Goal: Information Seeking & Learning: Learn about a topic

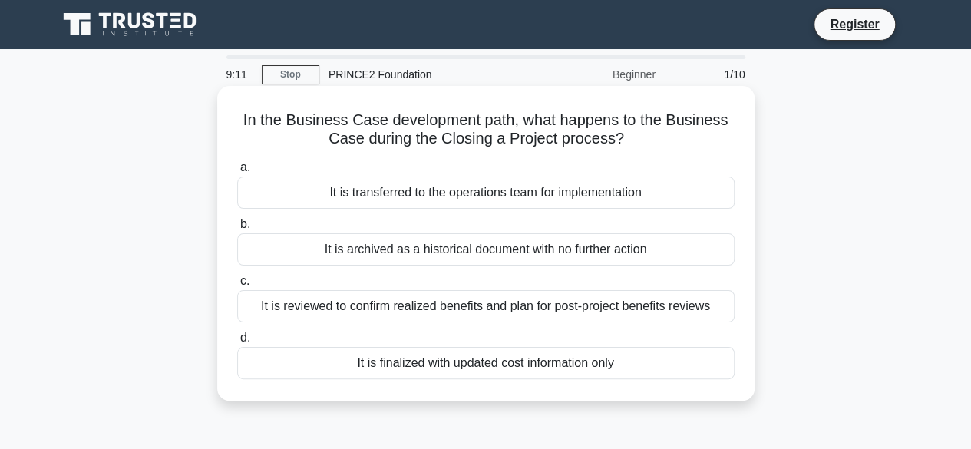
drag, startPoint x: 0, startPoint y: 0, endPoint x: 519, endPoint y: 344, distance: 622.9
click at [519, 344] on div "a. It is transferred to the operations team for implementation b. It is archive…" at bounding box center [486, 268] width 516 height 227
click at [460, 318] on div "It is reviewed to confirm realized benefits and plan for post-project benefits …" at bounding box center [485, 306] width 497 height 32
click at [237, 286] on input "c. It is reviewed to confirm realized benefits and plan for post-project benefi…" at bounding box center [237, 281] width 0 height 10
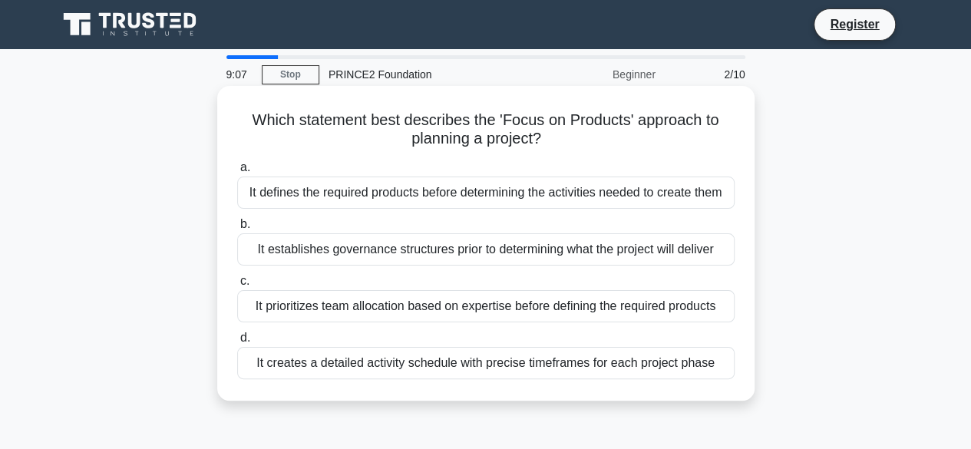
drag, startPoint x: 460, startPoint y: 318, endPoint x: 505, endPoint y: 208, distance: 119.1
click at [505, 208] on div "a. It defines the required products before determining the activities needed to…" at bounding box center [486, 268] width 516 height 227
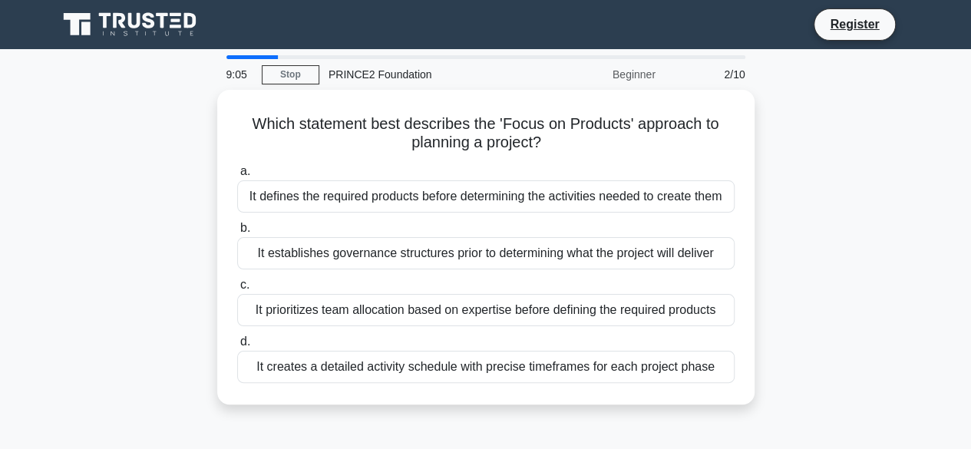
drag, startPoint x: 680, startPoint y: 374, endPoint x: 797, endPoint y: 196, distance: 213.2
click at [797, 196] on div "9:05 Stop PRINCE2 Foundation Beginner 2/10 Which statement best describes the '…" at bounding box center [485, 438] width 875 height 767
click at [797, 196] on div "Which statement best describes the 'Focus on Products' approach to planning a p…" at bounding box center [485, 256] width 875 height 333
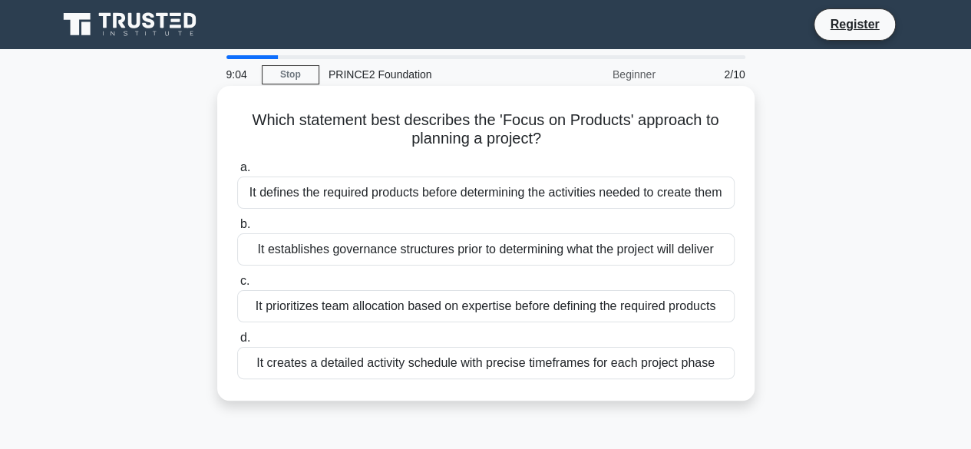
drag, startPoint x: 797, startPoint y: 196, endPoint x: 469, endPoint y: 139, distance: 333.3
click at [469, 139] on div "Which statement best describes the 'Focus on Products' approach to planning a p…" at bounding box center [485, 256] width 875 height 333
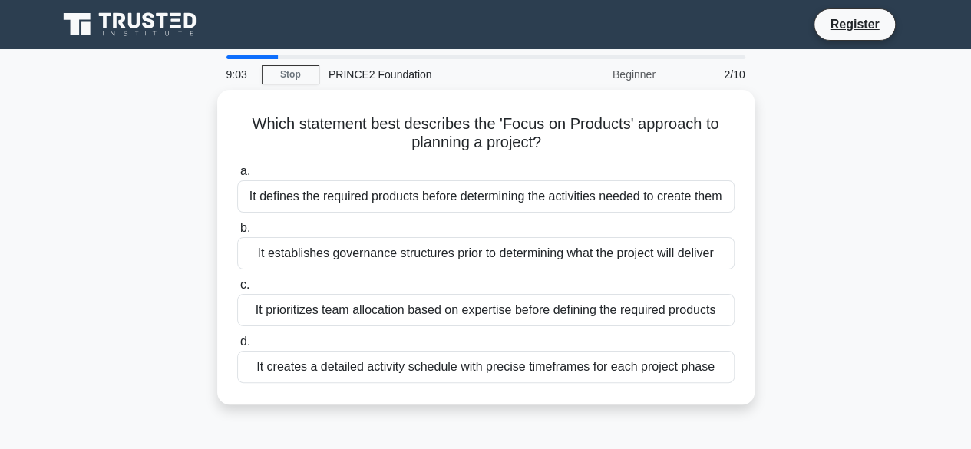
click at [922, 320] on main "9:03 Stop PRINCE2 Foundation Beginner 2/10 Which statement best describes the '…" at bounding box center [485, 439] width 971 height 780
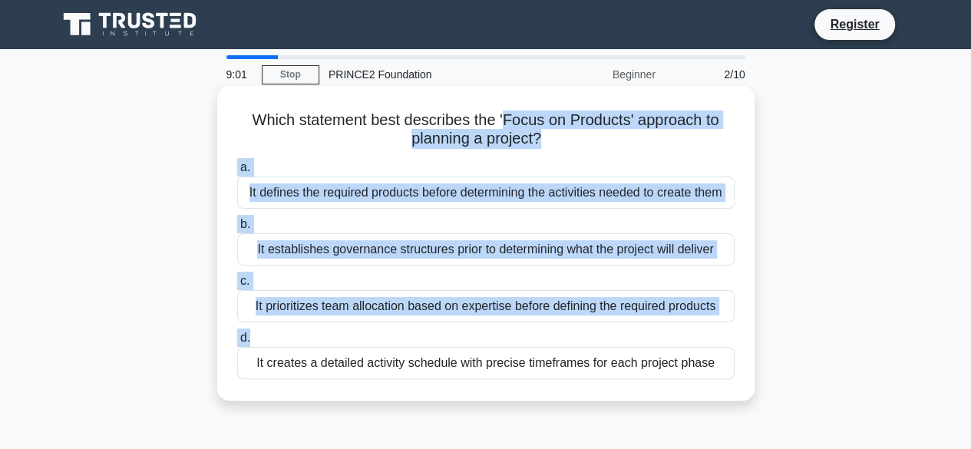
drag, startPoint x: 502, startPoint y: 128, endPoint x: 555, endPoint y: 339, distance: 217.7
click at [555, 339] on div "Which statement best describes the 'Focus on Products' approach to planning a p…" at bounding box center [485, 243] width 525 height 302
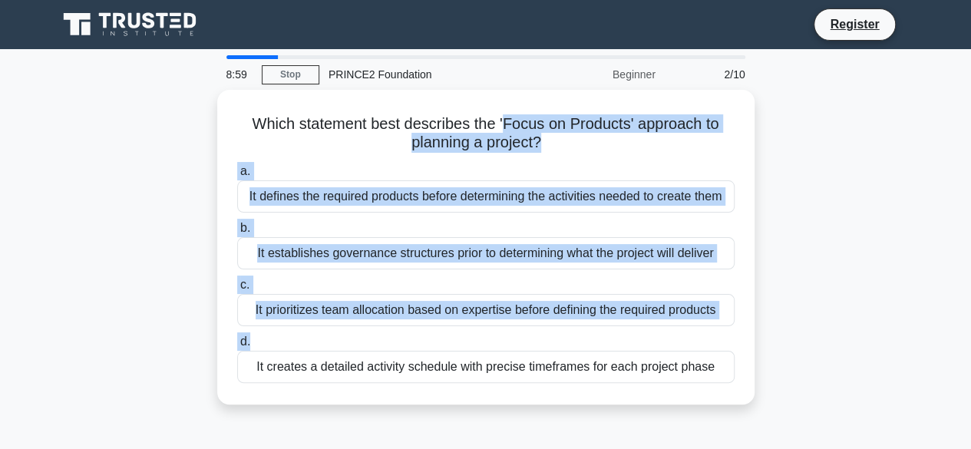
click at [820, 232] on div "Which statement best describes the 'Focus on Products' approach to planning a p…" at bounding box center [485, 256] width 875 height 333
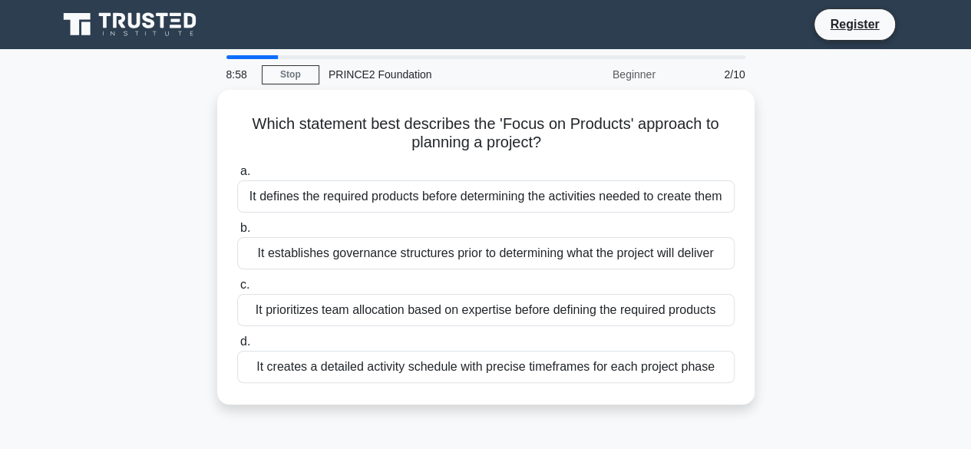
click at [824, 234] on div "Which statement best describes the 'Focus on Products' approach to planning a p…" at bounding box center [485, 256] width 875 height 333
drag, startPoint x: 798, startPoint y: 195, endPoint x: 878, endPoint y: 213, distance: 81.7
click at [878, 213] on div "Which statement best describes the 'Focus on Products' approach to planning a p…" at bounding box center [485, 256] width 875 height 333
drag, startPoint x: 819, startPoint y: 92, endPoint x: 879, endPoint y: 308, distance: 223.7
click at [879, 308] on div "Which statement best describes the 'Focus on Products' approach to planning a p…" at bounding box center [485, 256] width 875 height 333
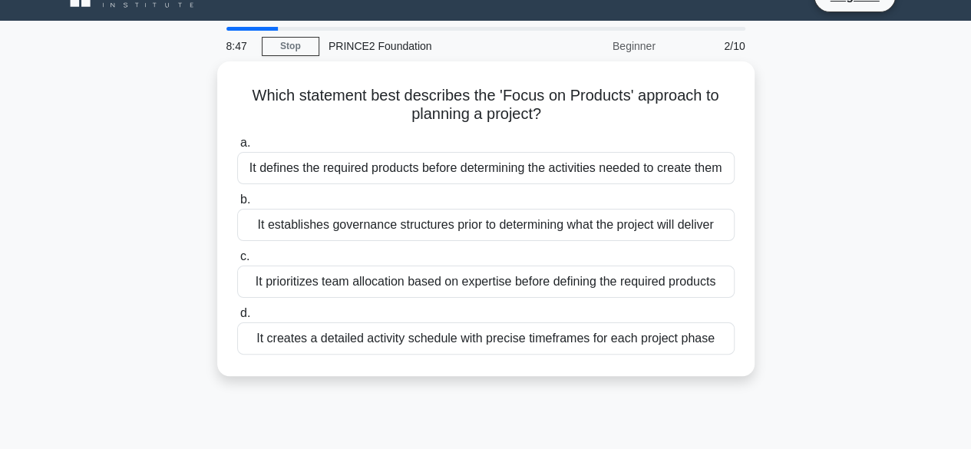
scroll to position [17, 0]
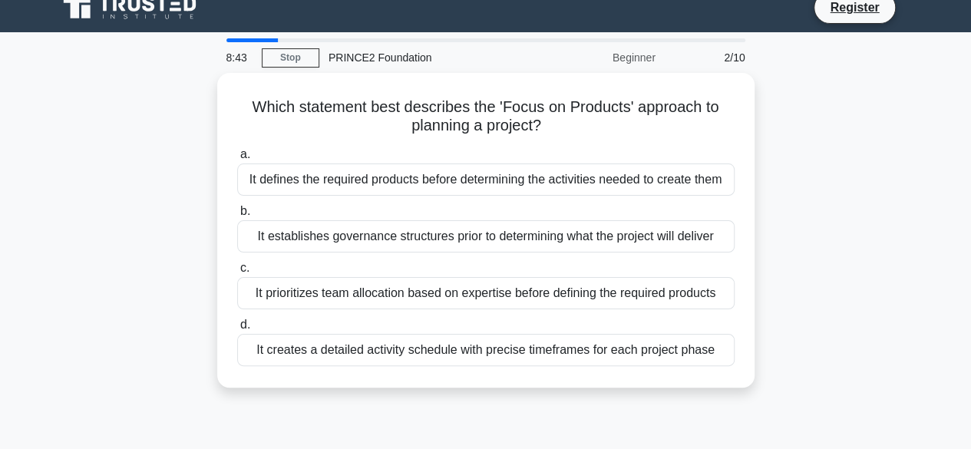
drag, startPoint x: 803, startPoint y: 186, endPoint x: 408, endPoint y: 51, distance: 417.1
click at [718, 151] on div "Which statement best describes the 'Focus on Products' approach to planning a p…" at bounding box center [485, 239] width 875 height 333
click at [294, 58] on link "Stop" at bounding box center [291, 57] width 58 height 19
click at [793, 176] on div "Which statement best describes the 'Focus on Products' approach to planning a p…" at bounding box center [485, 239] width 875 height 333
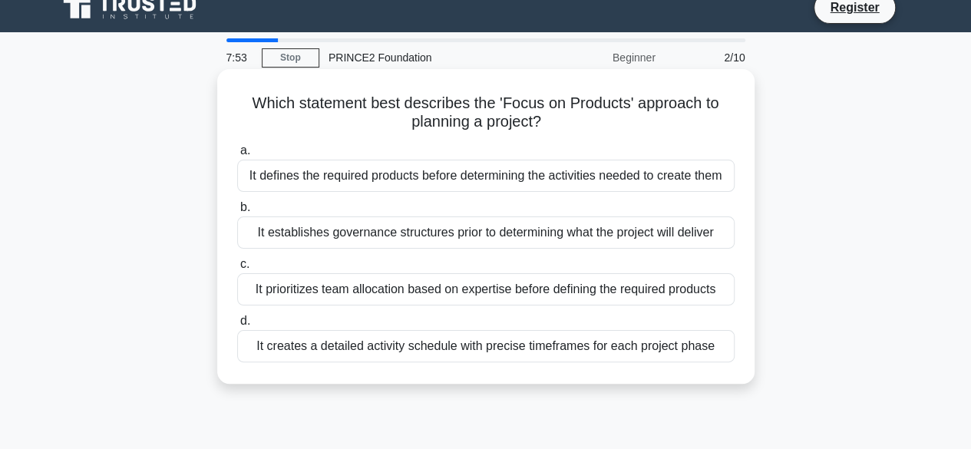
click at [695, 173] on div "It defines the required products before determining the activities needed to cr…" at bounding box center [485, 176] width 497 height 32
click at [237, 156] on input "a. It defines the required products before determining the activities needed to…" at bounding box center [237, 151] width 0 height 10
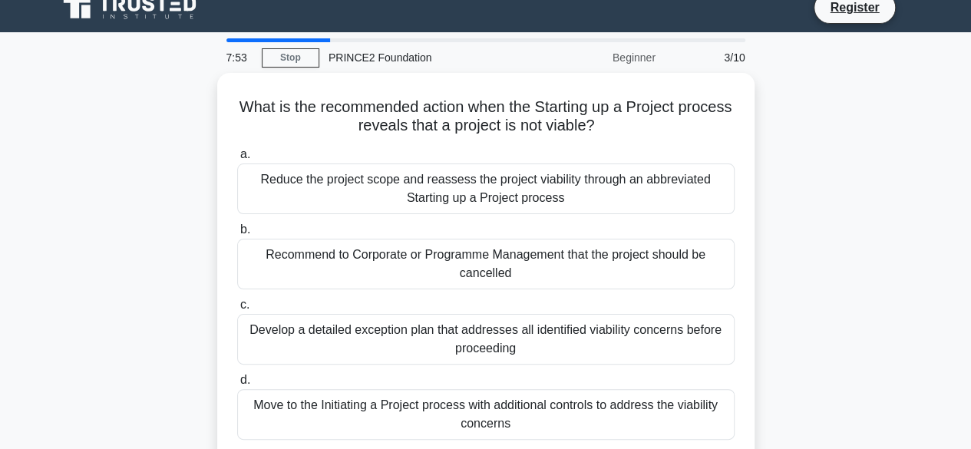
scroll to position [0, 0]
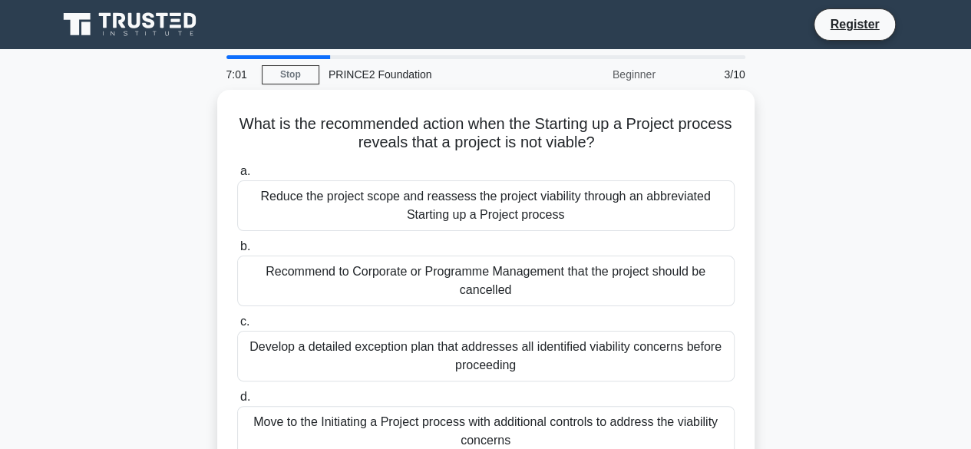
click at [695, 173] on label "a. Reduce the project scope and reassess the project viability through an abbre…" at bounding box center [485, 196] width 497 height 69
click at [237, 173] on input "a. Reduce the project scope and reassess the project viability through an abbre…" at bounding box center [237, 171] width 0 height 10
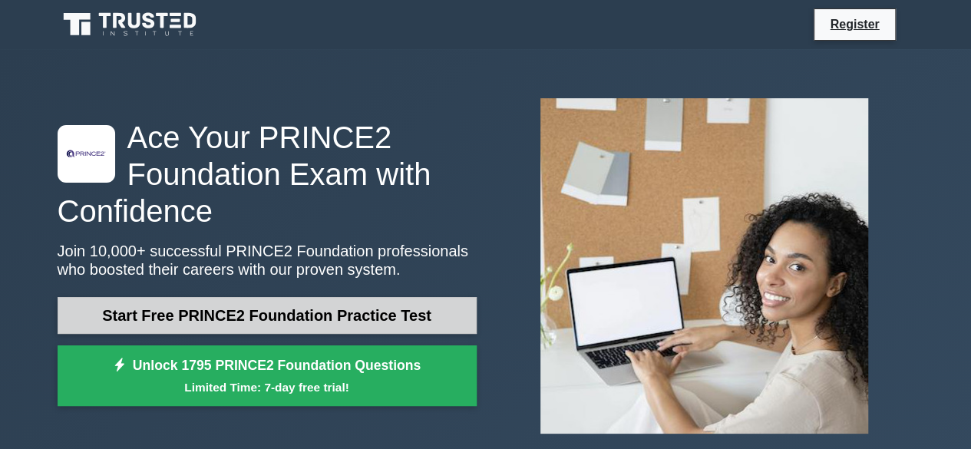
click at [326, 314] on link "Start Free PRINCE2 Foundation Practice Test" at bounding box center [267, 315] width 419 height 37
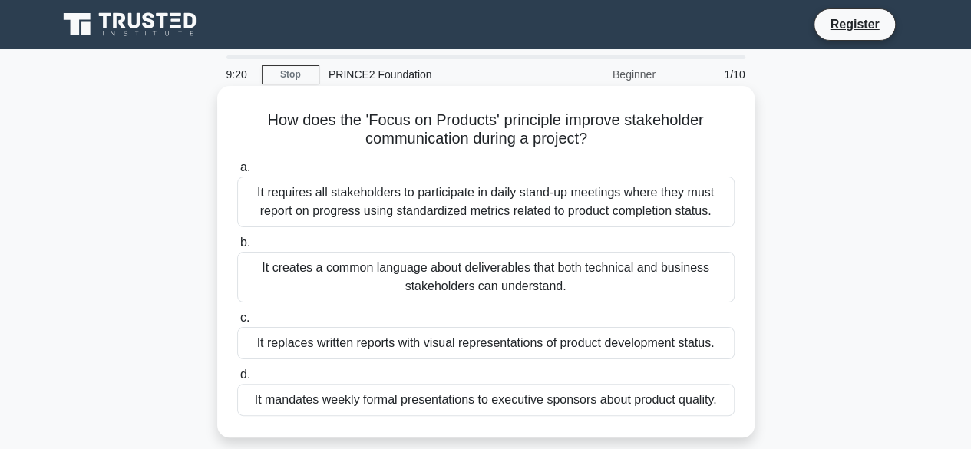
click at [424, 197] on div "It requires all stakeholders to participate in daily stand-up meetings where th…" at bounding box center [485, 201] width 497 height 51
click at [237, 173] on input "a. It requires all stakeholders to participate in daily stand-up meetings where…" at bounding box center [237, 168] width 0 height 10
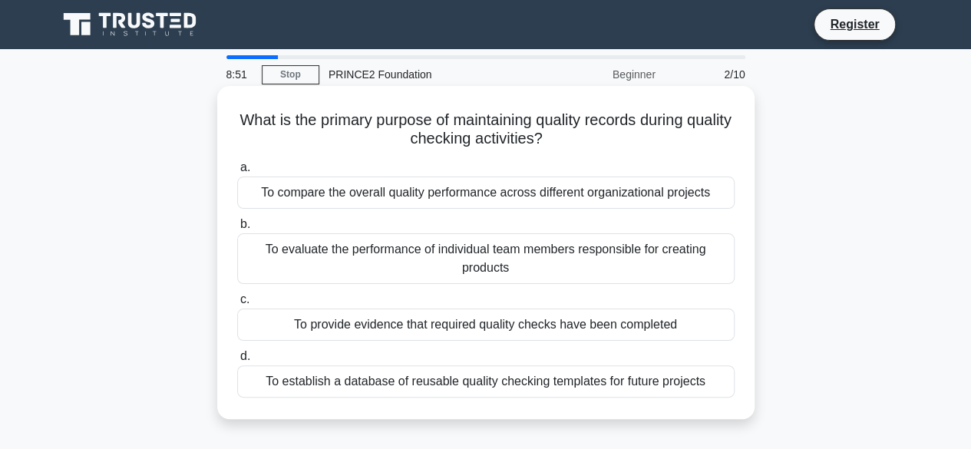
click at [460, 374] on div "To establish a database of reusable quality checking templates for future proje…" at bounding box center [485, 381] width 497 height 32
click at [237, 361] on input "d. To establish a database of reusable quality checking templates for future pr…" at bounding box center [237, 356] width 0 height 10
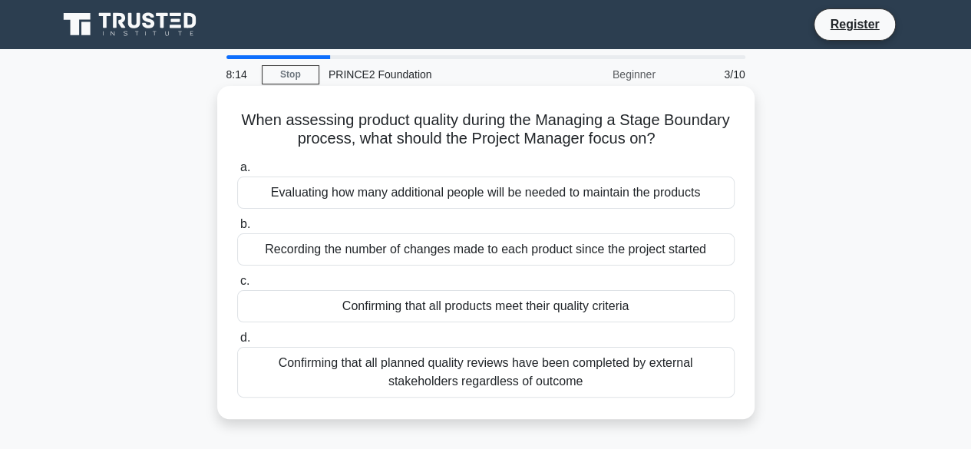
click at [509, 301] on div "Confirming that all products meet their quality criteria" at bounding box center [485, 306] width 497 height 32
click at [237, 286] on input "c. Confirming that all products meet their quality criteria" at bounding box center [237, 281] width 0 height 10
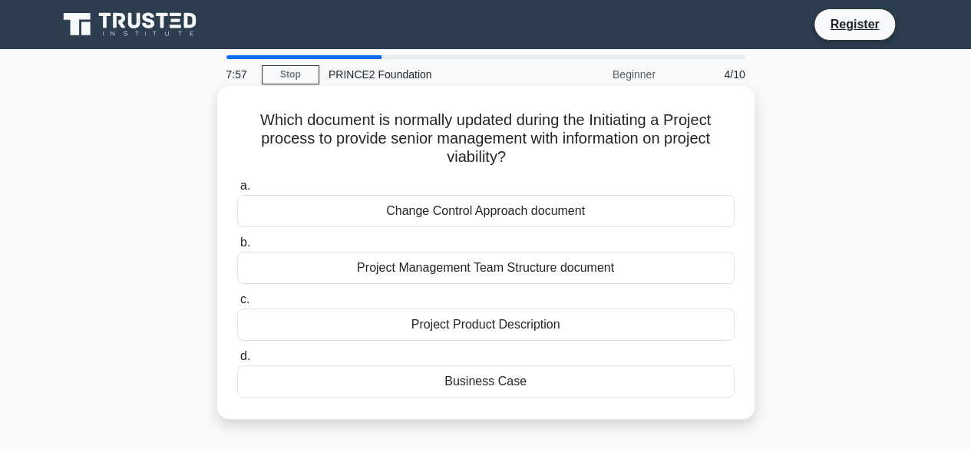
click at [529, 333] on div "Project Product Description" at bounding box center [485, 324] width 497 height 32
click at [237, 305] on input "c. Project Product Description" at bounding box center [237, 300] width 0 height 10
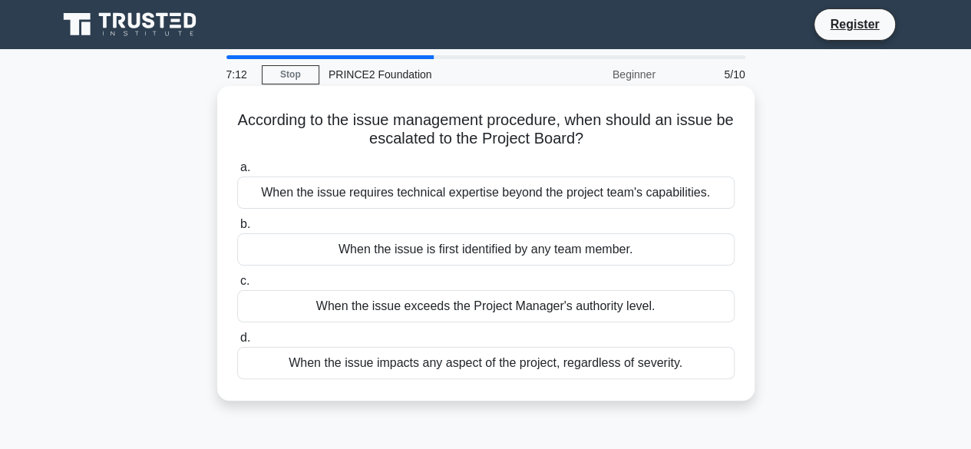
click at [648, 197] on div "When the issue requires technical expertise beyond the project team's capabilit…" at bounding box center [485, 192] width 497 height 32
click at [237, 173] on input "a. When the issue requires technical expertise beyond the project team's capabi…" at bounding box center [237, 168] width 0 height 10
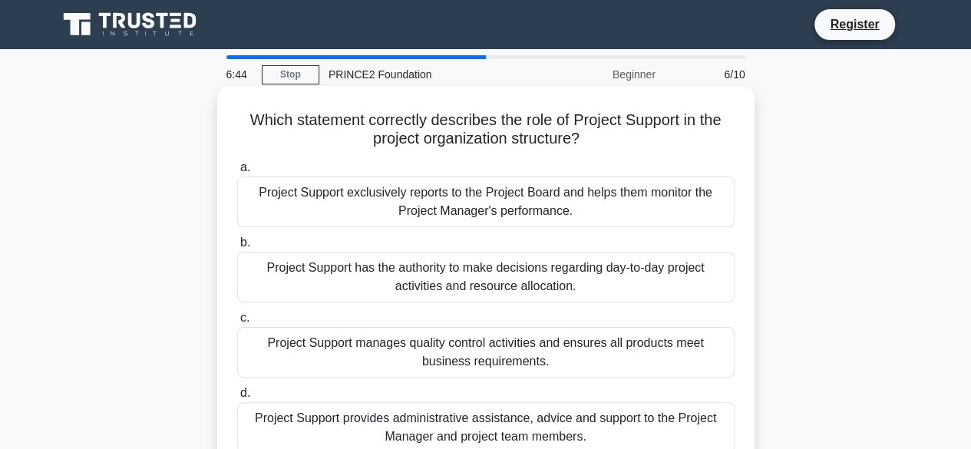
click at [611, 345] on div "Project Support manages quality control activities and ensures all products mee…" at bounding box center [485, 352] width 497 height 51
click at [237, 323] on input "c. Project Support manages quality control activities and ensures all products …" at bounding box center [237, 318] width 0 height 10
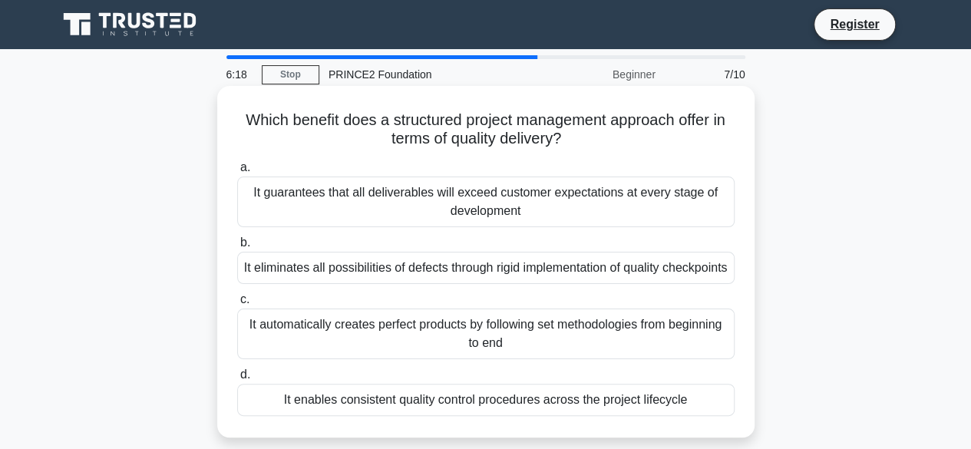
click at [593, 413] on div "It enables consistent quality control procedures across the project lifecycle" at bounding box center [485, 400] width 497 height 32
click at [237, 380] on input "d. It enables consistent quality control procedures across the project lifecycle" at bounding box center [237, 375] width 0 height 10
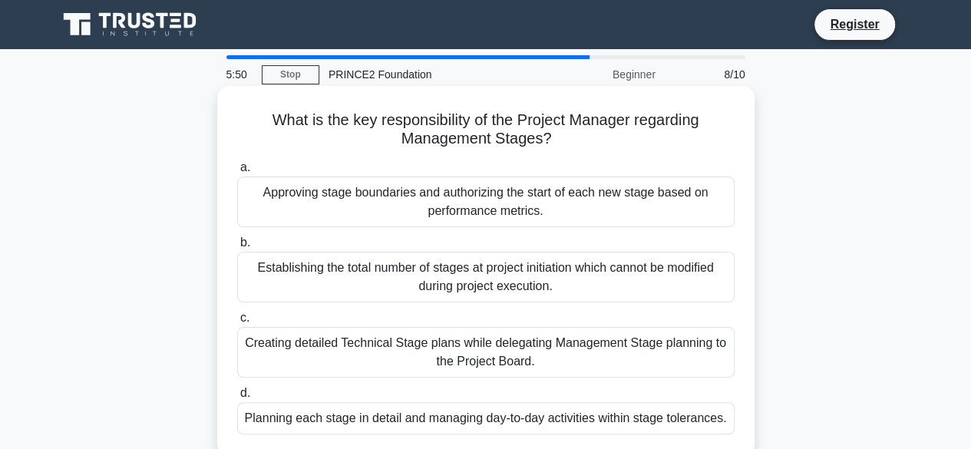
click at [618, 421] on div "Planning each stage in detail and managing day-to-day activities within stage t…" at bounding box center [485, 418] width 497 height 32
click at [237, 398] on input "d. Planning each stage in detail and managing day-to-day activities within stag…" at bounding box center [237, 393] width 0 height 10
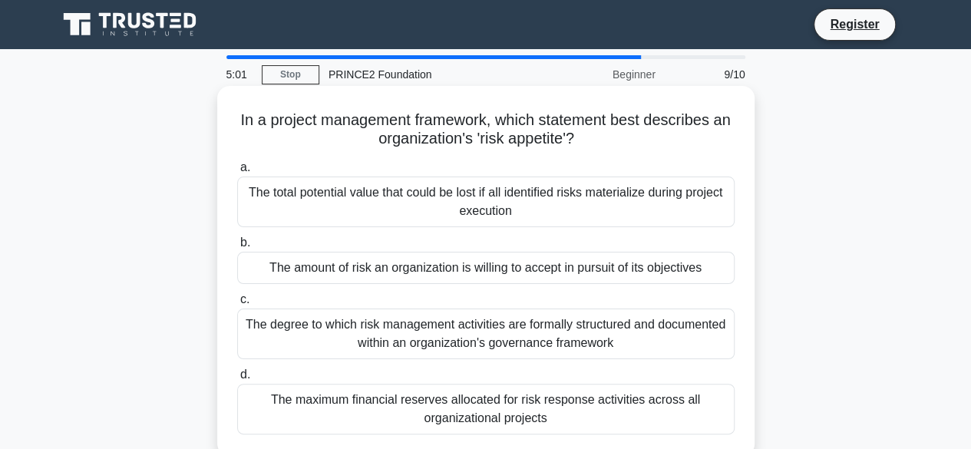
click at [592, 204] on div "The total potential value that could be lost if all identified risks materializ…" at bounding box center [485, 201] width 497 height 51
click at [237, 173] on input "a. The total potential value that could be lost if all identified risks materia…" at bounding box center [237, 168] width 0 height 10
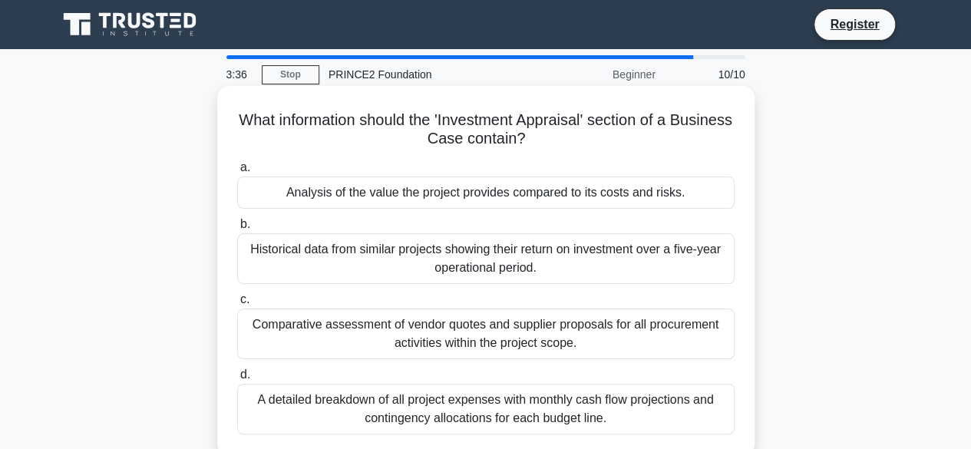
click at [572, 355] on div "Comparative assessment of vendor quotes and supplier proposals for all procurem…" at bounding box center [485, 333] width 497 height 51
click at [237, 305] on input "c. Comparative assessment of vendor quotes and supplier proposals for all procu…" at bounding box center [237, 300] width 0 height 10
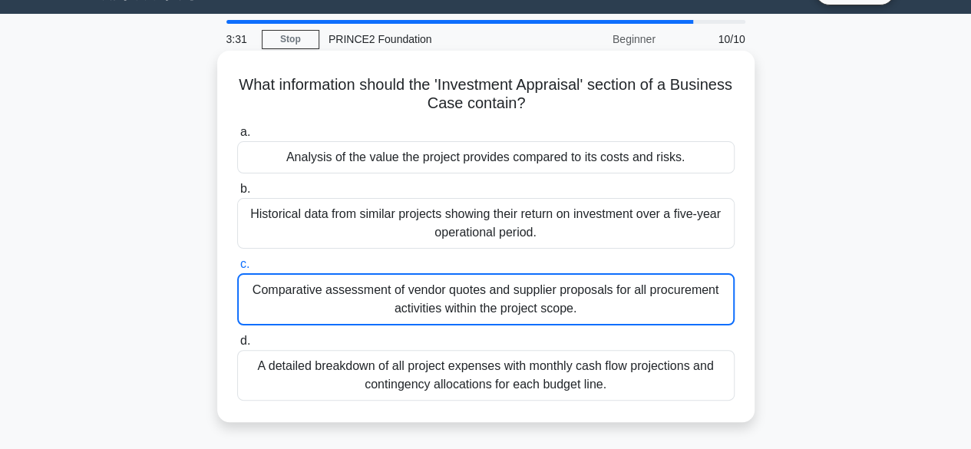
scroll to position [37, 0]
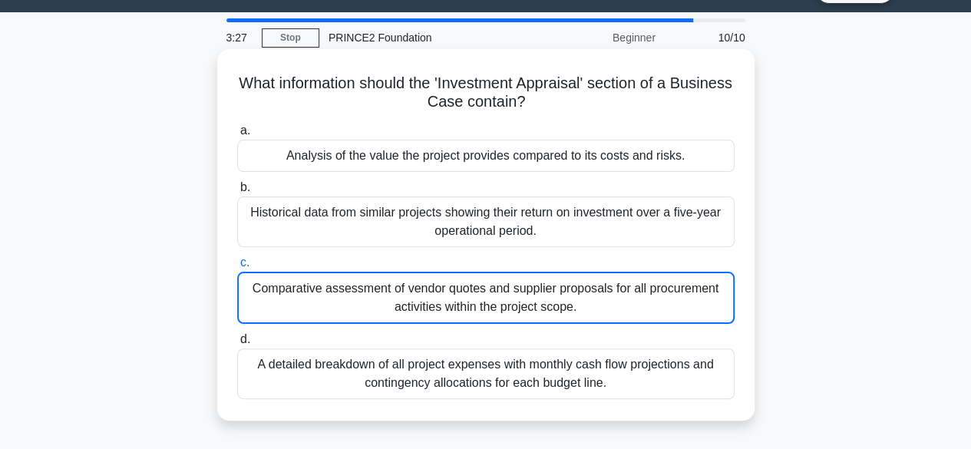
drag, startPoint x: 262, startPoint y: 82, endPoint x: 643, endPoint y: 390, distance: 489.4
click at [643, 390] on div "What information should the 'Investment Appraisal' section of a Business Case c…" at bounding box center [485, 234] width 525 height 359
copy div "What information should the 'Investment Appraisal' section of a Business Case c…"
click at [614, 119] on div "a. Analysis of the value the project provides compared to its costs and risks. …" at bounding box center [486, 260] width 516 height 284
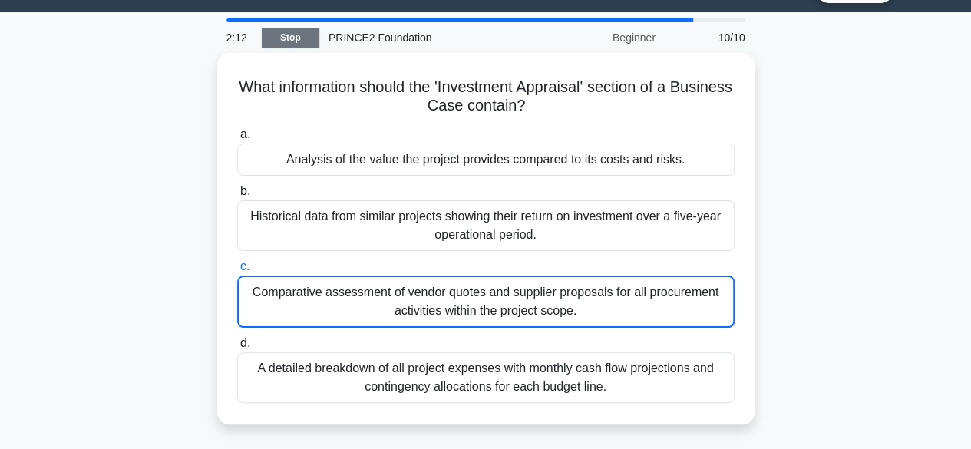
click at [292, 41] on link "Stop" at bounding box center [291, 37] width 58 height 19
click at [677, 16] on main "2:06 Stop PRINCE2 Foundation Beginner 10/10 What information should the 'Invest…" at bounding box center [485, 402] width 971 height 780
click at [673, 18] on div at bounding box center [459, 20] width 466 height 4
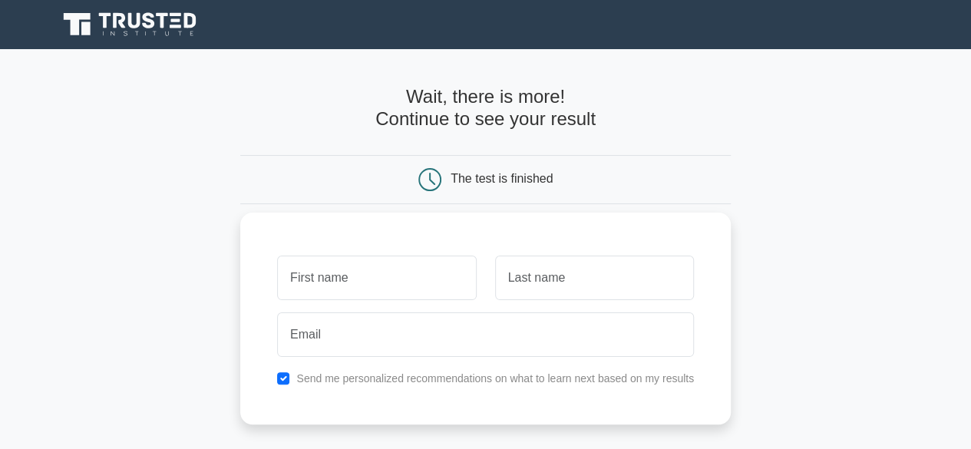
click at [322, 269] on input "text" at bounding box center [376, 277] width 199 height 45
type input "[PERSON_NAME]"
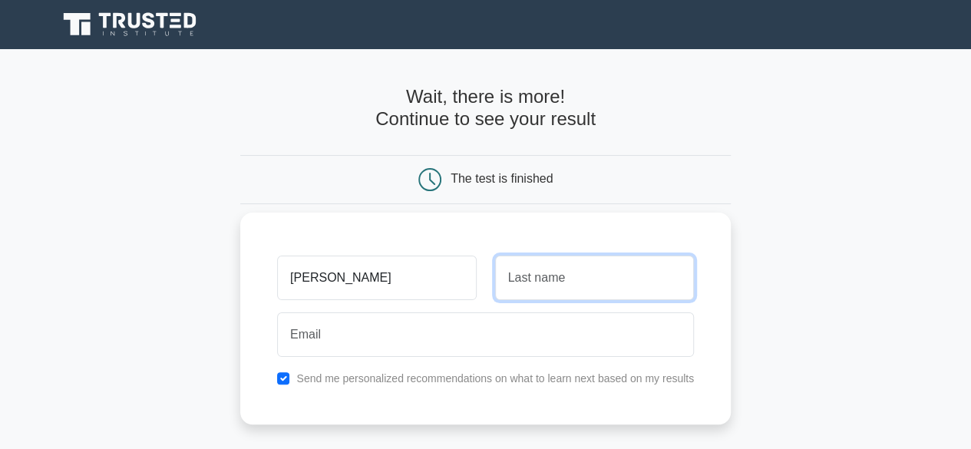
click at [545, 291] on input "text" at bounding box center [594, 277] width 199 height 45
type input "[PERSON_NAME]"
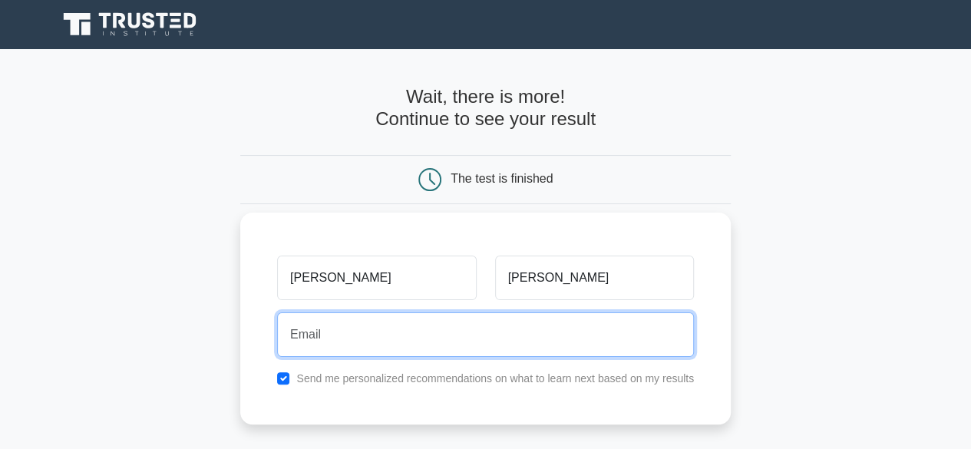
click at [462, 314] on input "email" at bounding box center [485, 334] width 417 height 45
type input "[EMAIL_ADDRESS][DOMAIN_NAME]"
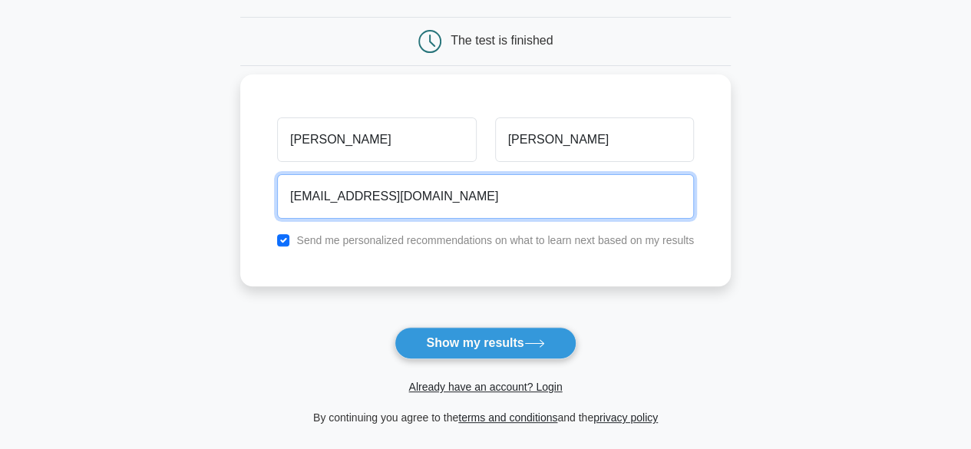
scroll to position [143, 0]
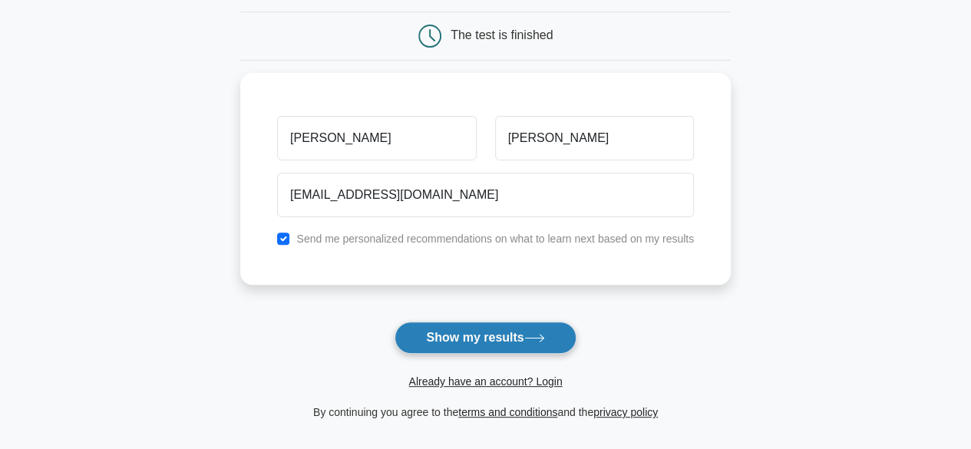
click at [515, 338] on button "Show my results" at bounding box center [484, 337] width 181 height 32
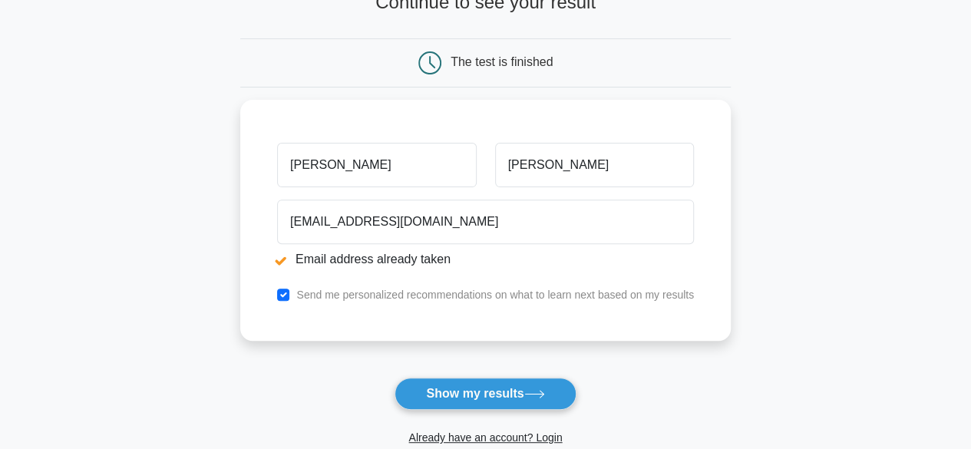
scroll to position [207, 0]
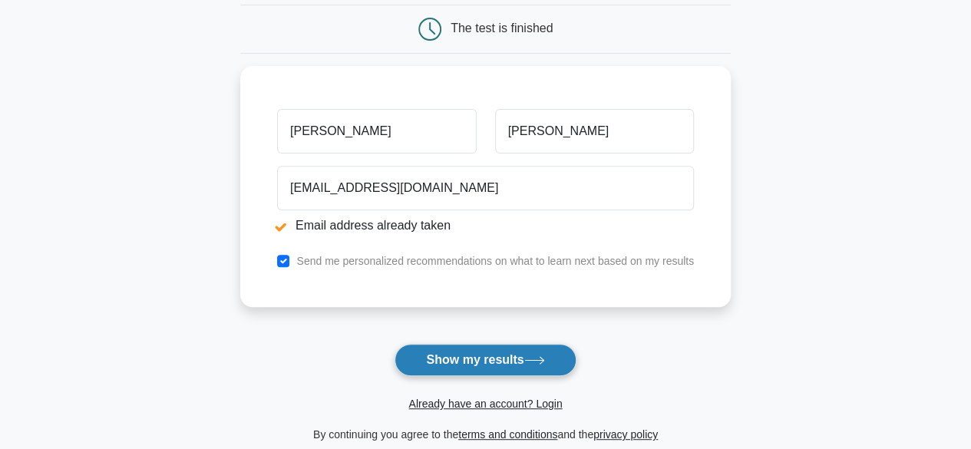
click at [503, 349] on button "Show my results" at bounding box center [484, 360] width 181 height 32
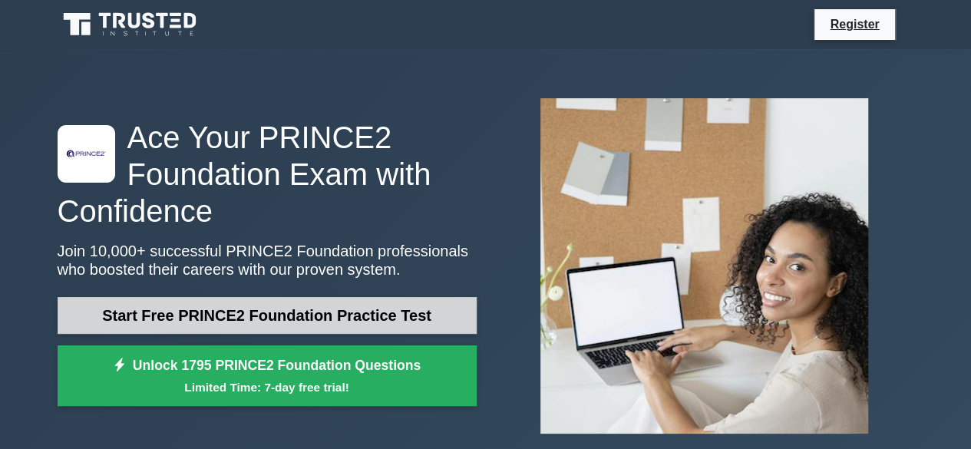
click at [290, 321] on link "Start Free PRINCE2 Foundation Practice Test" at bounding box center [267, 315] width 419 height 37
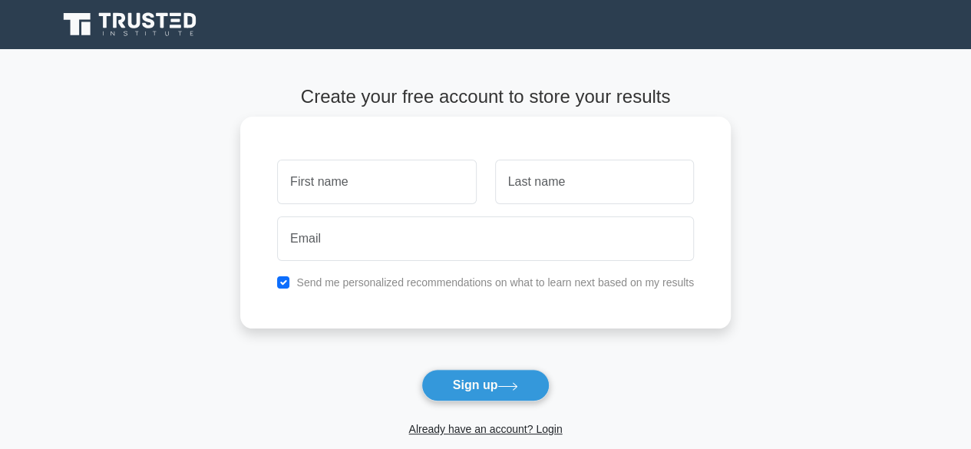
click at [372, 179] on input "text" at bounding box center [376, 182] width 199 height 45
type input "[PERSON_NAME]"
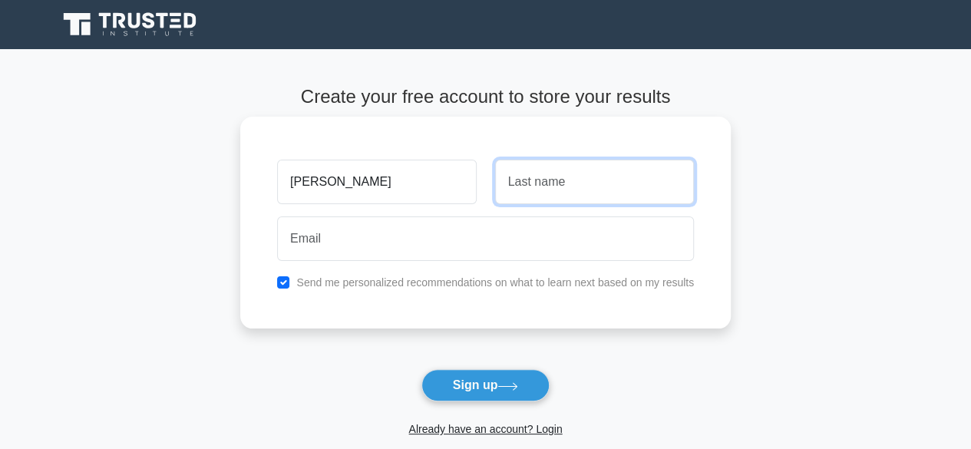
click at [538, 171] on input "text" at bounding box center [594, 182] width 199 height 45
type input "[PERSON_NAME]"
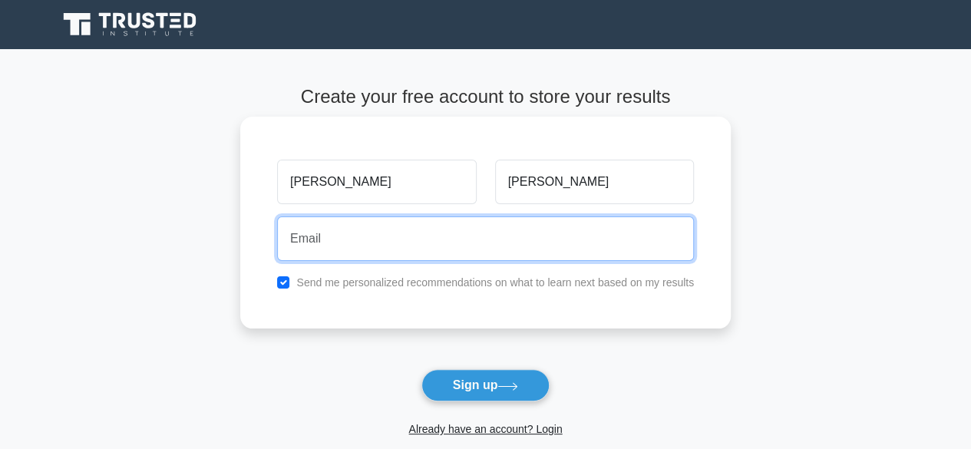
click at [499, 244] on input "email" at bounding box center [485, 238] width 417 height 45
type input "[EMAIL_ADDRESS][DOMAIN_NAME]"
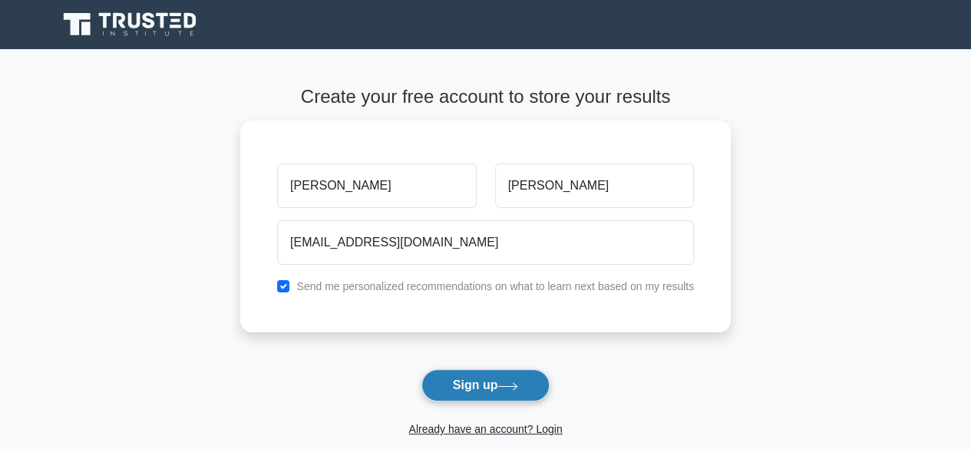
click at [490, 392] on button "Sign up" at bounding box center [485, 385] width 129 height 32
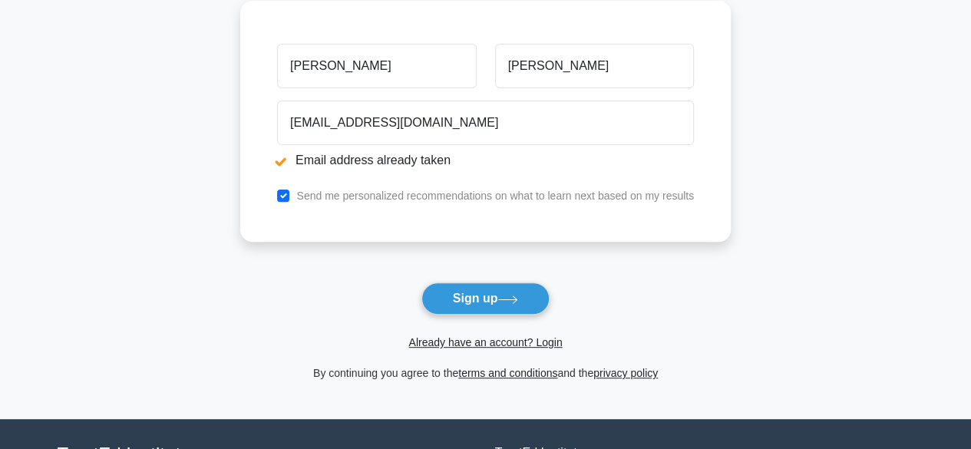
scroll to position [176, 0]
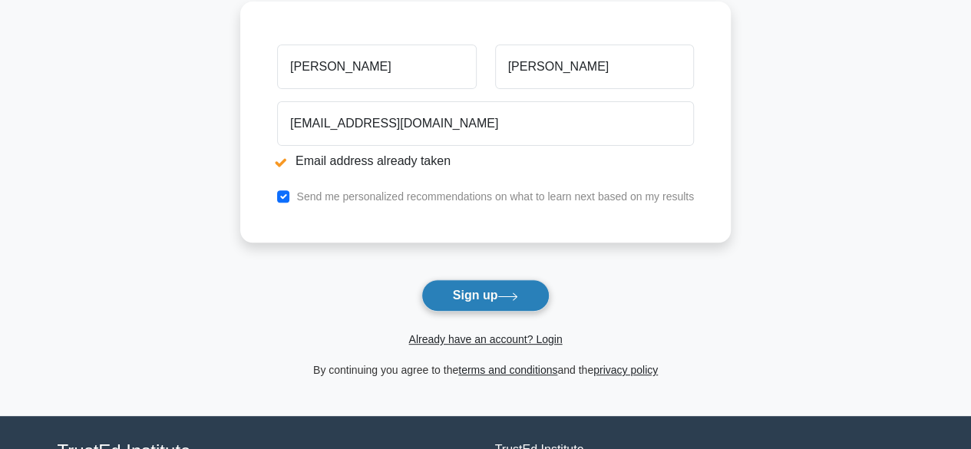
click at [489, 295] on button "Sign up" at bounding box center [485, 295] width 129 height 32
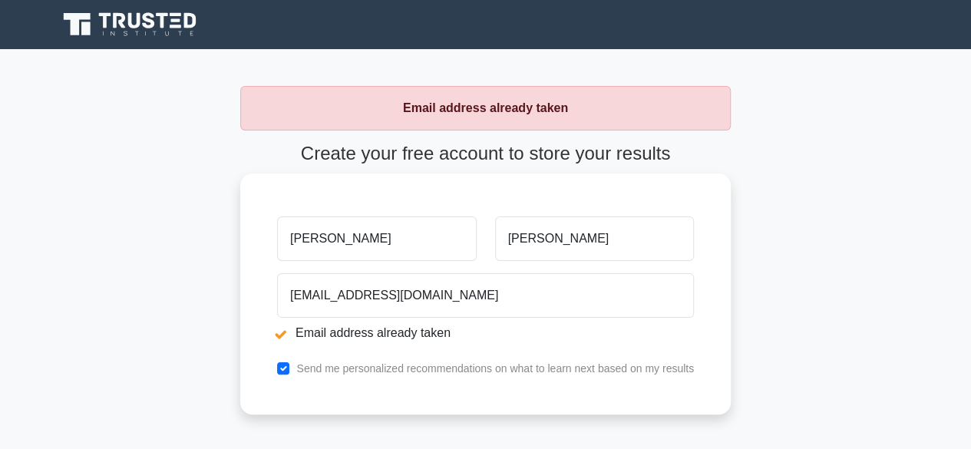
click at [422, 242] on input "[PERSON_NAME]" at bounding box center [376, 238] width 199 height 45
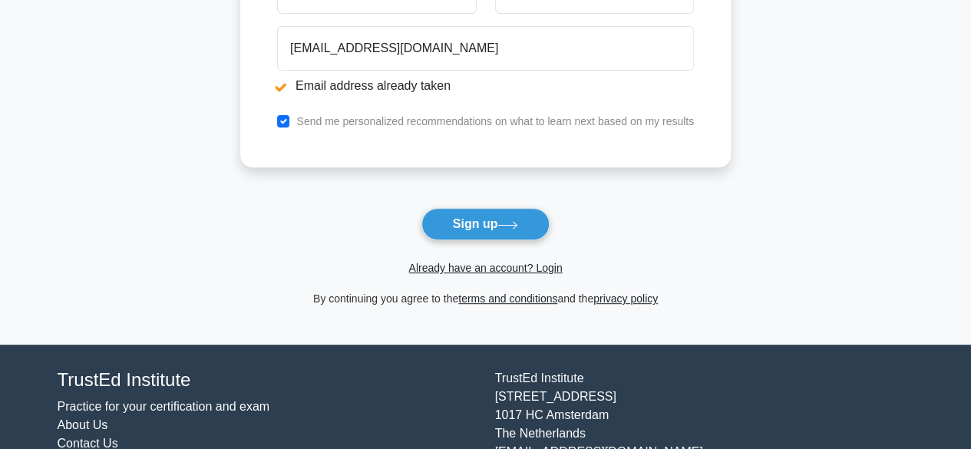
scroll to position [246, 0]
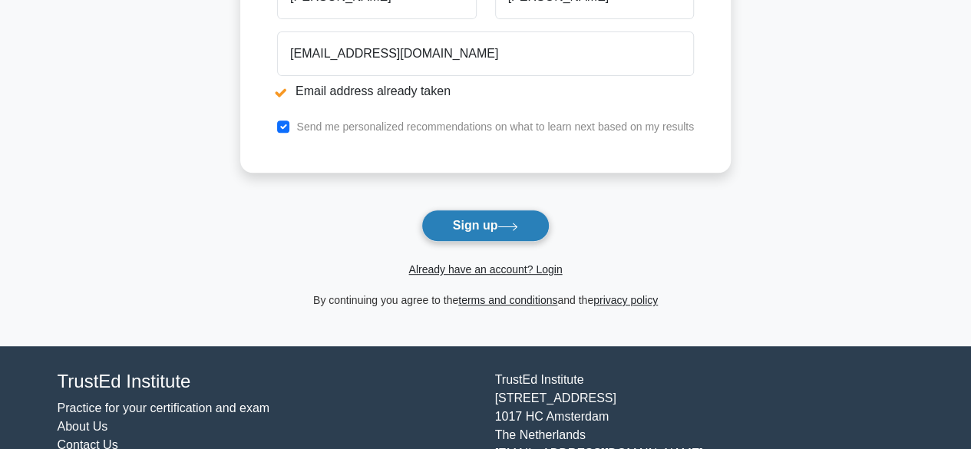
click at [483, 223] on button "Sign up" at bounding box center [485, 225] width 129 height 32
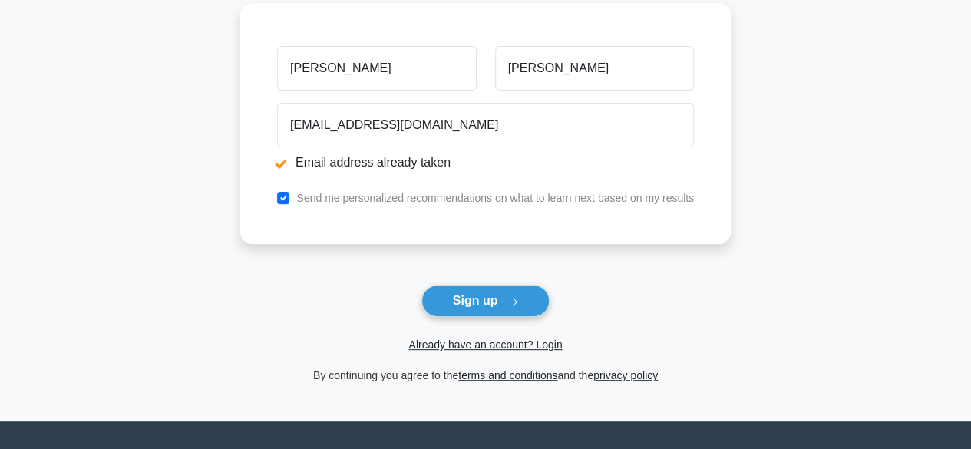
scroll to position [171, 0]
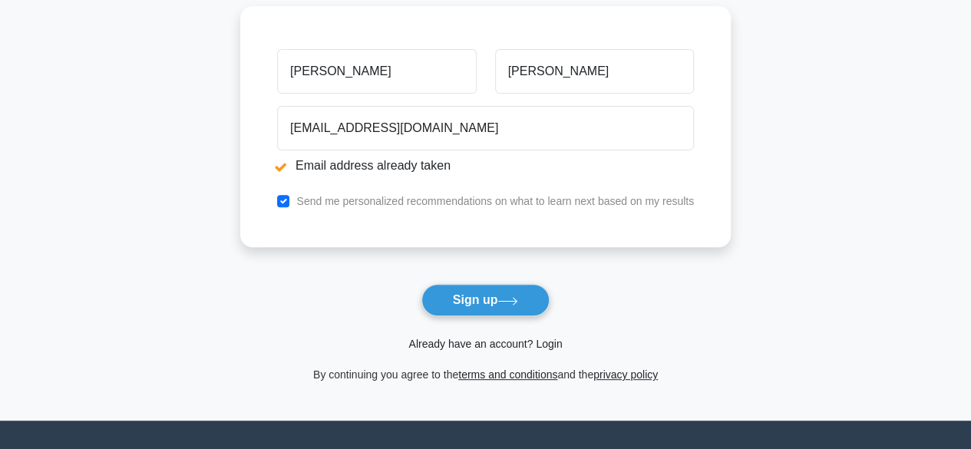
click at [552, 338] on link "Already have an account? Login" at bounding box center [484, 344] width 153 height 12
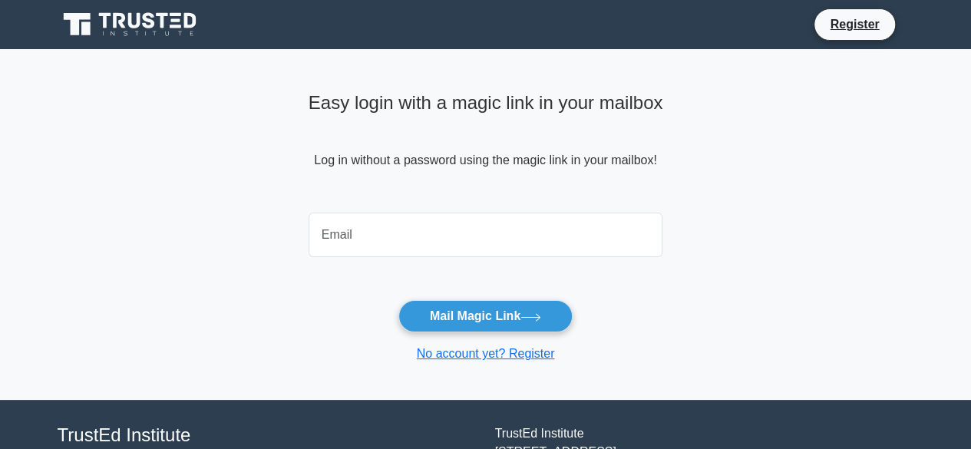
click at [376, 237] on input "email" at bounding box center [485, 235] width 354 height 45
type input "[EMAIL_ADDRESS][DOMAIN_NAME]"
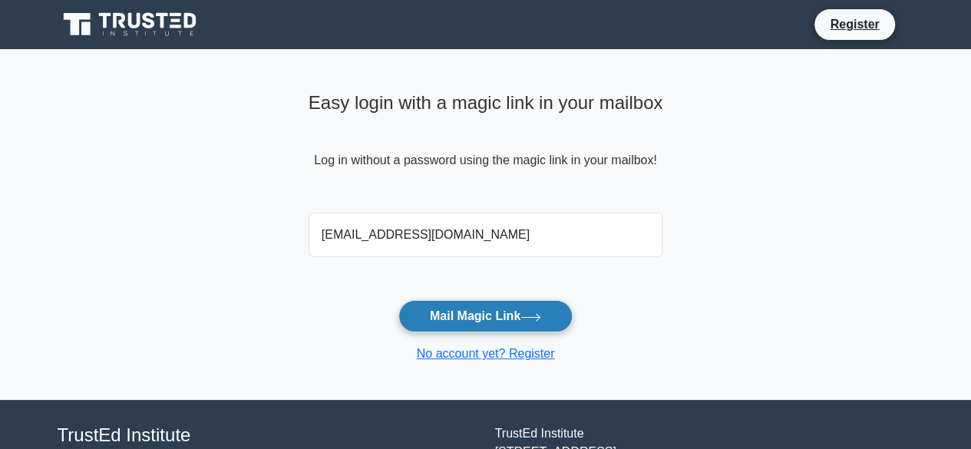
click at [463, 312] on button "Mail Magic Link" at bounding box center [485, 316] width 174 height 32
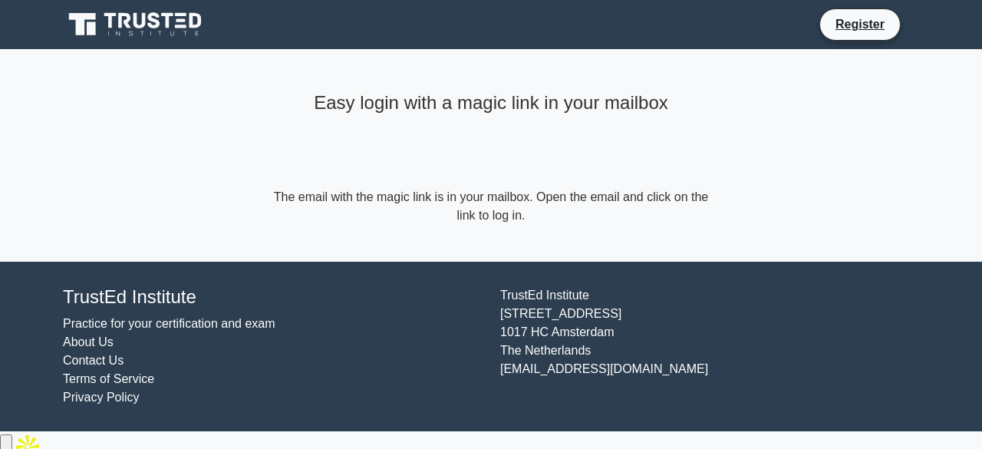
click at [618, 25] on div "Register" at bounding box center [571, 24] width 697 height 32
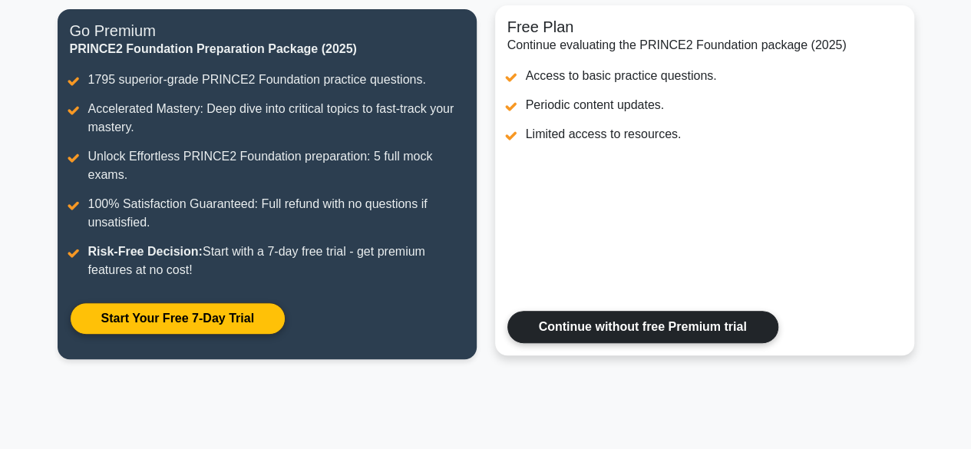
scroll to position [199, 0]
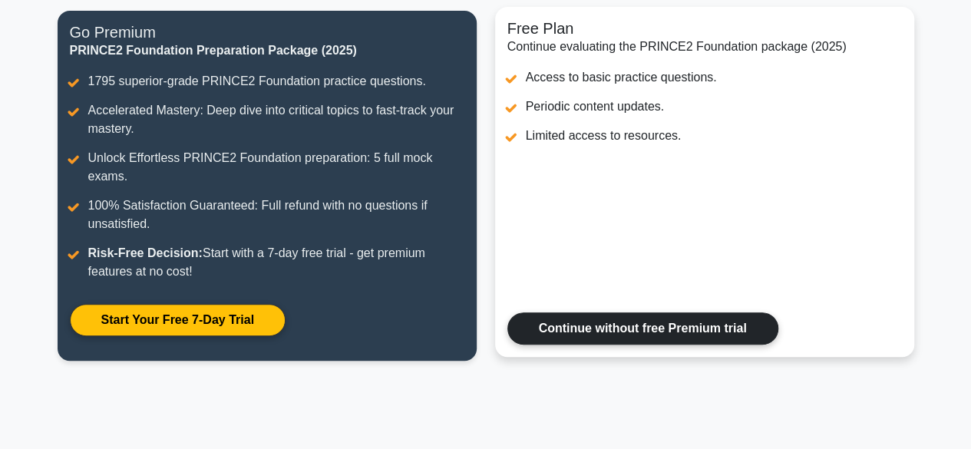
click at [684, 328] on link "Continue without free Premium trial" at bounding box center [642, 328] width 271 height 32
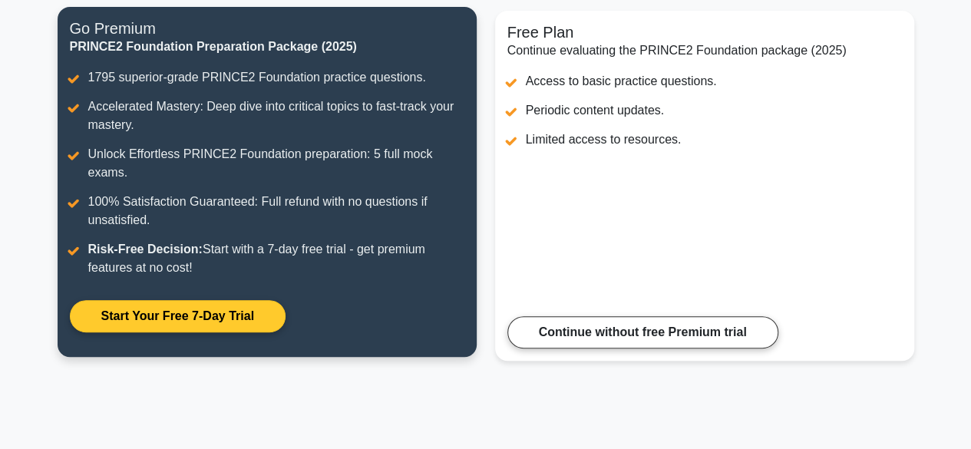
click at [216, 323] on link "Start Your Free 7-Day Trial" at bounding box center [178, 316] width 216 height 32
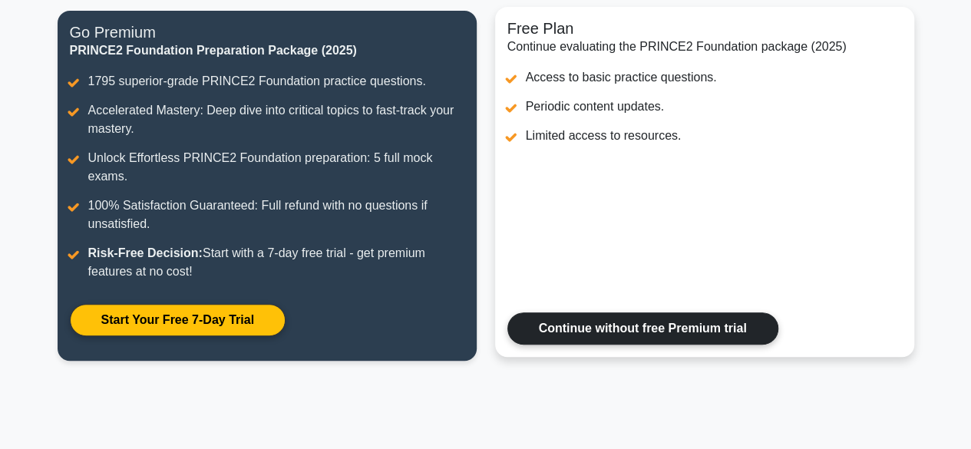
click at [592, 321] on link "Continue without free Premium trial" at bounding box center [642, 328] width 271 height 32
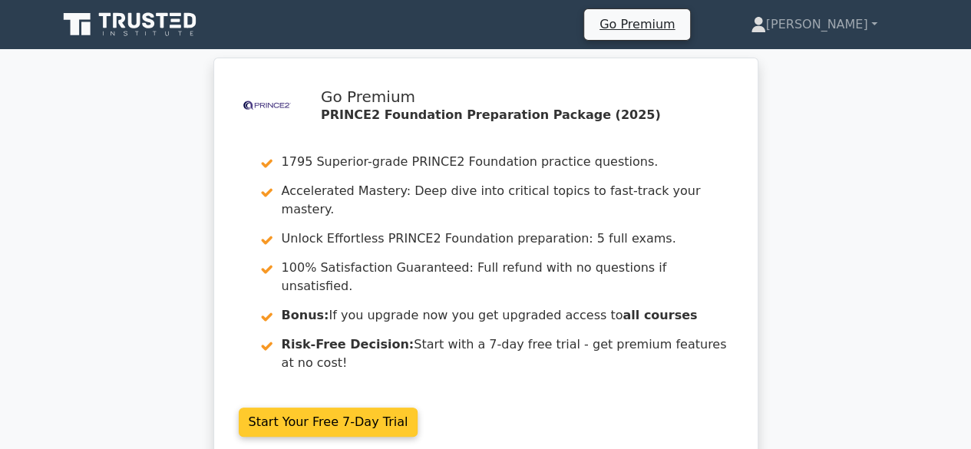
click at [377, 407] on link "Start Your Free 7-Day Trial" at bounding box center [329, 421] width 180 height 29
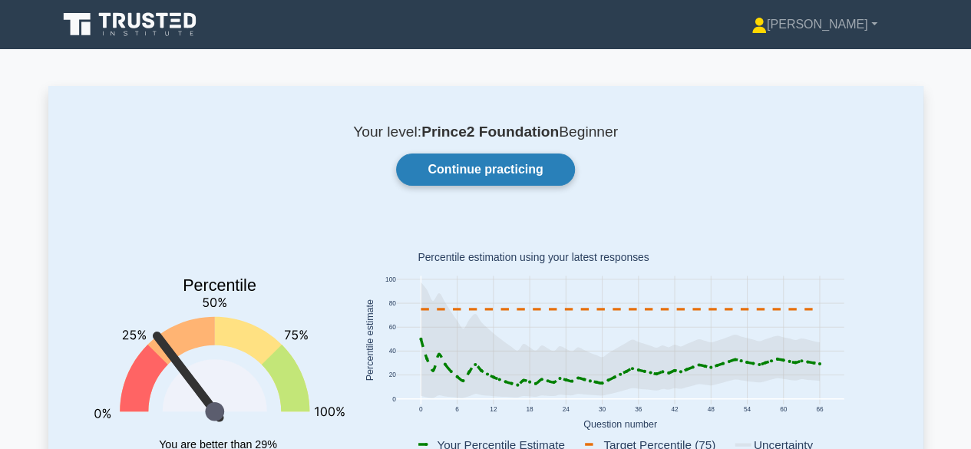
click at [519, 174] on link "Continue practicing" at bounding box center [485, 169] width 178 height 32
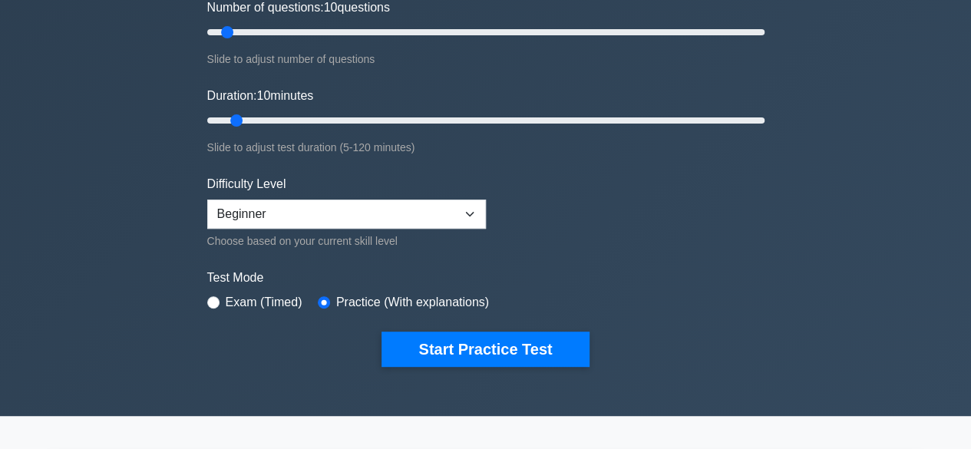
scroll to position [209, 0]
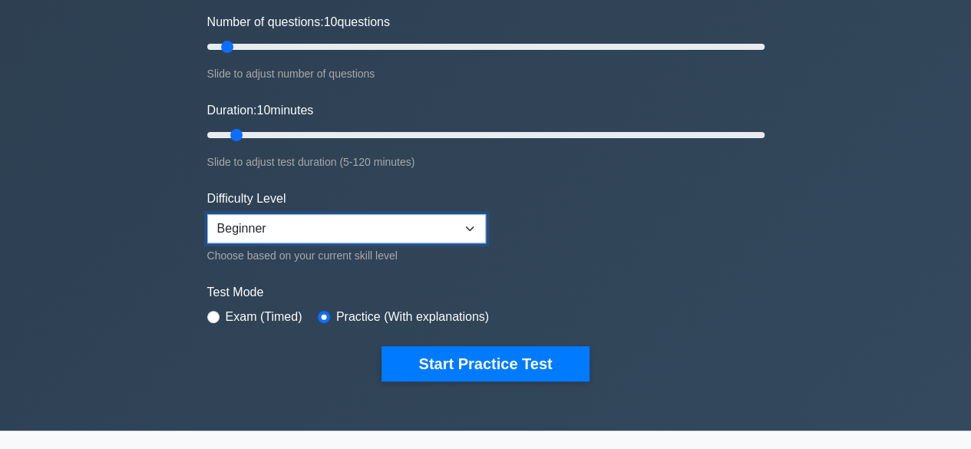
click at [460, 228] on select "Beginner Intermediate Expert" at bounding box center [346, 228] width 279 height 29
click at [410, 225] on select "Beginner Intermediate Expert" at bounding box center [346, 228] width 279 height 29
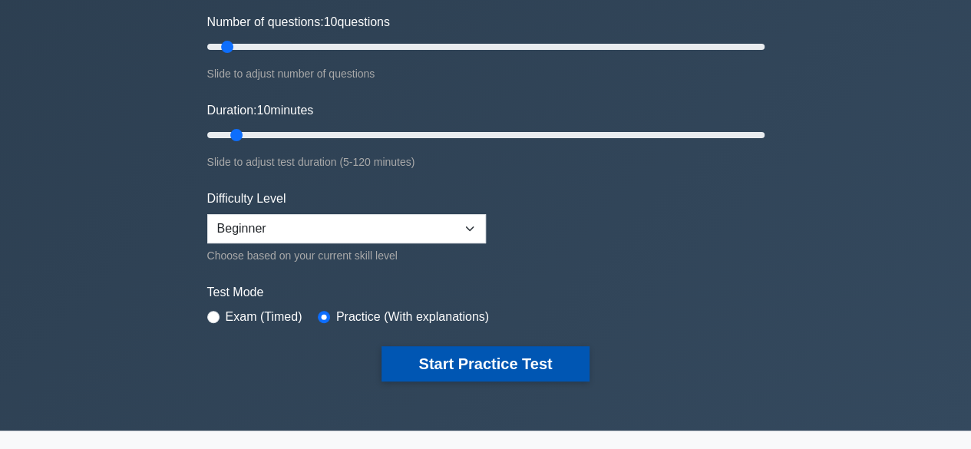
click at [494, 361] on button "Start Practice Test" at bounding box center [484, 363] width 207 height 35
click at [451, 368] on button "Start Practice Test" at bounding box center [484, 363] width 207 height 35
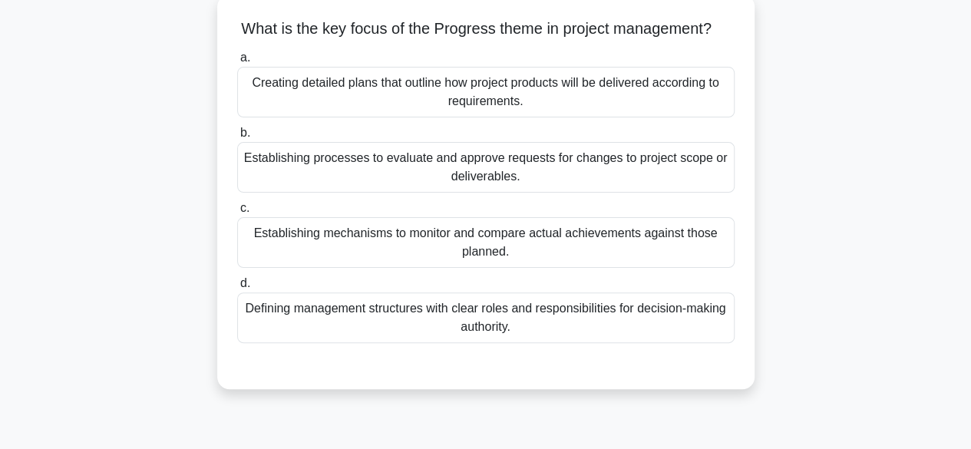
scroll to position [91, 0]
click at [506, 177] on div "Establishing processes to evaluate and approve requests for changes to project …" at bounding box center [485, 167] width 497 height 51
click at [237, 138] on input "b. Establishing processes to evaluate and approve requests for changes to proje…" at bounding box center [237, 133] width 0 height 10
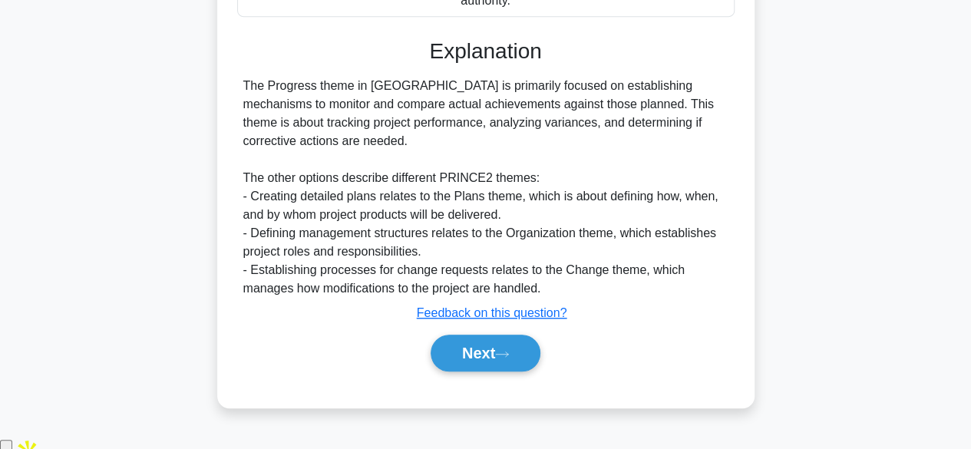
scroll to position [424, 0]
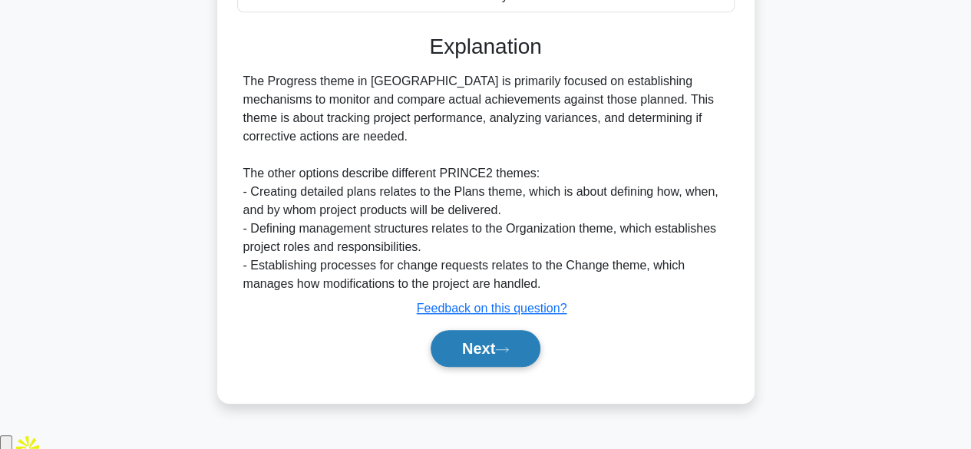
click at [483, 358] on button "Next" at bounding box center [485, 348] width 110 height 37
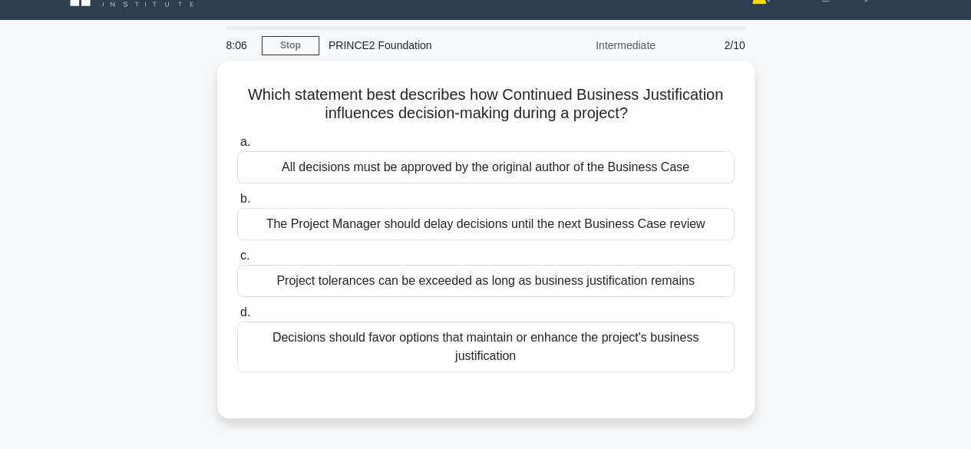
scroll to position [37, 0]
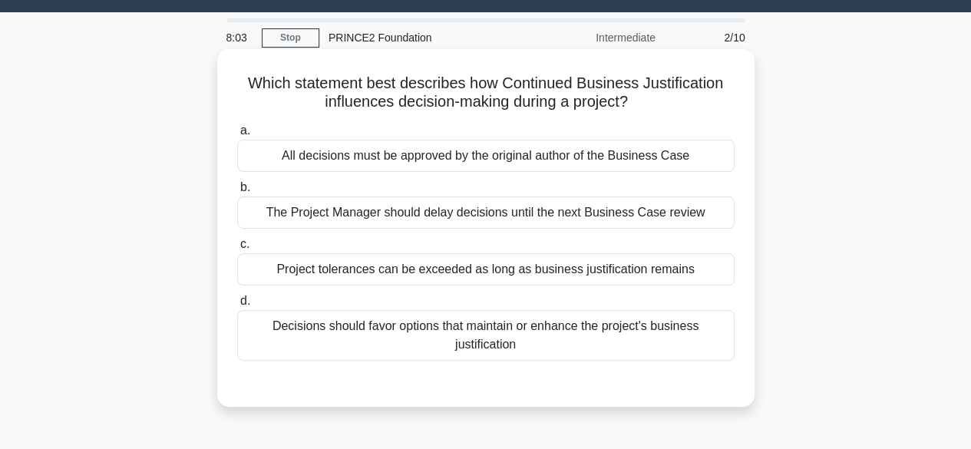
click at [589, 265] on div "Project tolerances can be exceeded as long as business justification remains" at bounding box center [485, 269] width 497 height 32
click at [237, 249] on input "c. Project tolerances can be exceeded as long as business justification remains" at bounding box center [237, 244] width 0 height 10
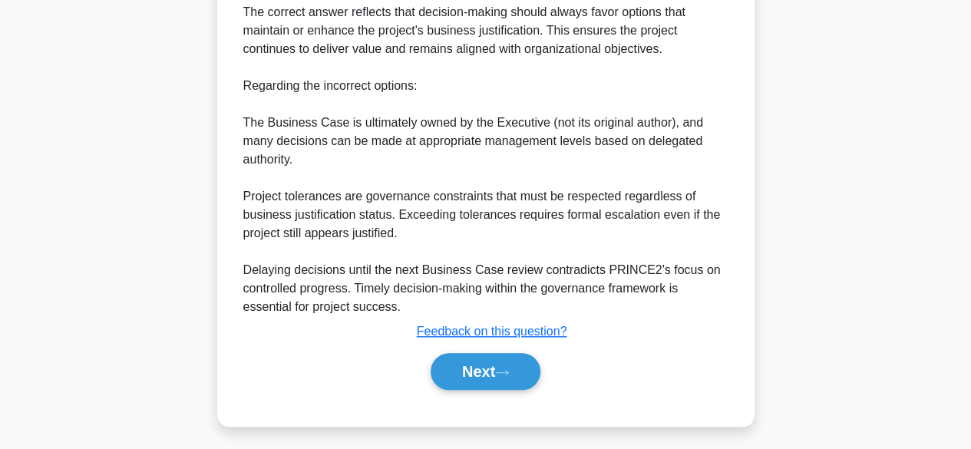
scroll to position [534, 0]
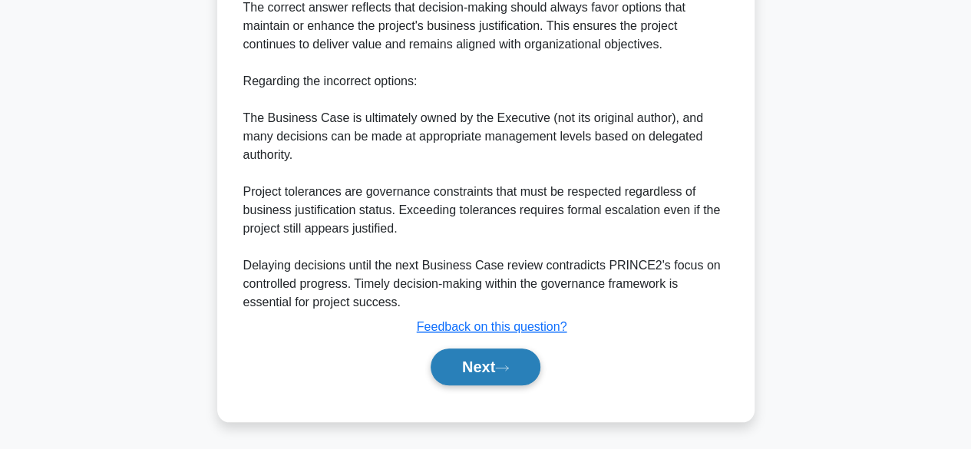
click at [495, 373] on button "Next" at bounding box center [485, 366] width 110 height 37
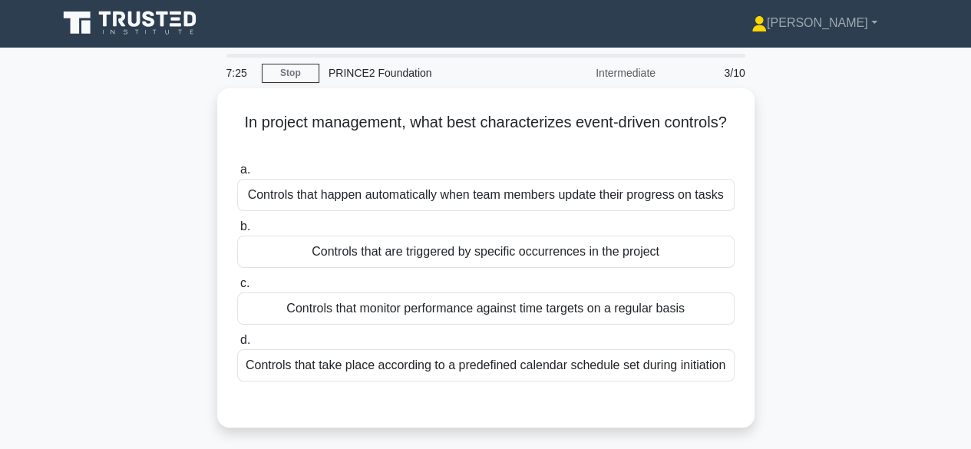
scroll to position [0, 0]
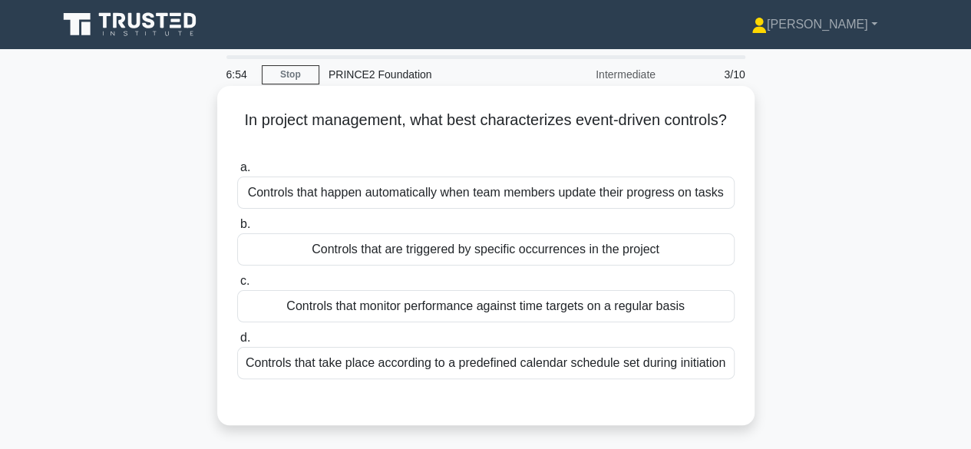
click at [476, 188] on div "Controls that happen automatically when team members update their progress on t…" at bounding box center [485, 192] width 497 height 32
click at [237, 173] on input "a. Controls that happen automatically when team members update their progress o…" at bounding box center [237, 168] width 0 height 10
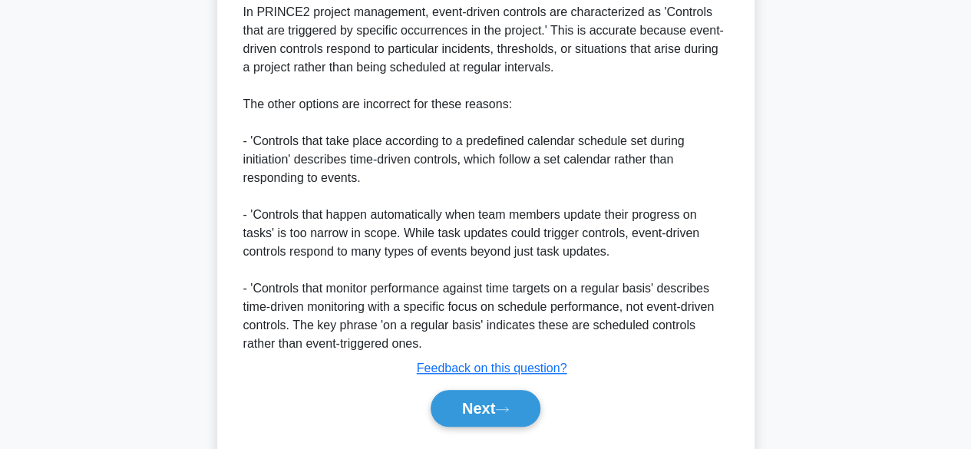
scroll to position [447, 0]
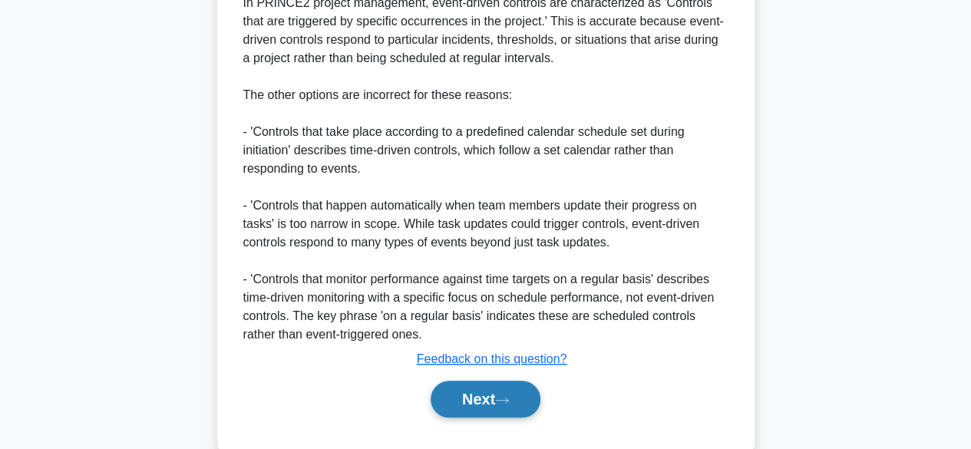
click at [508, 402] on icon at bounding box center [502, 399] width 12 height 5
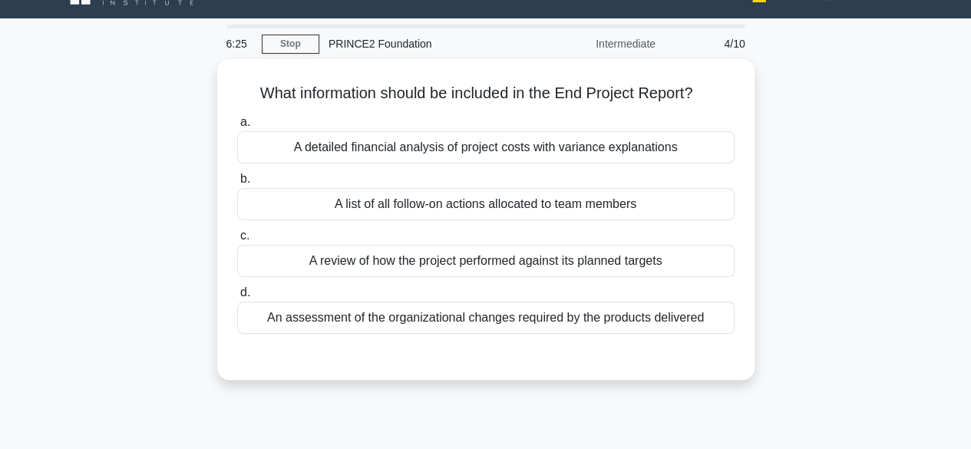
scroll to position [31, 0]
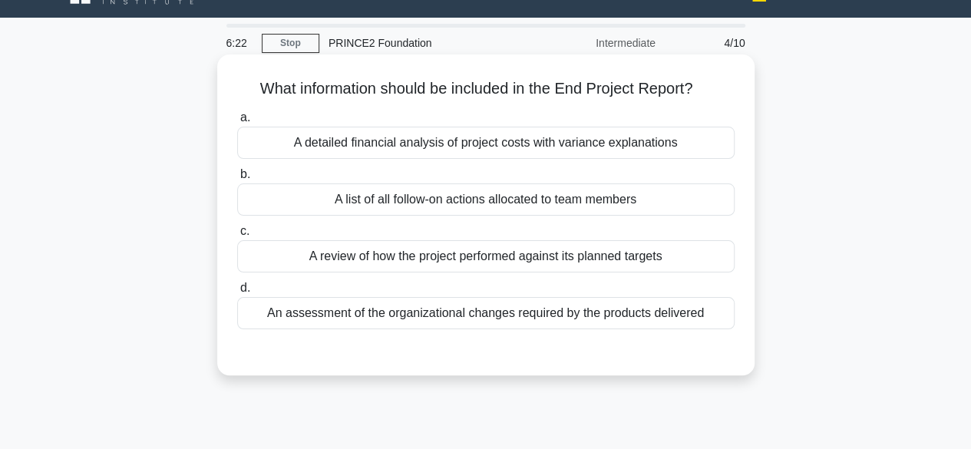
click at [281, 315] on div "An assessment of the organizational changes required by the products delivered" at bounding box center [485, 313] width 497 height 32
click at [237, 293] on input "d. An assessment of the organizational changes required by the products deliver…" at bounding box center [237, 288] width 0 height 10
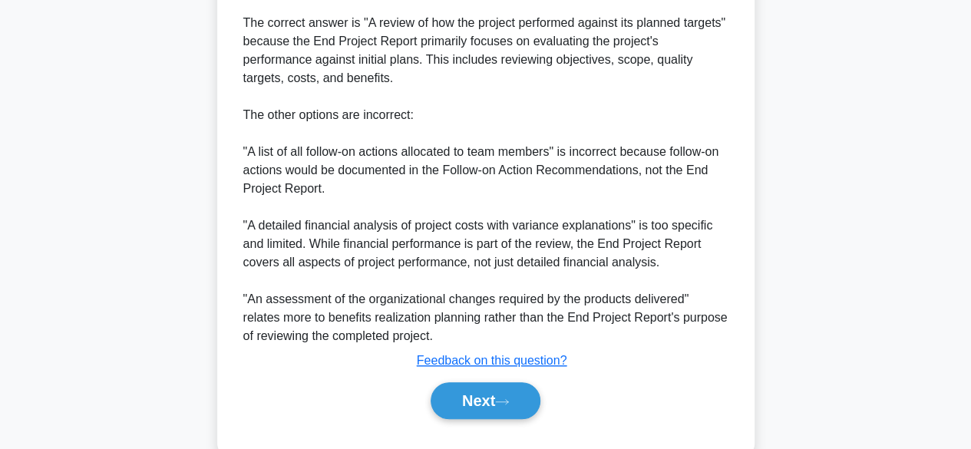
scroll to position [516, 0]
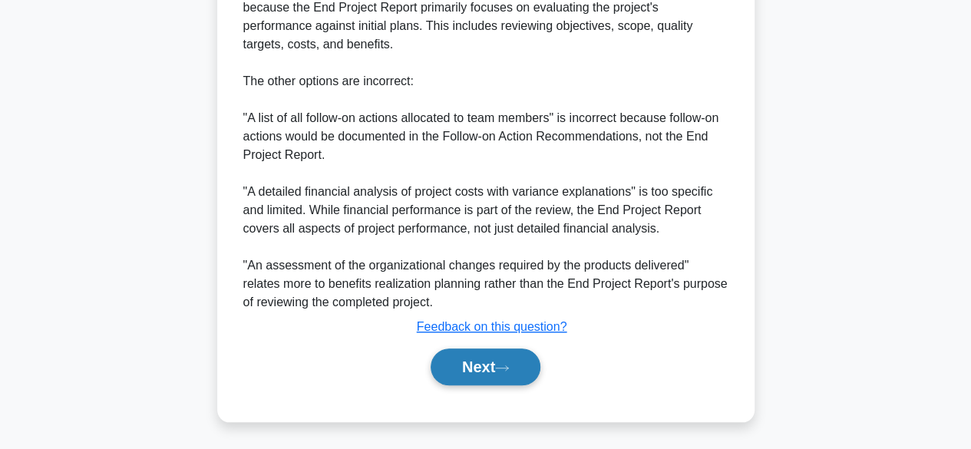
click at [503, 368] on icon at bounding box center [502, 368] width 14 height 8
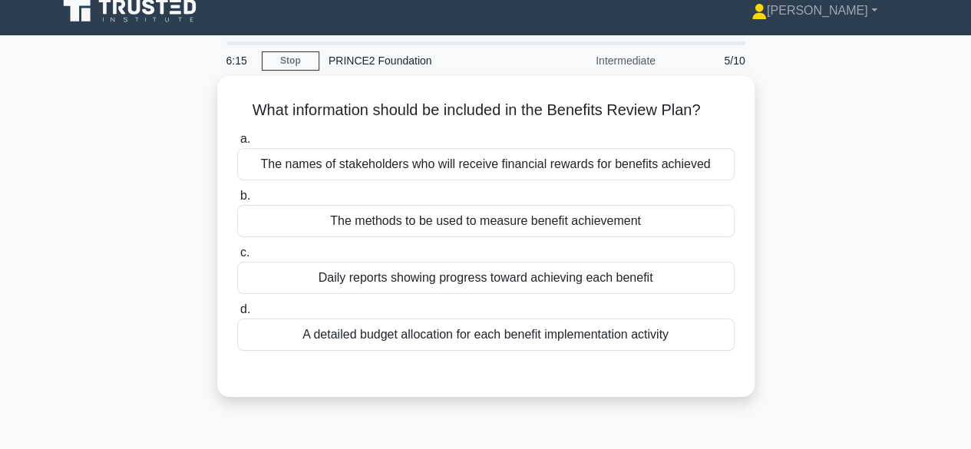
scroll to position [0, 0]
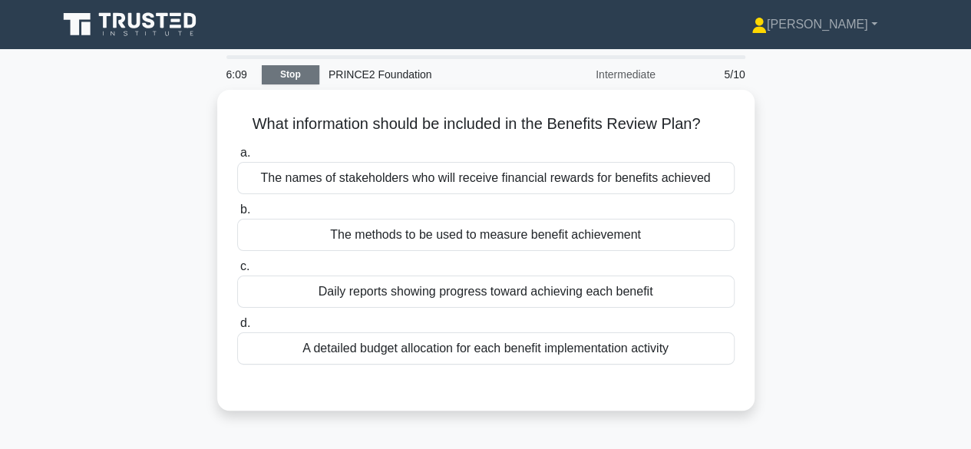
click at [284, 77] on link "Stop" at bounding box center [291, 74] width 58 height 19
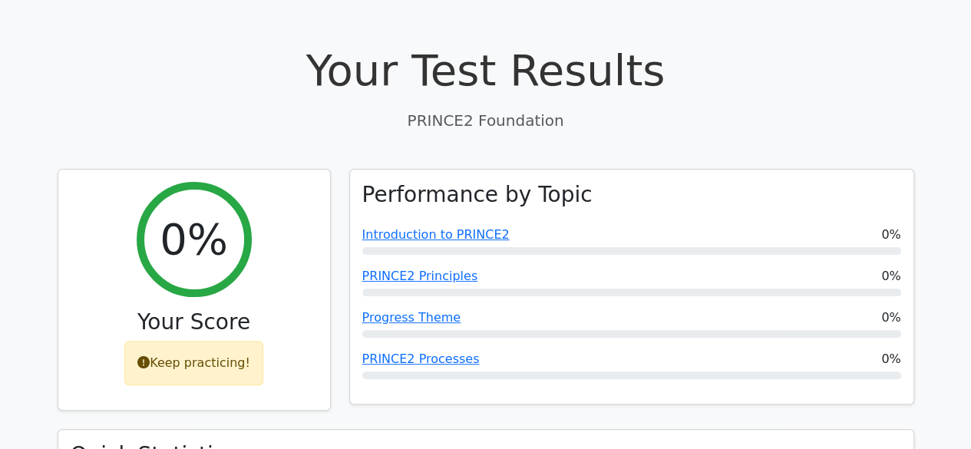
scroll to position [9, 0]
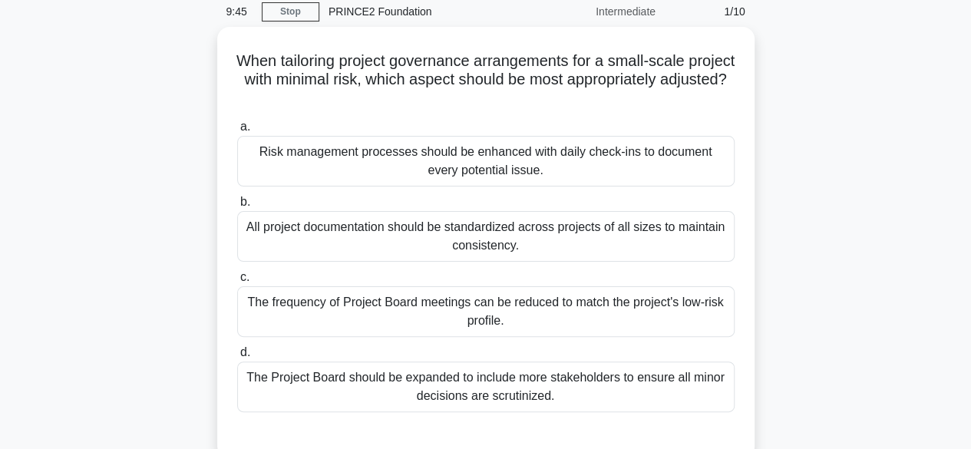
scroll to position [64, 0]
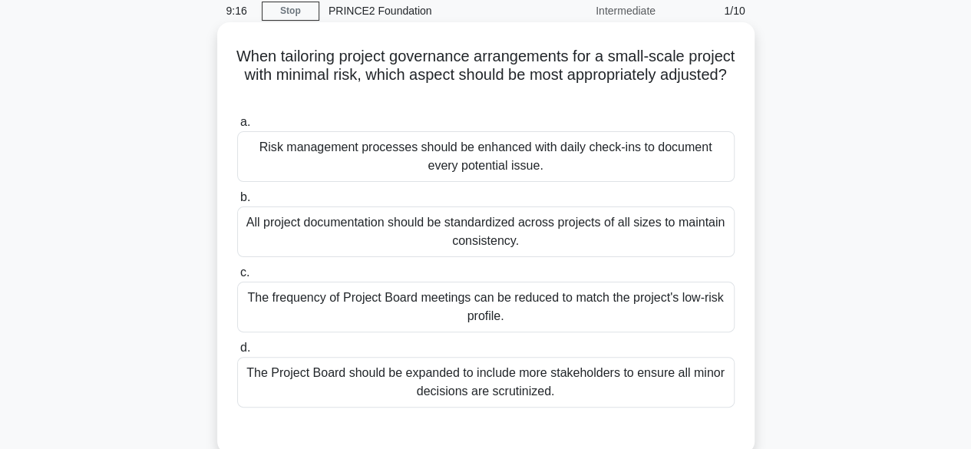
click at [267, 153] on div "Risk management processes should be enhanced with daily check-ins to document e…" at bounding box center [485, 156] width 497 height 51
click at [237, 127] on input "a. Risk management processes should be enhanced with daily check-ins to documen…" at bounding box center [237, 122] width 0 height 10
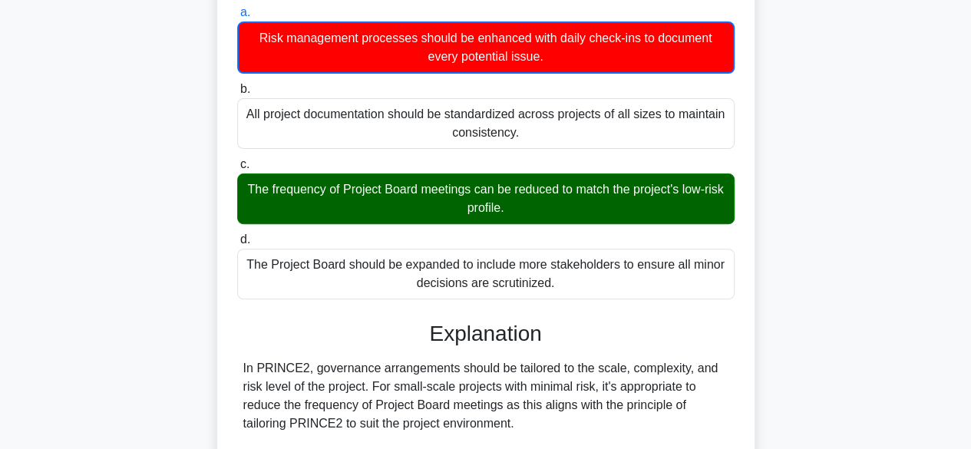
scroll to position [173, 0]
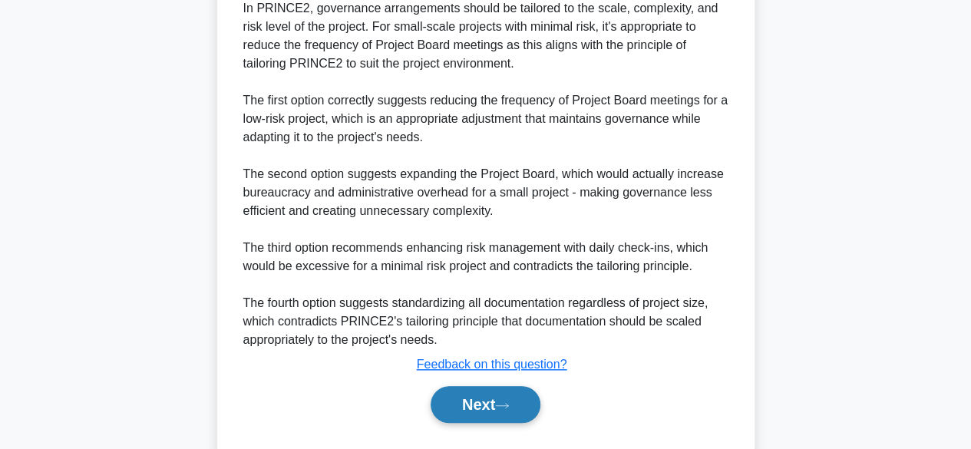
click at [481, 417] on button "Next" at bounding box center [485, 404] width 110 height 37
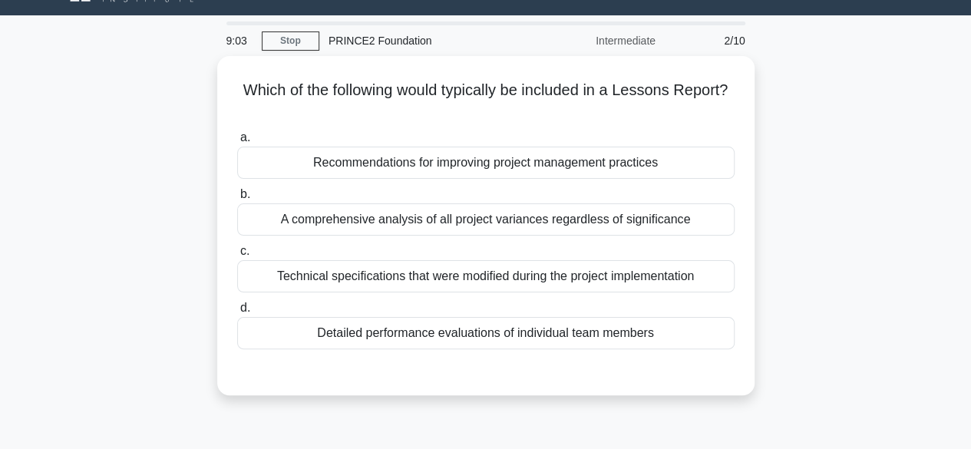
scroll to position [31, 0]
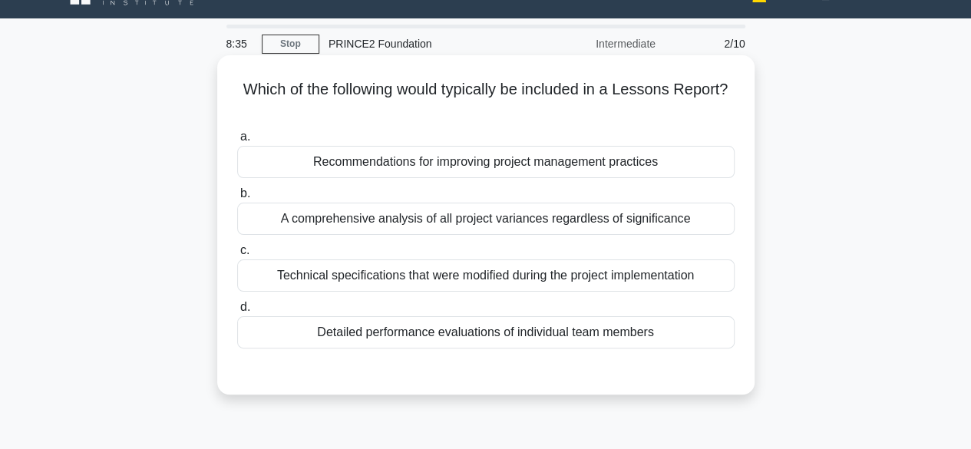
click at [279, 223] on div "A comprehensive analysis of all project variances regardless of significance" at bounding box center [485, 219] width 497 height 32
click at [237, 199] on input "b. A comprehensive analysis of all project variances regardless of significance" at bounding box center [237, 194] width 0 height 10
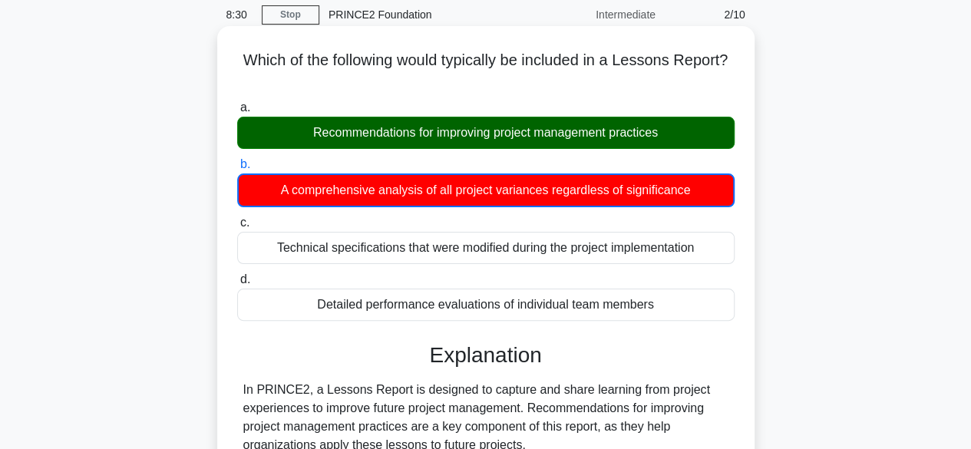
scroll to position [387, 0]
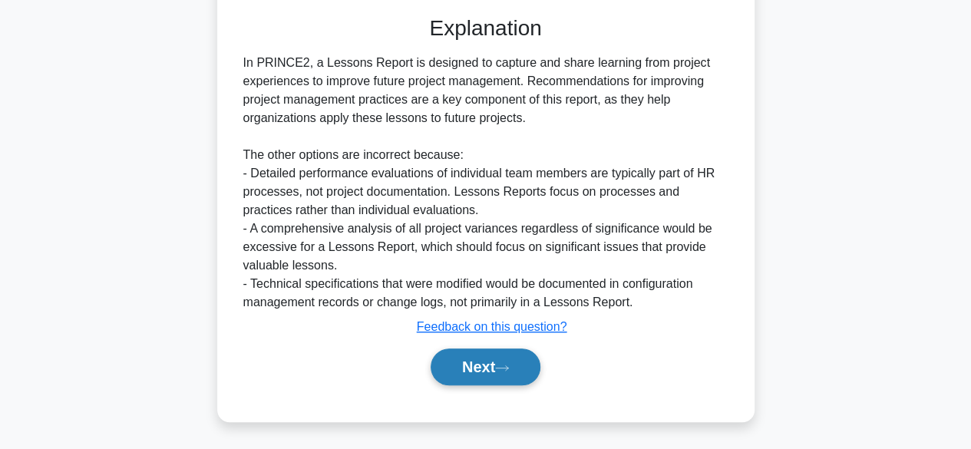
click at [465, 375] on button "Next" at bounding box center [485, 366] width 110 height 37
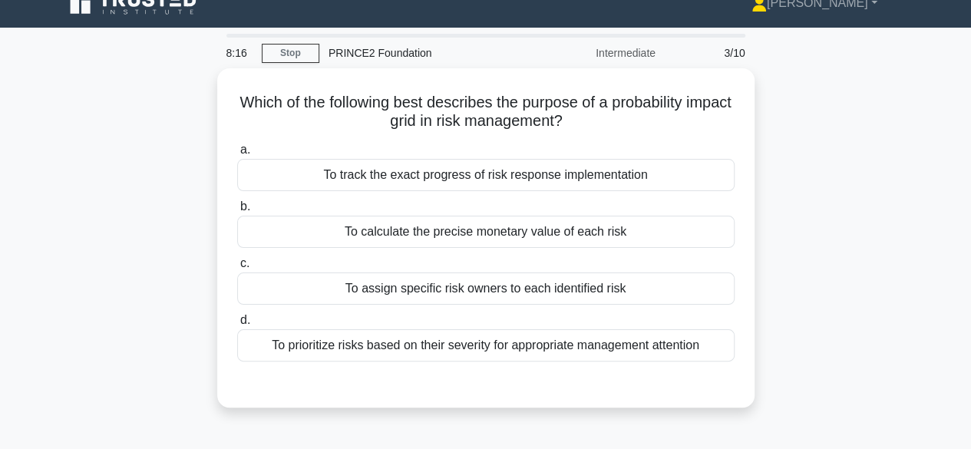
scroll to position [22, 0]
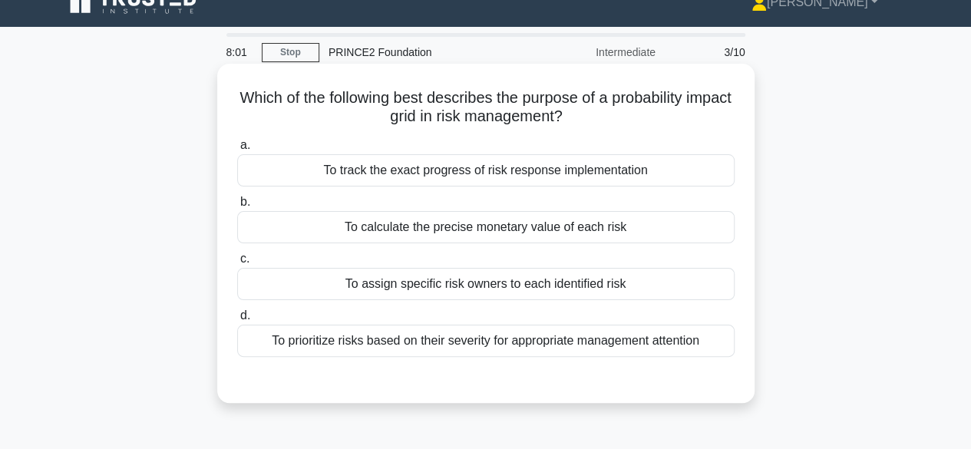
click at [263, 230] on div "To calculate the precise monetary value of each risk" at bounding box center [485, 227] width 497 height 32
click at [237, 207] on input "b. To calculate the precise monetary value of each risk" at bounding box center [237, 202] width 0 height 10
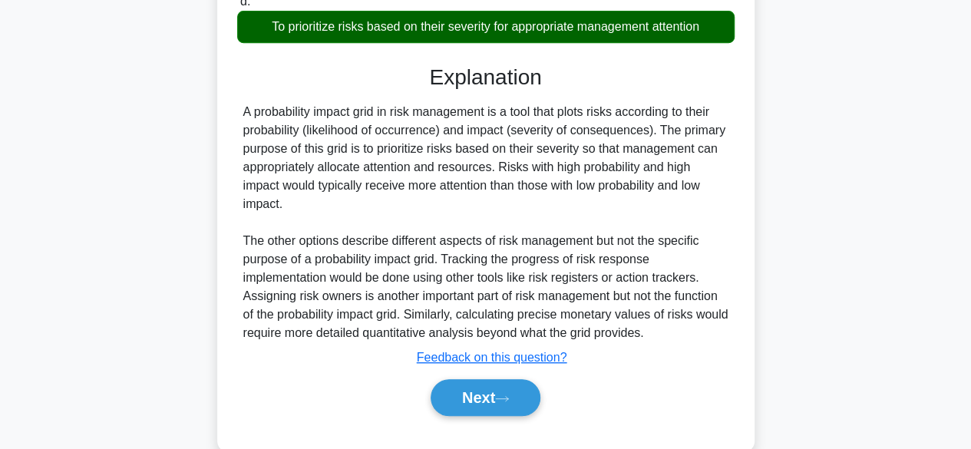
scroll to position [380, 0]
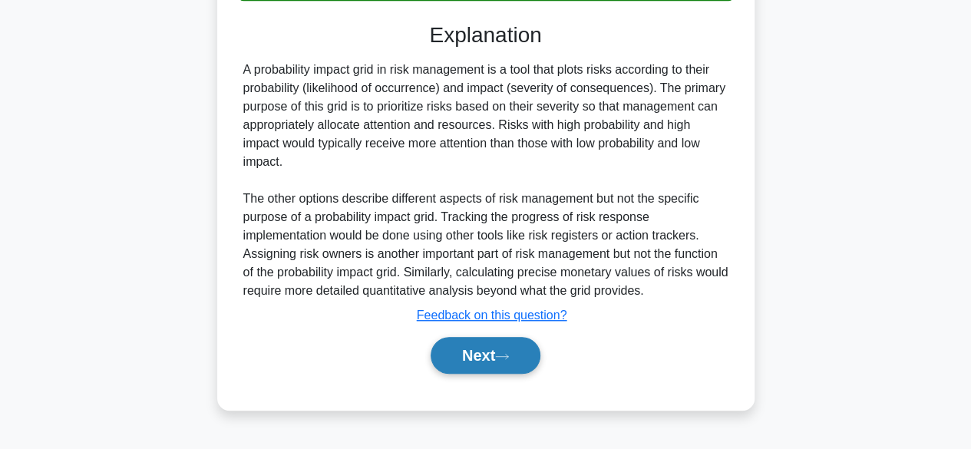
click at [466, 361] on button "Next" at bounding box center [485, 355] width 110 height 37
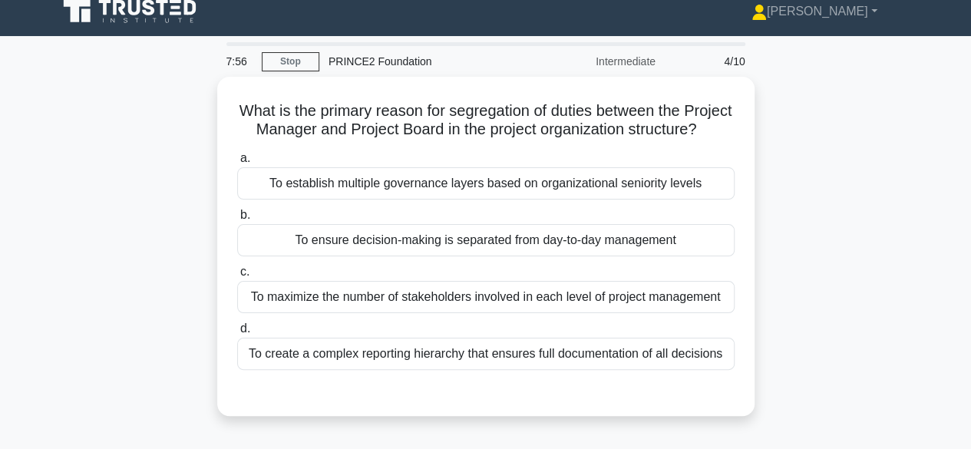
scroll to position [11, 0]
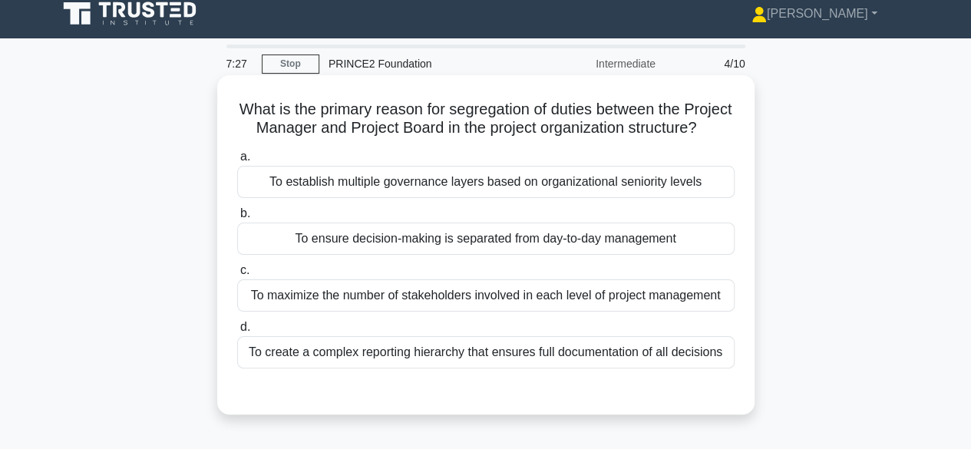
click at [298, 255] on div "To ensure decision-making is separated from day-to-day management" at bounding box center [485, 239] width 497 height 32
click at [237, 219] on input "b. To ensure decision-making is separated from day-to-day management" at bounding box center [237, 214] width 0 height 10
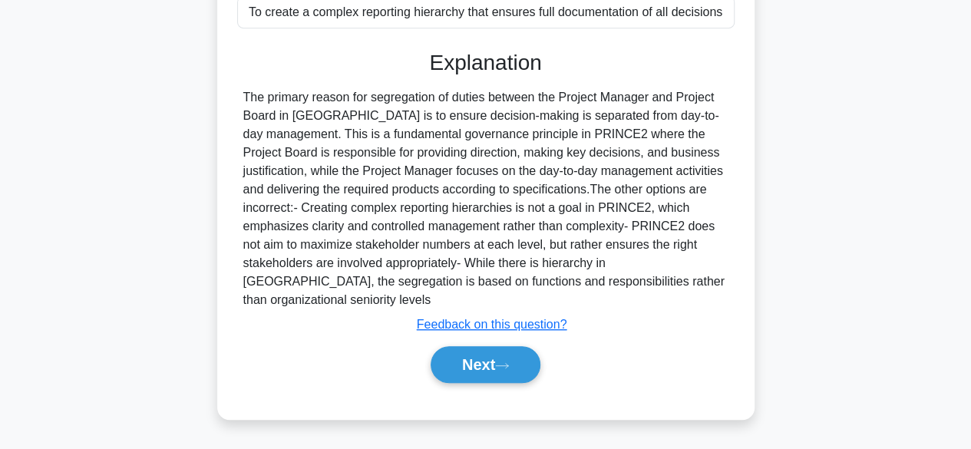
scroll to position [380, 0]
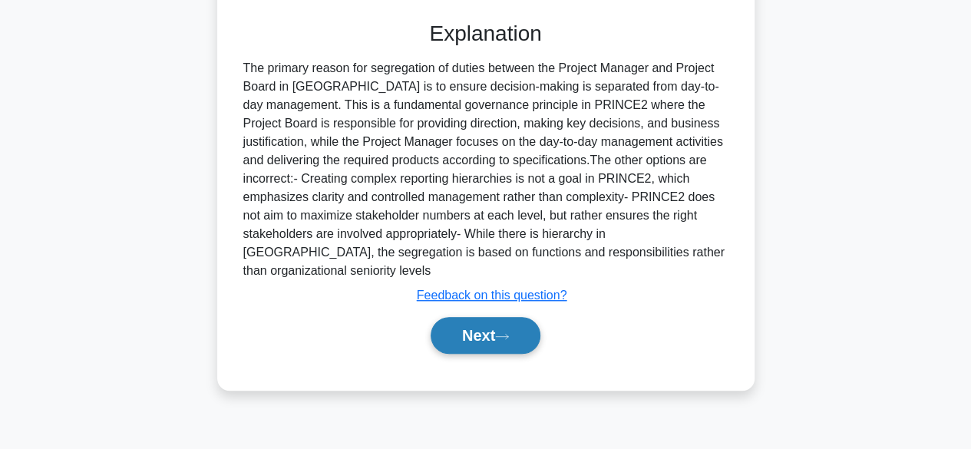
click at [450, 350] on button "Next" at bounding box center [485, 335] width 110 height 37
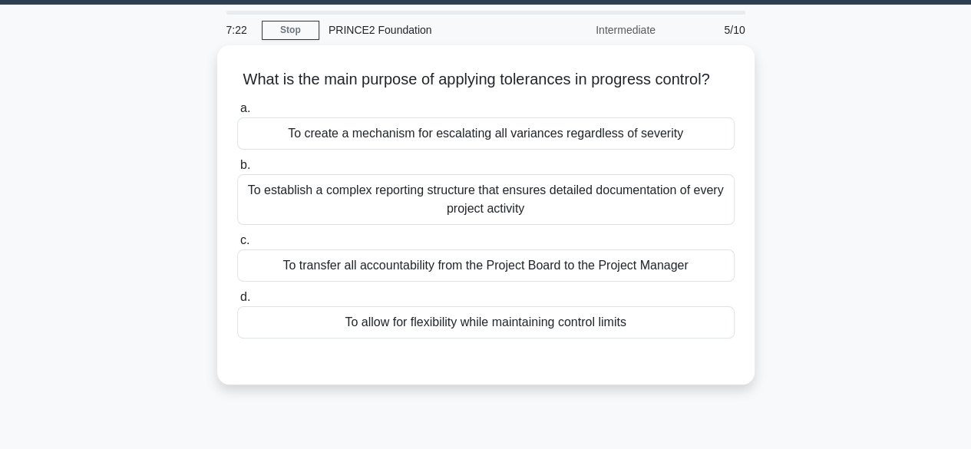
scroll to position [43, 0]
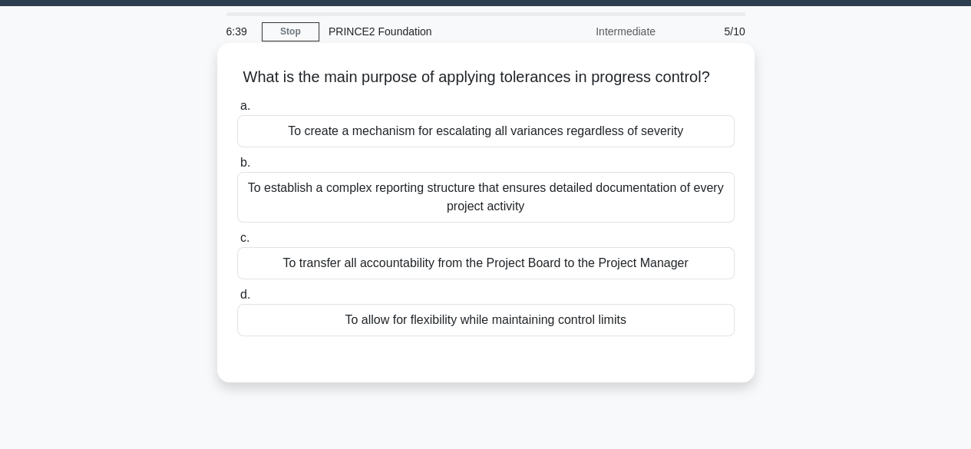
click at [269, 222] on div "To establish a complex reporting structure that ensures detailed documentation …" at bounding box center [485, 197] width 497 height 51
click at [237, 168] on input "b. To establish a complex reporting structure that ensures detailed documentati…" at bounding box center [237, 163] width 0 height 10
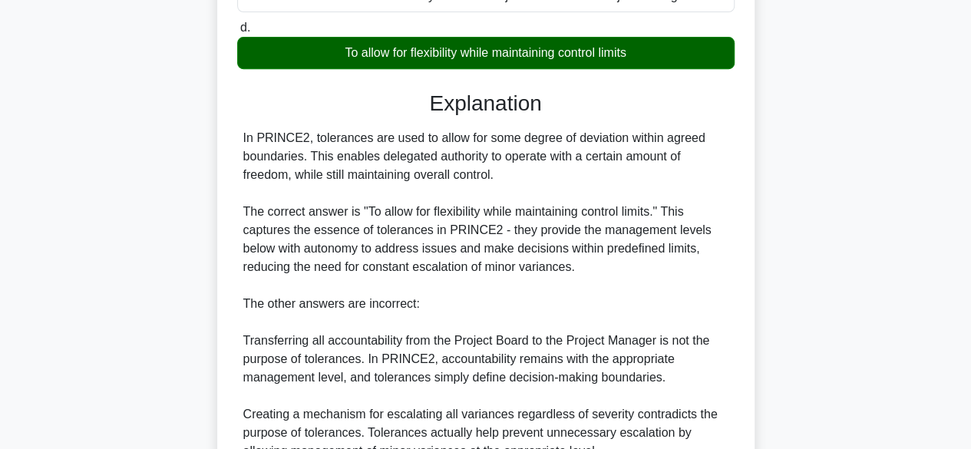
scroll to position [552, 0]
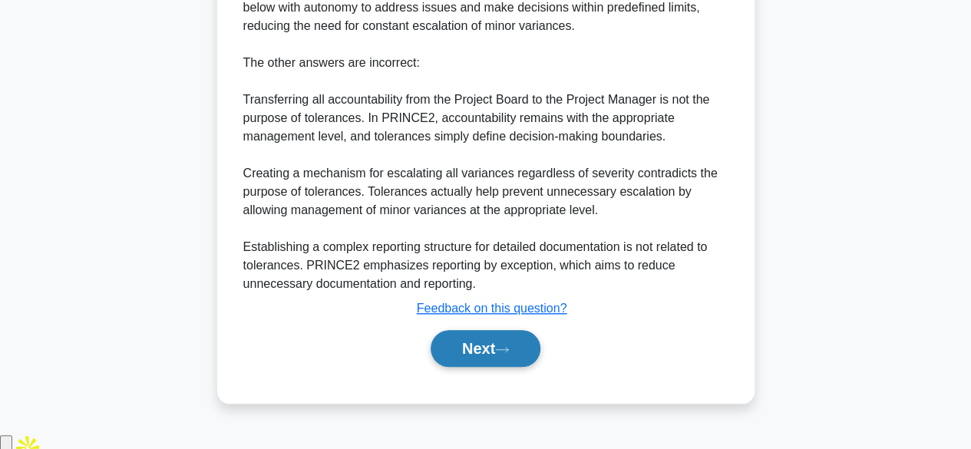
click at [497, 357] on button "Next" at bounding box center [485, 348] width 110 height 37
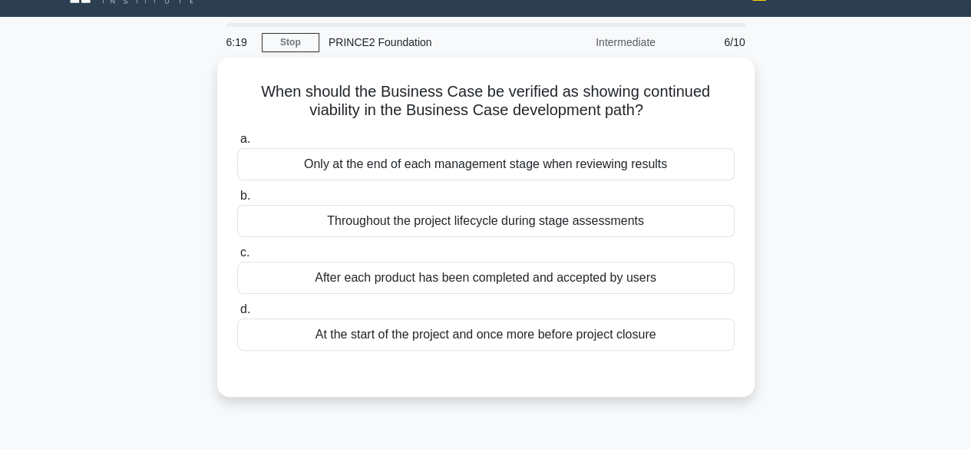
scroll to position [34, 0]
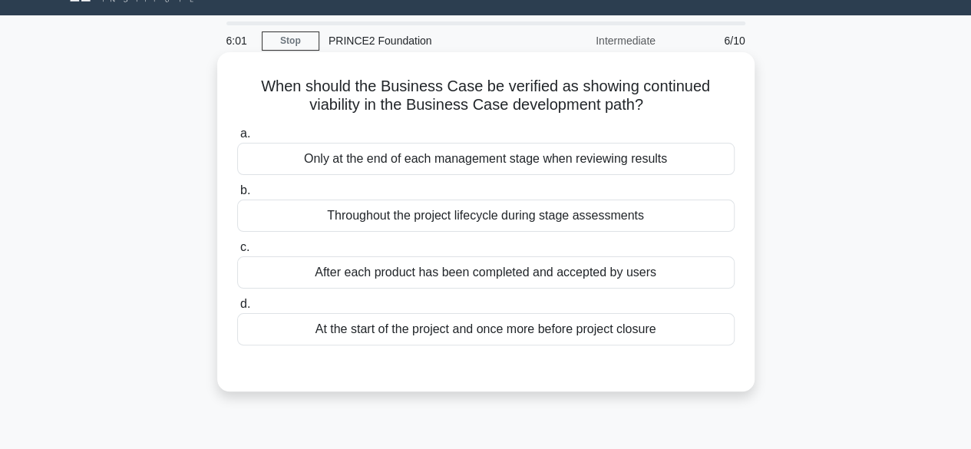
click at [283, 215] on div "Throughout the project lifecycle during stage assessments" at bounding box center [485, 215] width 497 height 32
click at [237, 196] on input "b. Throughout the project lifecycle during stage assessments" at bounding box center [237, 191] width 0 height 10
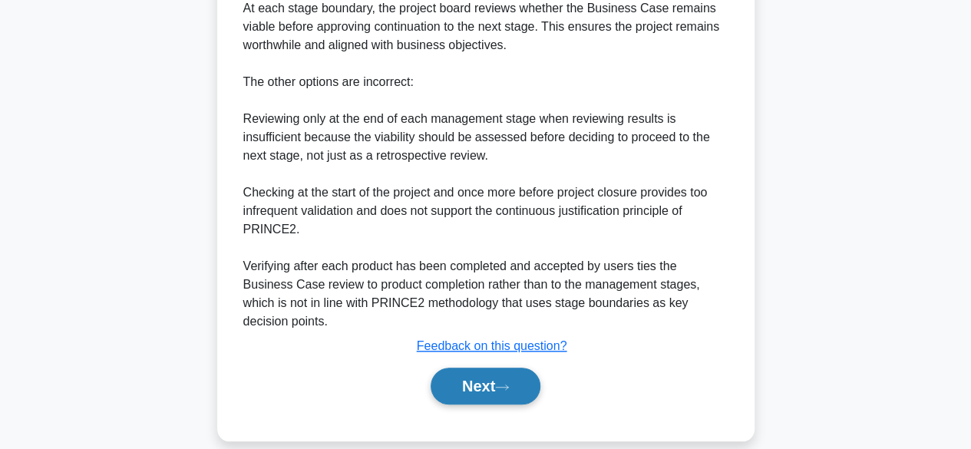
click at [455, 368] on button "Next" at bounding box center [485, 386] width 110 height 37
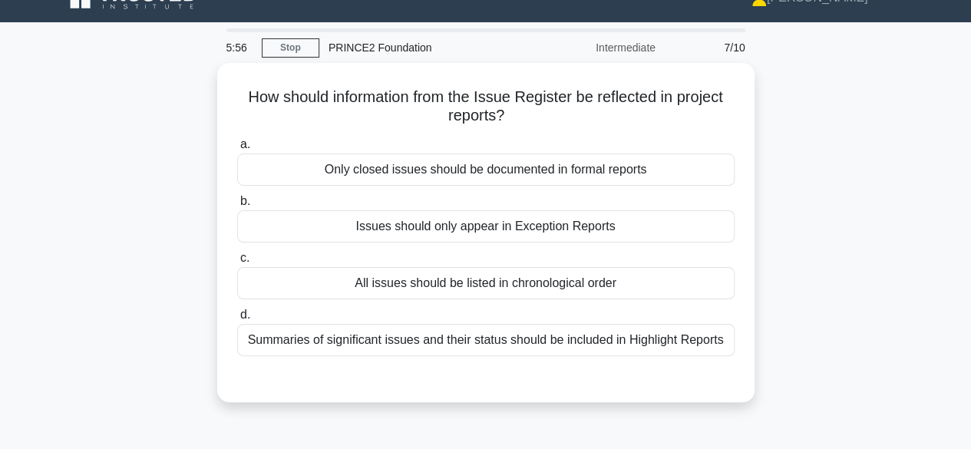
scroll to position [9, 0]
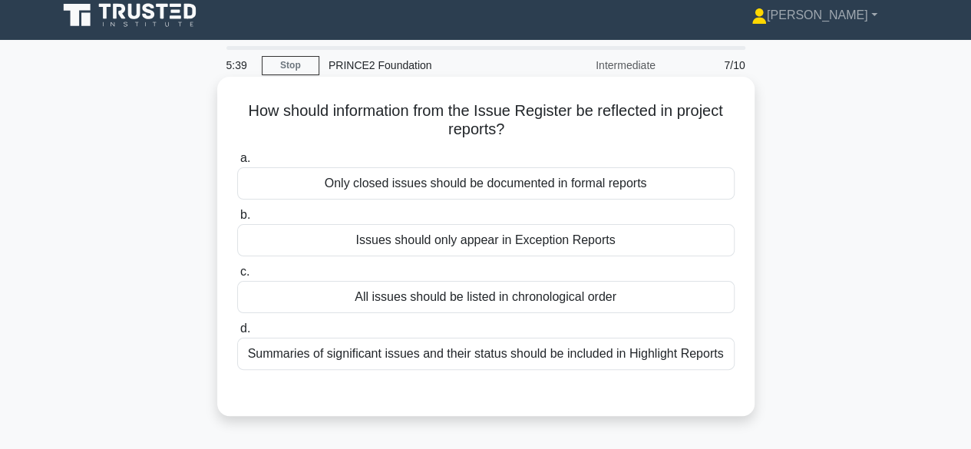
click at [298, 365] on div "Summaries of significant issues and their status should be included in Highligh…" at bounding box center [485, 354] width 497 height 32
click at [237, 334] on input "d. Summaries of significant issues and their status should be included in Highl…" at bounding box center [237, 329] width 0 height 10
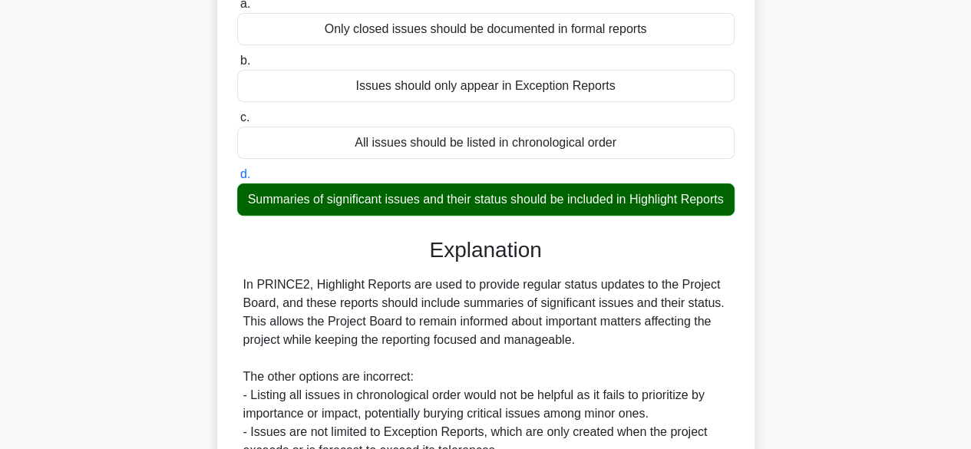
scroll to position [380, 0]
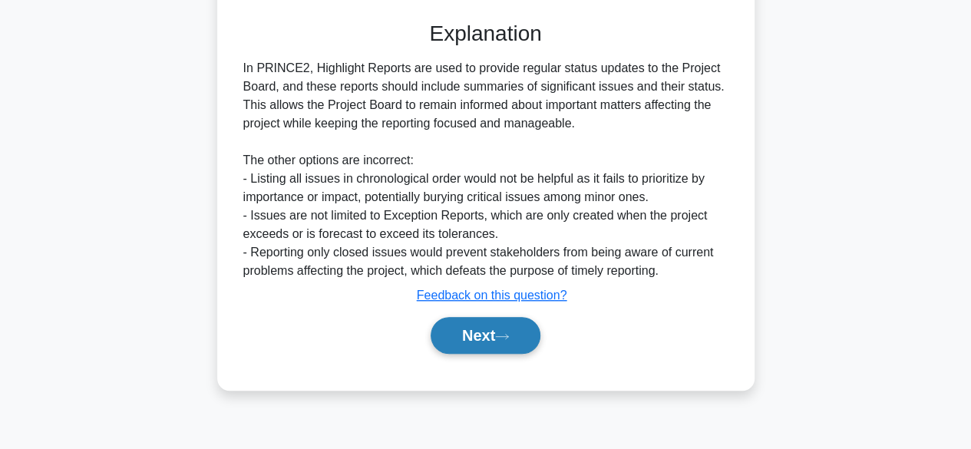
click at [452, 348] on button "Next" at bounding box center [485, 335] width 110 height 37
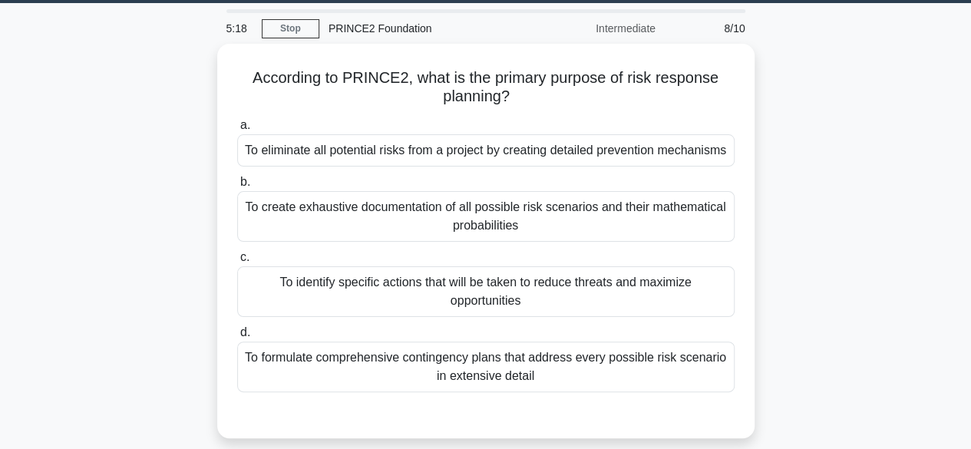
scroll to position [49, 0]
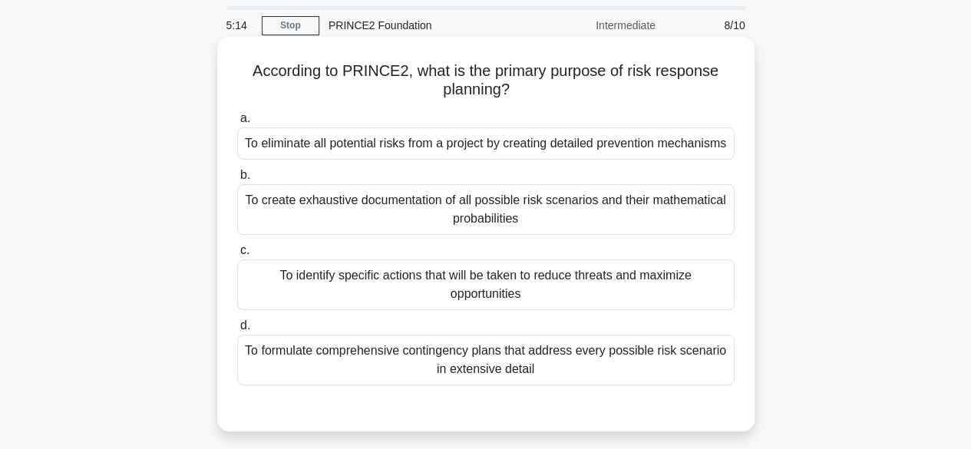
click at [282, 283] on div "To identify specific actions that will be taken to reduce threats and maximize …" at bounding box center [485, 284] width 497 height 51
click at [237, 255] on input "c. To identify specific actions that will be taken to reduce threats and maximi…" at bounding box center [237, 251] width 0 height 10
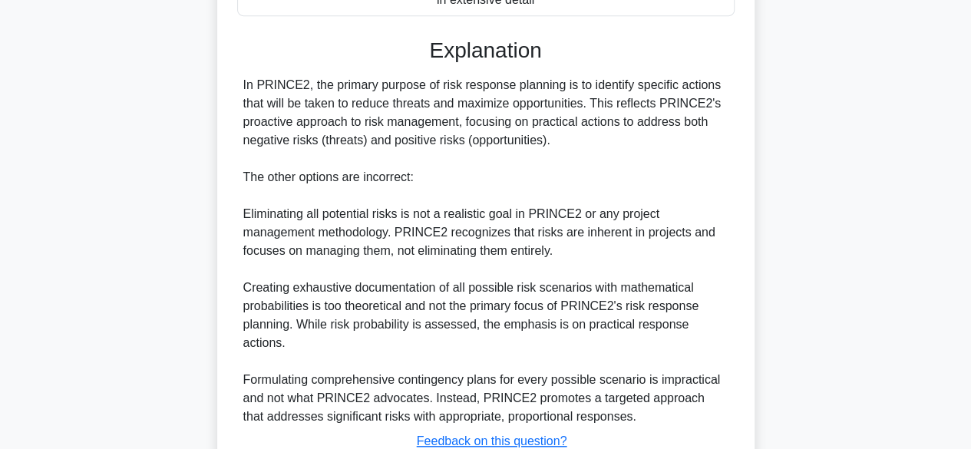
scroll to position [513, 0]
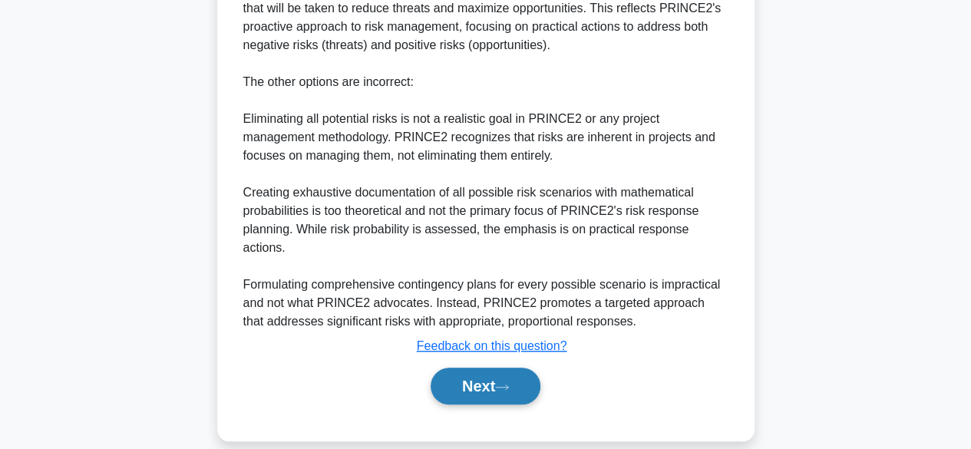
click at [453, 368] on button "Next" at bounding box center [485, 386] width 110 height 37
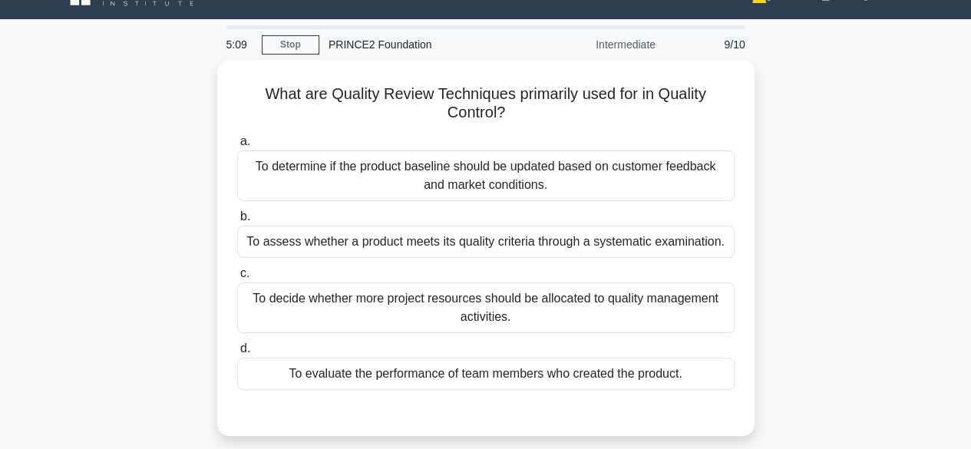
scroll to position [31, 0]
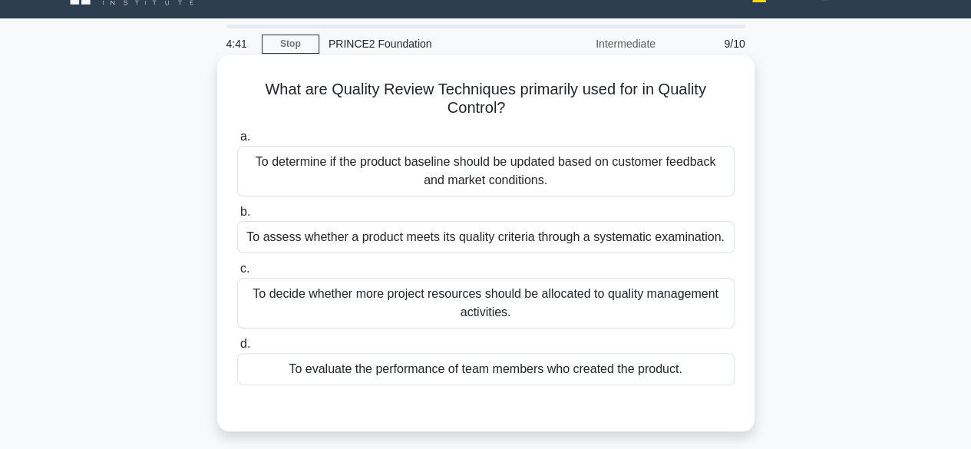
click at [279, 379] on div "To evaluate the performance of team members who created the product." at bounding box center [485, 369] width 497 height 32
click at [237, 349] on input "d. To evaluate the performance of team members who created the product." at bounding box center [237, 344] width 0 height 10
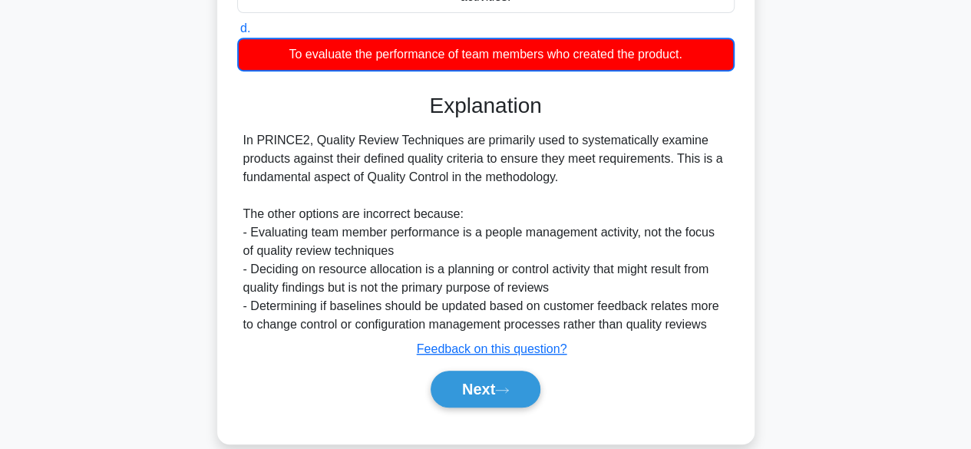
scroll to position [348, 0]
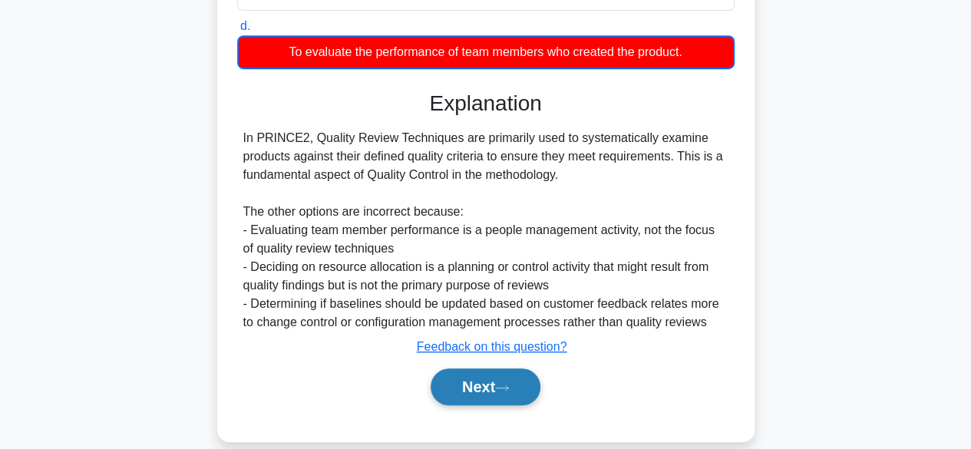
click at [459, 405] on button "Next" at bounding box center [485, 386] width 110 height 37
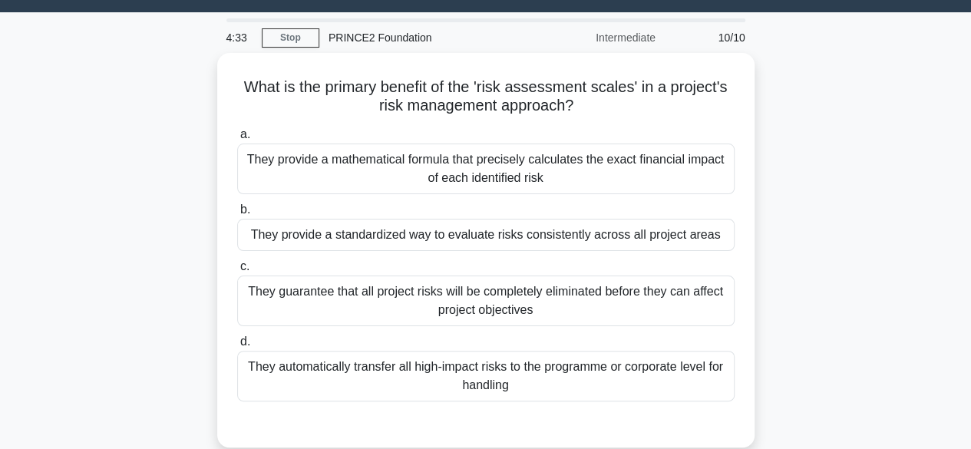
scroll to position [42, 0]
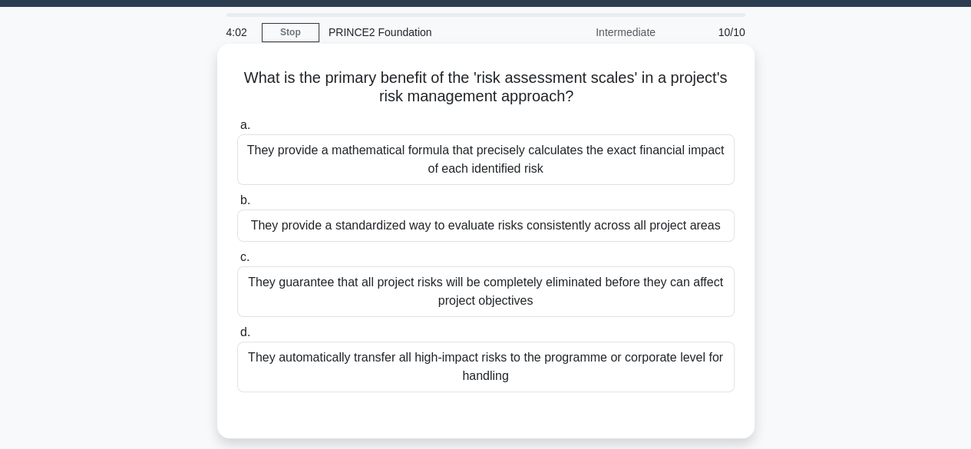
click at [687, 231] on div "They provide a standardized way to evaluate risks consistently across all proje…" at bounding box center [485, 225] width 497 height 32
click at [237, 206] on input "b. They provide a standardized way to evaluate risks consistently across all pr…" at bounding box center [237, 201] width 0 height 10
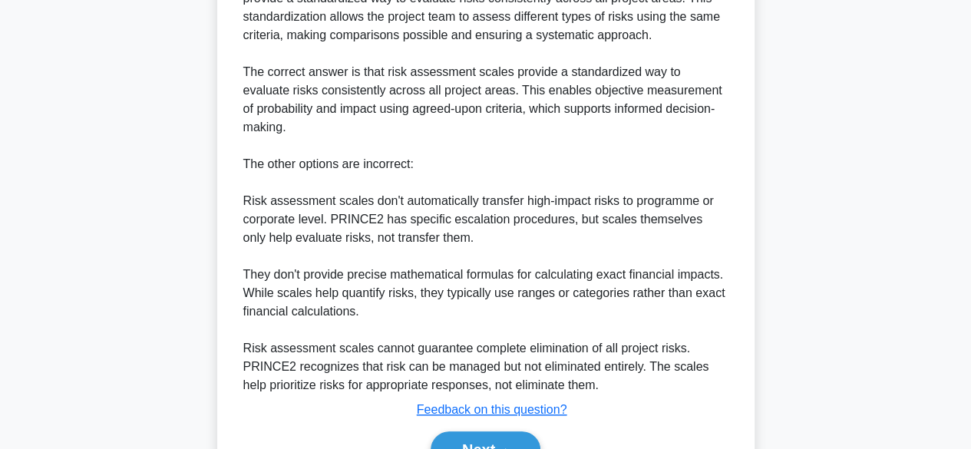
scroll to position [605, 0]
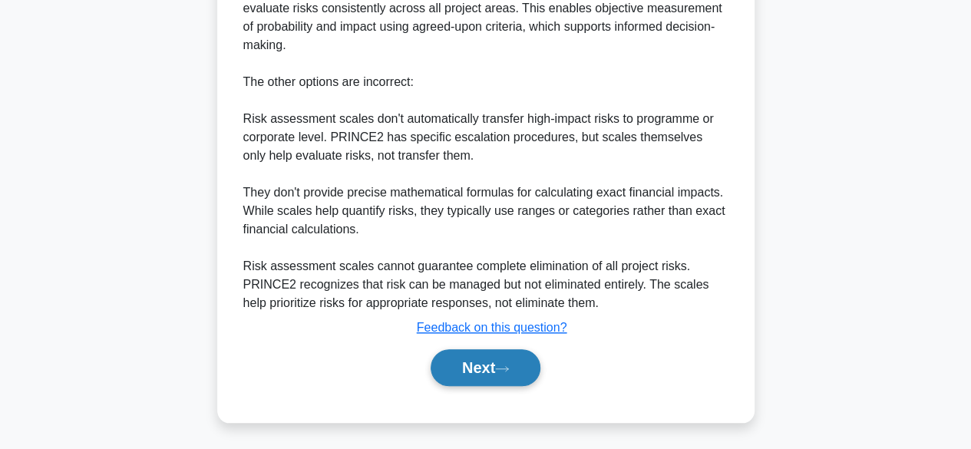
click at [503, 362] on button "Next" at bounding box center [485, 367] width 110 height 37
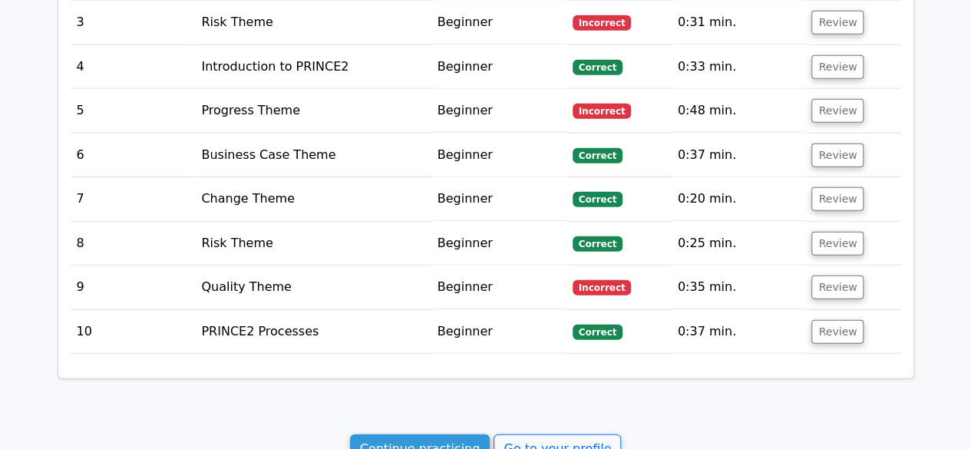
scroll to position [1914, 0]
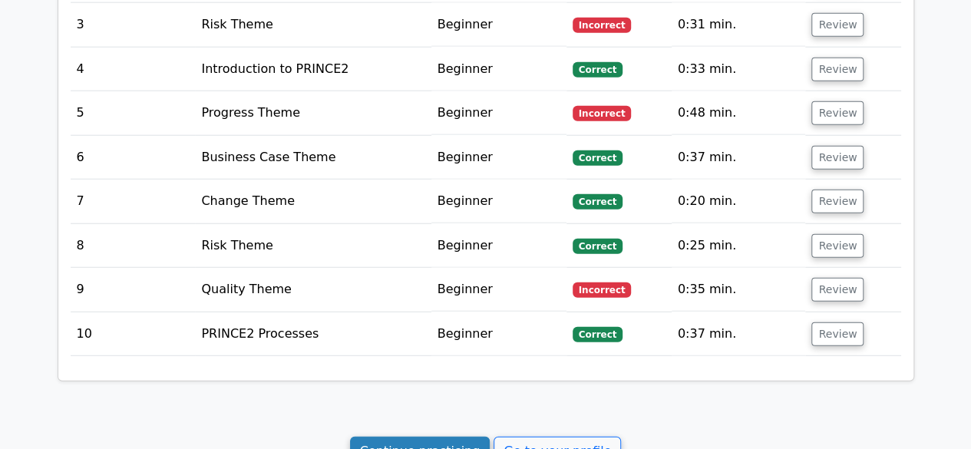
click at [437, 437] on link "Continue practicing" at bounding box center [420, 451] width 140 height 29
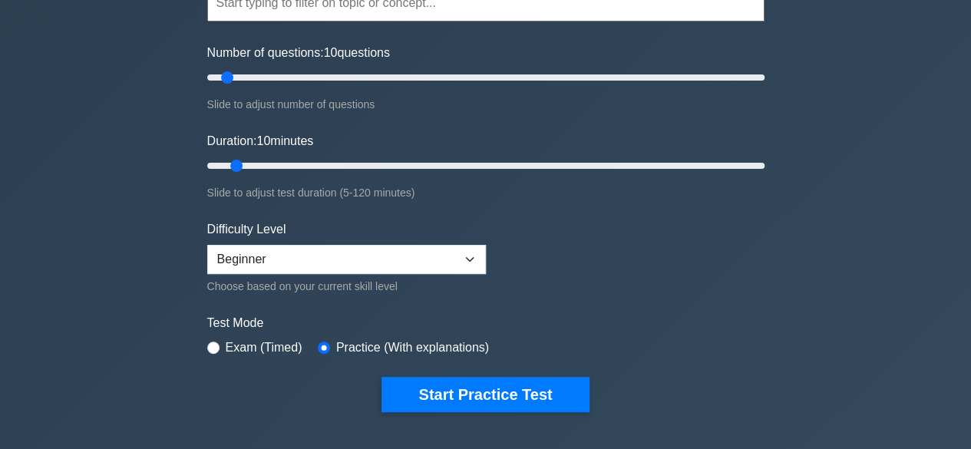
scroll to position [182, 0]
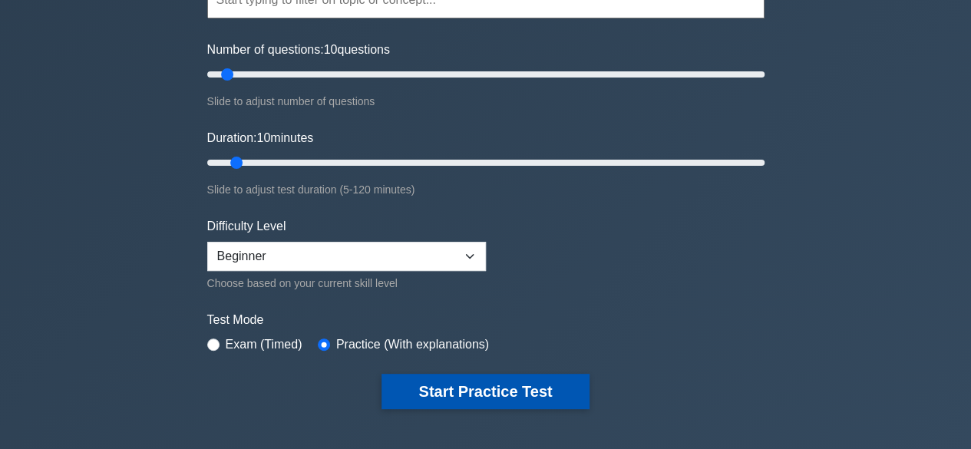
click at [527, 391] on button "Start Practice Test" at bounding box center [484, 391] width 207 height 35
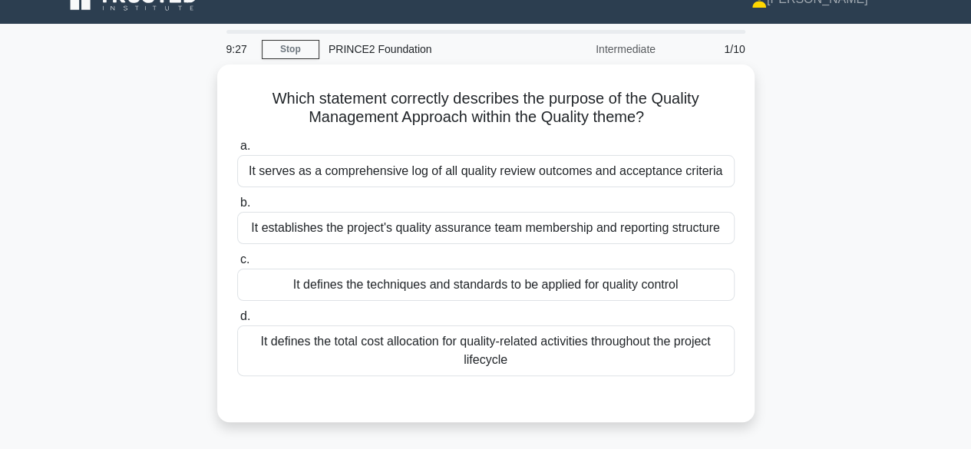
scroll to position [26, 0]
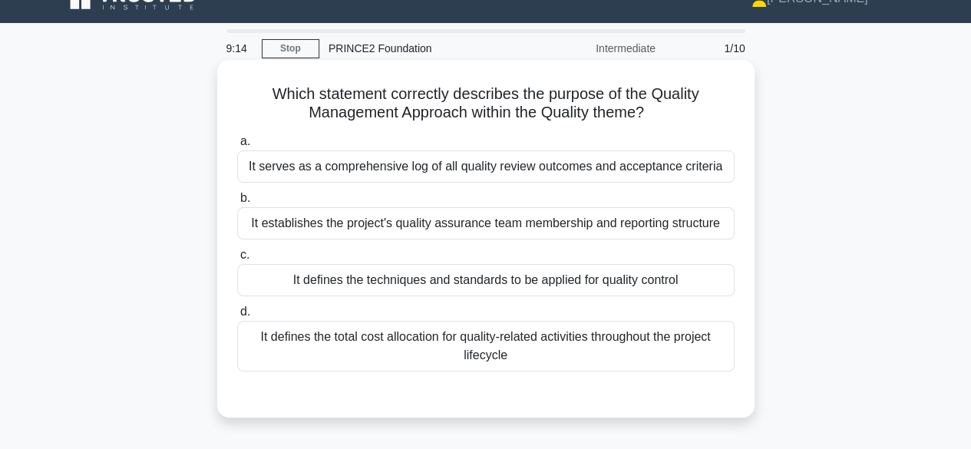
click at [696, 279] on div "It defines the techniques and standards to be applied for quality control" at bounding box center [485, 280] width 497 height 32
click at [237, 260] on input "c. It defines the techniques and standards to be applied for quality control" at bounding box center [237, 255] width 0 height 10
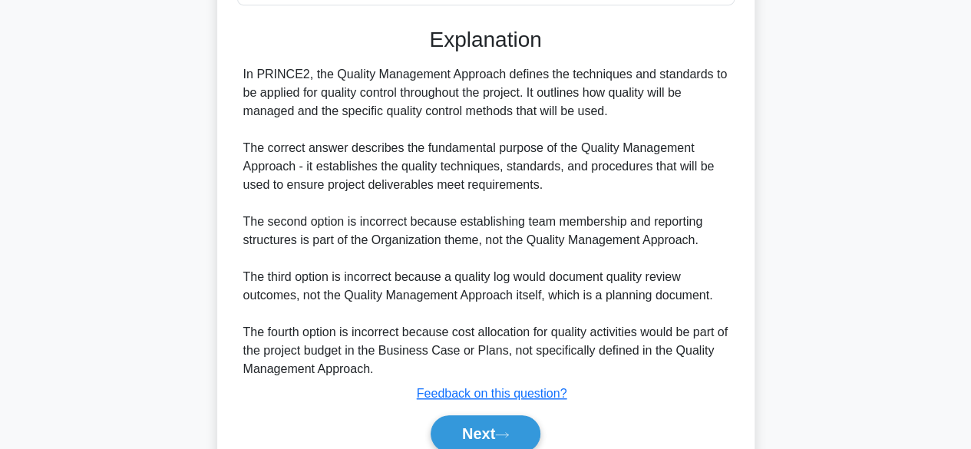
scroll to position [458, 0]
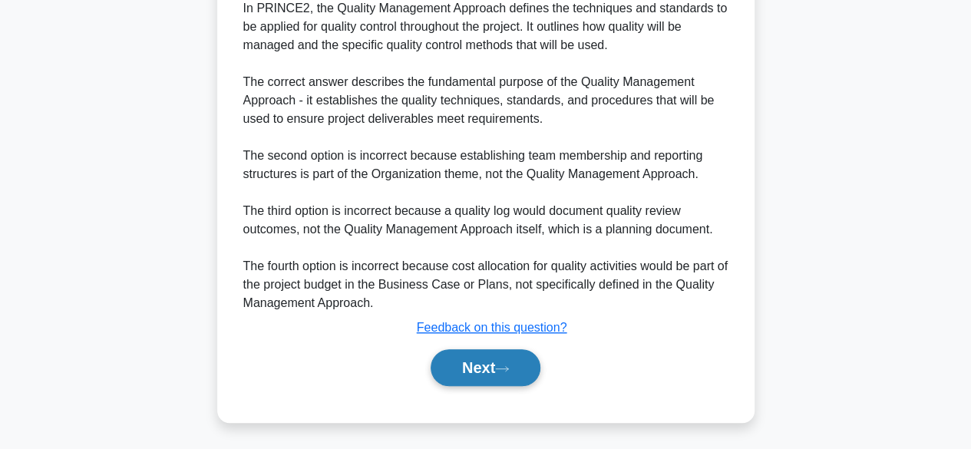
click at [480, 379] on button "Next" at bounding box center [485, 367] width 110 height 37
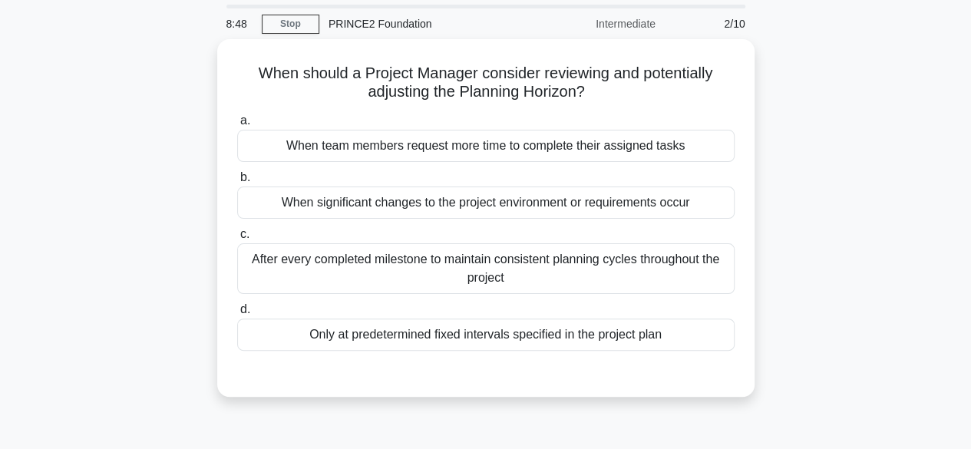
scroll to position [52, 0]
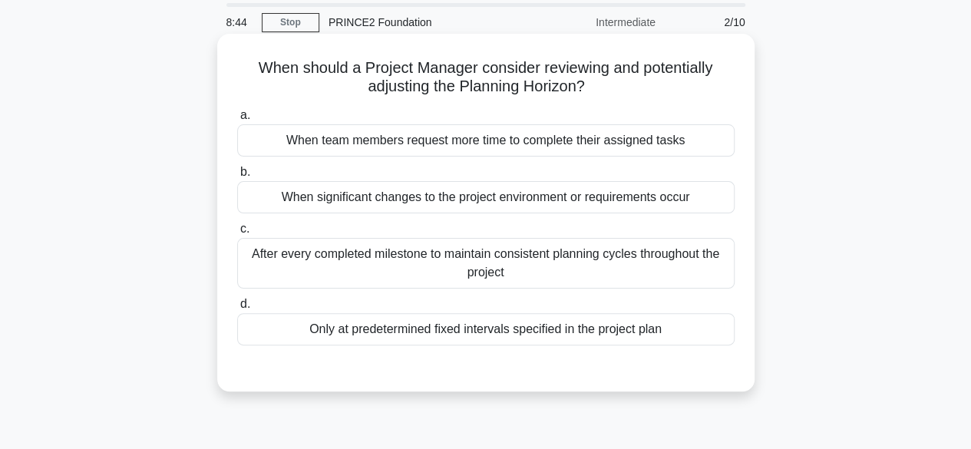
click at [709, 199] on div "When significant changes to the project environment or requirements occur" at bounding box center [485, 197] width 497 height 32
click at [237, 177] on input "b. When significant changes to the project environment or requirements occur" at bounding box center [237, 172] width 0 height 10
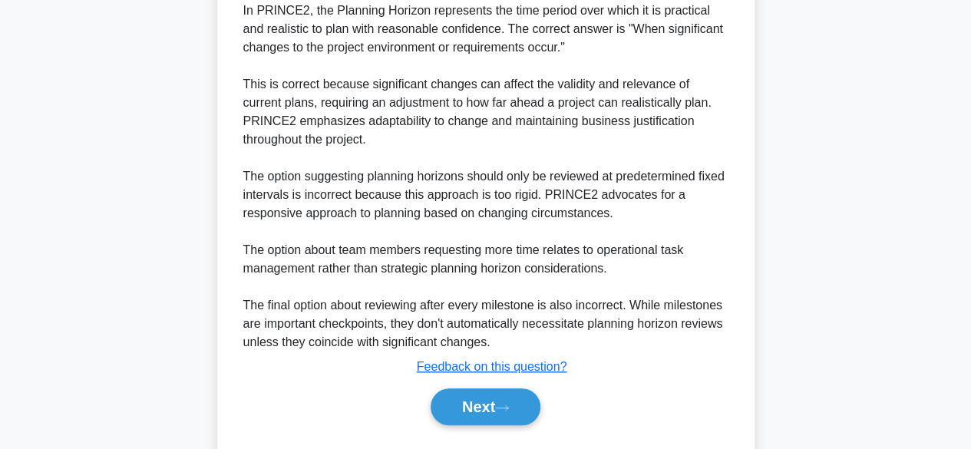
scroll to position [471, 0]
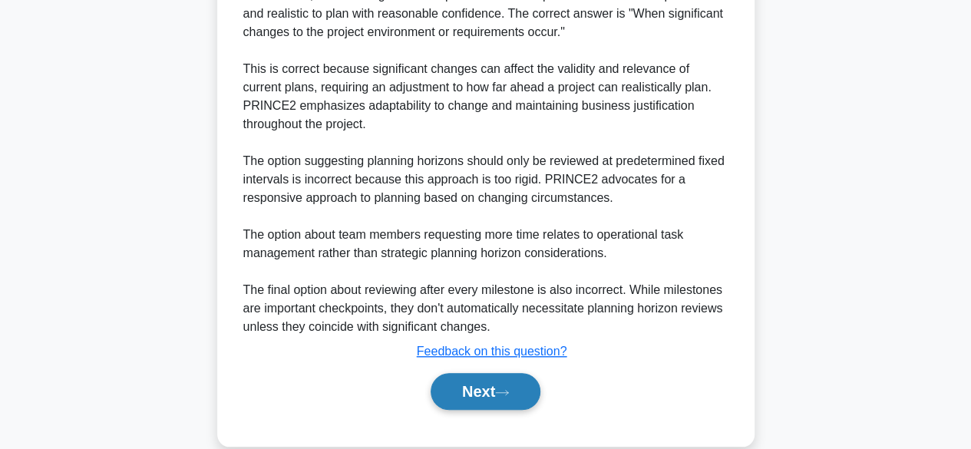
click at [515, 397] on button "Next" at bounding box center [485, 391] width 110 height 37
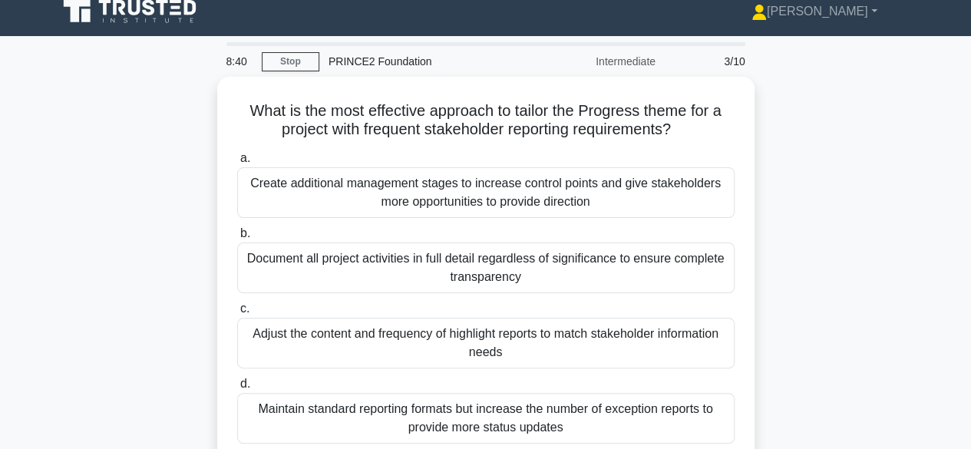
scroll to position [12, 0]
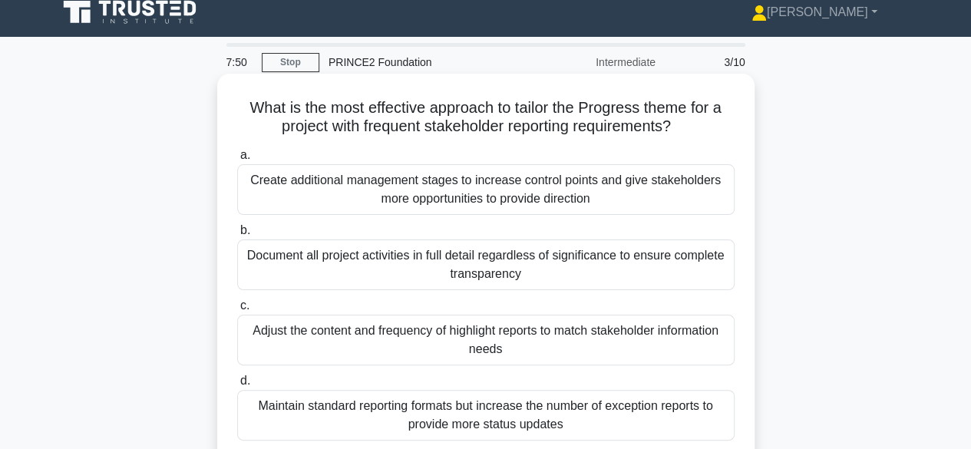
click at [681, 255] on div "Document all project activities in full detail regardless of significance to en…" at bounding box center [485, 264] width 497 height 51
click at [237, 236] on input "b. Document all project activities in full detail regardless of significance to…" at bounding box center [237, 231] width 0 height 10
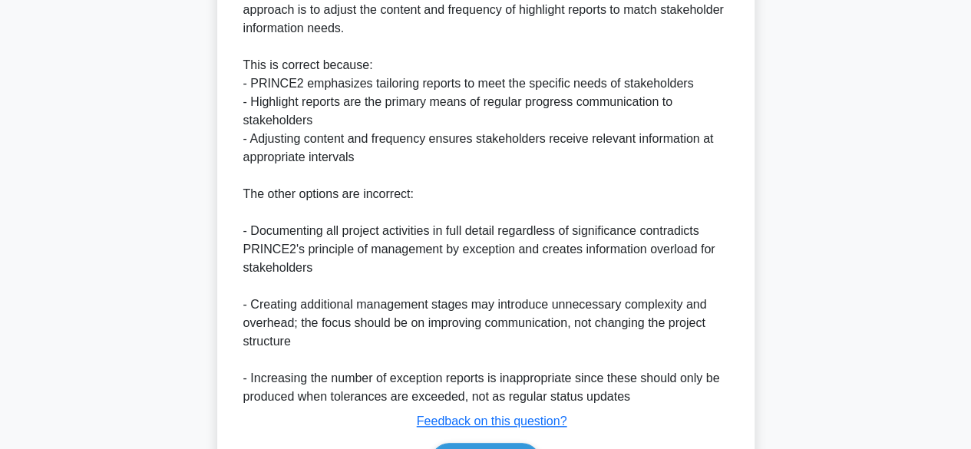
scroll to position [628, 0]
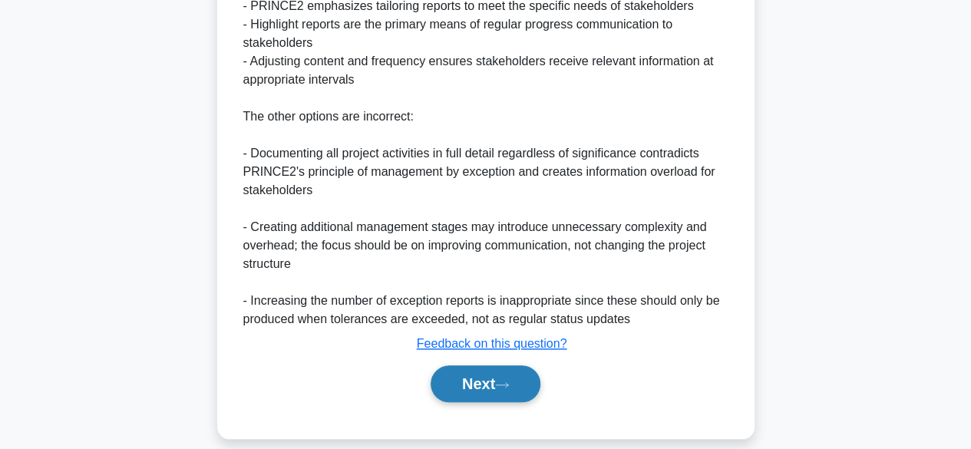
click at [517, 388] on button "Next" at bounding box center [485, 383] width 110 height 37
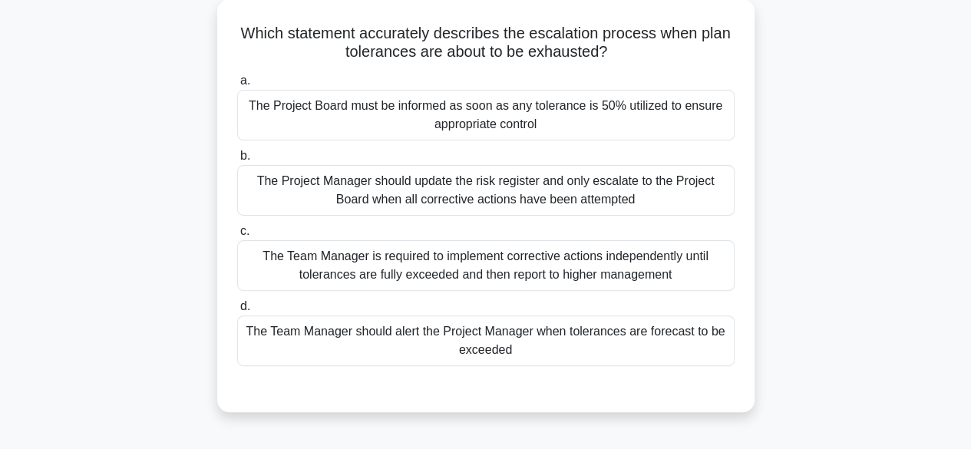
scroll to position [56, 0]
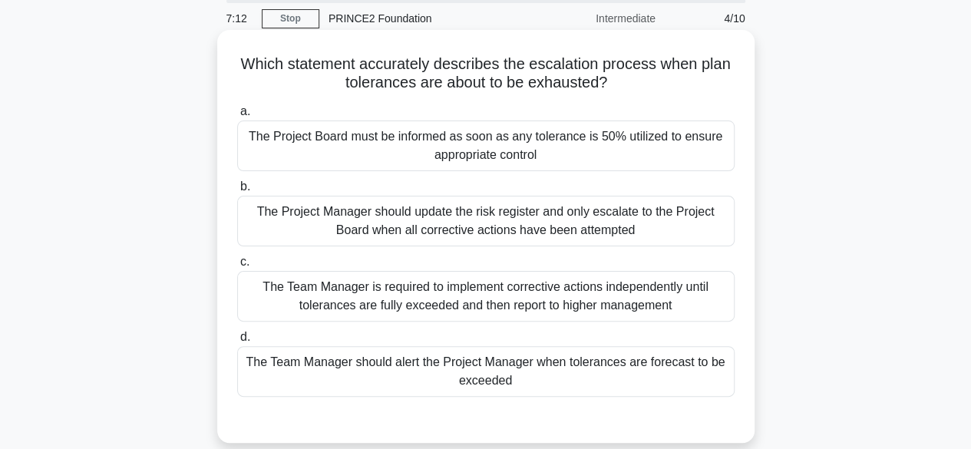
click at [695, 379] on div "The Team Manager should alert the Project Manager when tolerances are forecast …" at bounding box center [485, 371] width 497 height 51
click at [237, 342] on input "d. The Team Manager should alert the Project Manager when tolerances are foreca…" at bounding box center [237, 337] width 0 height 10
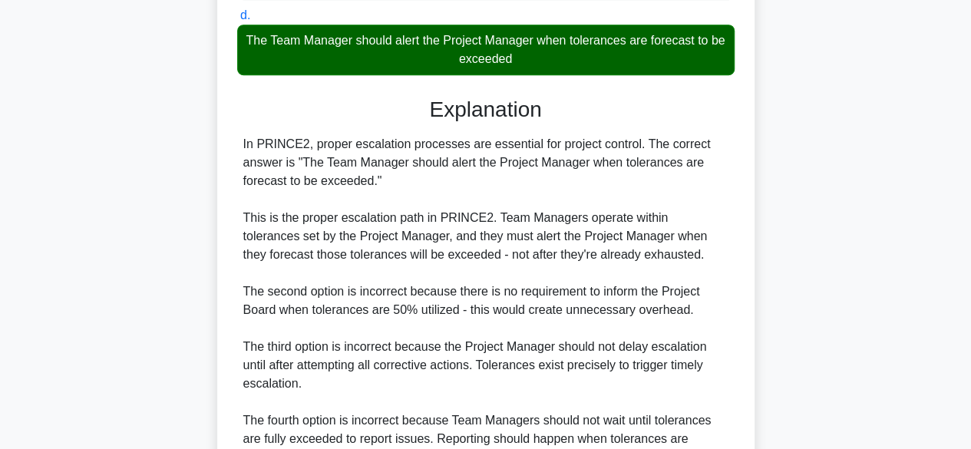
scroll to position [532, 0]
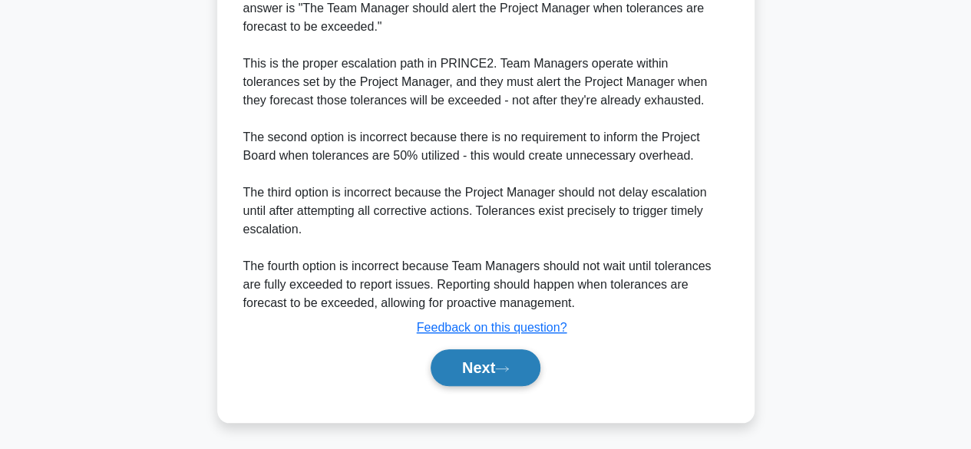
click at [508, 379] on button "Next" at bounding box center [485, 367] width 110 height 37
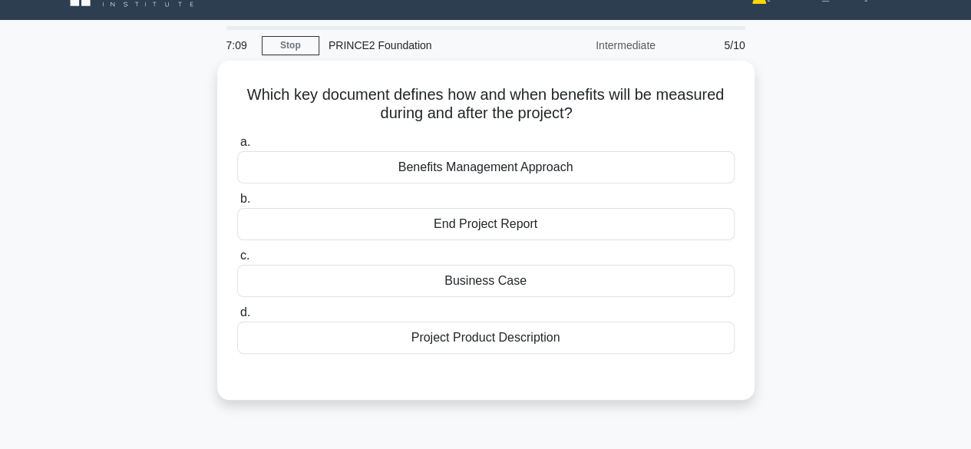
scroll to position [0, 0]
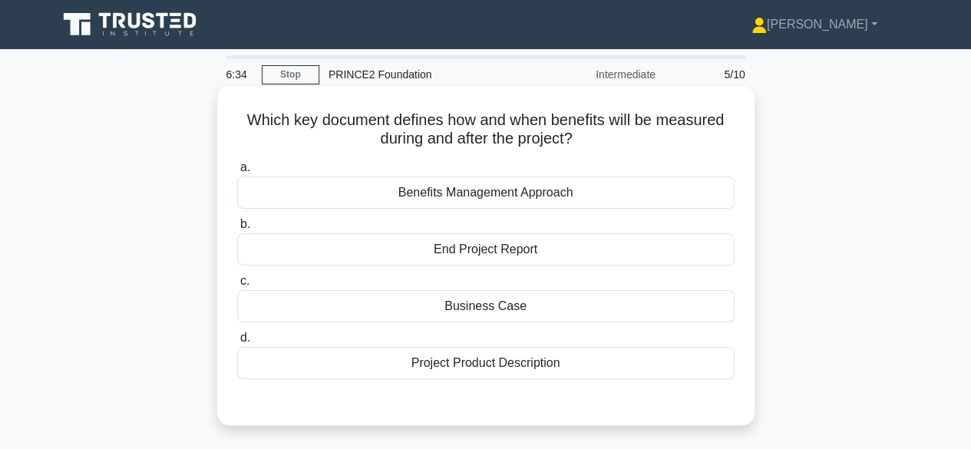
click at [522, 314] on div "Business Case" at bounding box center [485, 306] width 497 height 32
click at [237, 286] on input "c. Business Case" at bounding box center [237, 281] width 0 height 10
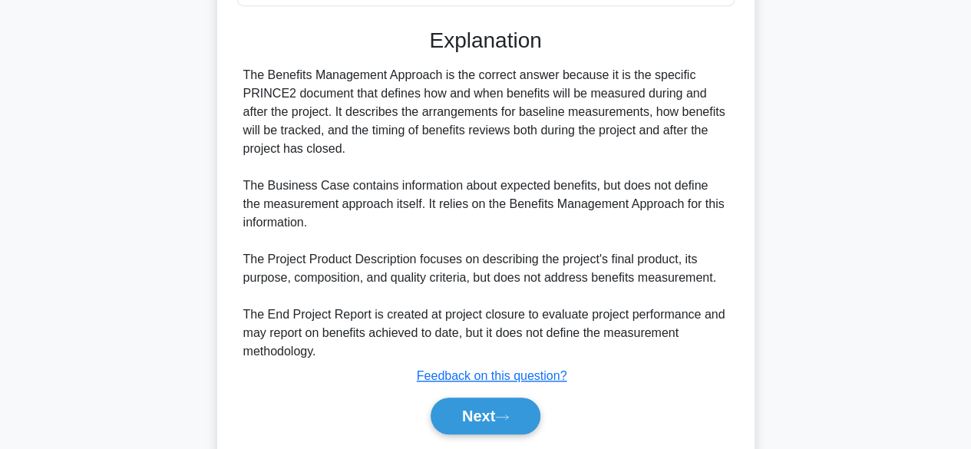
scroll to position [424, 0]
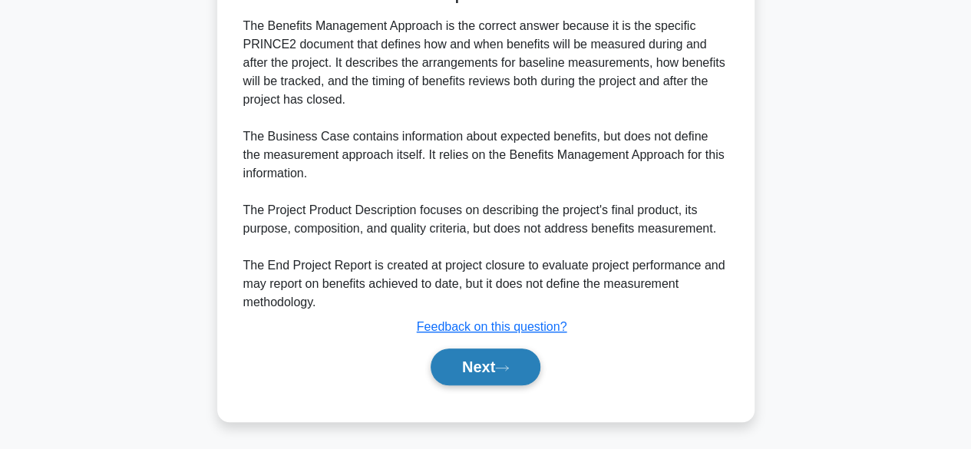
click at [506, 359] on button "Next" at bounding box center [485, 366] width 110 height 37
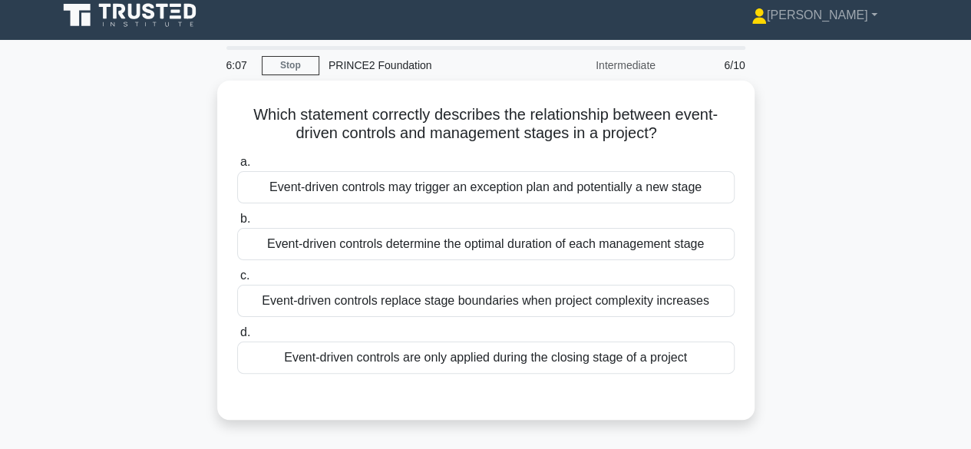
scroll to position [25, 0]
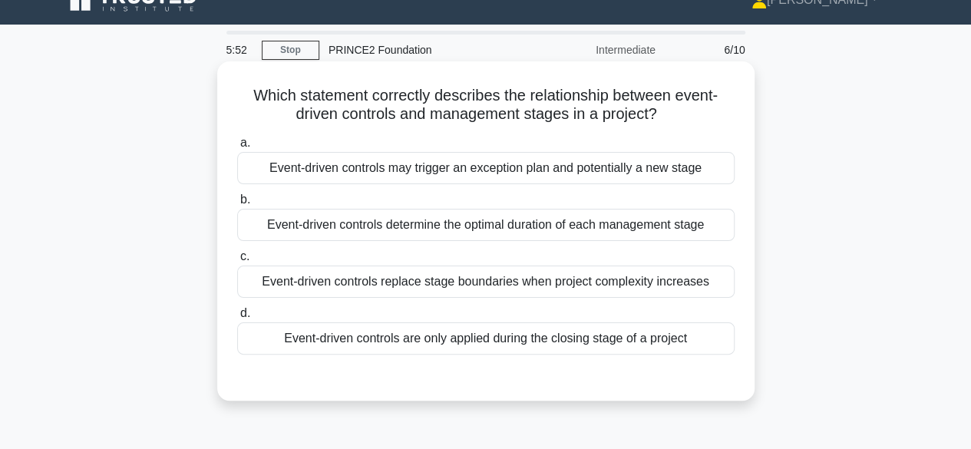
click at [709, 174] on div "Event-driven controls may trigger an exception plan and potentially a new stage" at bounding box center [485, 168] width 497 height 32
click at [237, 148] on input "a. Event-driven controls may trigger an exception plan and potentially a new st…" at bounding box center [237, 143] width 0 height 10
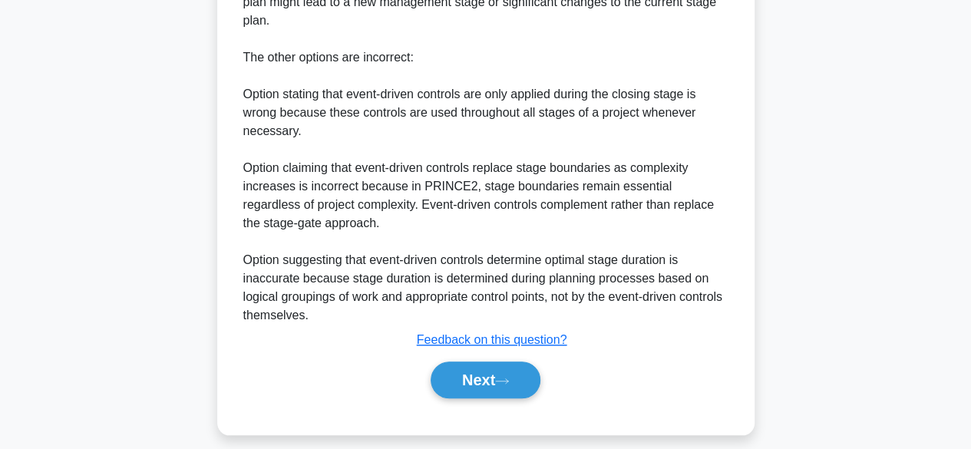
scroll to position [532, 0]
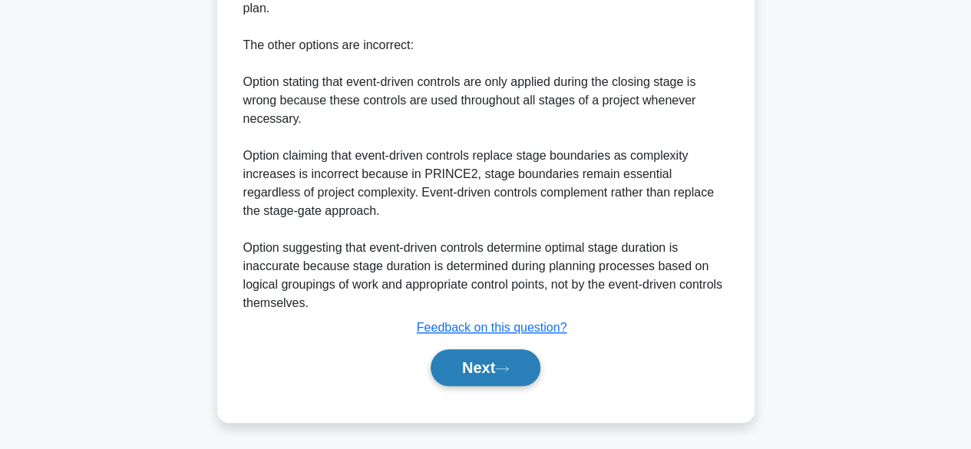
click at [509, 361] on button "Next" at bounding box center [485, 367] width 110 height 37
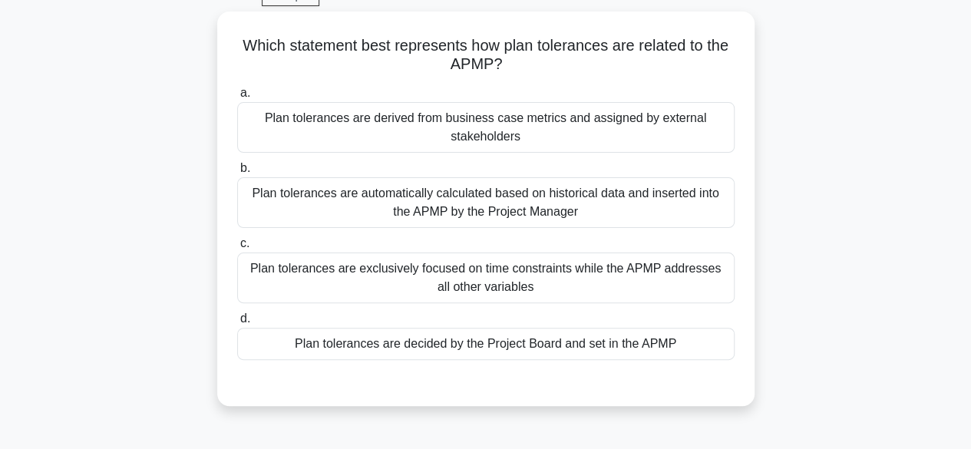
scroll to position [81, 0]
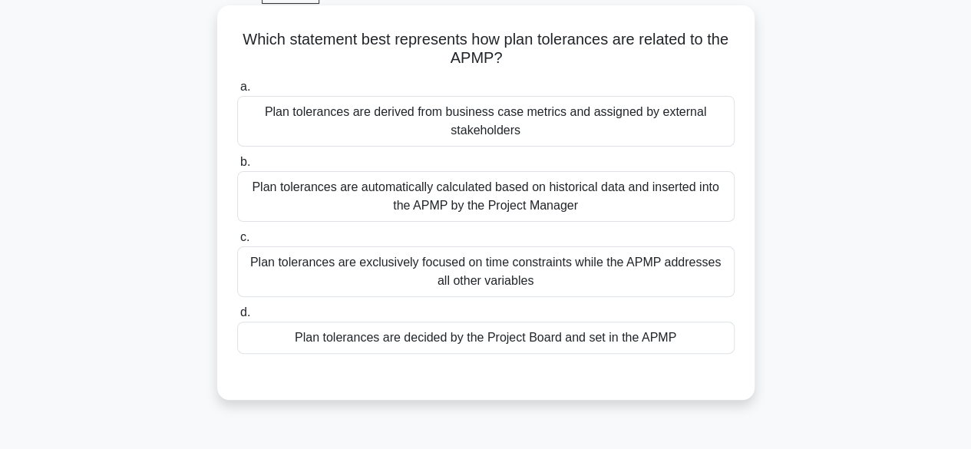
click at [684, 275] on div "Plan tolerances are exclusively focused on time constraints while the APMP addr…" at bounding box center [485, 271] width 497 height 51
click at [237, 242] on input "c. Plan tolerances are exclusively focused on time constraints while the APMP a…" at bounding box center [237, 237] width 0 height 10
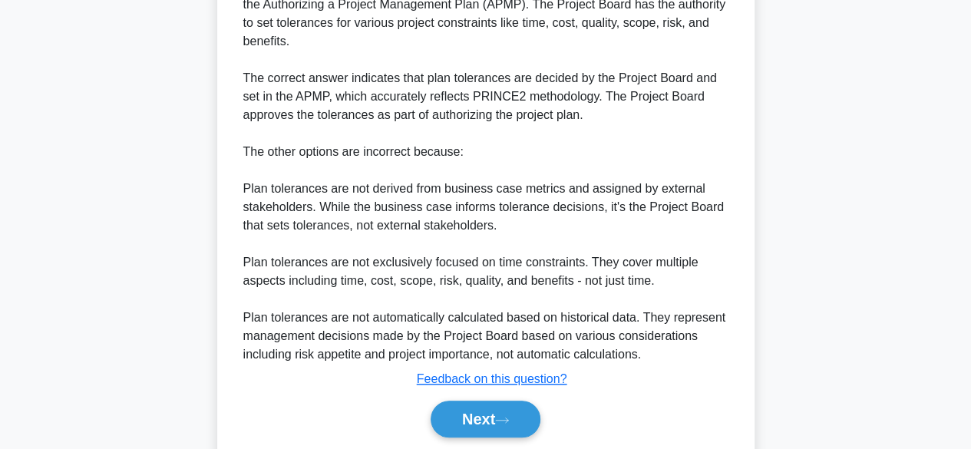
scroll to position [534, 0]
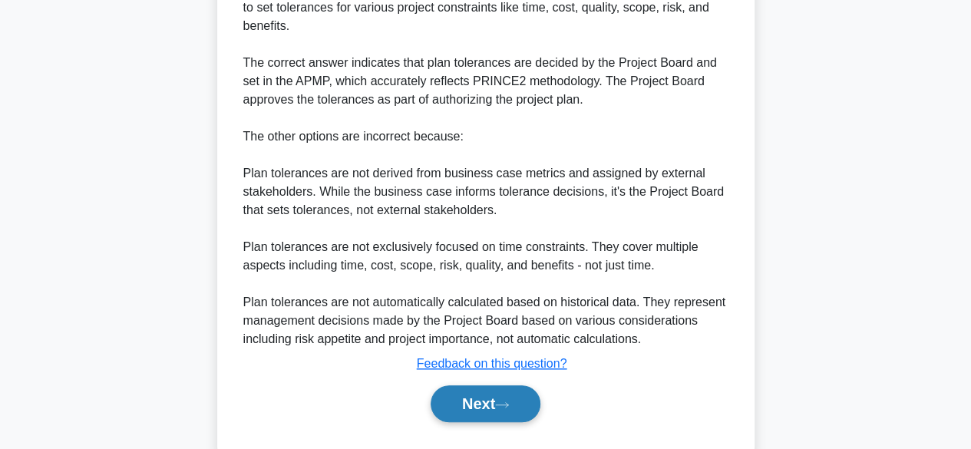
click at [494, 403] on button "Next" at bounding box center [485, 403] width 110 height 37
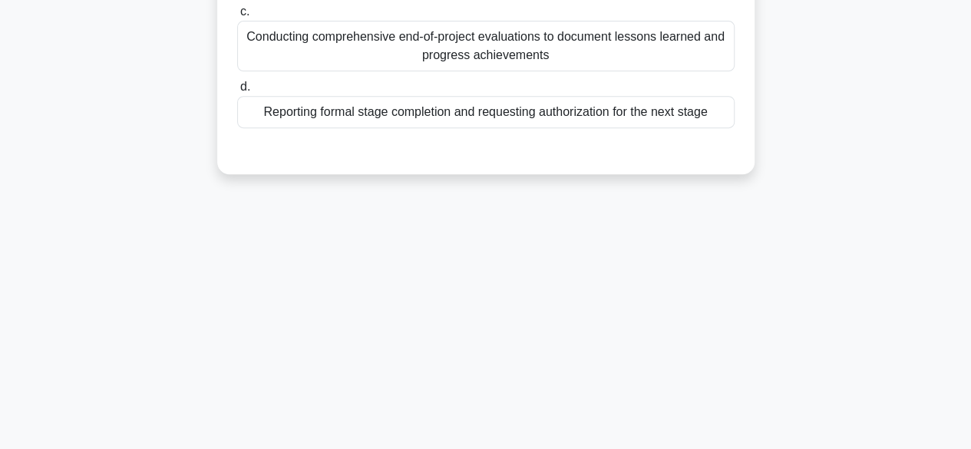
scroll to position [0, 0]
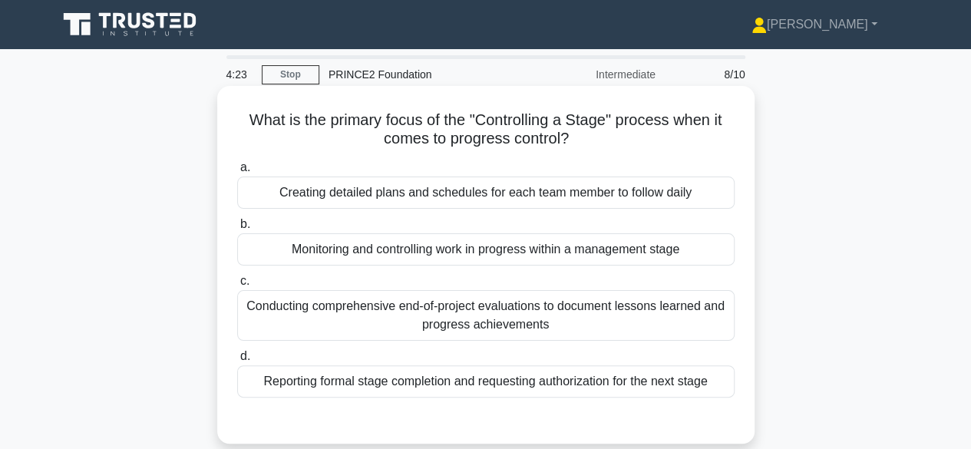
click at [667, 328] on div "Conducting comprehensive end-of-project evaluations to document lessons learned…" at bounding box center [485, 315] width 497 height 51
click at [237, 286] on input "c. Conducting comprehensive end-of-project evaluations to document lessons lear…" at bounding box center [237, 281] width 0 height 10
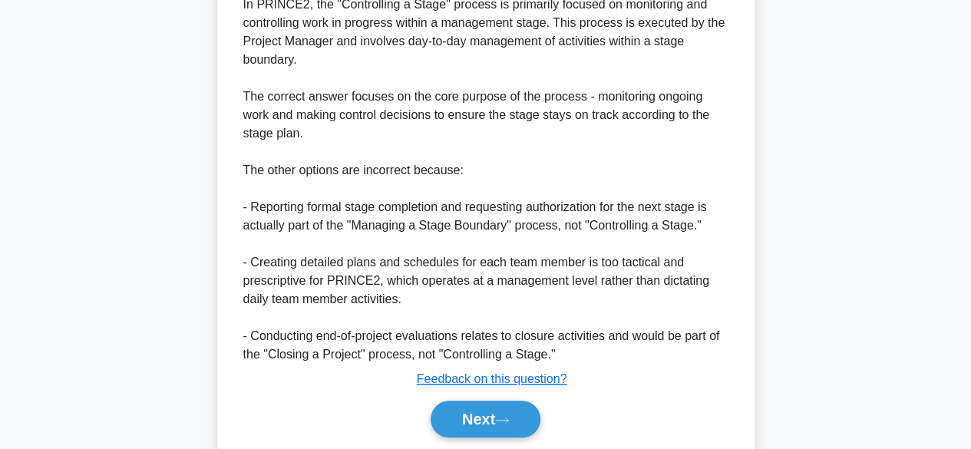
scroll to position [493, 0]
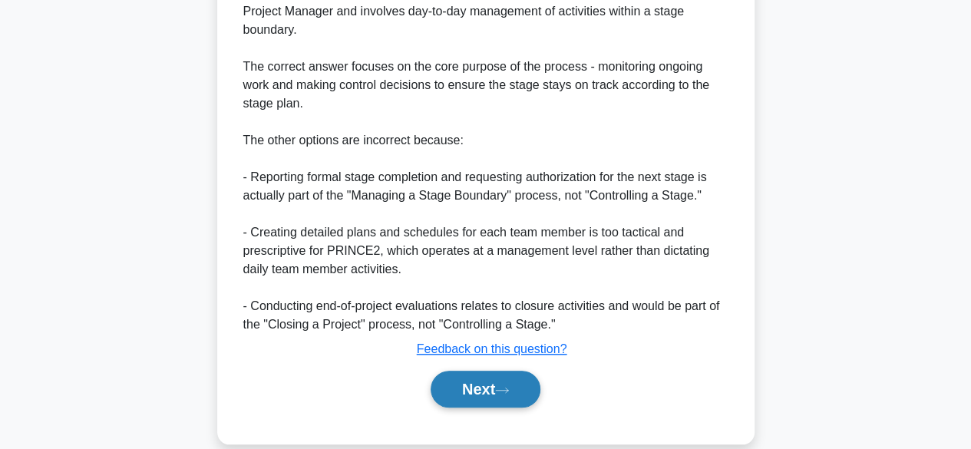
click at [519, 387] on button "Next" at bounding box center [485, 389] width 110 height 37
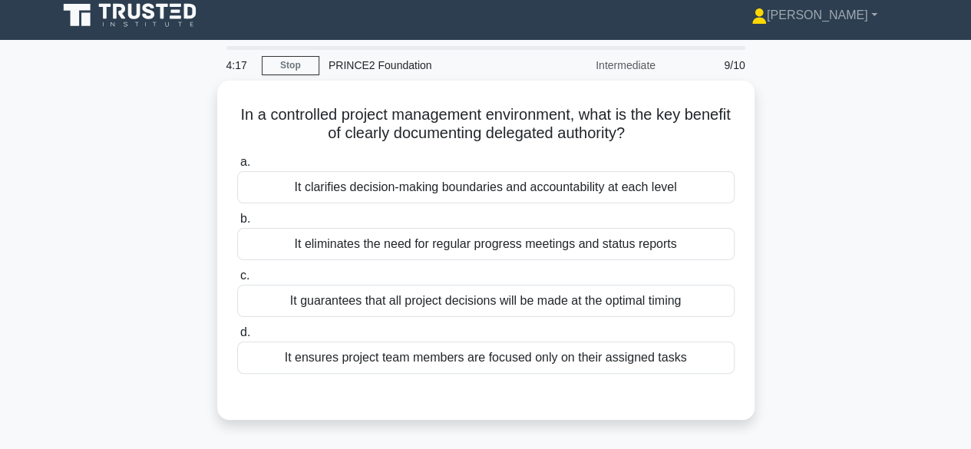
scroll to position [0, 0]
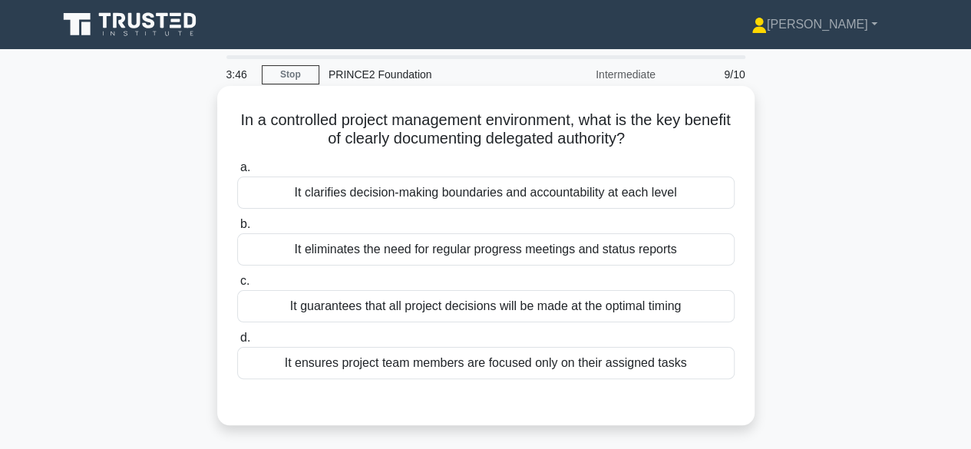
click at [692, 195] on div "It clarifies decision-making boundaries and accountability at each level" at bounding box center [485, 192] width 497 height 32
click at [237, 173] on input "a. It clarifies decision-making boundaries and accountability at each level" at bounding box center [237, 168] width 0 height 10
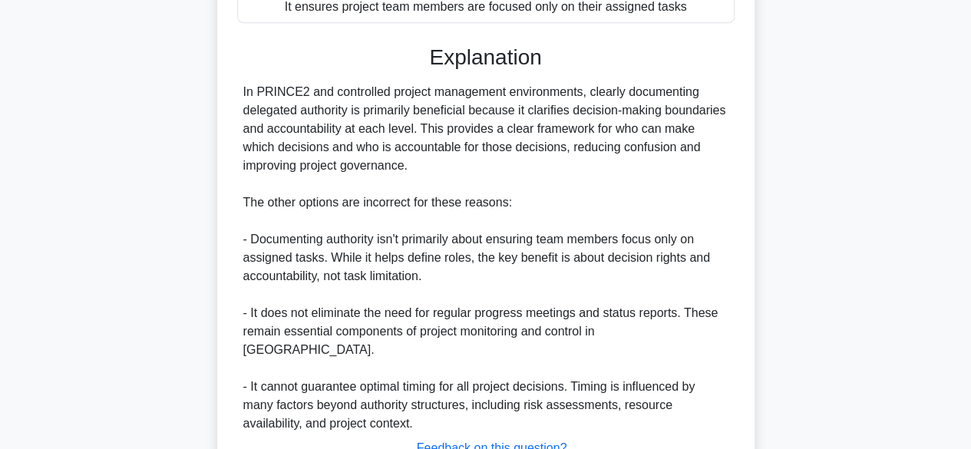
scroll to position [407, 0]
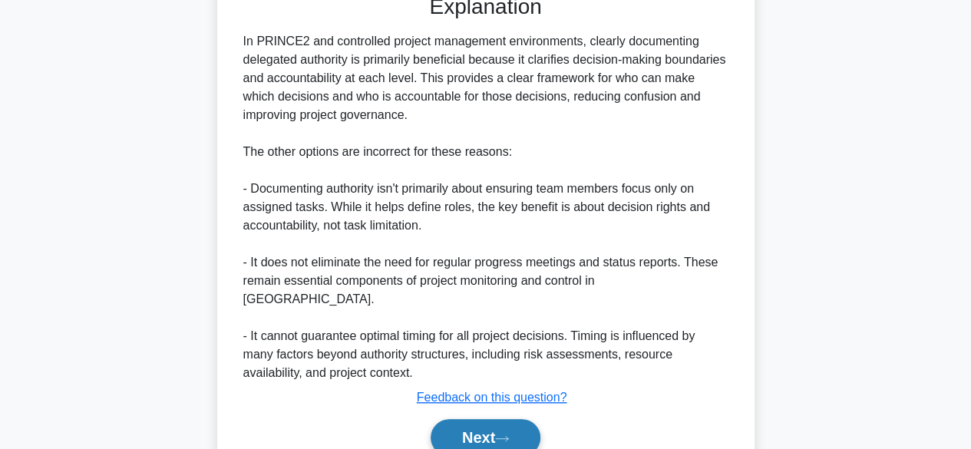
click at [519, 420] on button "Next" at bounding box center [485, 437] width 110 height 37
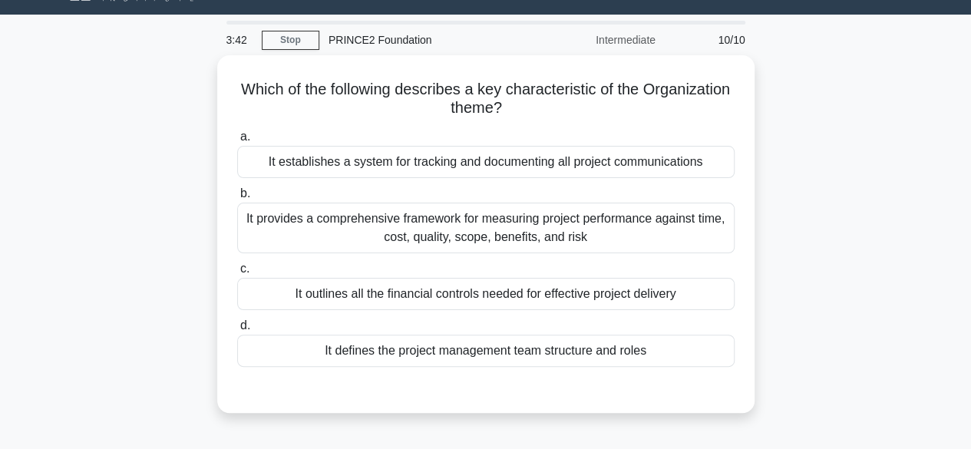
scroll to position [0, 0]
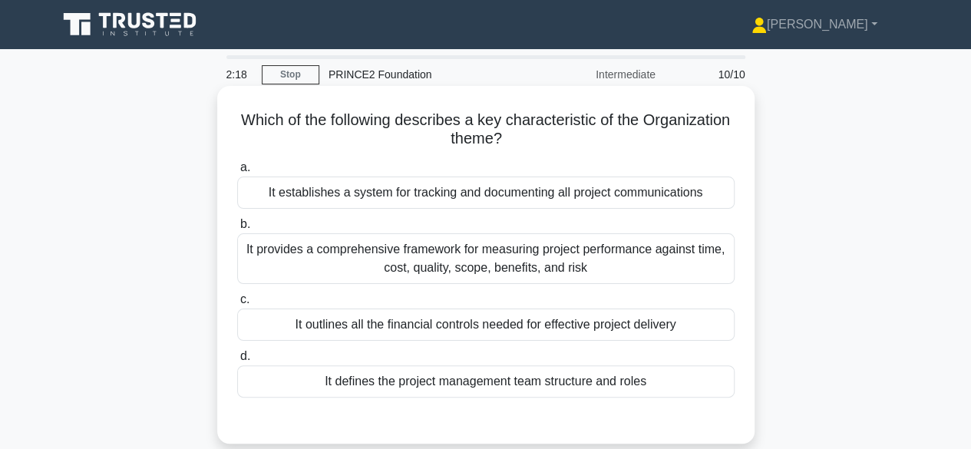
click at [648, 390] on div "It defines the project management team structure and roles" at bounding box center [485, 381] width 497 height 32
click at [237, 361] on input "d. It defines the project management team structure and roles" at bounding box center [237, 356] width 0 height 10
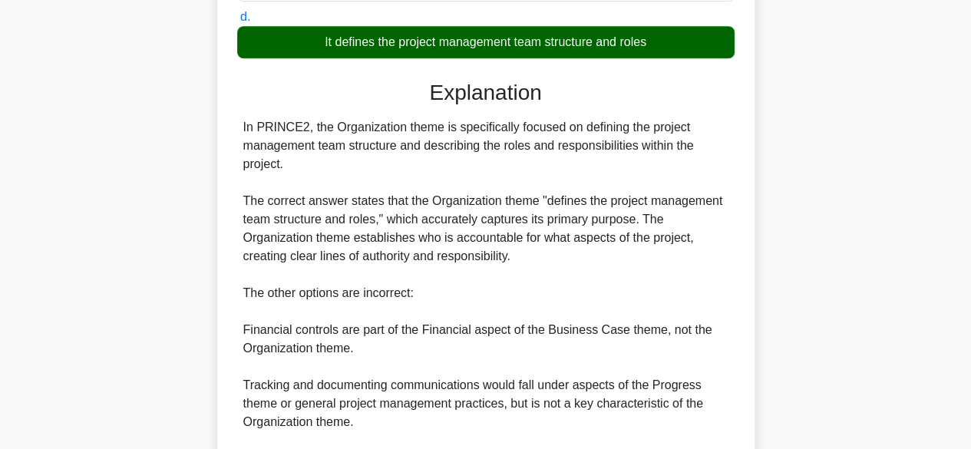
scroll to position [532, 0]
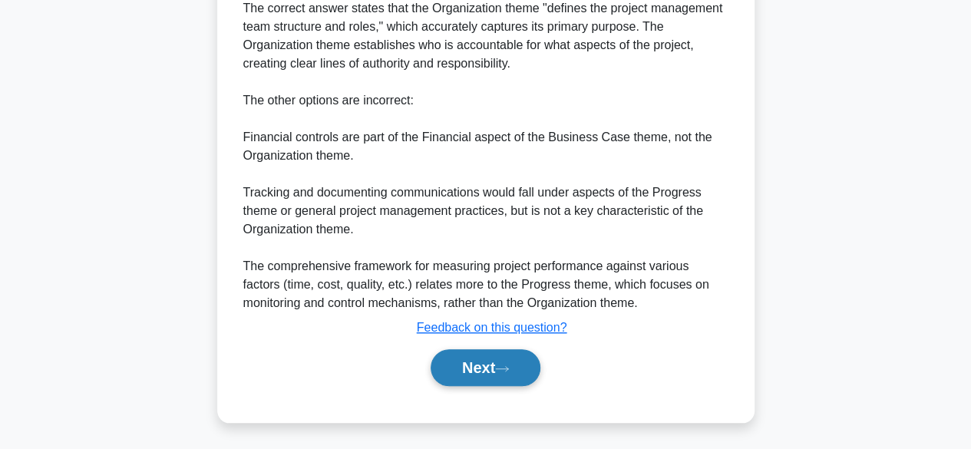
click at [509, 365] on icon at bounding box center [502, 368] width 14 height 8
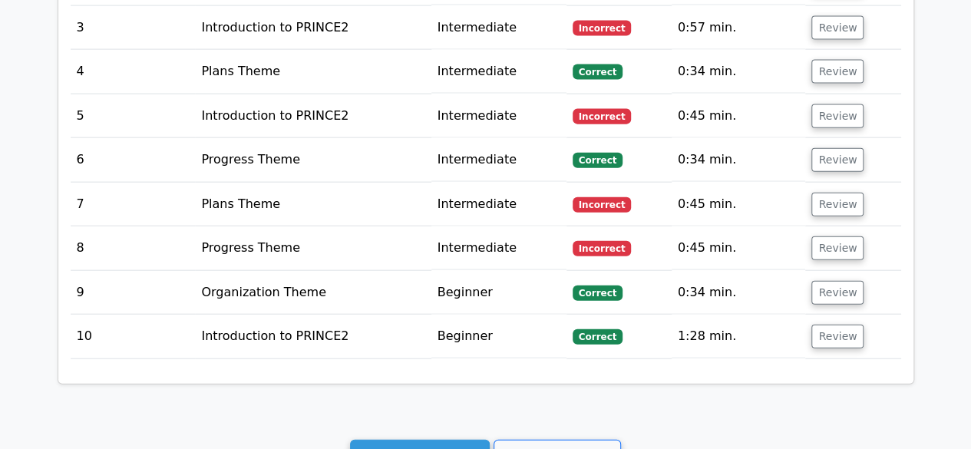
scroll to position [1706, 0]
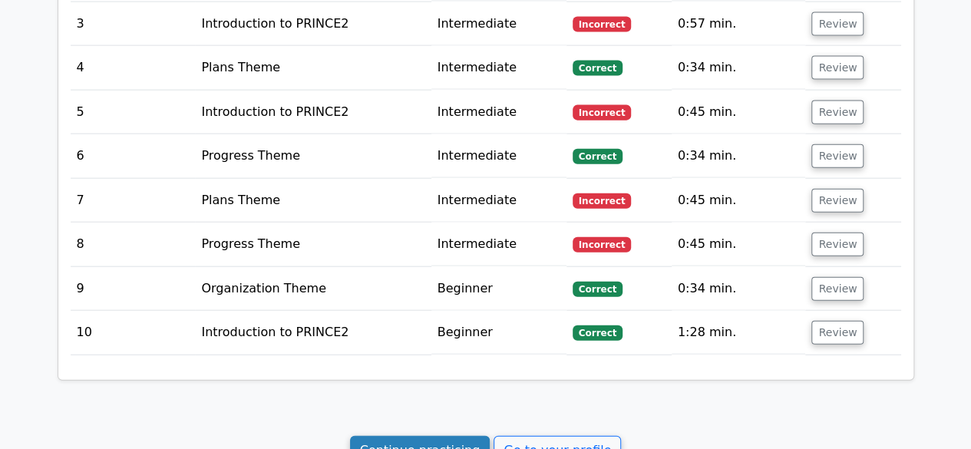
click at [457, 436] on link "Continue practicing" at bounding box center [420, 450] width 140 height 29
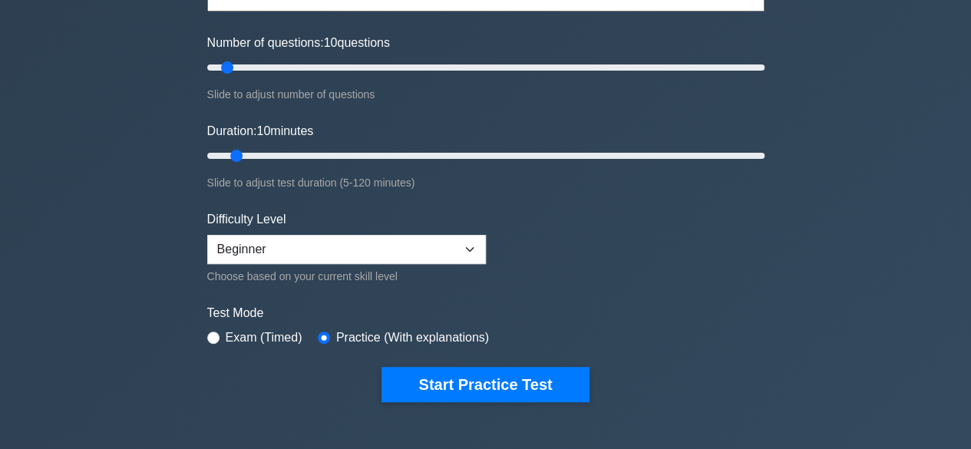
scroll to position [192, 0]
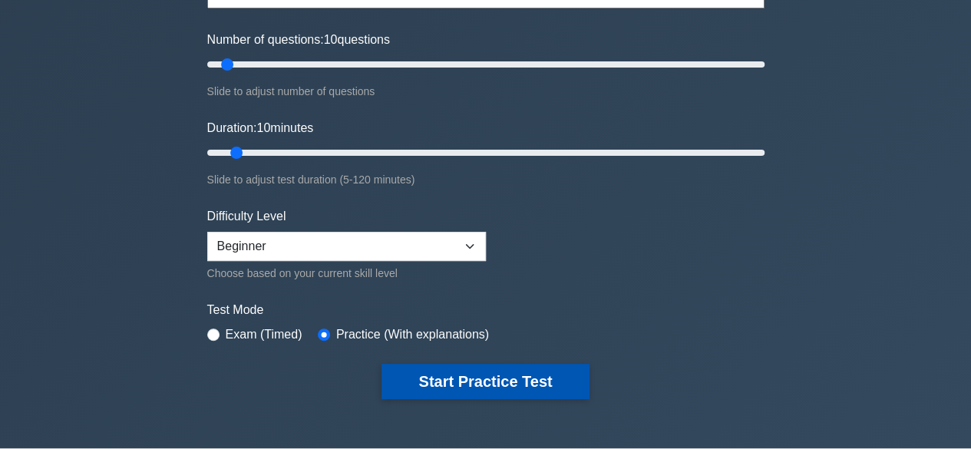
click at [437, 372] on button "Start Practice Test" at bounding box center [484, 381] width 207 height 35
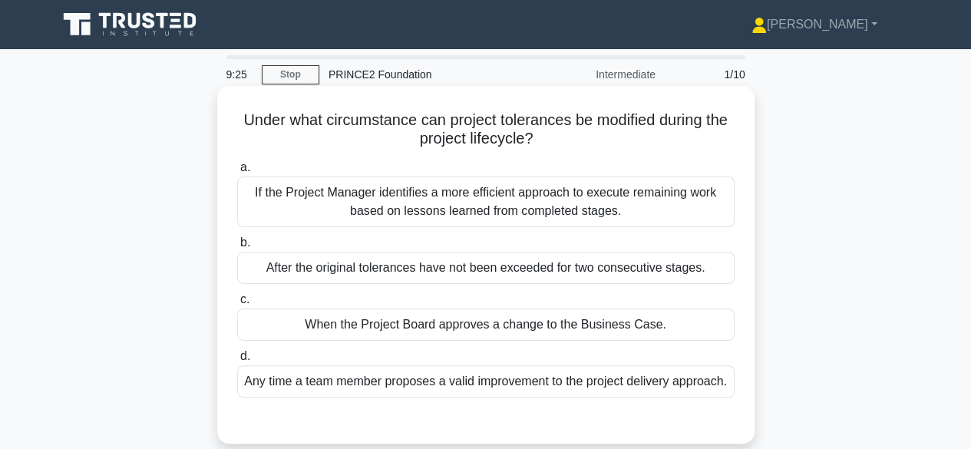
click at [684, 332] on div "When the Project Board approves a change to the Business Case." at bounding box center [485, 324] width 497 height 32
click at [237, 305] on input "c. When the Project Board approves a change to the Business Case." at bounding box center [237, 300] width 0 height 10
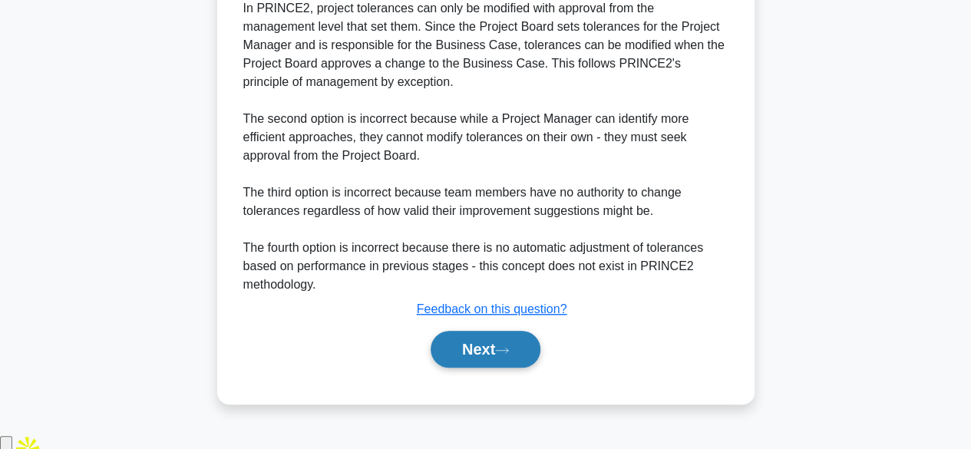
click at [496, 368] on button "Next" at bounding box center [485, 349] width 110 height 37
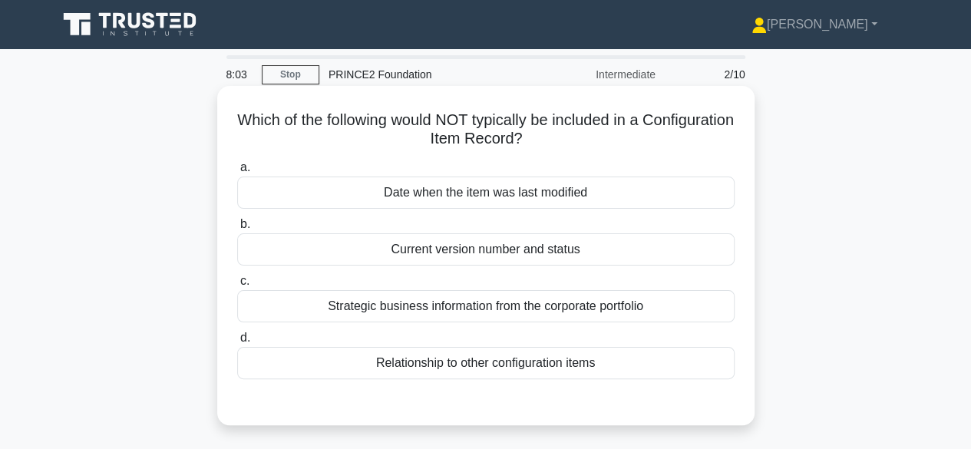
click at [641, 308] on div "Strategic business information from the corporate portfolio" at bounding box center [485, 306] width 497 height 32
click at [237, 286] on input "c. Strategic business information from the corporate portfolio" at bounding box center [237, 281] width 0 height 10
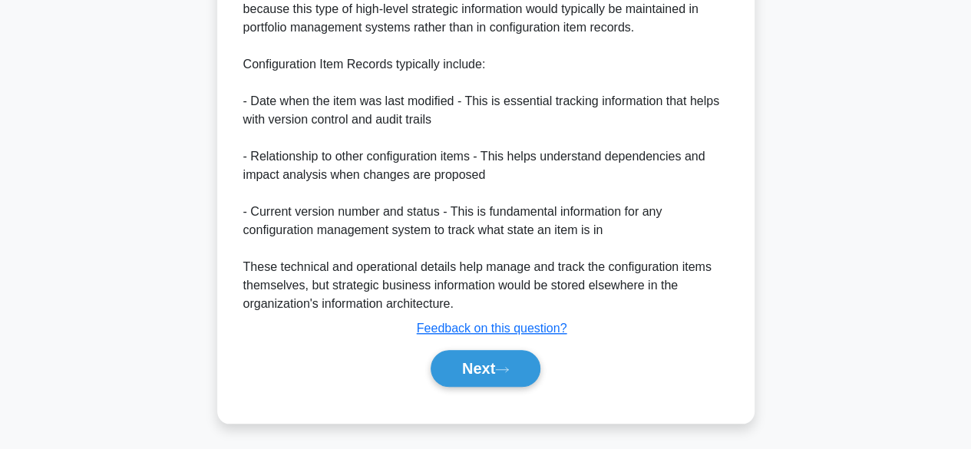
scroll to position [513, 0]
click at [509, 357] on button "Next" at bounding box center [485, 367] width 110 height 37
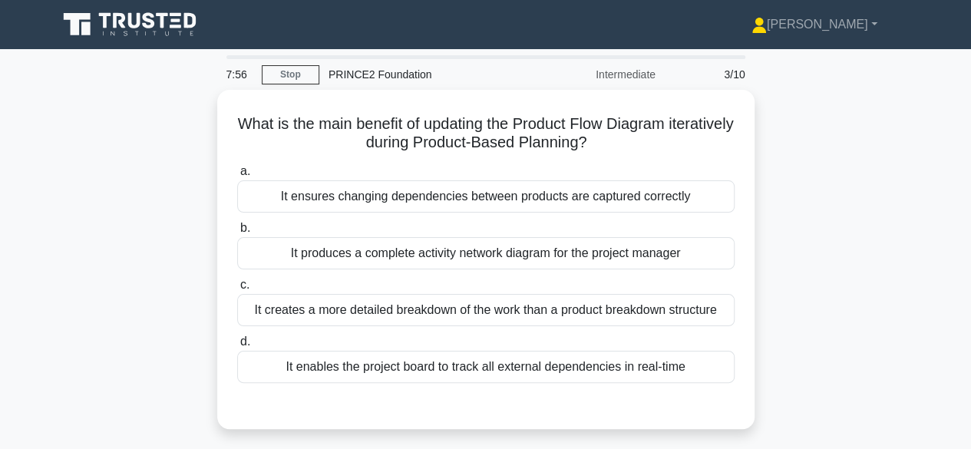
scroll to position [1, 0]
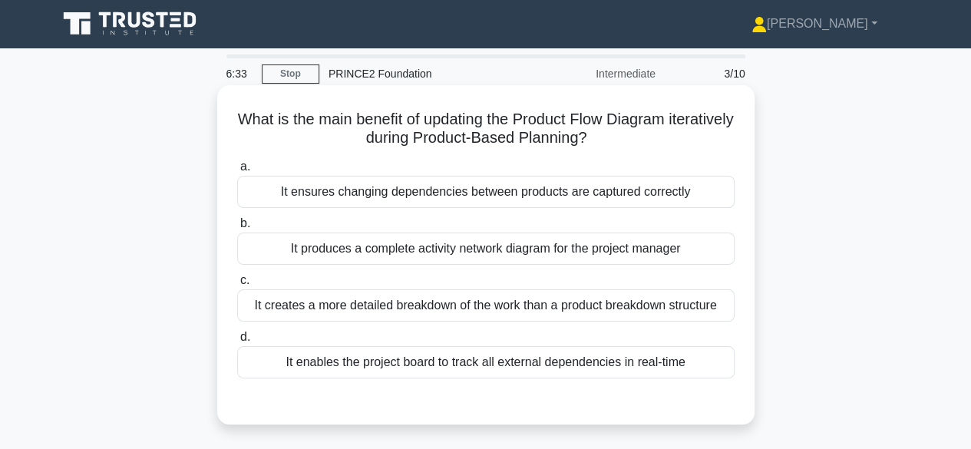
click at [614, 362] on div "It enables the project board to track all external dependencies in real-time" at bounding box center [485, 362] width 497 height 32
click at [237, 342] on input "d. It enables the project board to track all external dependencies in real-time" at bounding box center [237, 337] width 0 height 10
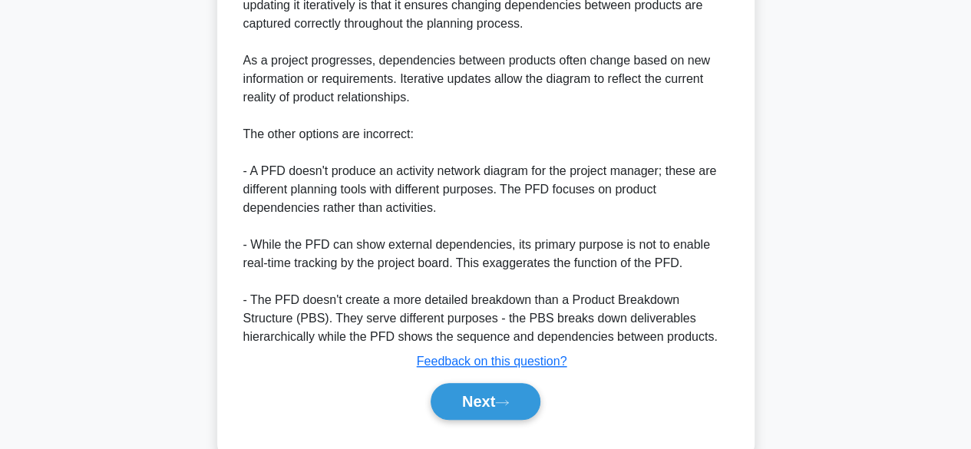
scroll to position [497, 0]
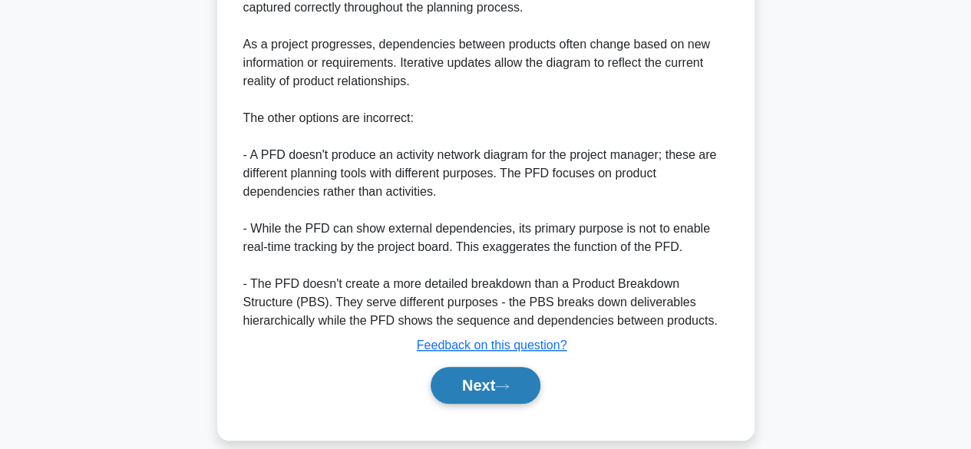
click at [521, 384] on button "Next" at bounding box center [485, 385] width 110 height 37
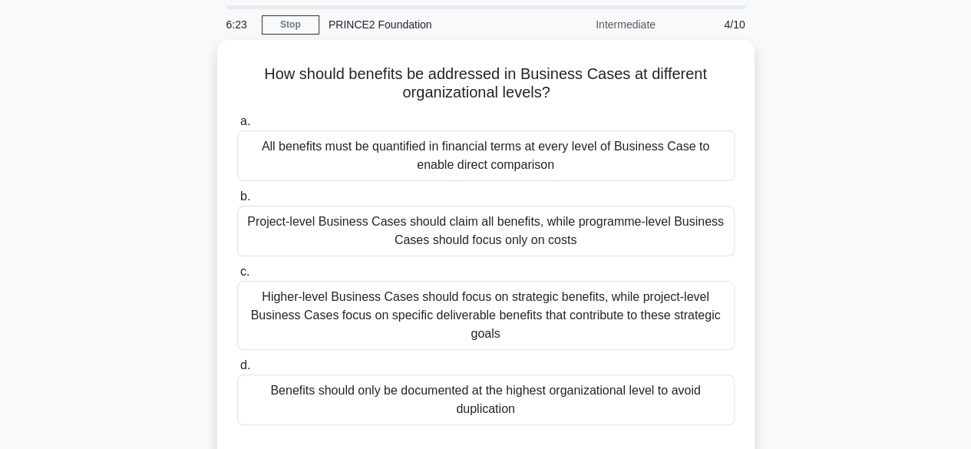
scroll to position [51, 0]
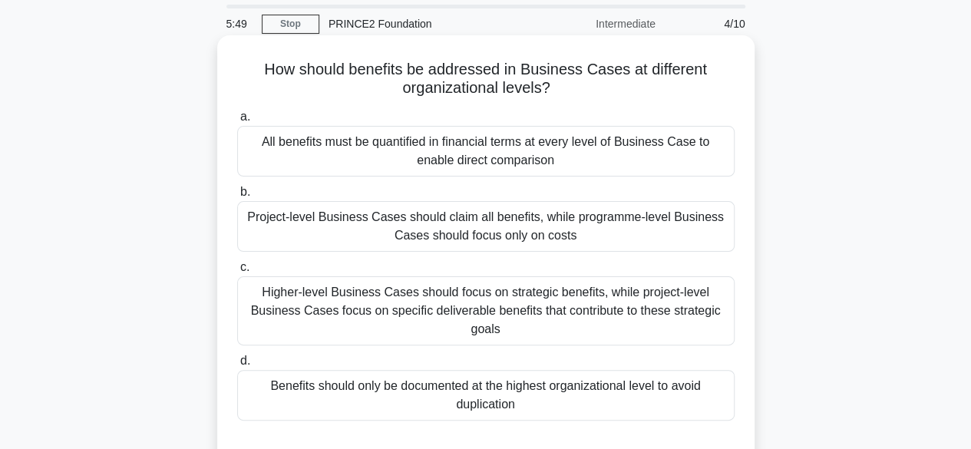
click at [533, 310] on div "Higher-level Business Cases should focus on strategic benefits, while project-l…" at bounding box center [485, 310] width 497 height 69
click at [237, 272] on input "c. Higher-level Business Cases should focus on strategic benefits, while projec…" at bounding box center [237, 267] width 0 height 10
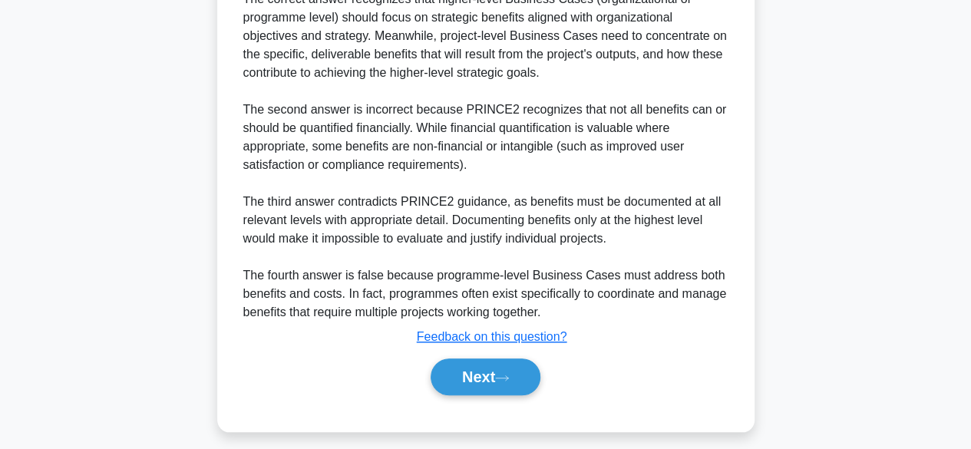
scroll to position [605, 0]
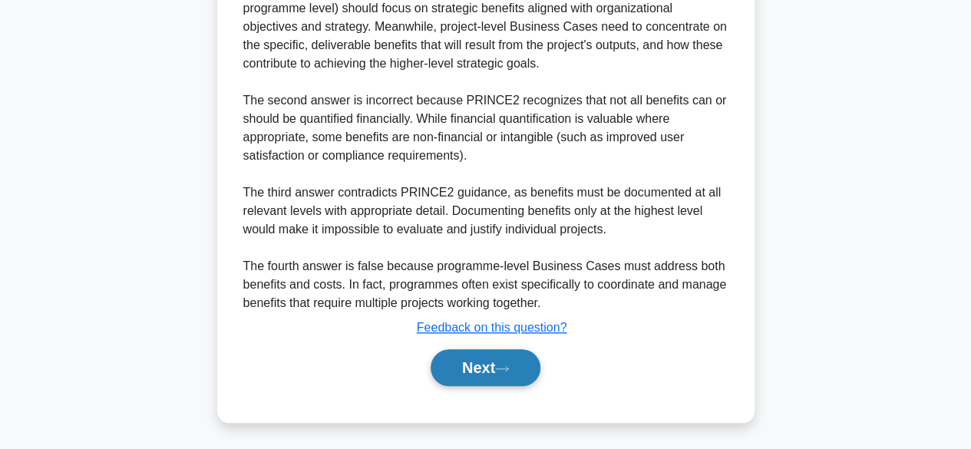
click at [491, 369] on button "Next" at bounding box center [485, 367] width 110 height 37
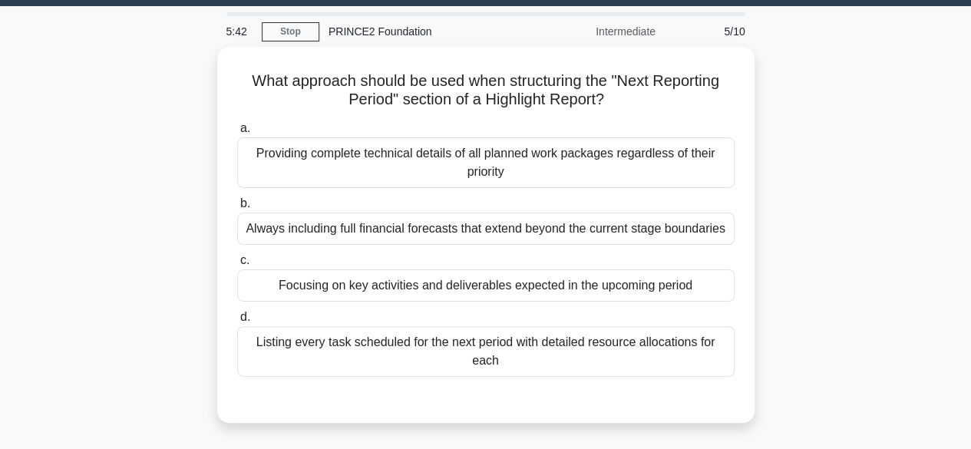
scroll to position [43, 0]
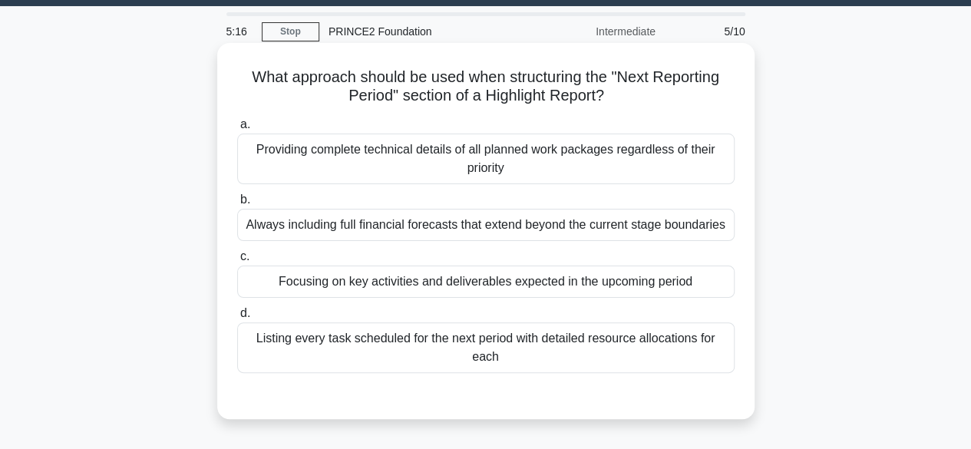
click at [566, 273] on div "Focusing on key activities and deliverables expected in the upcoming period" at bounding box center [485, 281] width 497 height 32
click at [237, 262] on input "c. Focusing on key activities and deliverables expected in the upcoming period" at bounding box center [237, 257] width 0 height 10
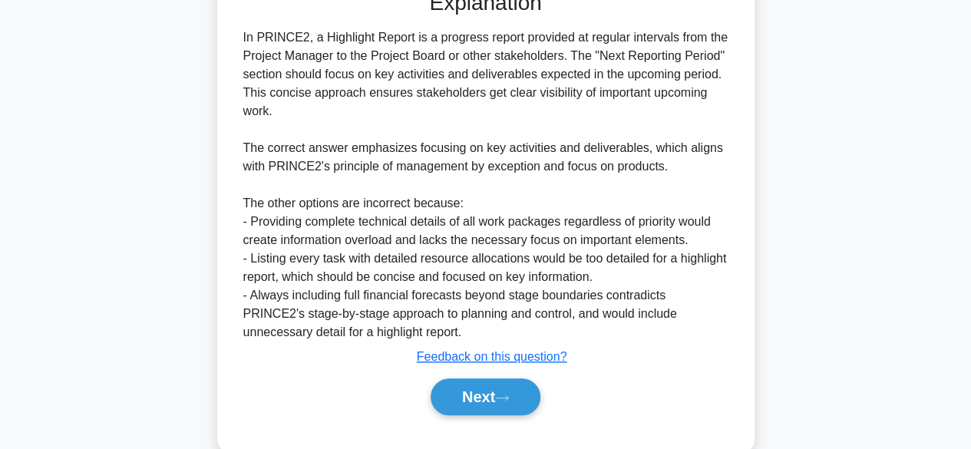
scroll to position [441, 0]
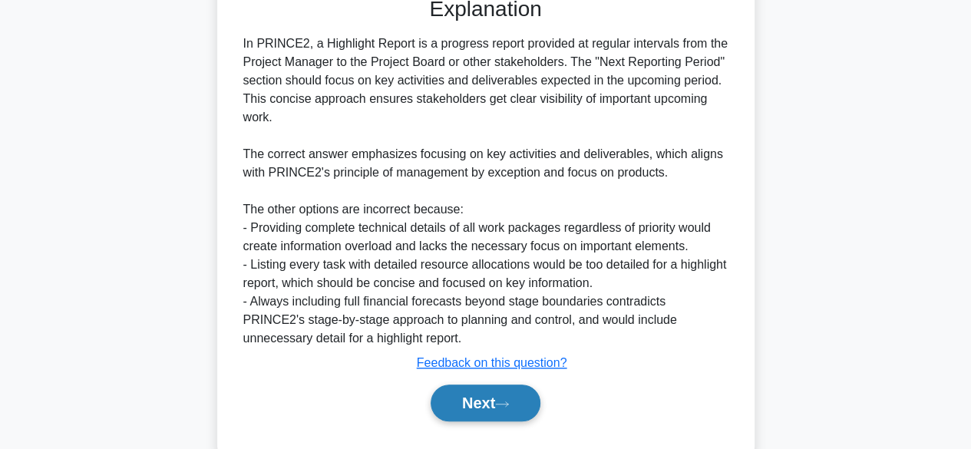
click at [488, 395] on button "Next" at bounding box center [485, 402] width 110 height 37
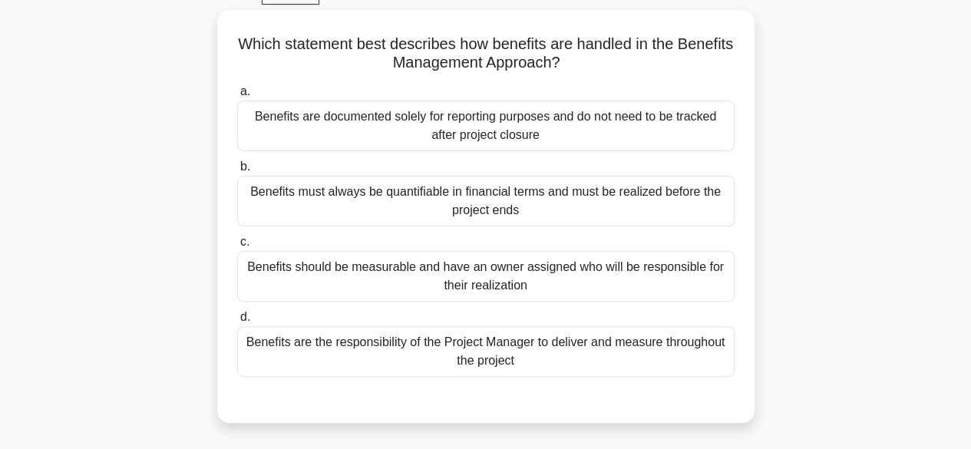
scroll to position [81, 0]
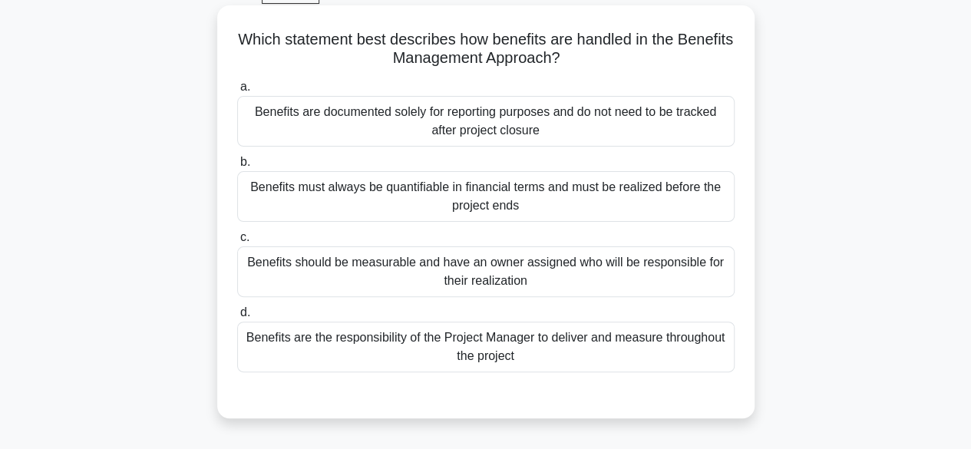
click at [582, 290] on div "Benefits should be measurable and have an owner assigned who will be responsibl…" at bounding box center [485, 271] width 497 height 51
click at [237, 242] on input "c. Benefits should be measurable and have an owner assigned who will be respons…" at bounding box center [237, 237] width 0 height 10
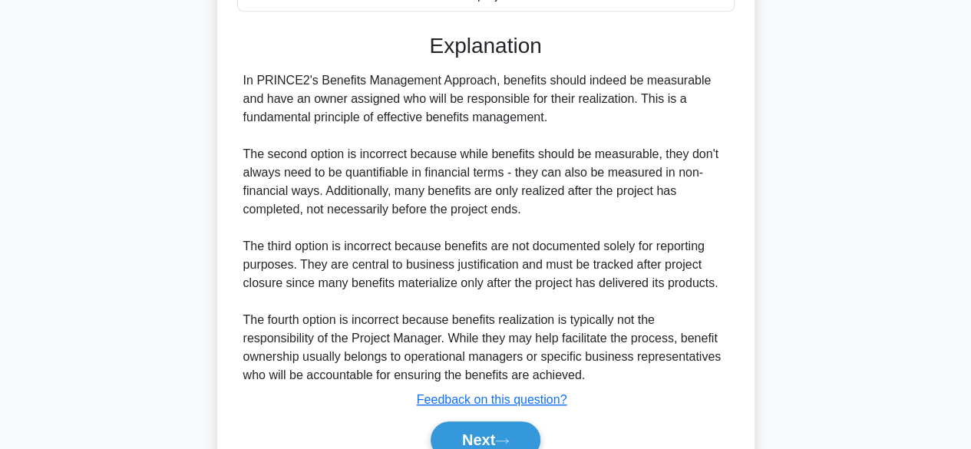
scroll to position [513, 0]
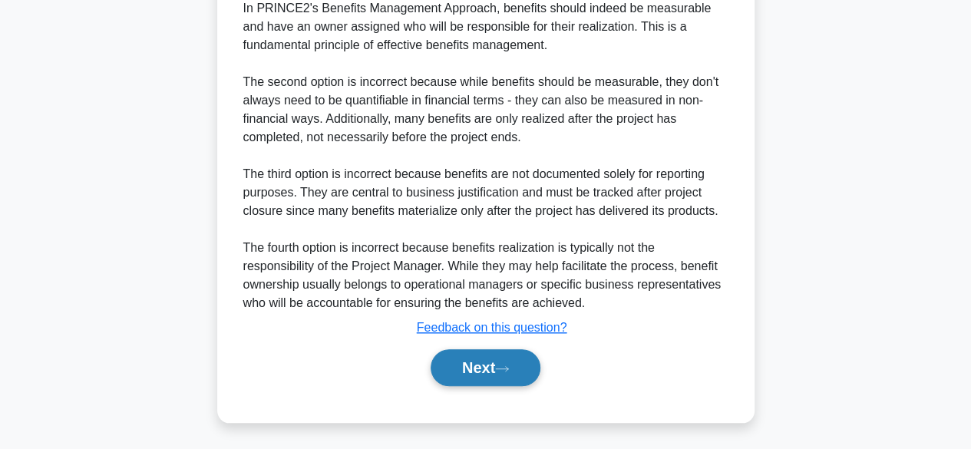
click at [506, 366] on icon at bounding box center [502, 368] width 14 height 8
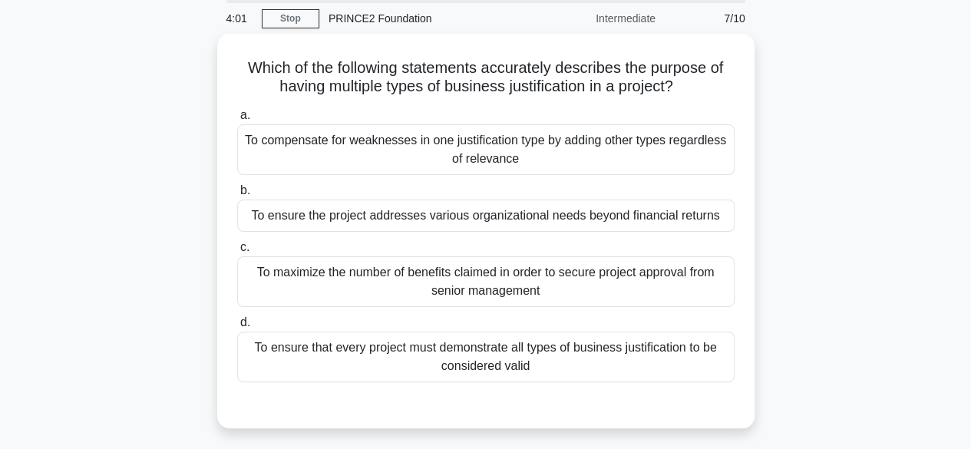
scroll to position [68, 0]
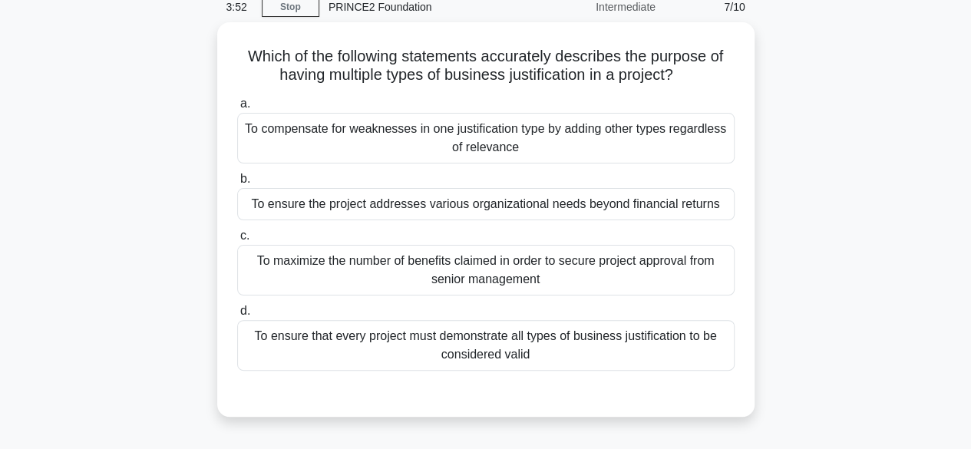
click at [506, 366] on div "a. To compensate for weaknesses in one justification type by adding other types…" at bounding box center [486, 232] width 516 height 282
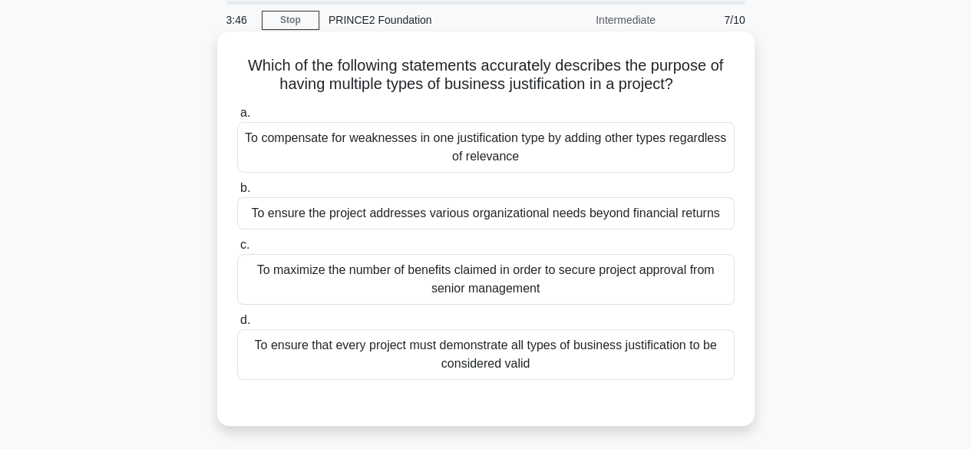
scroll to position [52, 0]
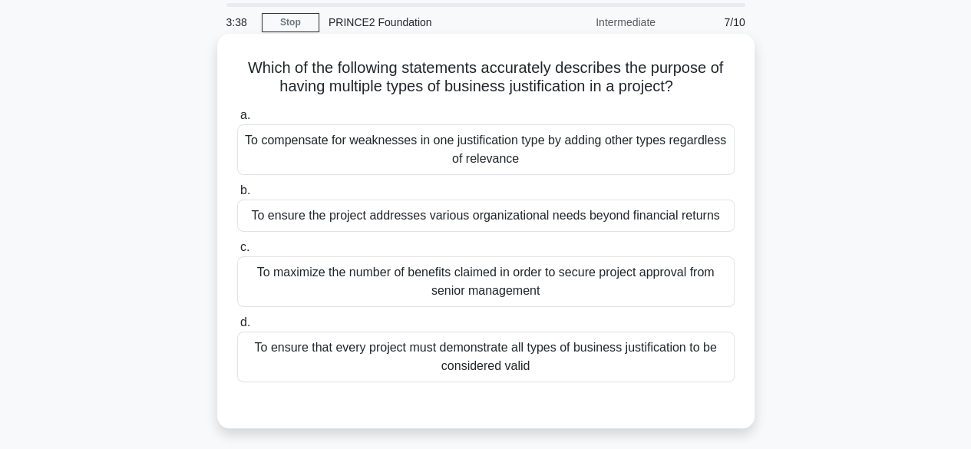
click at [648, 214] on div "To ensure the project addresses various organizational needs beyond financial r…" at bounding box center [485, 215] width 497 height 32
click at [237, 196] on input "b. To ensure the project addresses various organizational needs beyond financia…" at bounding box center [237, 191] width 0 height 10
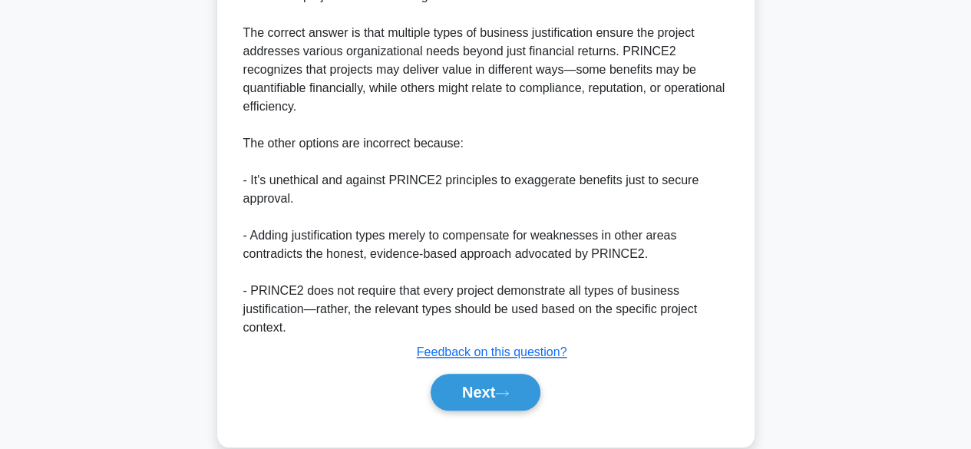
scroll to position [569, 0]
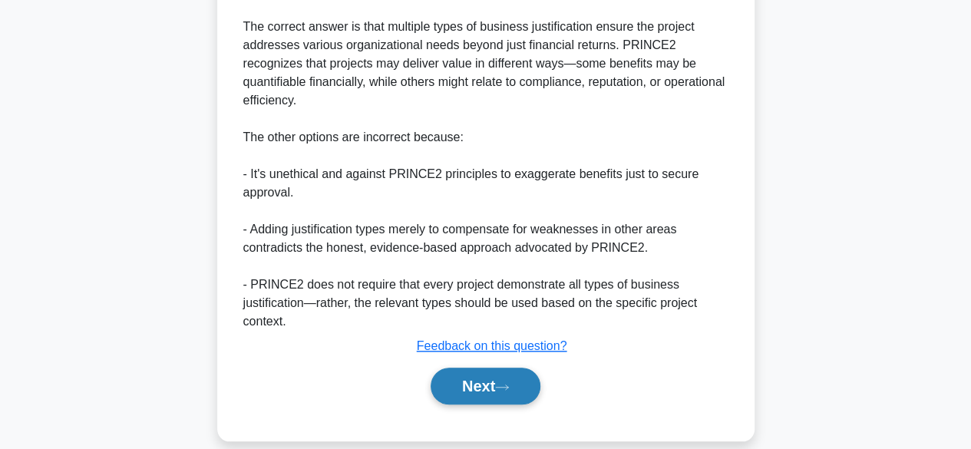
click at [502, 368] on button "Next" at bounding box center [485, 386] width 110 height 37
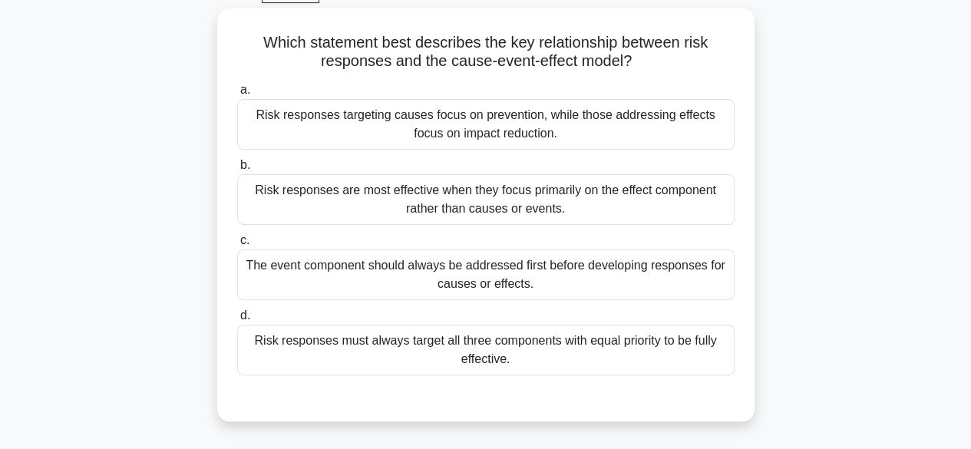
scroll to position [75, 0]
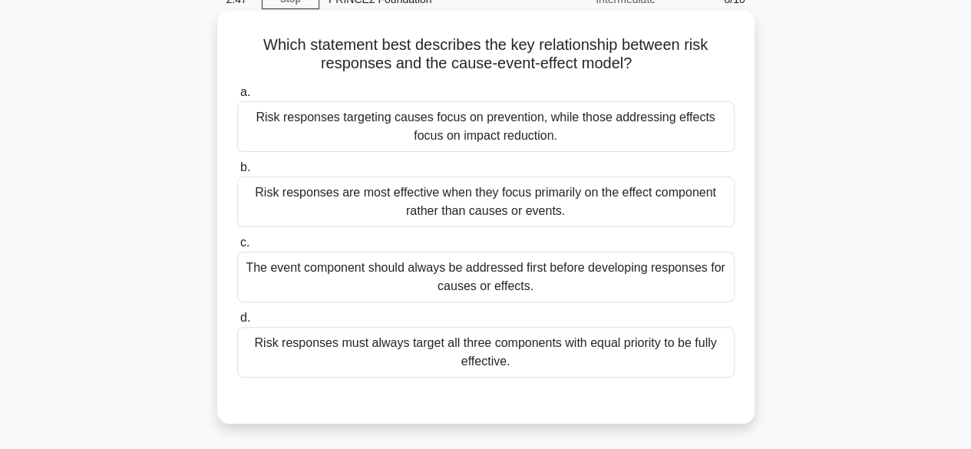
click at [439, 213] on div "Risk responses are most effective when they focus primarily on the effect compo…" at bounding box center [485, 201] width 497 height 51
click at [237, 173] on input "b. Risk responses are most effective when they focus primarily on the effect co…" at bounding box center [237, 168] width 0 height 10
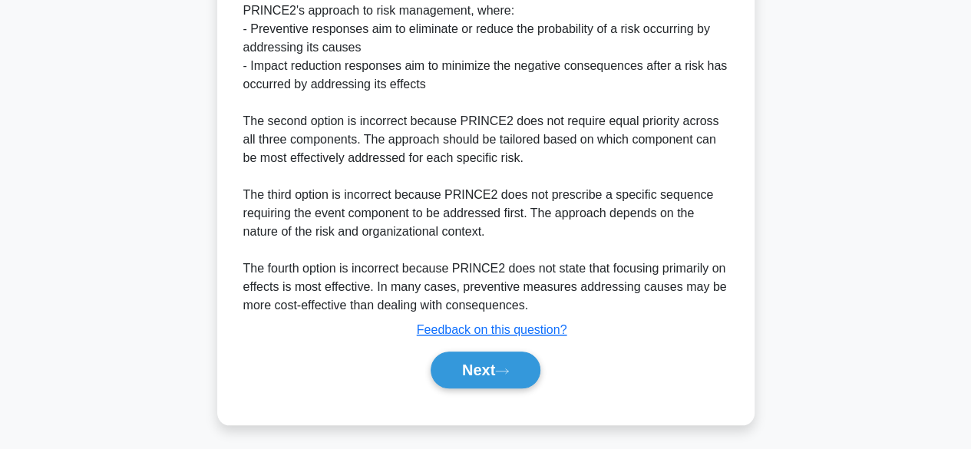
scroll to position [608, 0]
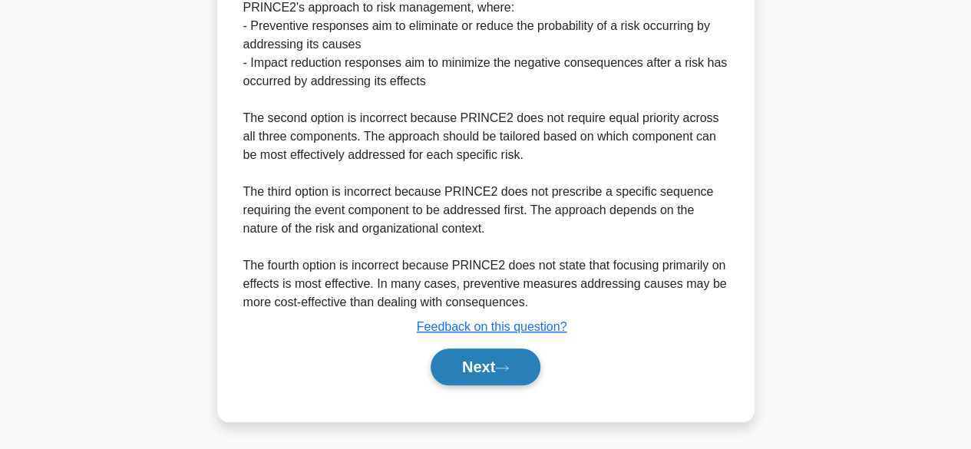
click at [496, 361] on button "Next" at bounding box center [485, 366] width 110 height 37
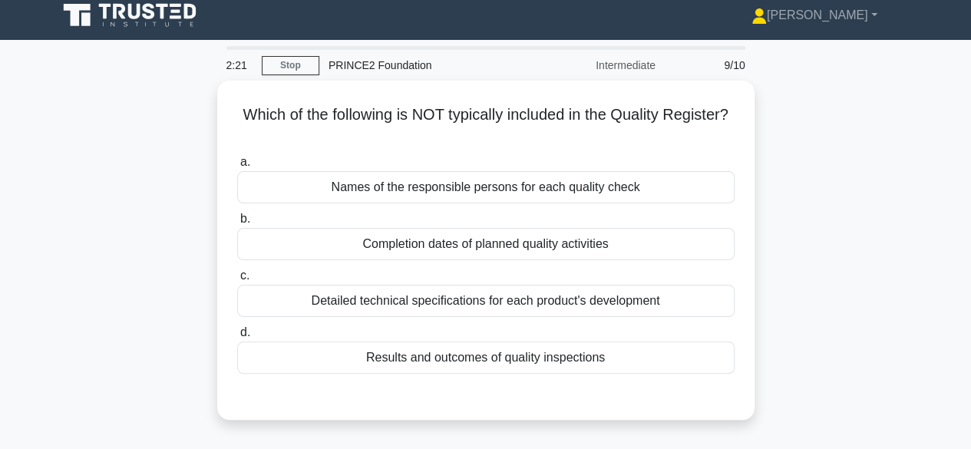
scroll to position [0, 0]
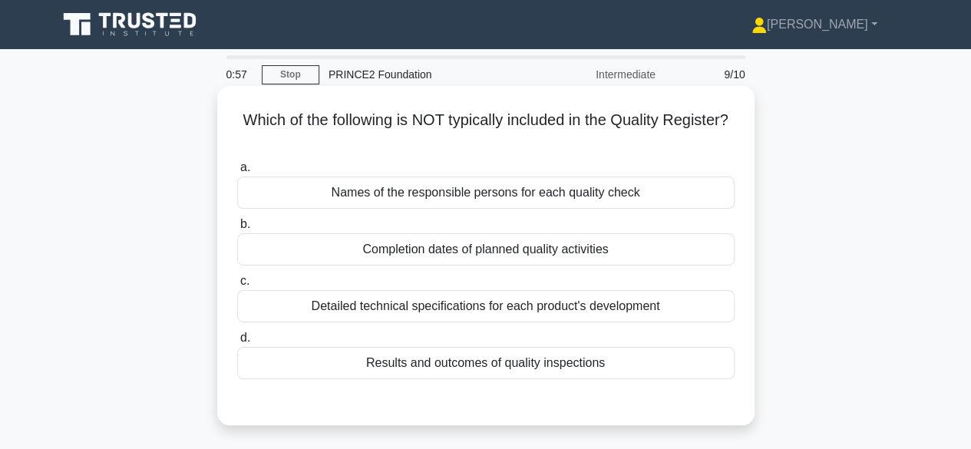
click at [554, 254] on div "Completion dates of planned quality activities" at bounding box center [485, 249] width 497 height 32
click at [237, 229] on input "b. Completion dates of planned quality activities" at bounding box center [237, 224] width 0 height 10
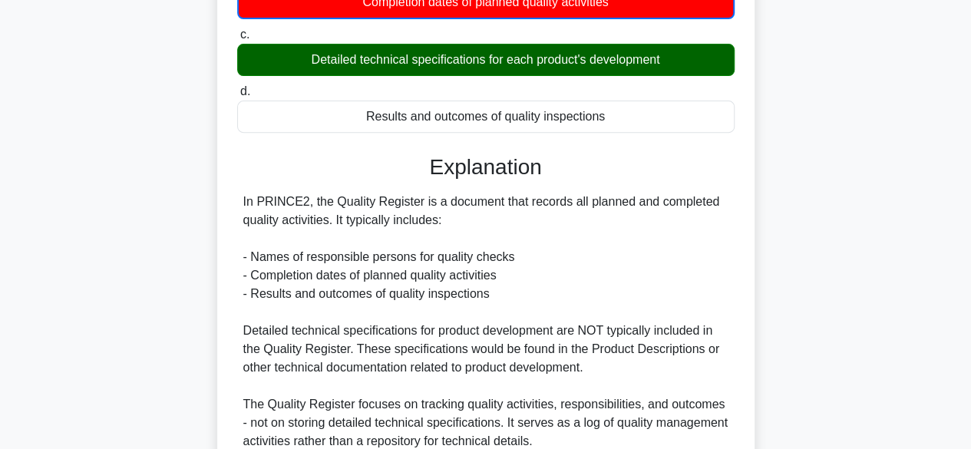
scroll to position [387, 0]
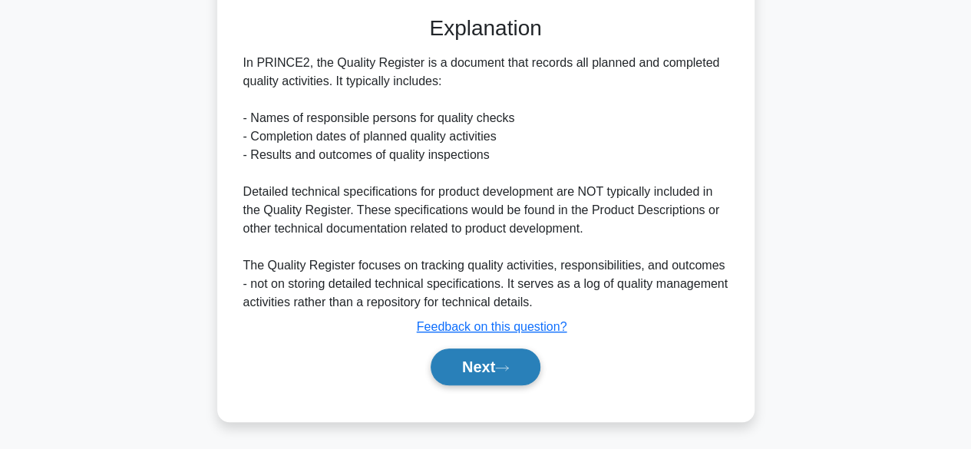
click at [506, 364] on icon at bounding box center [502, 368] width 14 height 8
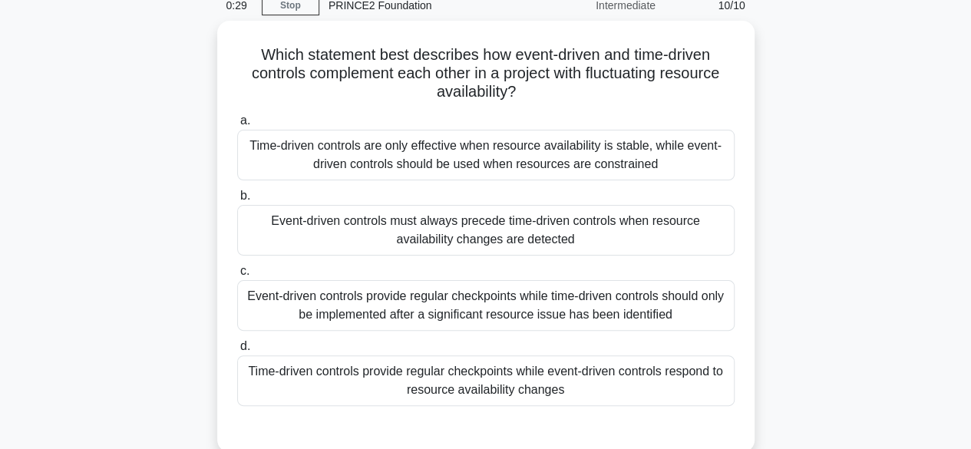
scroll to position [77, 0]
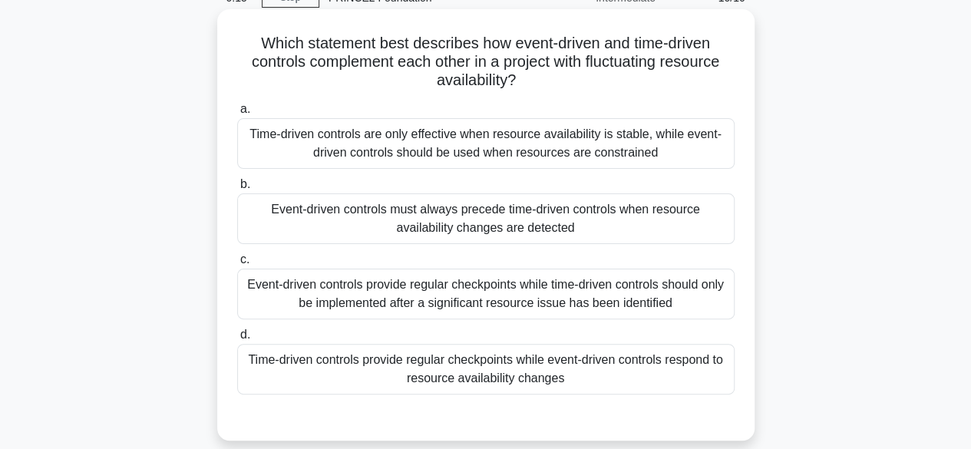
click at [529, 295] on div "Event-driven controls provide regular checkpoints while time-driven controls sh…" at bounding box center [485, 294] width 497 height 51
click at [237, 265] on input "c. Event-driven controls provide regular checkpoints while time-driven controls…" at bounding box center [237, 260] width 0 height 10
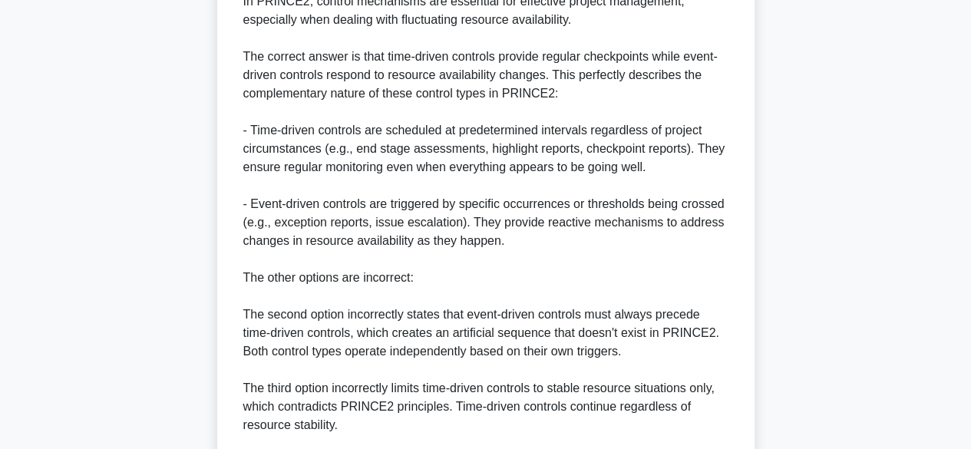
scroll to position [541, 0]
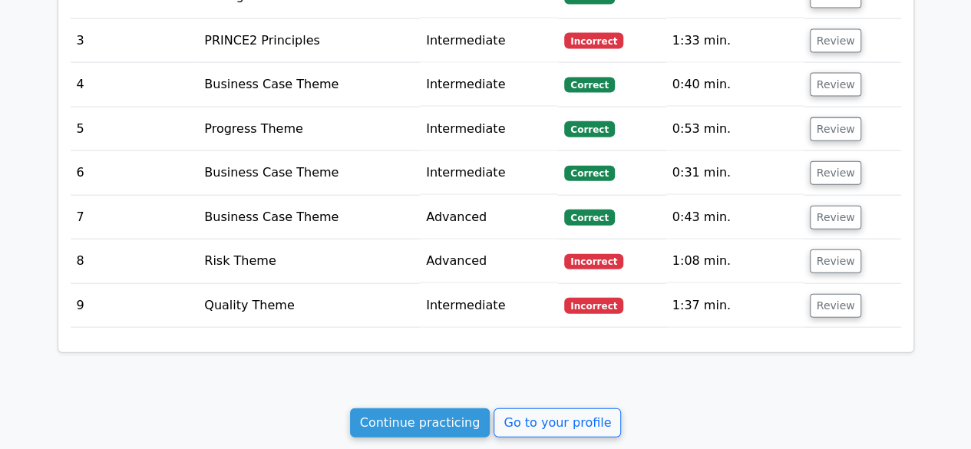
scroll to position [1703, 0]
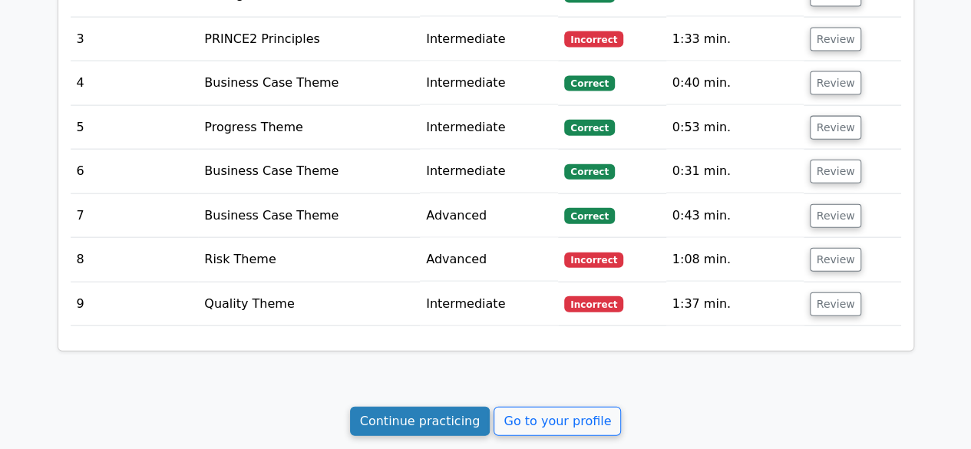
click at [451, 407] on link "Continue practicing" at bounding box center [420, 421] width 140 height 29
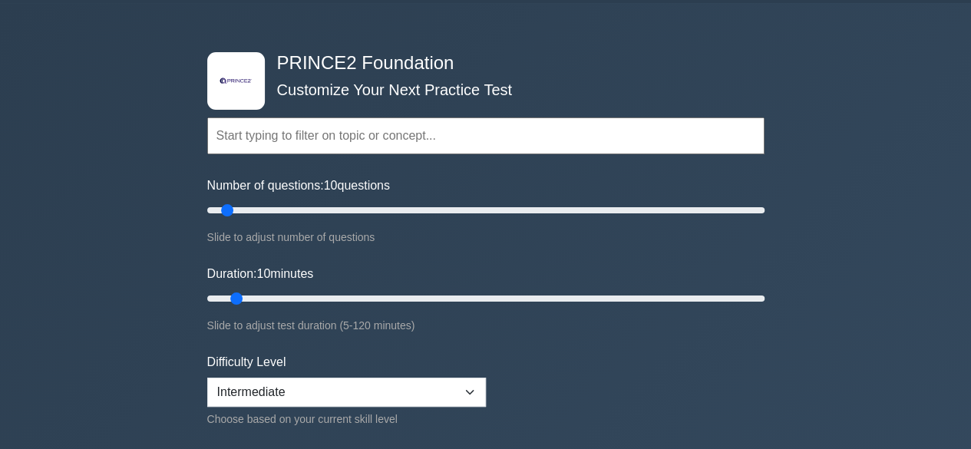
scroll to position [48, 0]
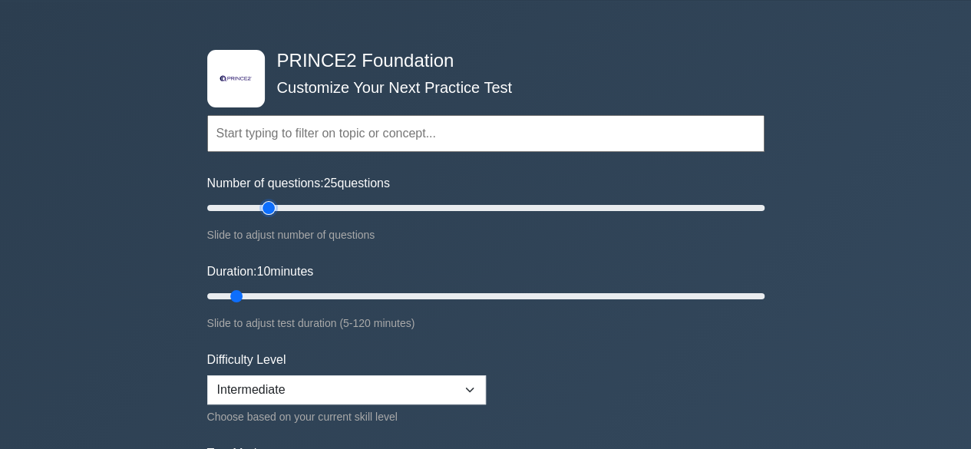
drag, startPoint x: 229, startPoint y: 209, endPoint x: 269, endPoint y: 214, distance: 40.2
type input "25"
click at [269, 214] on input "Number of questions: 25 questions" at bounding box center [485, 208] width 557 height 18
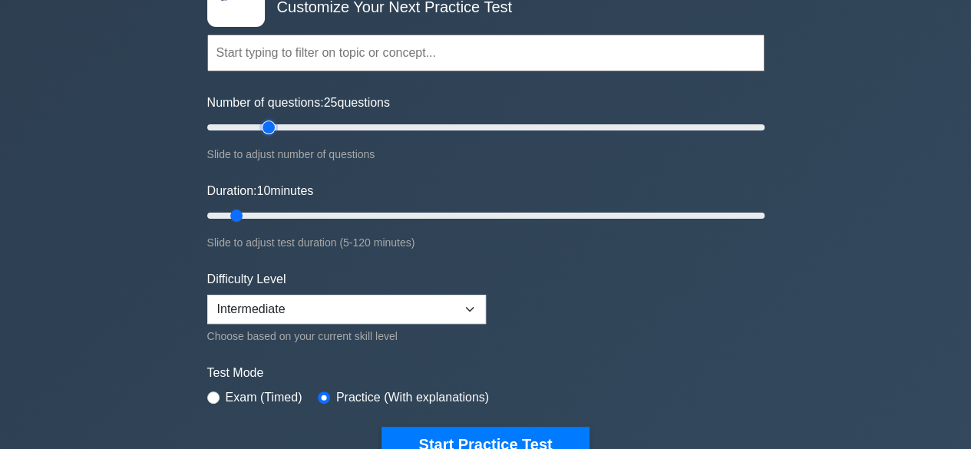
scroll to position [128, 0]
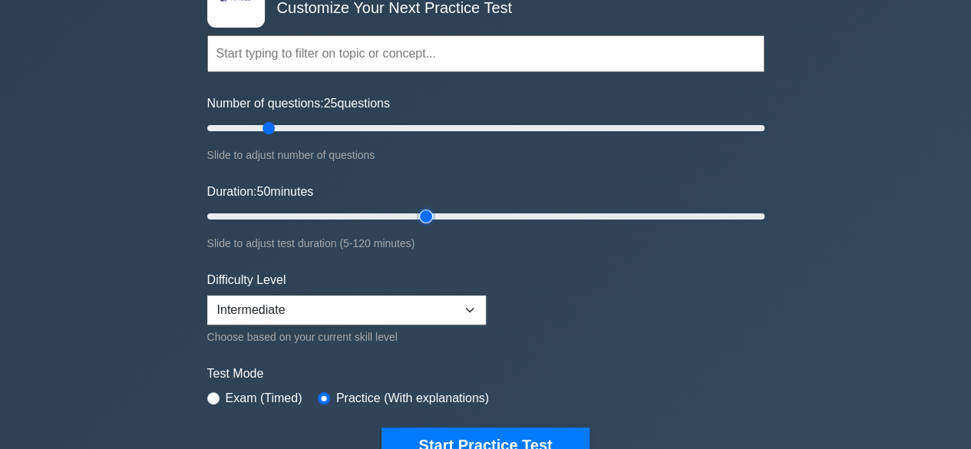
drag, startPoint x: 235, startPoint y: 218, endPoint x: 419, endPoint y: 226, distance: 184.3
type input "50"
click at [419, 226] on input "Duration: 50 minutes" at bounding box center [485, 216] width 557 height 18
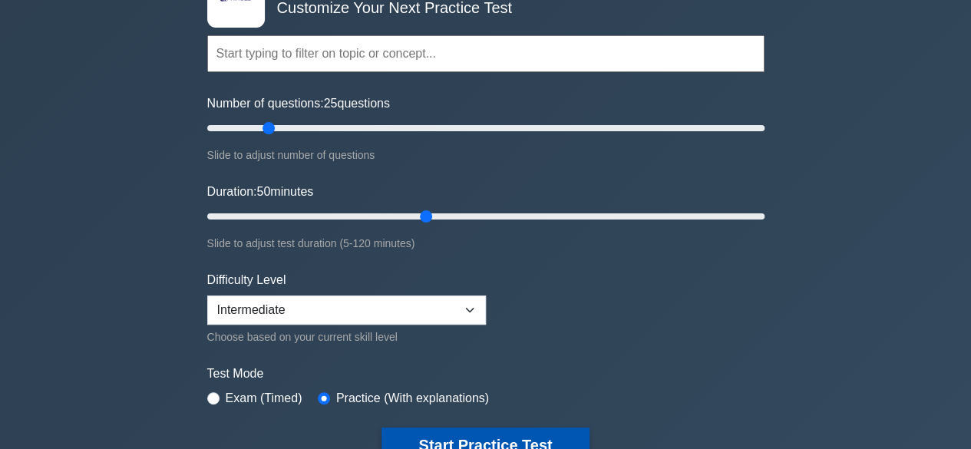
click at [485, 439] on button "Start Practice Test" at bounding box center [484, 444] width 207 height 35
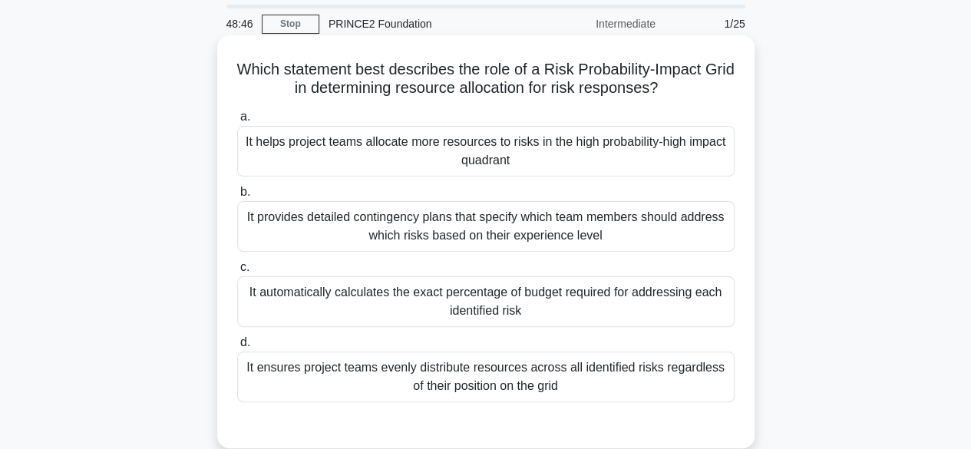
scroll to position [58, 0]
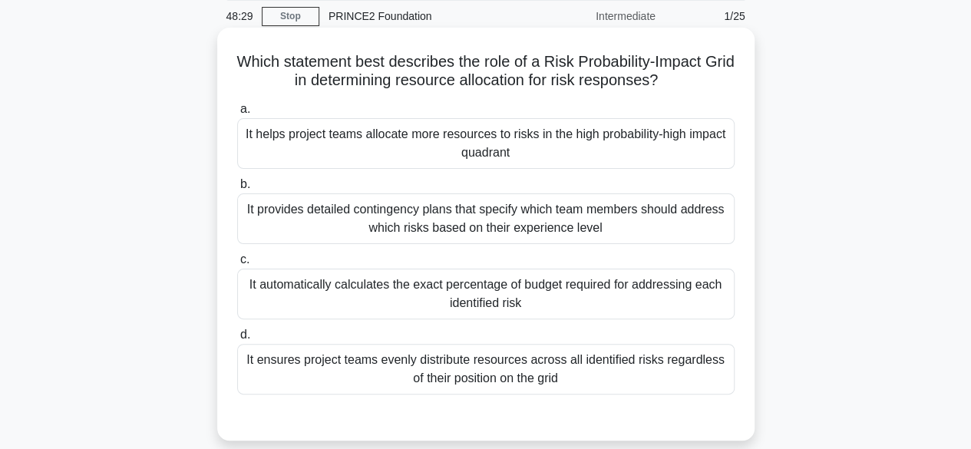
click at [506, 374] on div "It ensures project teams evenly distribute resources across all identified risk…" at bounding box center [485, 369] width 497 height 51
click at [237, 340] on input "d. It ensures project teams evenly distribute resources across all identified r…" at bounding box center [237, 335] width 0 height 10
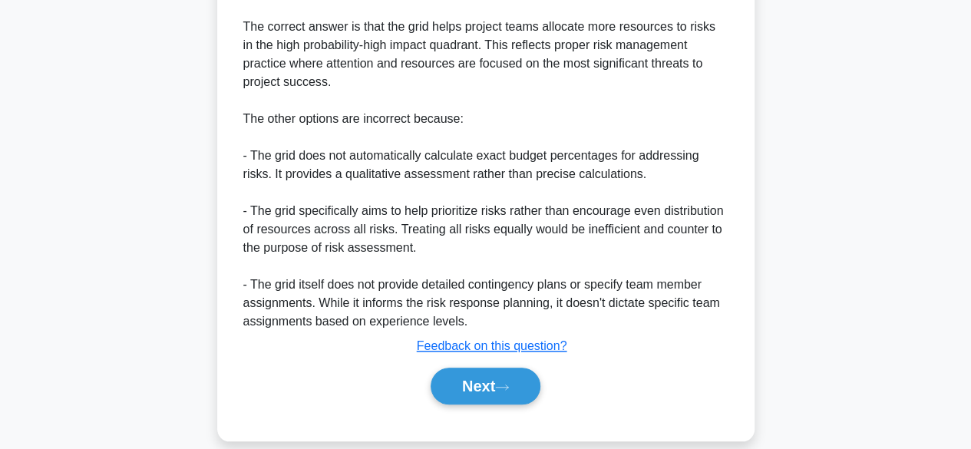
scroll to position [608, 0]
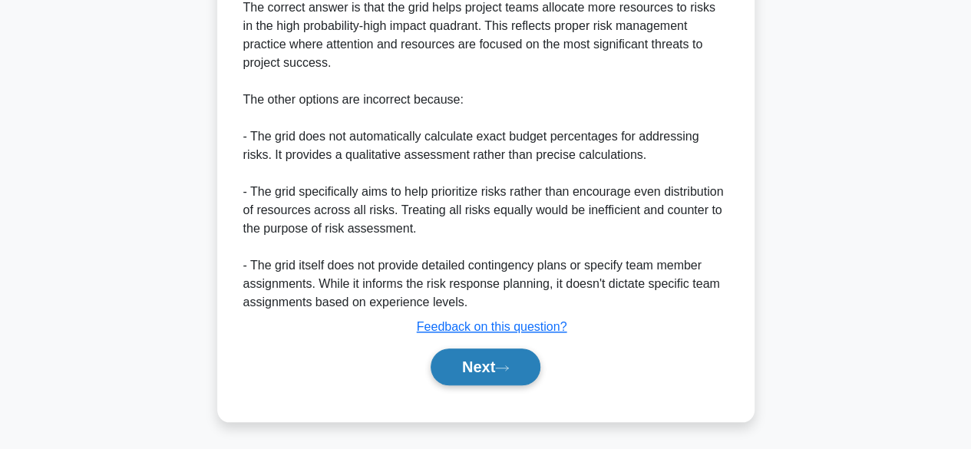
click at [506, 369] on icon at bounding box center [502, 368] width 14 height 8
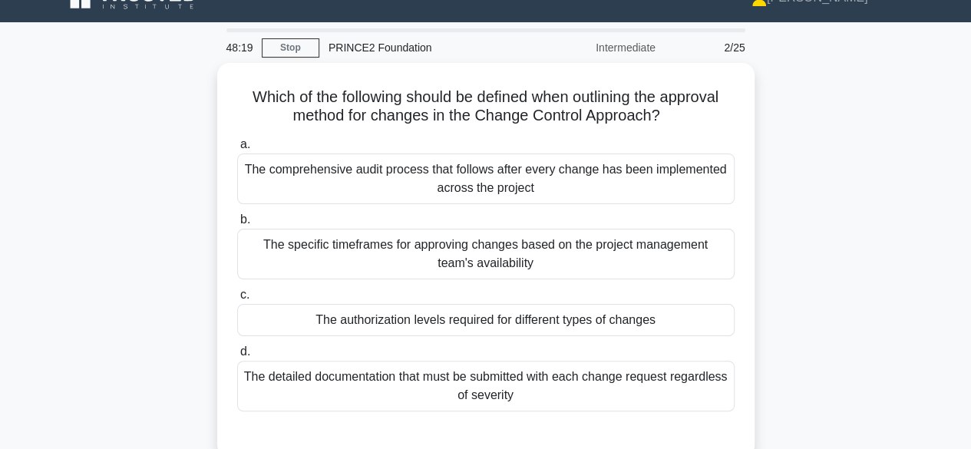
scroll to position [29, 0]
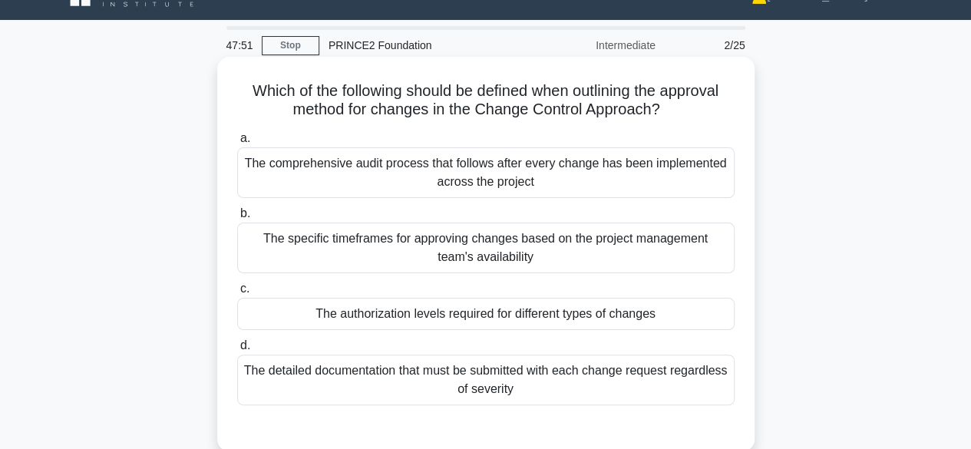
click at [609, 318] on div "The authorization levels required for different types of changes" at bounding box center [485, 314] width 497 height 32
click at [237, 294] on input "c. The authorization levels required for different types of changes" at bounding box center [237, 289] width 0 height 10
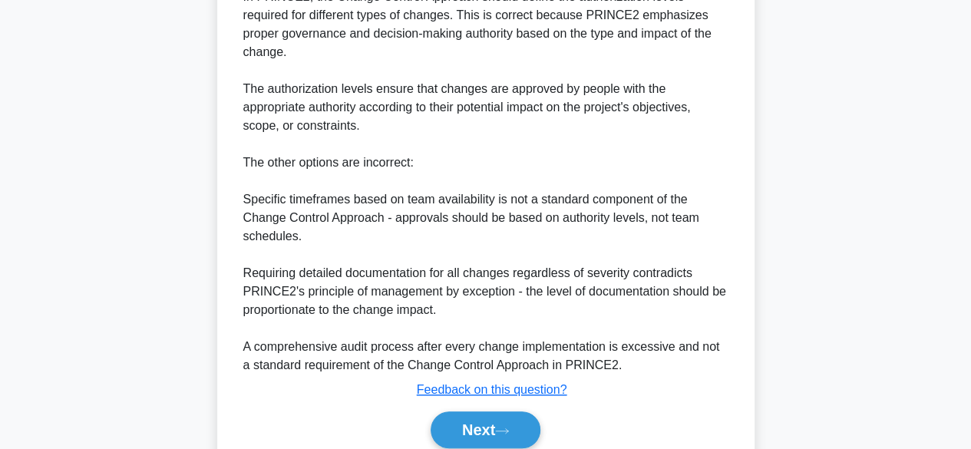
scroll to position [509, 0]
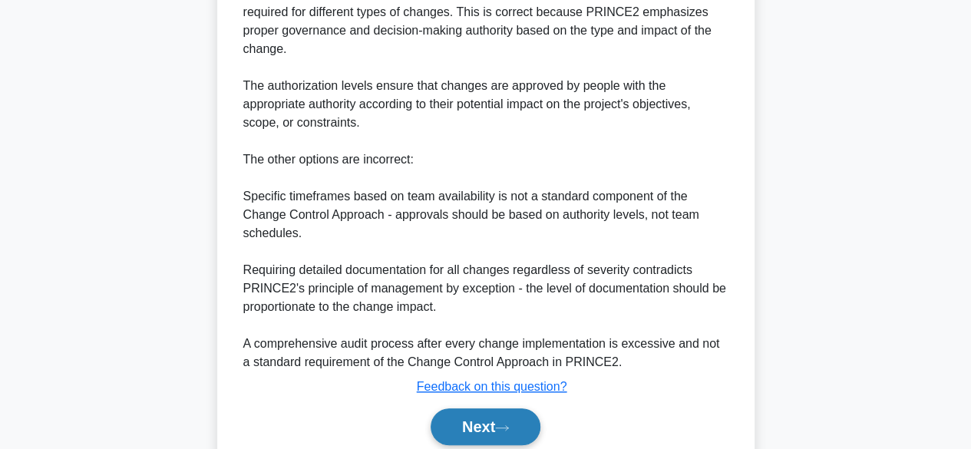
click at [505, 408] on button "Next" at bounding box center [485, 426] width 110 height 37
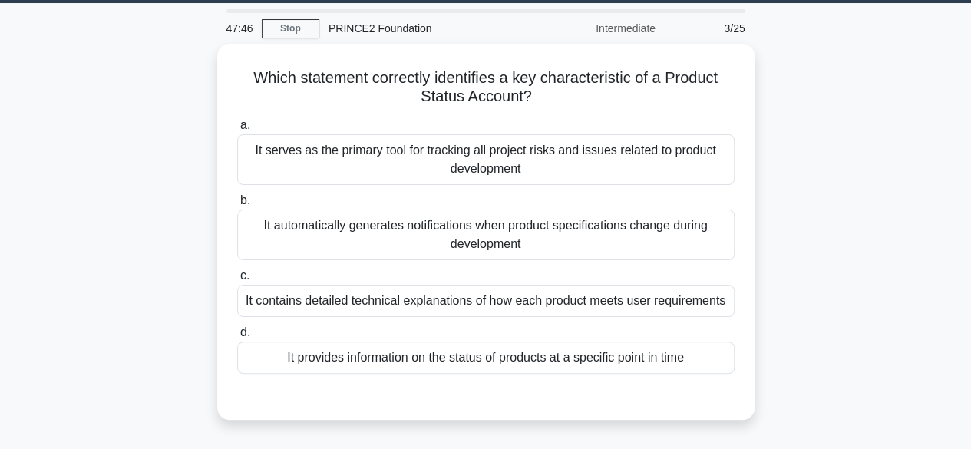
scroll to position [45, 0]
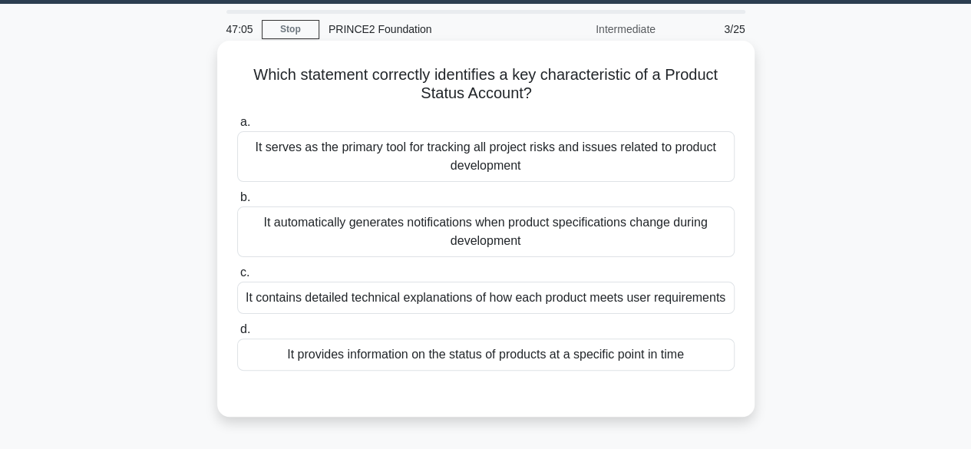
click at [575, 306] on div "It contains detailed technical explanations of how each product meets user requ…" at bounding box center [485, 298] width 497 height 32
click at [237, 278] on input "c. It contains detailed technical explanations of how each product meets user r…" at bounding box center [237, 273] width 0 height 10
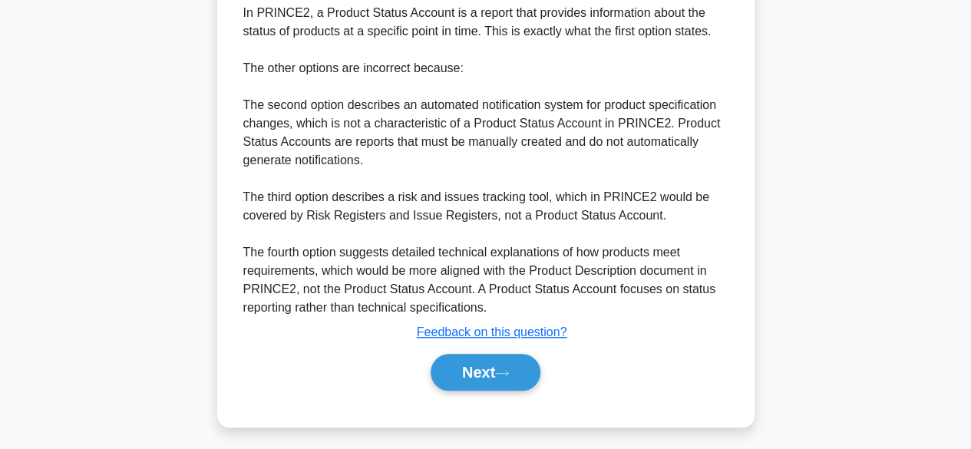
scroll to position [497, 0]
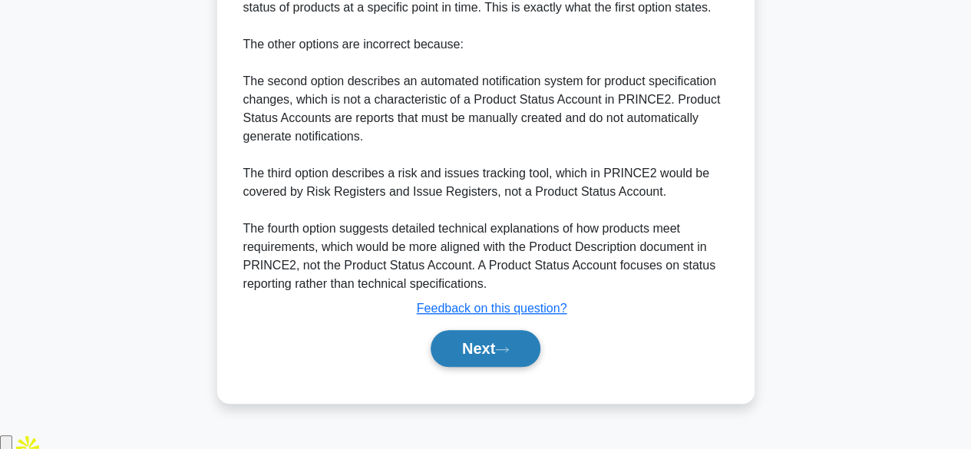
click at [499, 367] on button "Next" at bounding box center [485, 348] width 110 height 37
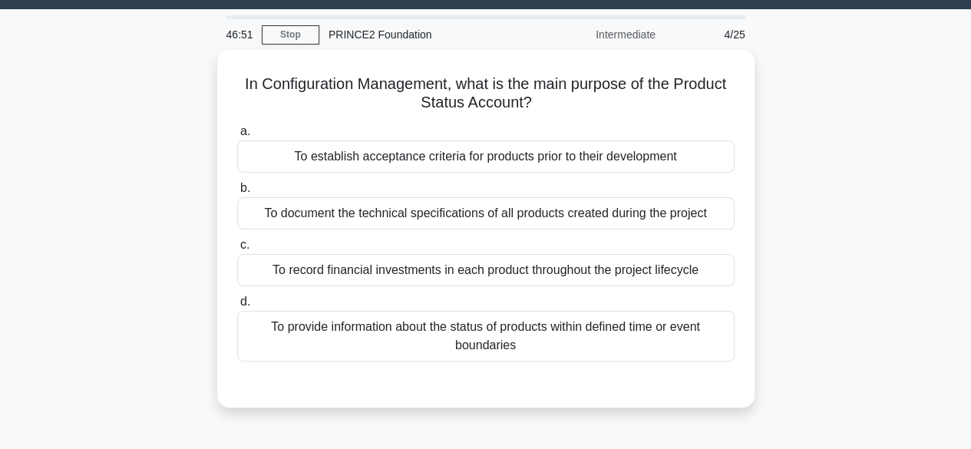
scroll to position [0, 0]
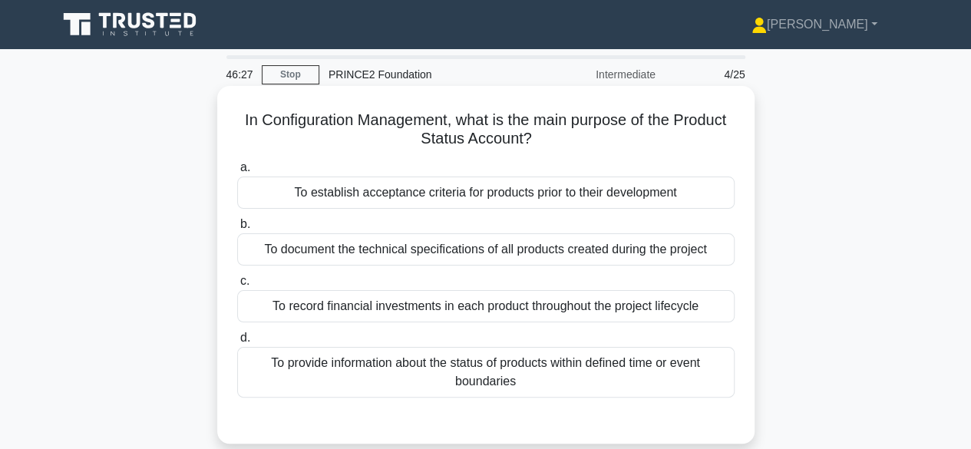
click at [559, 320] on div "To record financial investments in each product throughout the project lifecycle" at bounding box center [485, 306] width 497 height 32
click at [237, 286] on input "c. To record financial investments in each product throughout the project lifec…" at bounding box center [237, 281] width 0 height 10
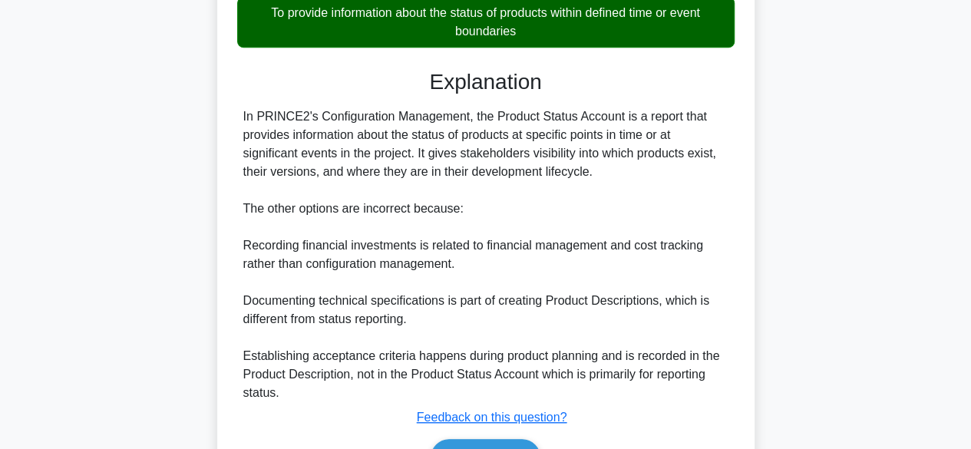
scroll to position [442, 0]
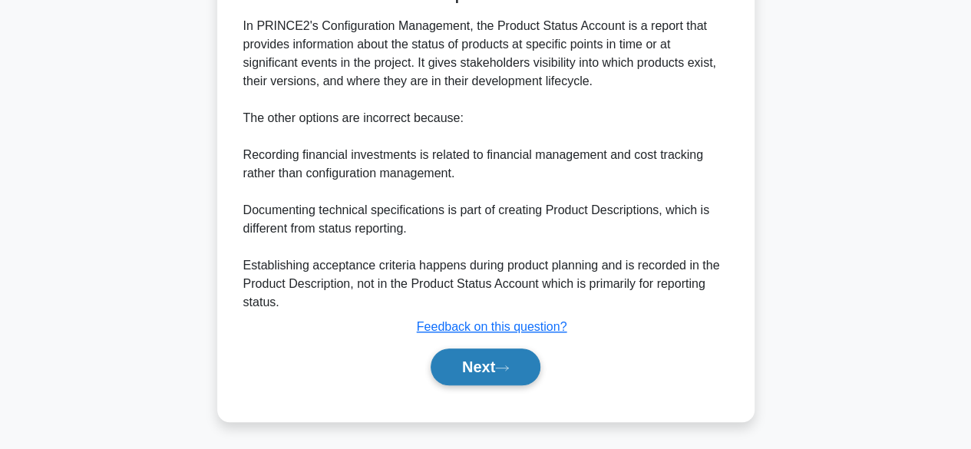
click at [526, 352] on button "Next" at bounding box center [485, 366] width 110 height 37
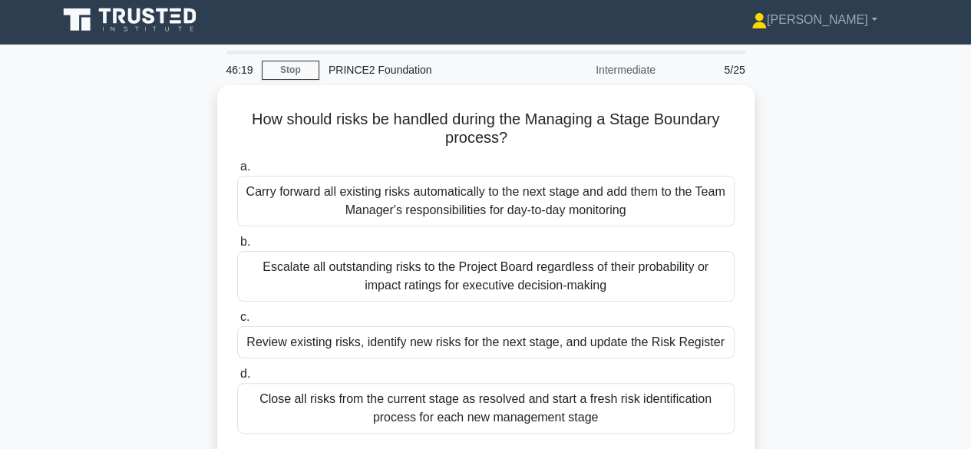
scroll to position [3, 0]
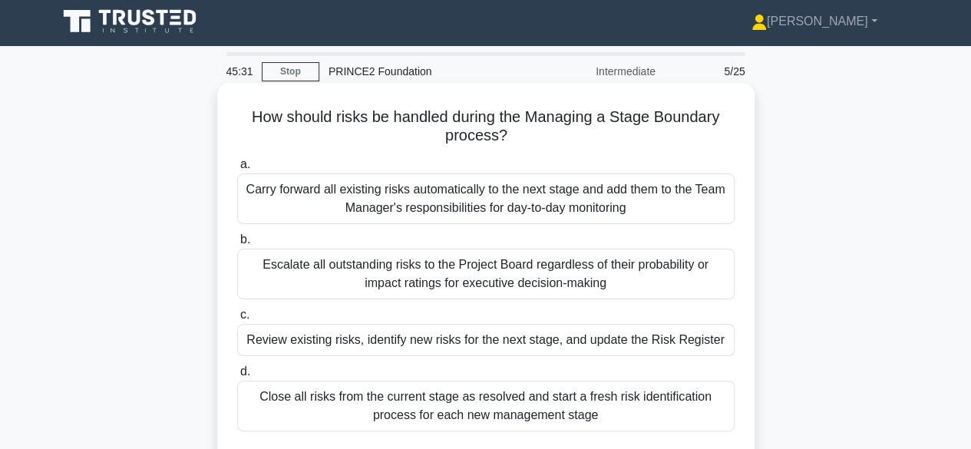
click at [595, 412] on div "Close all risks from the current stage as resolved and start a fresh risk ident…" at bounding box center [485, 406] width 497 height 51
click at [237, 377] on input "d. Close all risks from the current stage as resolved and start a fresh risk id…" at bounding box center [237, 372] width 0 height 10
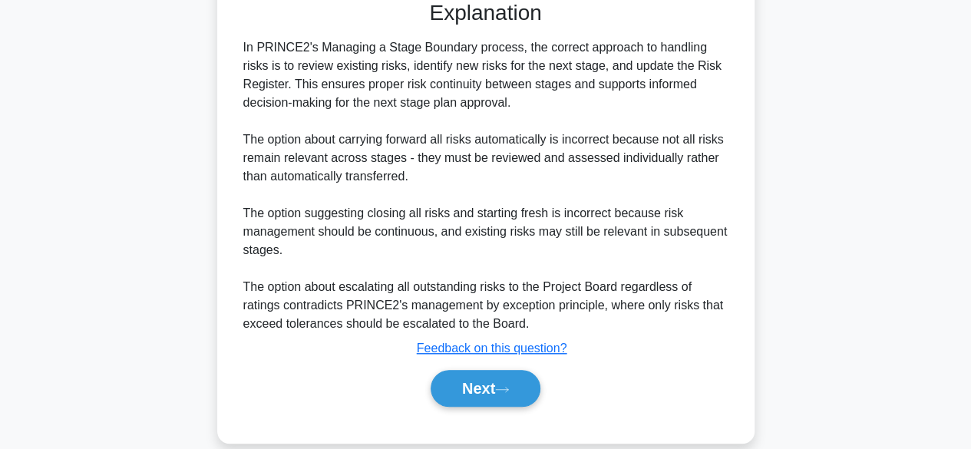
scroll to position [497, 0]
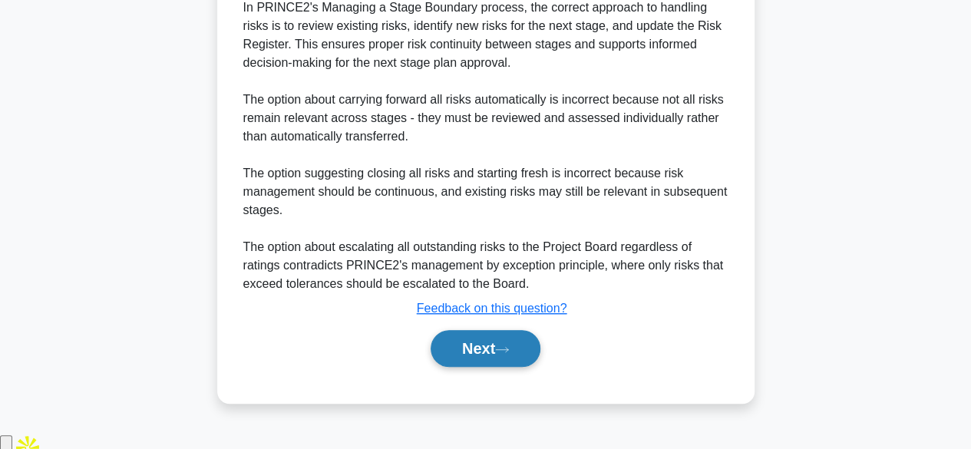
click at [506, 354] on icon at bounding box center [502, 349] width 14 height 8
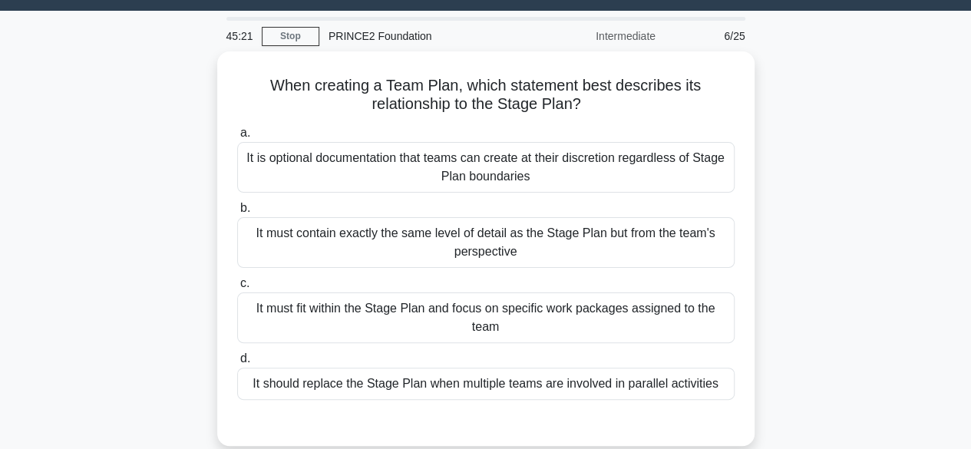
scroll to position [17, 0]
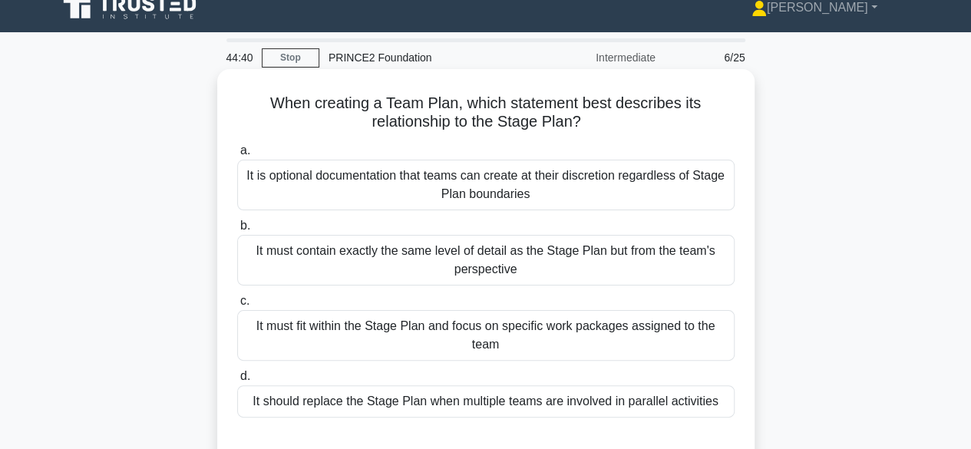
click at [472, 408] on div "It should replace the Stage Plan when multiple teams are involved in parallel a…" at bounding box center [485, 401] width 497 height 32
click at [237, 381] on input "d. It should replace the Stage Plan when multiple teams are involved in paralle…" at bounding box center [237, 376] width 0 height 10
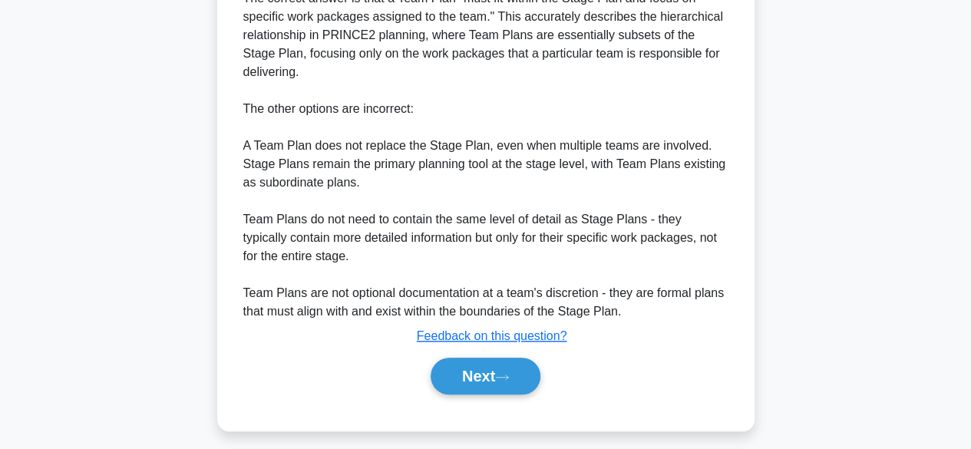
scroll to position [571, 0]
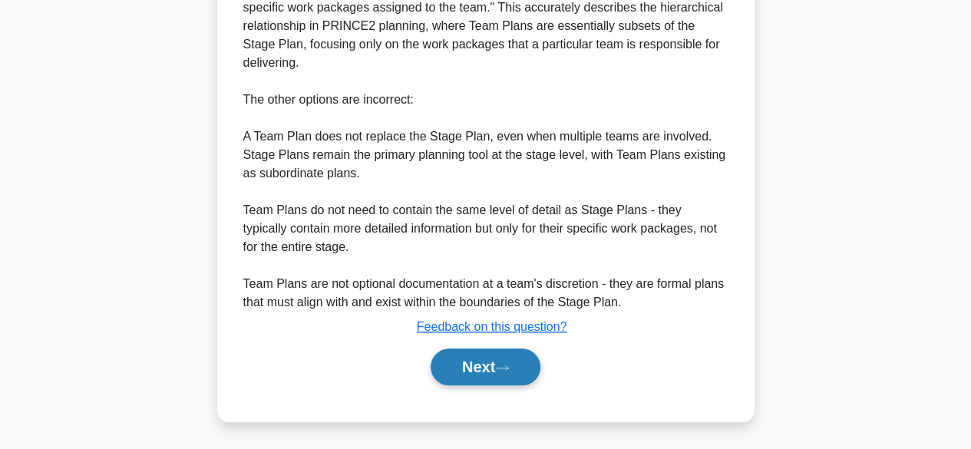
click at [476, 365] on button "Next" at bounding box center [485, 366] width 110 height 37
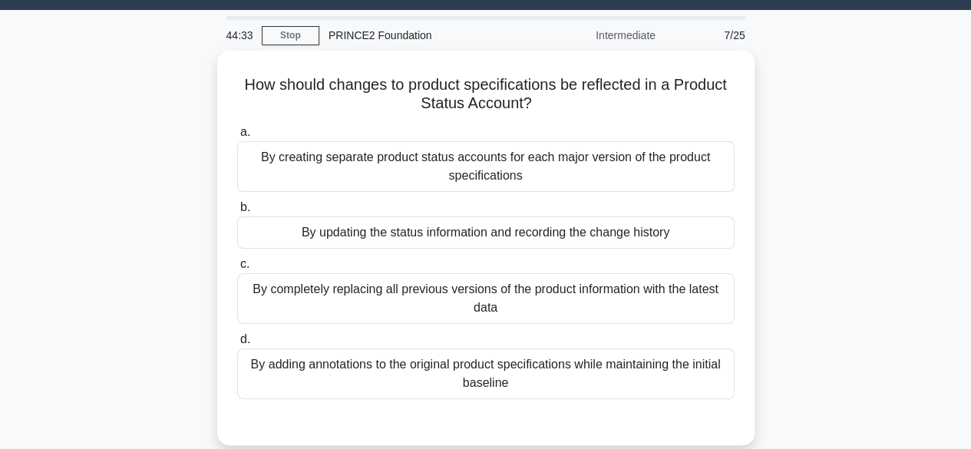
scroll to position [35, 0]
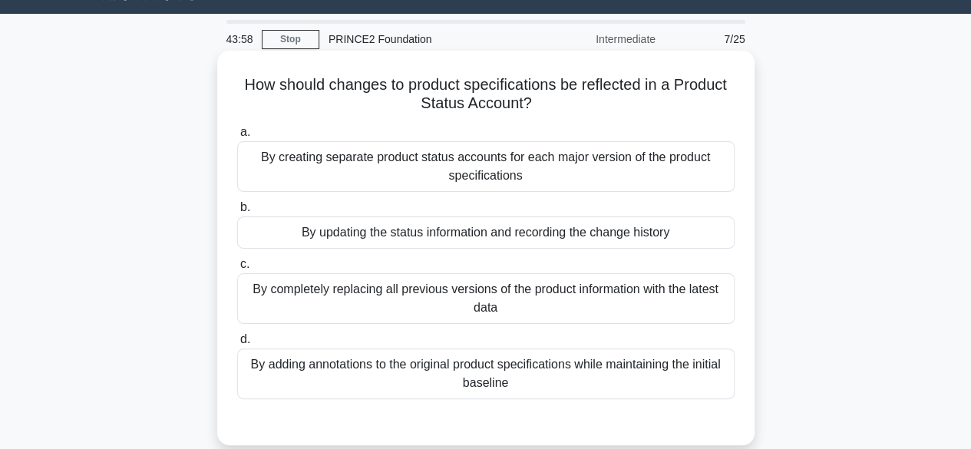
click at [536, 162] on div "By creating separate product status accounts for each major version of the prod…" at bounding box center [485, 166] width 497 height 51
click at [237, 137] on input "a. By creating separate product status accounts for each major version of the p…" at bounding box center [237, 132] width 0 height 10
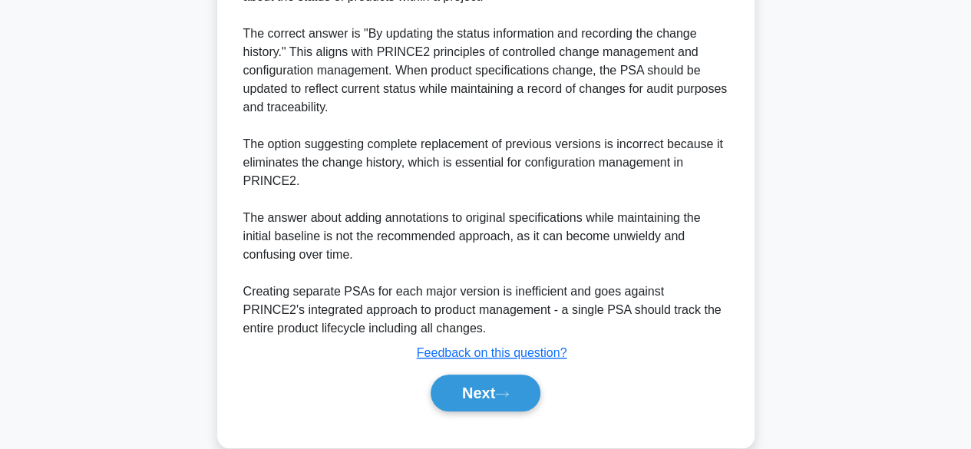
scroll to position [532, 0]
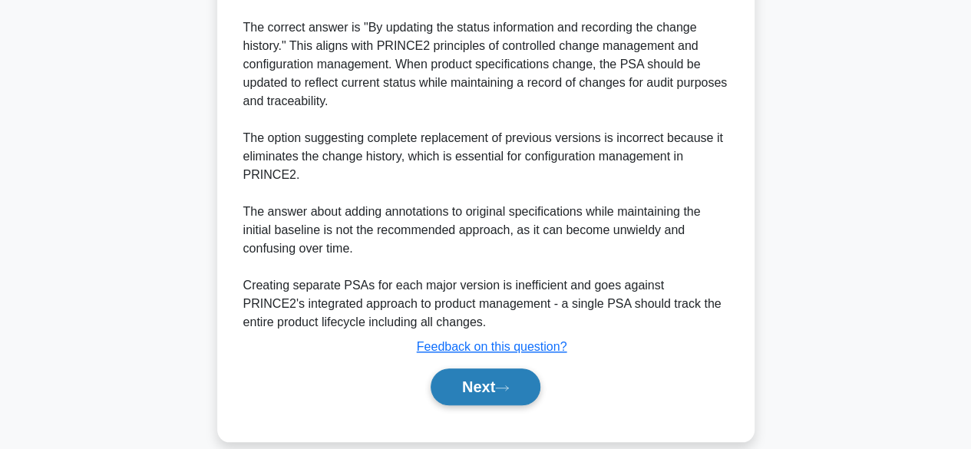
click at [463, 382] on button "Next" at bounding box center [485, 386] width 110 height 37
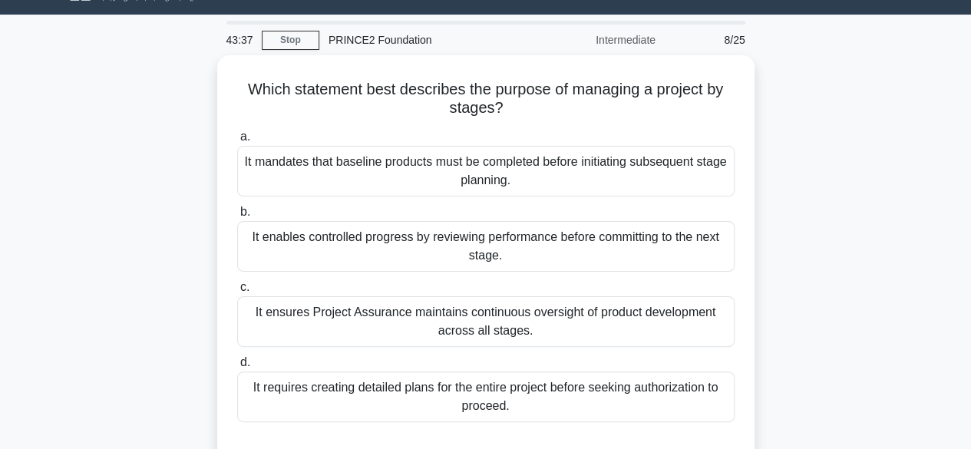
scroll to position [37, 0]
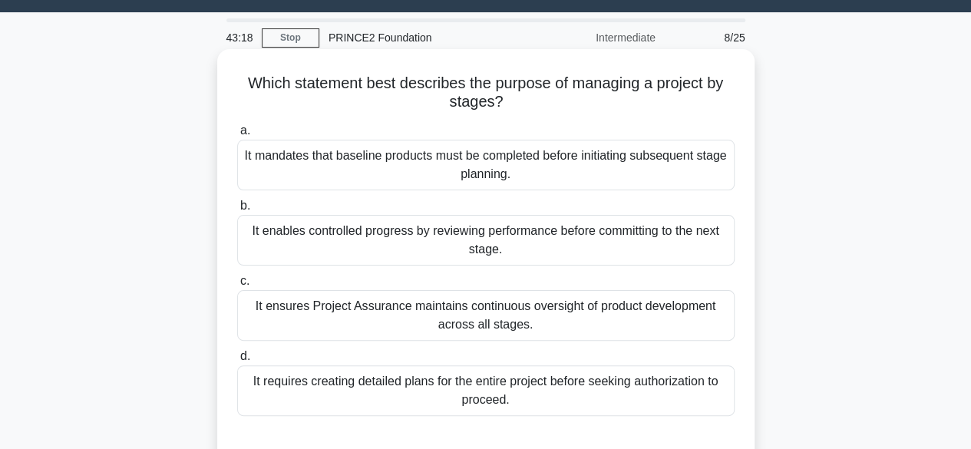
click at [503, 320] on div "It ensures Project Assurance maintains continuous oversight of product developm…" at bounding box center [485, 315] width 497 height 51
click at [237, 286] on input "c. It ensures Project Assurance maintains continuous oversight of product devel…" at bounding box center [237, 281] width 0 height 10
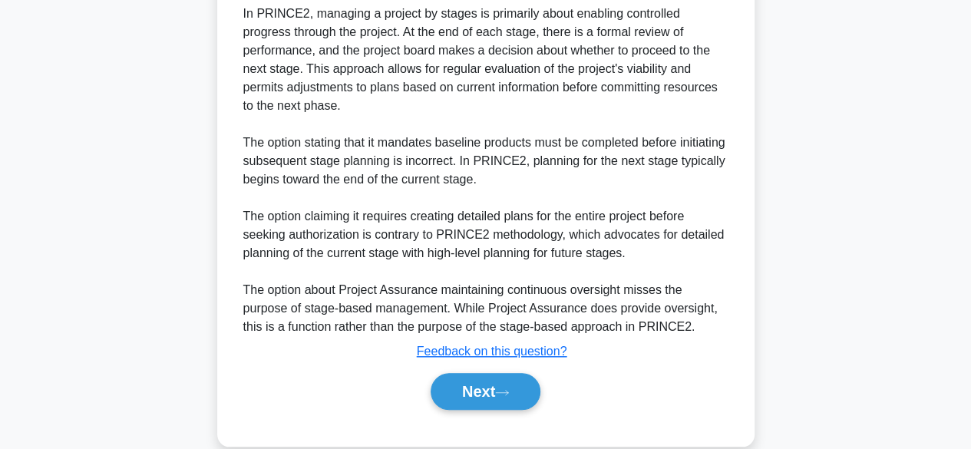
scroll to position [516, 0]
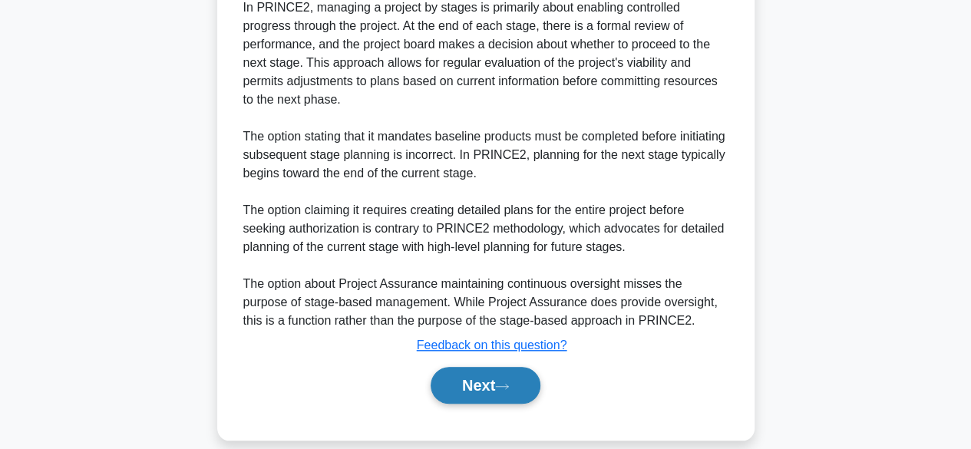
click at [506, 367] on button "Next" at bounding box center [485, 385] width 110 height 37
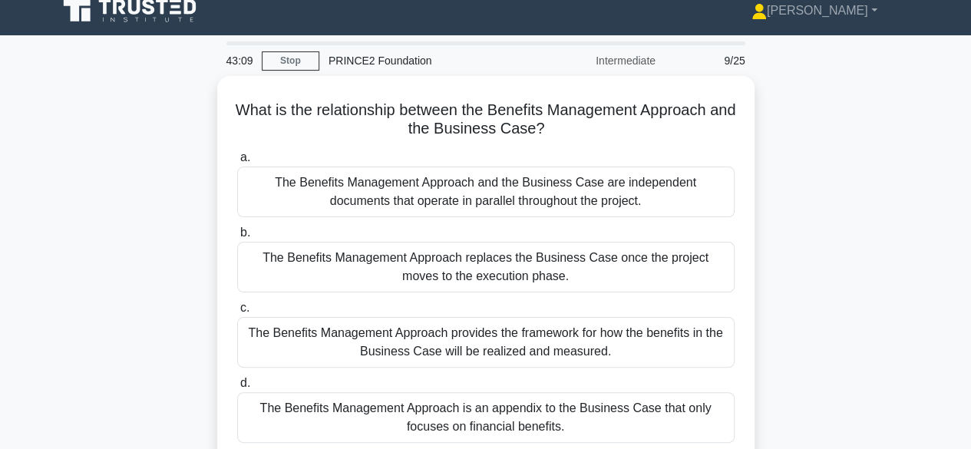
scroll to position [11, 0]
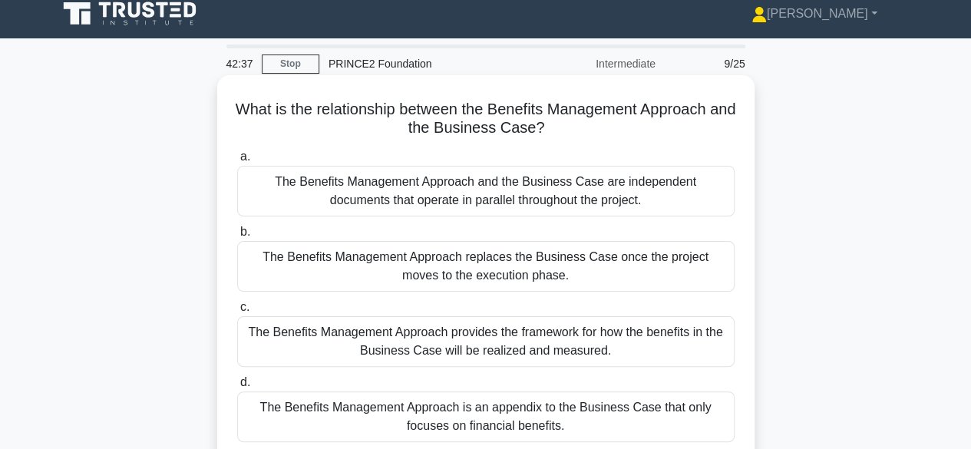
click at [580, 355] on div "The Benefits Management Approach provides the framework for how the benefits in…" at bounding box center [485, 341] width 497 height 51
click at [237, 312] on input "c. The Benefits Management Approach provides the framework for how the benefits…" at bounding box center [237, 307] width 0 height 10
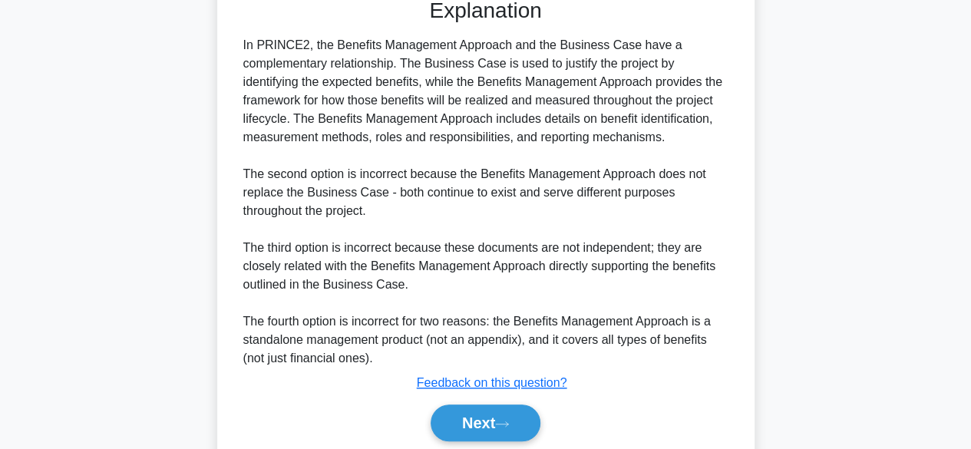
scroll to position [532, 0]
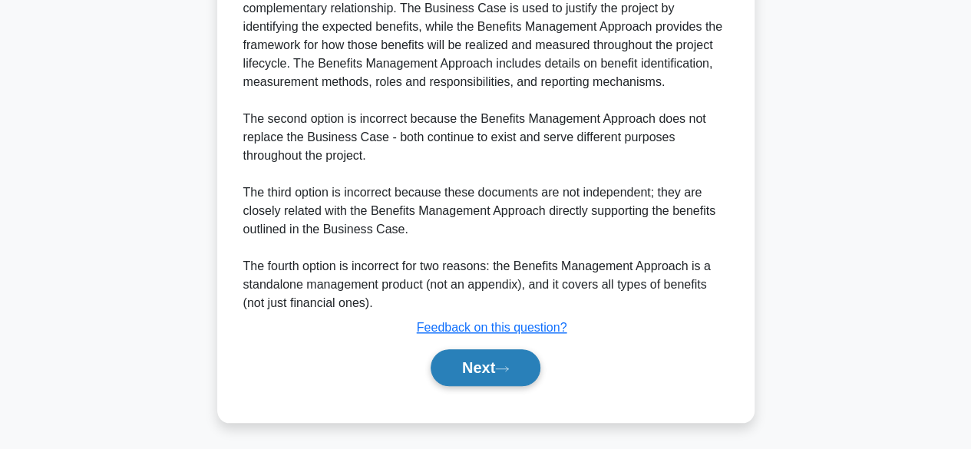
click at [487, 363] on button "Next" at bounding box center [485, 367] width 110 height 37
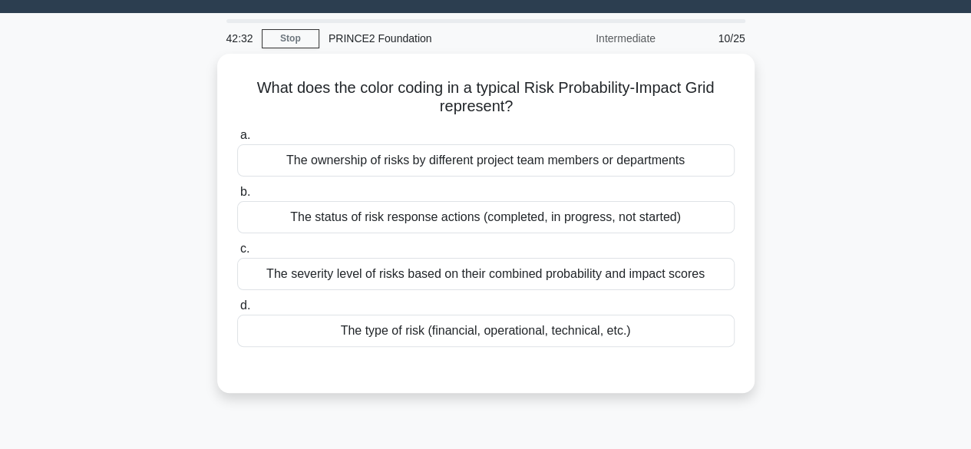
scroll to position [0, 0]
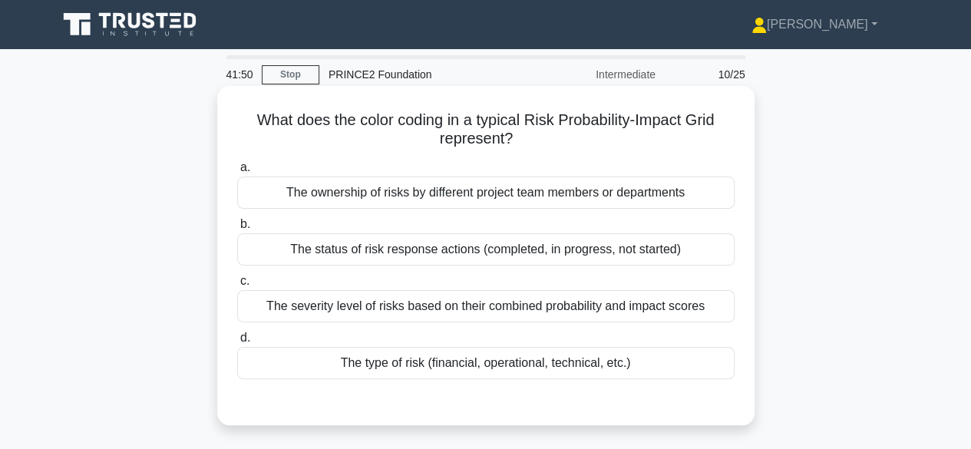
click at [592, 246] on div "The status of risk response actions (completed, in progress, not started)" at bounding box center [485, 249] width 497 height 32
click at [237, 229] on input "b. The status of risk response actions (completed, in progress, not started)" at bounding box center [237, 224] width 0 height 10
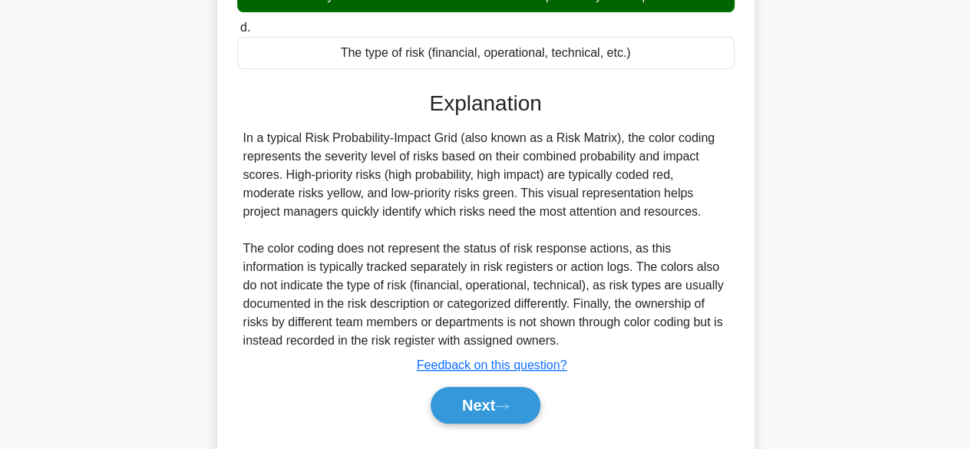
scroll to position [380, 0]
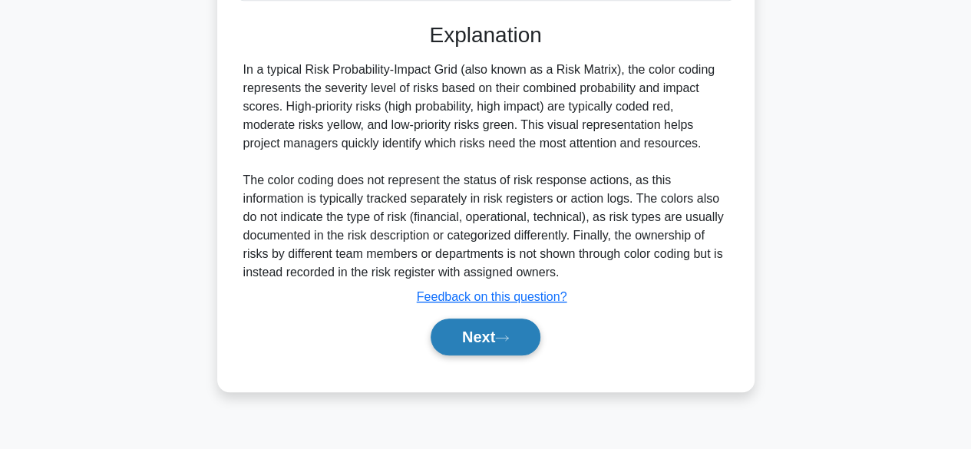
click at [505, 334] on icon at bounding box center [502, 338] width 14 height 8
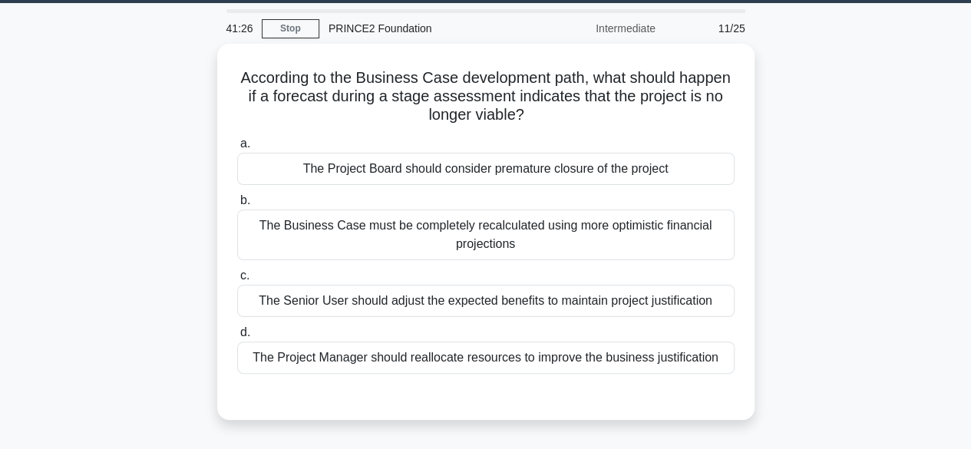
scroll to position [47, 0]
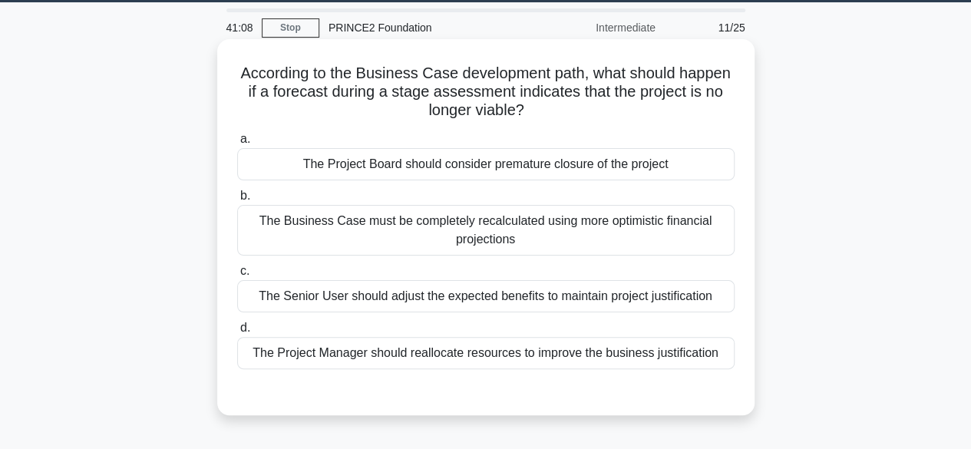
click at [578, 165] on div "The Project Board should consider premature closure of the project" at bounding box center [485, 164] width 497 height 32
click at [237, 144] on input "a. The Project Board should consider premature closure of the project" at bounding box center [237, 139] width 0 height 10
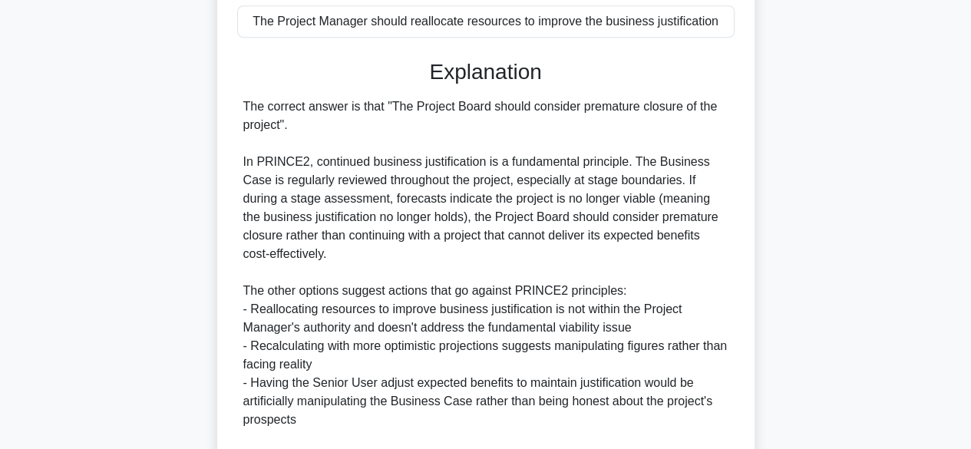
scroll to position [532, 0]
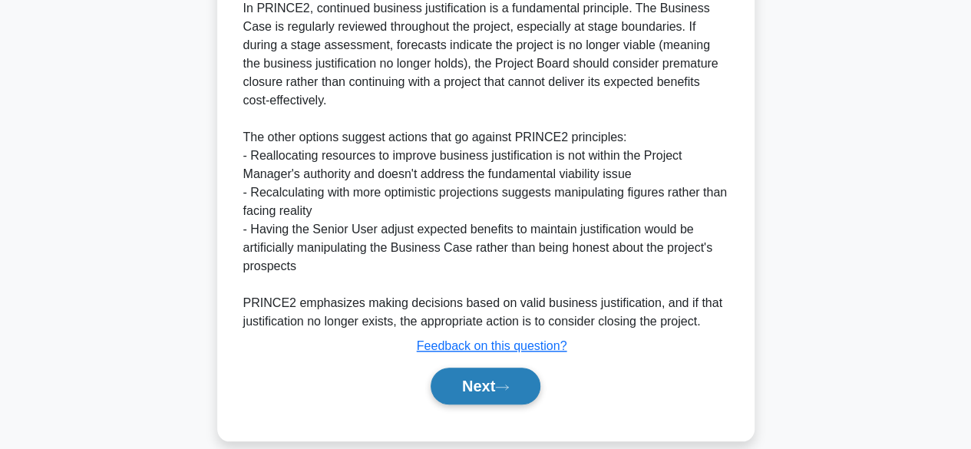
click at [503, 368] on button "Next" at bounding box center [485, 386] width 110 height 37
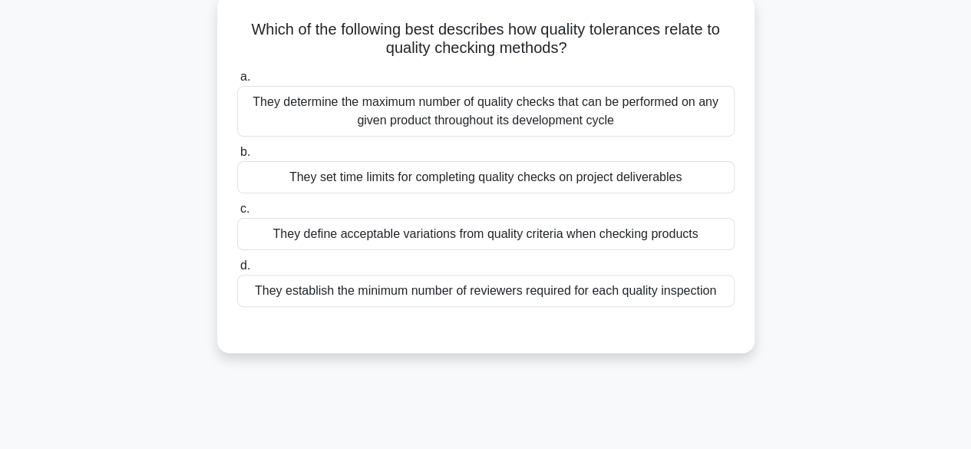
scroll to position [54, 0]
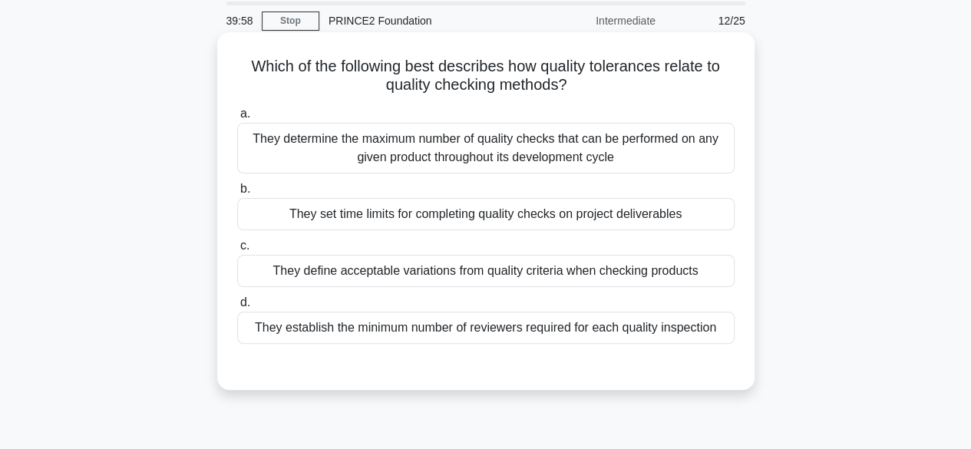
click at [586, 218] on div "They set time limits for completing quality checks on project deliverables" at bounding box center [485, 214] width 497 height 32
click at [237, 194] on input "b. They set time limits for completing quality checks on project deliverables" at bounding box center [237, 189] width 0 height 10
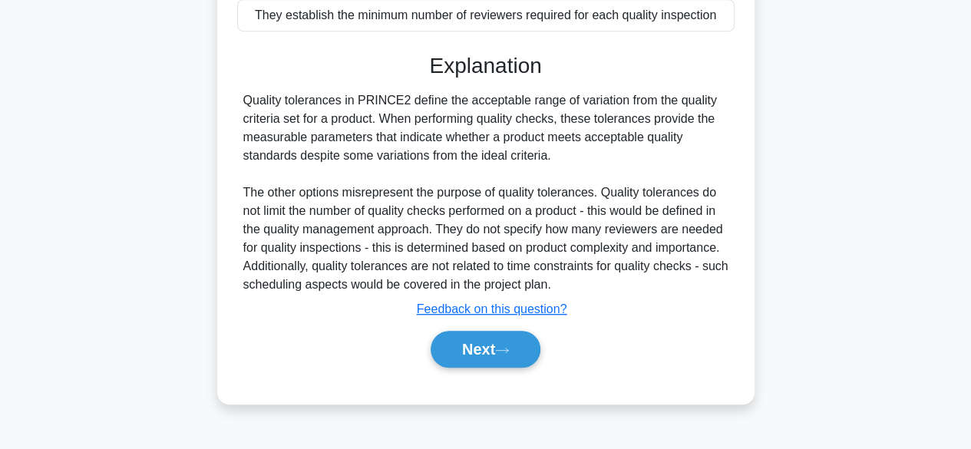
scroll to position [368, 0]
click at [497, 357] on button "Next" at bounding box center [485, 348] width 110 height 37
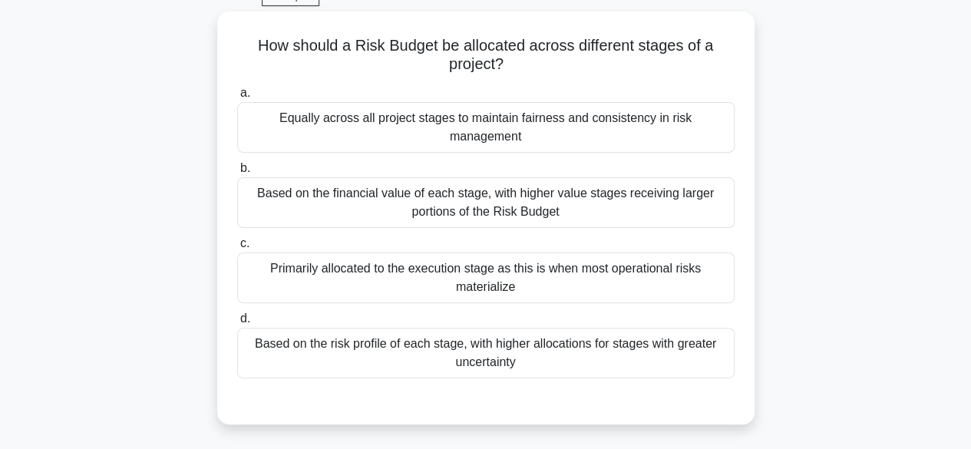
scroll to position [77, 0]
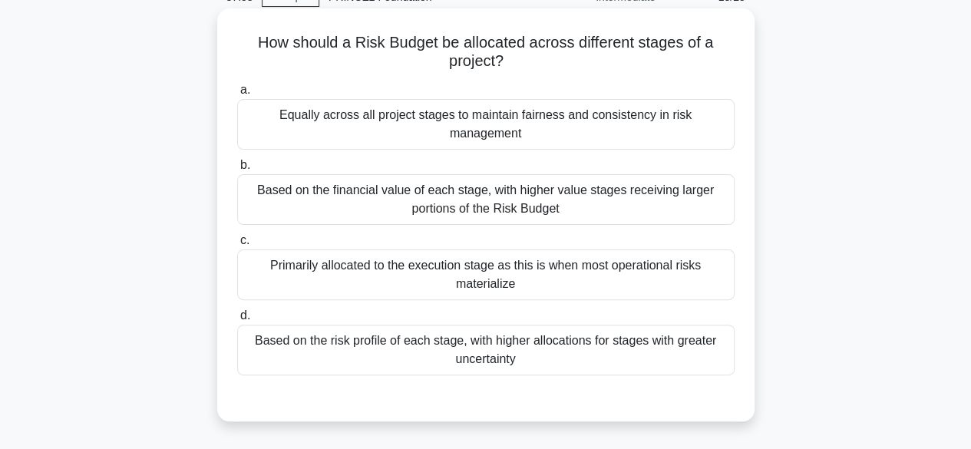
click at [548, 340] on div "Based on the risk profile of each stage, with higher allocations for stages wit…" at bounding box center [485, 350] width 497 height 51
click at [237, 321] on input "d. Based on the risk profile of each stage, with higher allocations for stages …" at bounding box center [237, 316] width 0 height 10
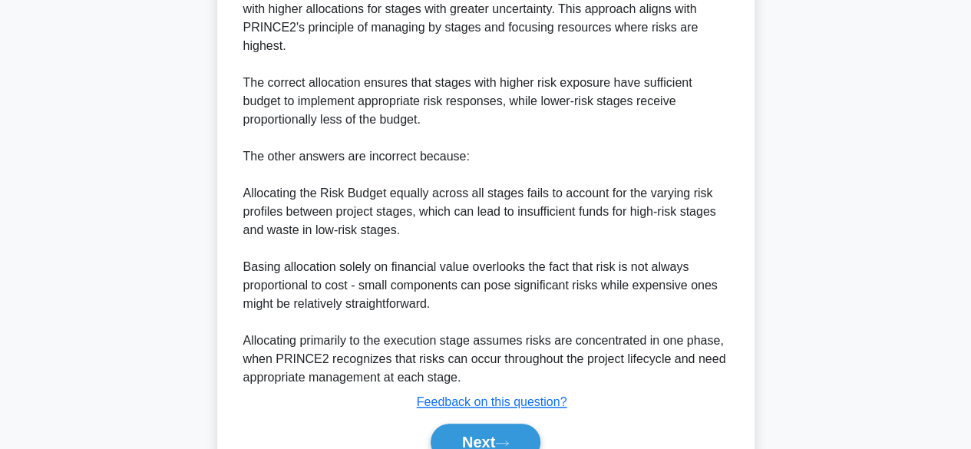
scroll to position [587, 0]
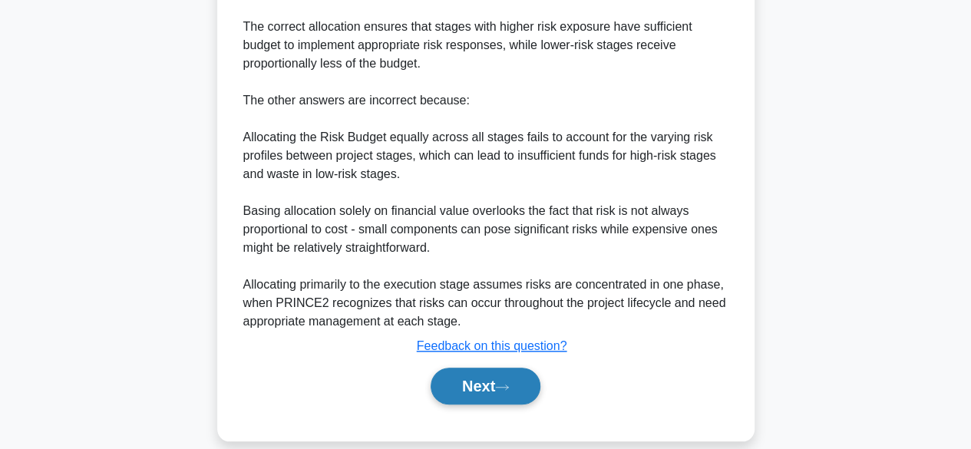
click at [503, 383] on icon at bounding box center [502, 387] width 14 height 8
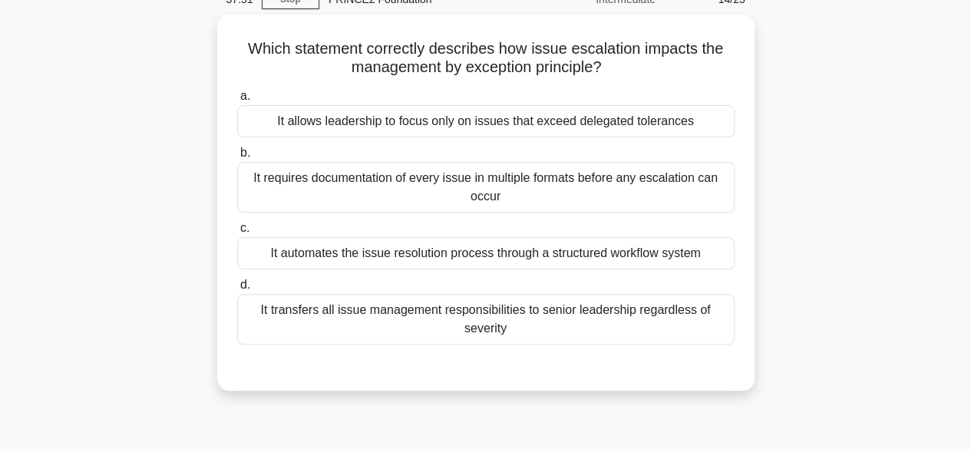
scroll to position [68, 0]
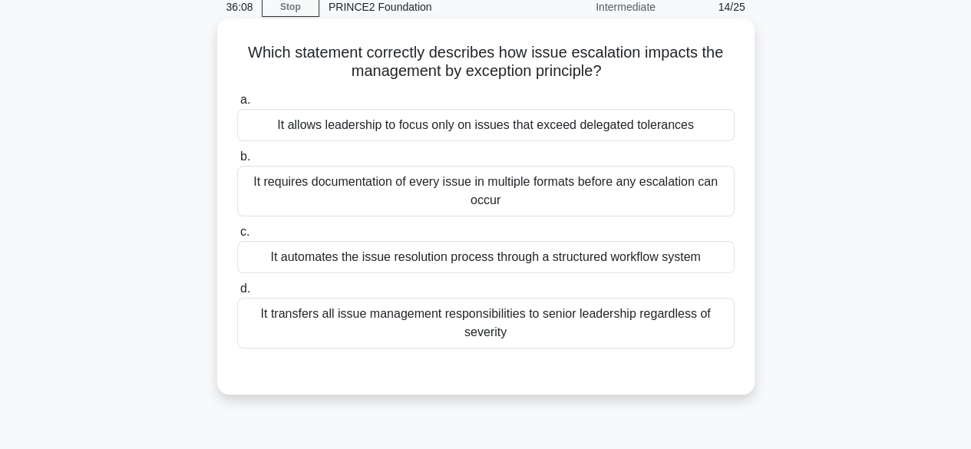
click at [681, 132] on div "It allows leadership to focus only on issues that exceed delegated tolerances" at bounding box center [485, 125] width 497 height 32
click at [237, 105] on input "a. It allows leadership to focus only on issues that exceed delegated tolerances" at bounding box center [237, 100] width 0 height 10
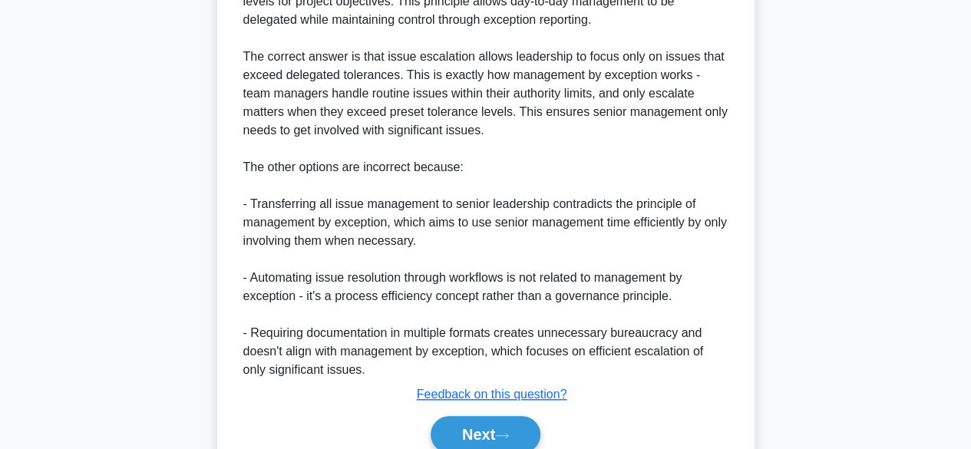
scroll to position [569, 0]
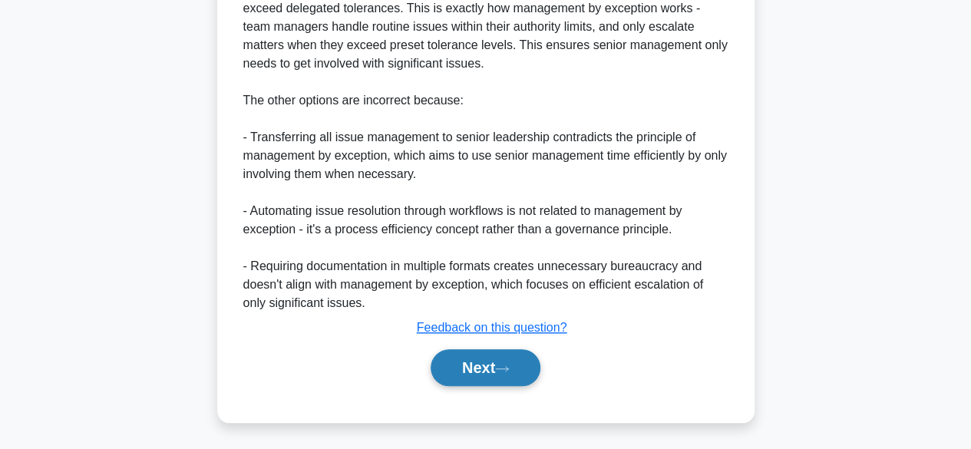
click at [495, 374] on button "Next" at bounding box center [485, 367] width 110 height 37
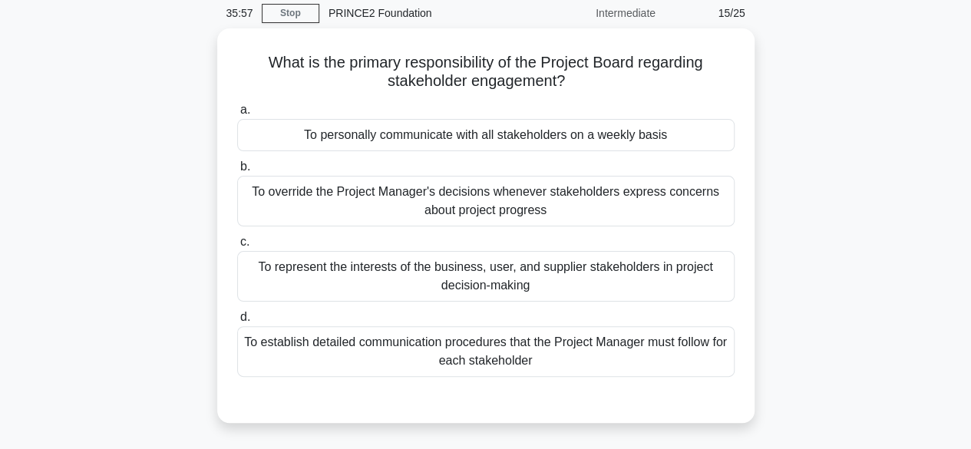
scroll to position [20, 0]
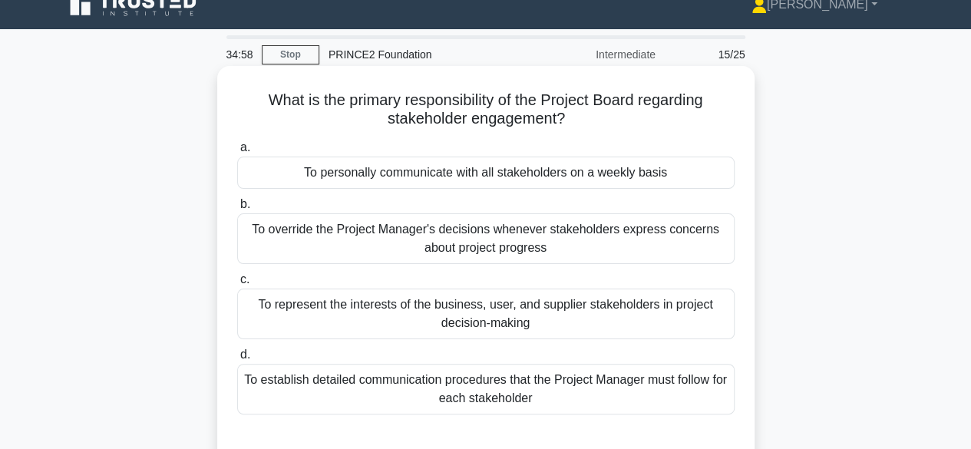
click at [598, 163] on div "To personally communicate with all stakeholders on a weekly basis" at bounding box center [485, 173] width 497 height 32
click at [237, 153] on input "a. To personally communicate with all stakeholders on a weekly basis" at bounding box center [237, 148] width 0 height 10
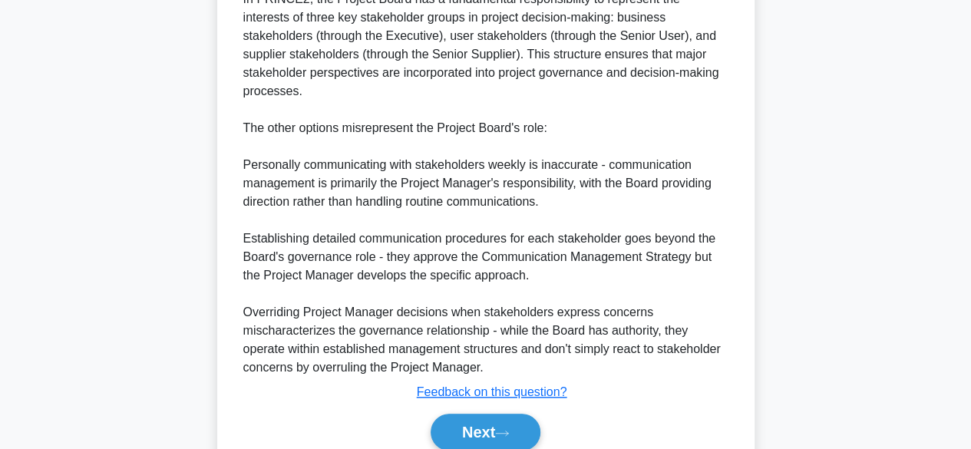
scroll to position [508, 0]
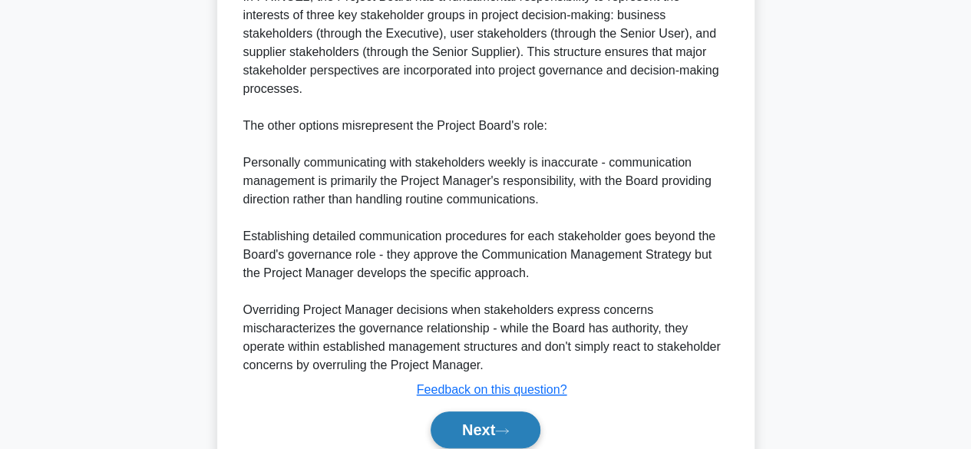
click at [490, 414] on button "Next" at bounding box center [485, 429] width 110 height 37
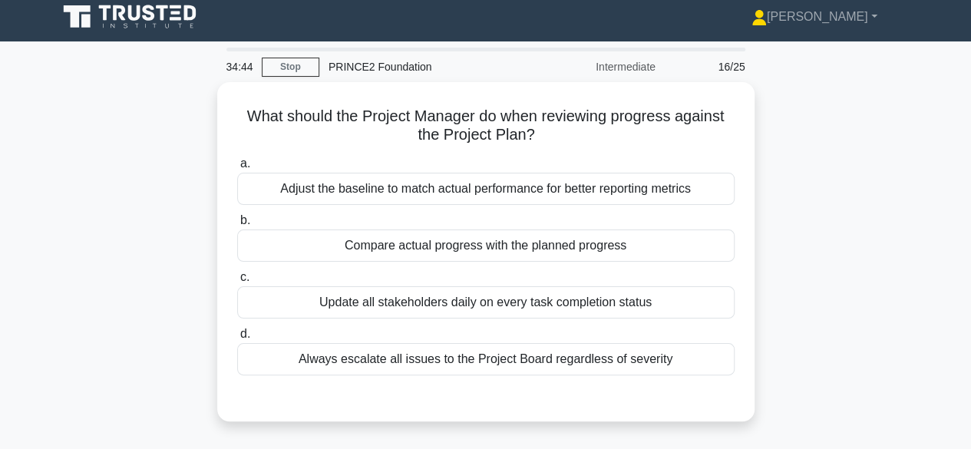
scroll to position [0, 0]
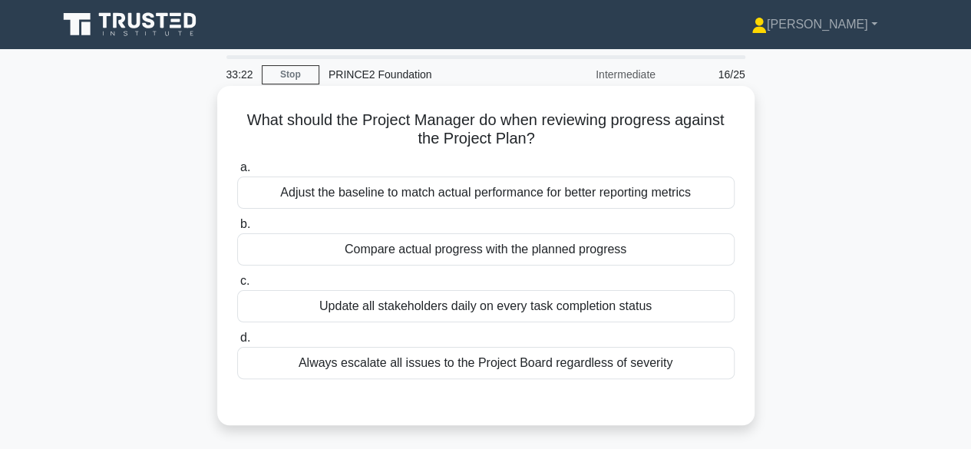
click at [575, 241] on div "Compare actual progress with the planned progress" at bounding box center [485, 249] width 497 height 32
click at [237, 229] on input "b. Compare actual progress with the planned progress" at bounding box center [237, 224] width 0 height 10
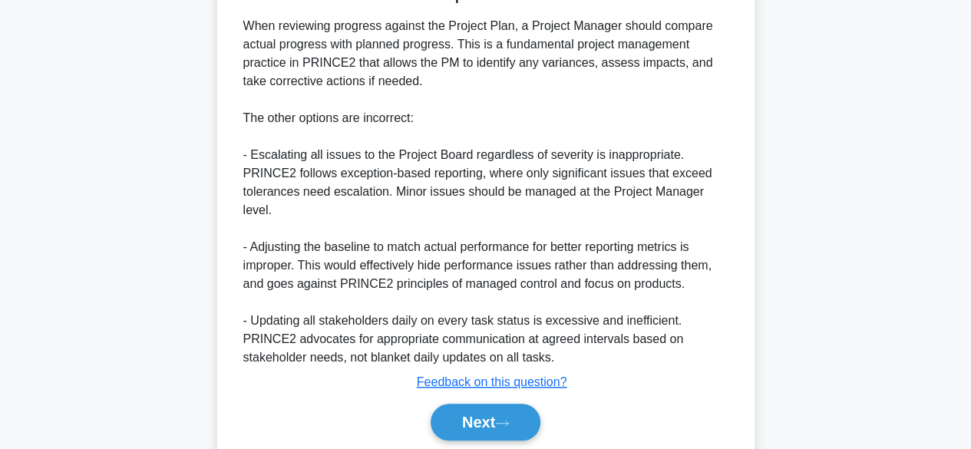
scroll to position [425, 0]
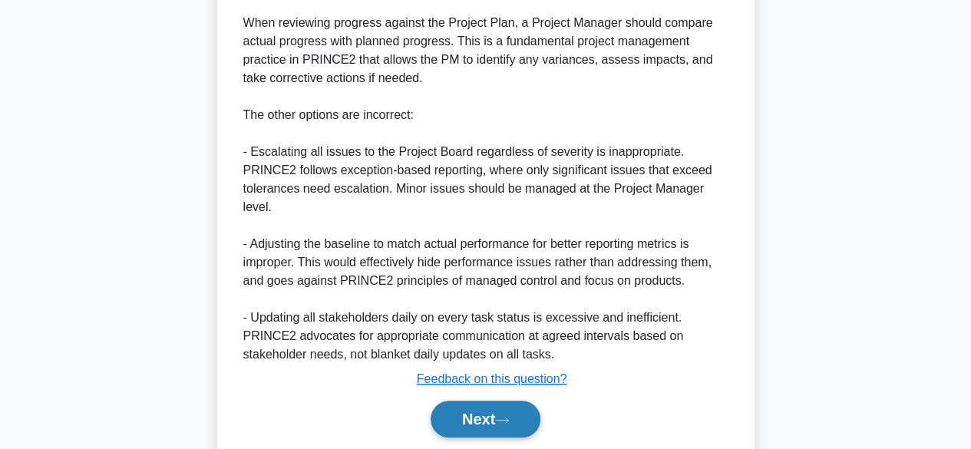
click at [507, 416] on icon at bounding box center [502, 420] width 14 height 8
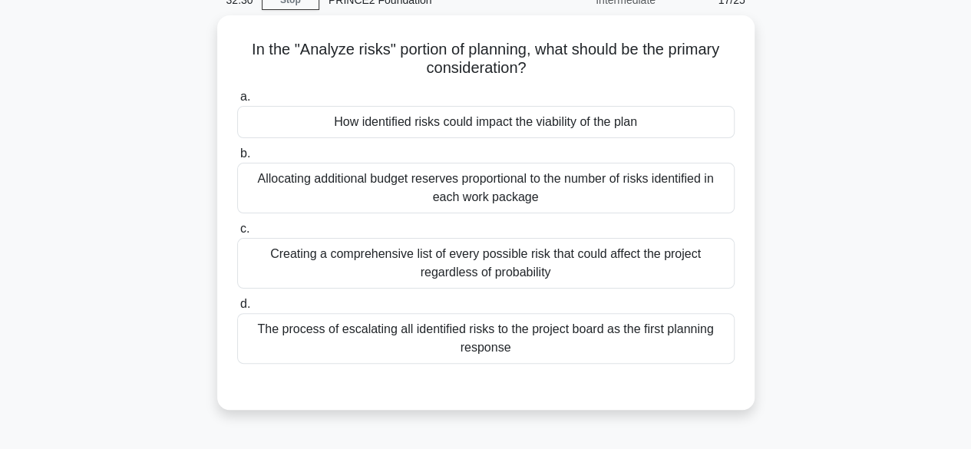
scroll to position [75, 0]
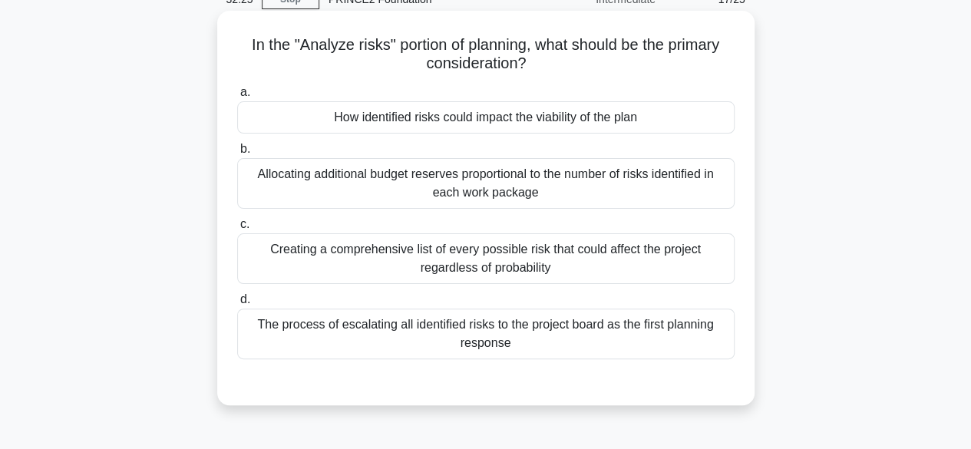
click at [291, 120] on div "How identified risks could impact the viability of the plan" at bounding box center [485, 117] width 497 height 32
click at [237, 97] on input "a. How identified risks could impact the viability of the plan" at bounding box center [237, 92] width 0 height 10
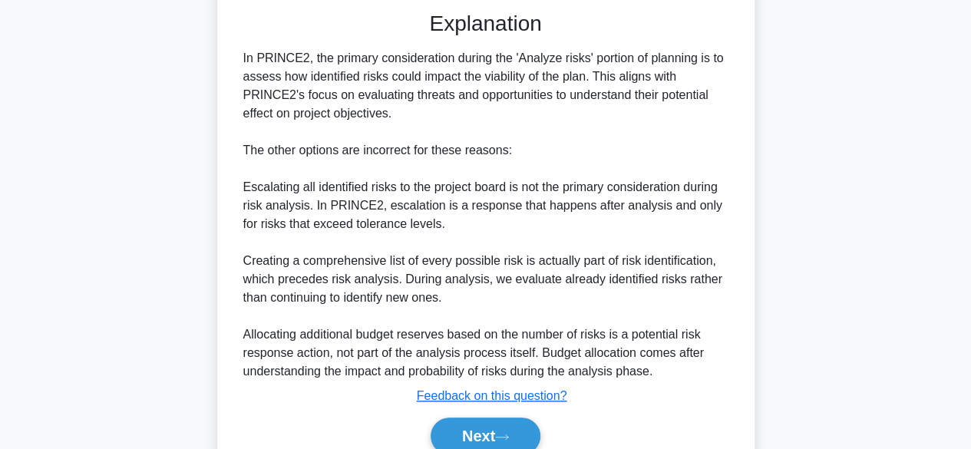
scroll to position [513, 0]
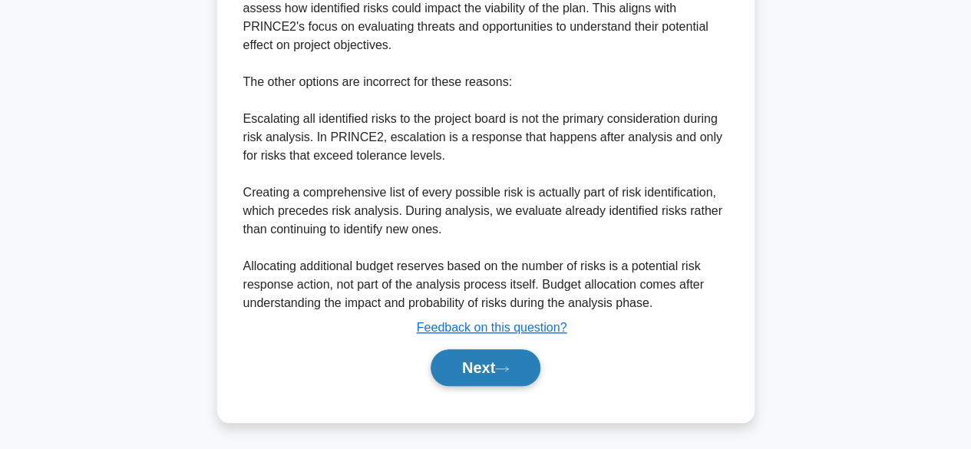
click at [463, 357] on button "Next" at bounding box center [485, 367] width 110 height 37
click at [472, 376] on button "Next" at bounding box center [485, 367] width 110 height 37
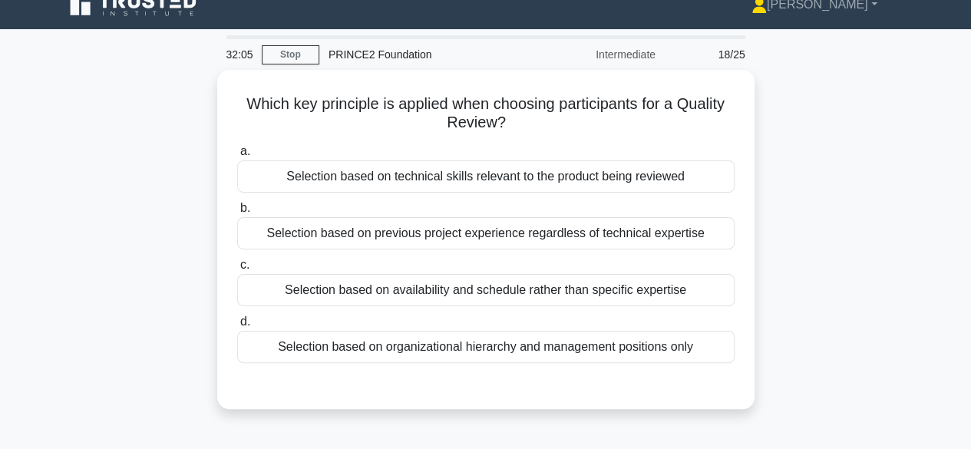
scroll to position [25, 0]
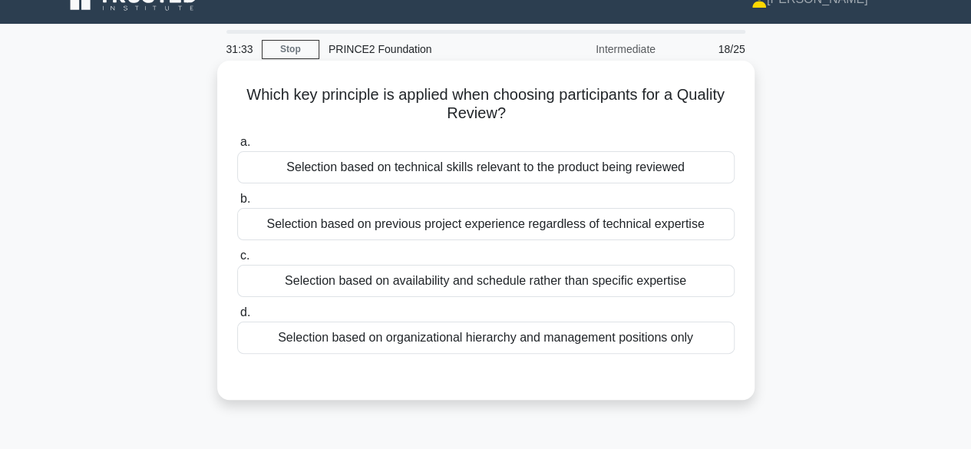
click at [298, 235] on div "Selection based on previous project experience regardless of technical expertise" at bounding box center [485, 224] width 497 height 32
click at [237, 204] on input "b. Selection based on previous project experience regardless of technical exper…" at bounding box center [237, 199] width 0 height 10
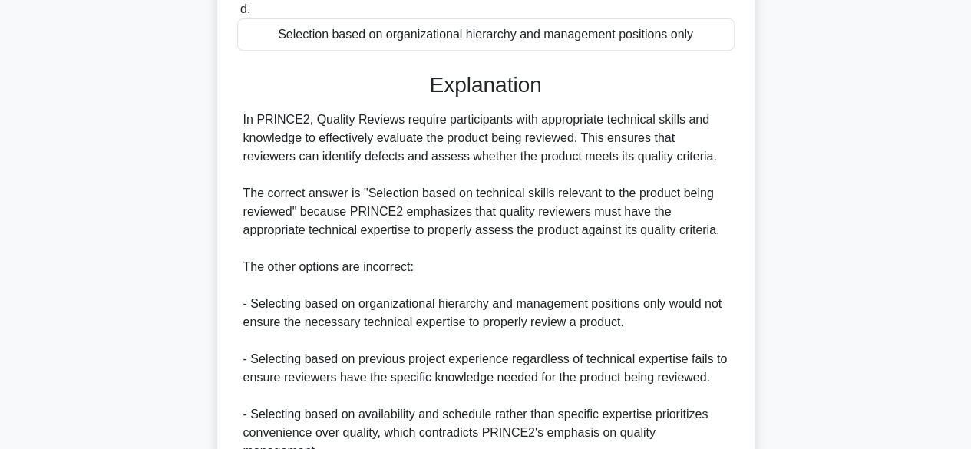
scroll to position [460, 0]
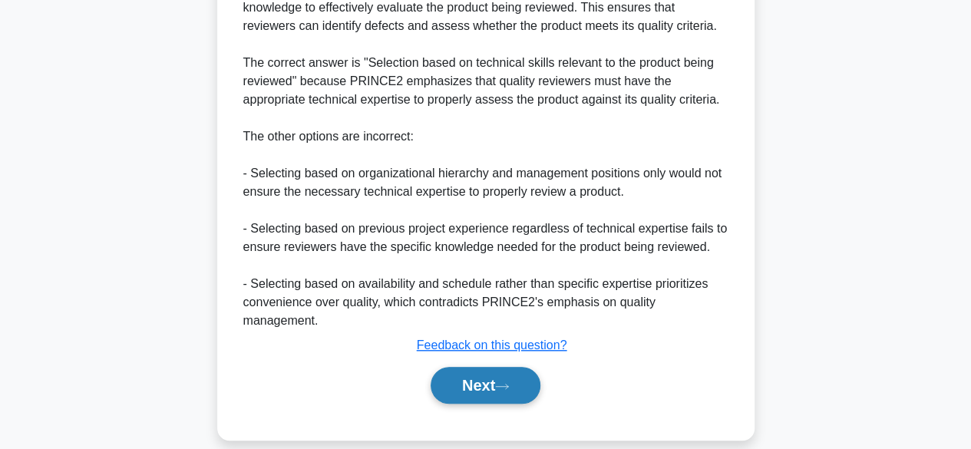
click at [480, 373] on button "Next" at bounding box center [485, 385] width 110 height 37
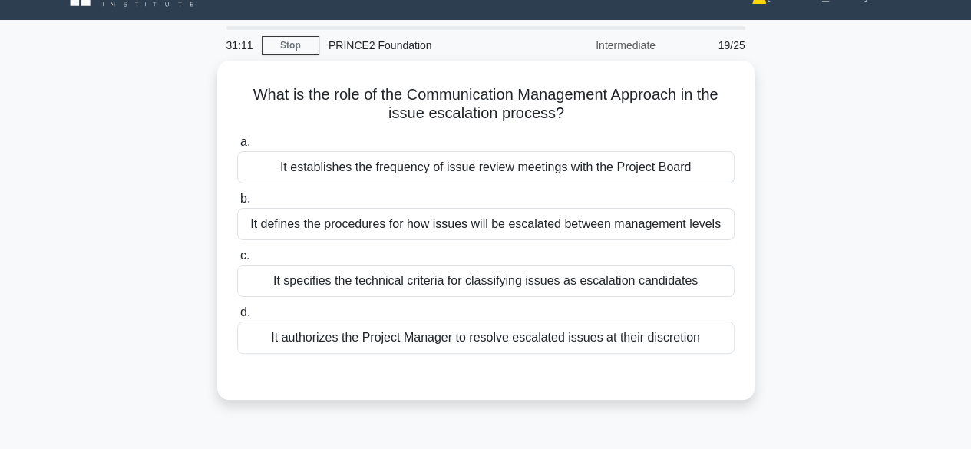
scroll to position [31, 0]
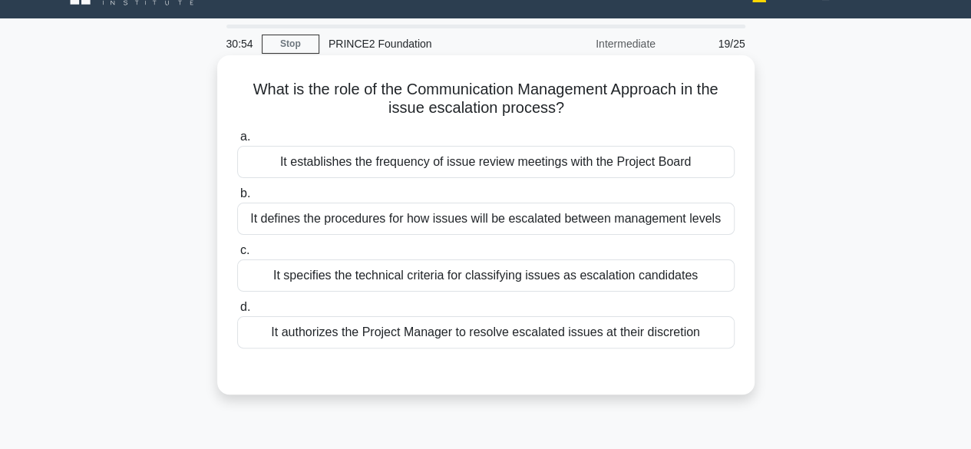
click at [278, 341] on div "It authorizes the Project Manager to resolve escalated issues at their discreti…" at bounding box center [485, 332] width 497 height 32
click at [237, 312] on input "d. It authorizes the Project Manager to resolve escalated issues at their discr…" at bounding box center [237, 307] width 0 height 10
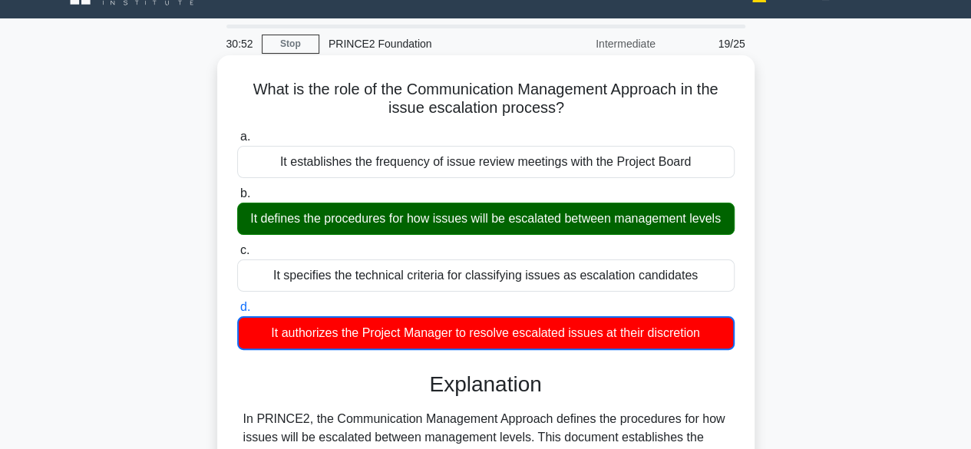
click at [265, 198] on label "b. It defines the procedures for how issues will be escalated between managemen…" at bounding box center [485, 209] width 497 height 51
click at [237, 198] on input "b. It defines the procedures for how issues will be escalated between managemen…" at bounding box center [237, 194] width 0 height 10
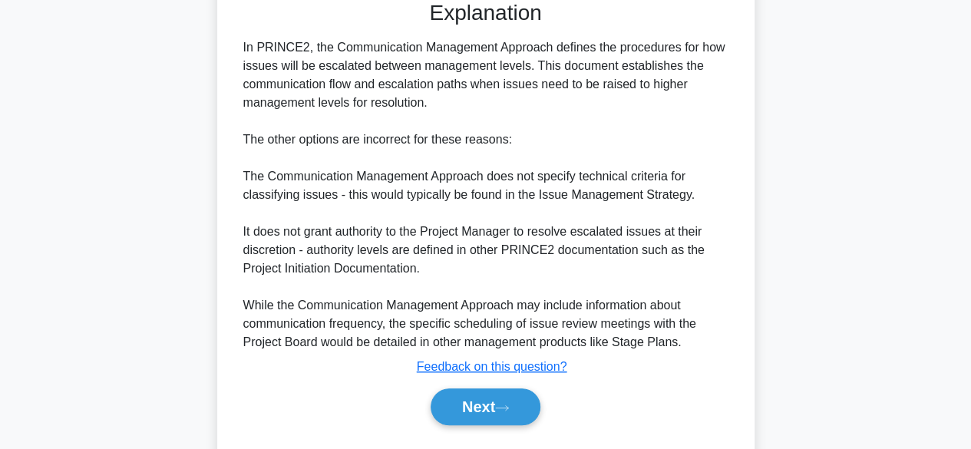
scroll to position [440, 0]
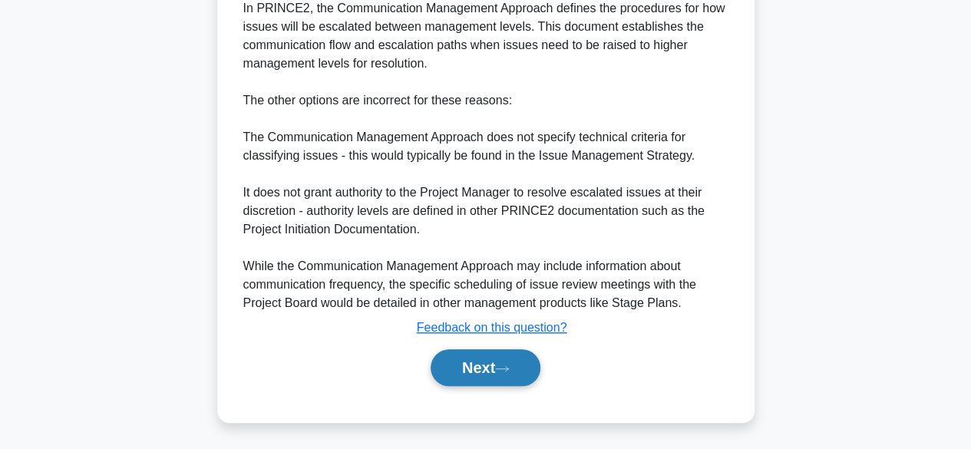
click at [475, 369] on button "Next" at bounding box center [485, 367] width 110 height 37
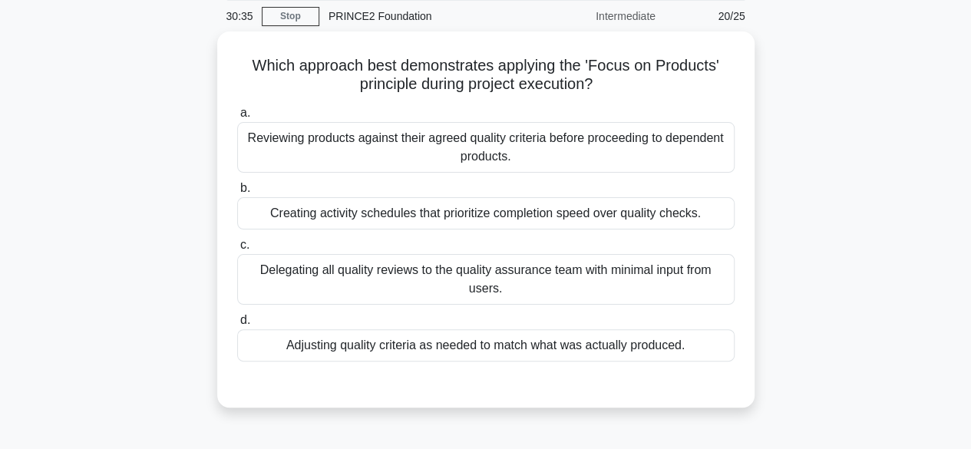
scroll to position [69, 0]
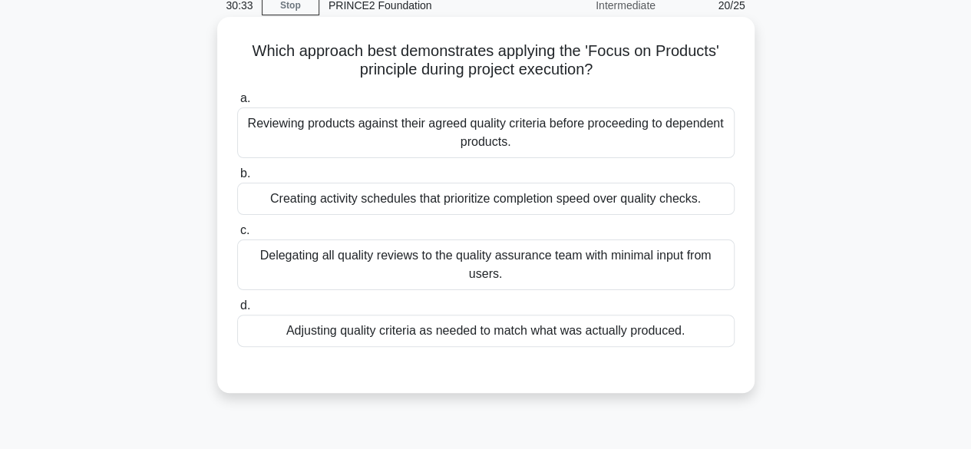
click at [295, 206] on div "Creating activity schedules that prioritize completion speed over quality check…" at bounding box center [485, 199] width 497 height 32
click at [237, 179] on input "b. Creating activity schedules that prioritize completion speed over quality ch…" at bounding box center [237, 174] width 0 height 10
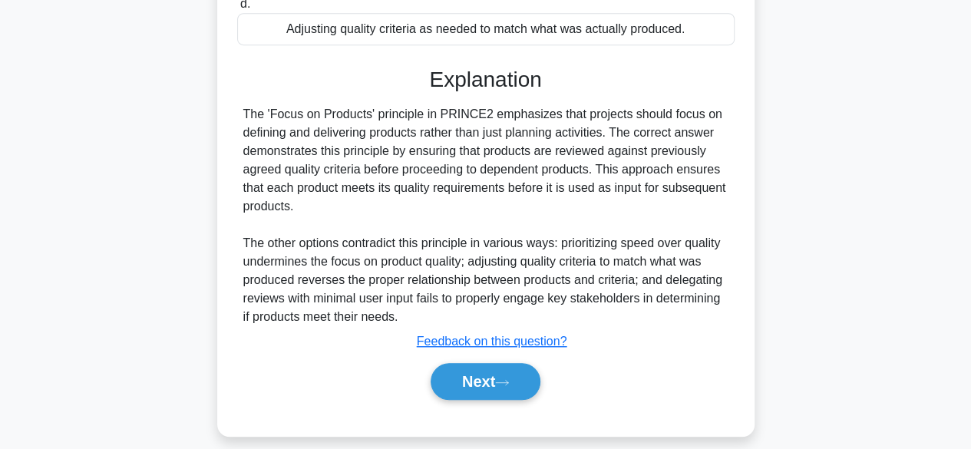
scroll to position [387, 0]
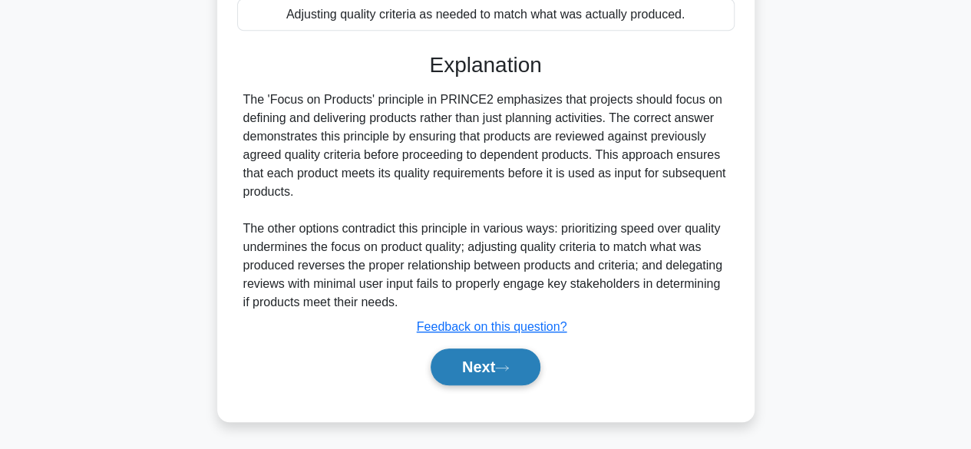
click at [481, 368] on button "Next" at bounding box center [485, 366] width 110 height 37
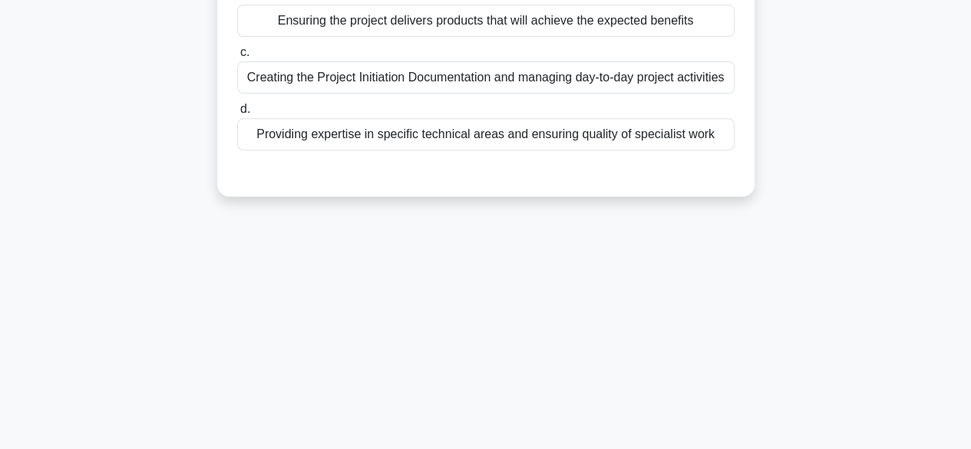
scroll to position [0, 0]
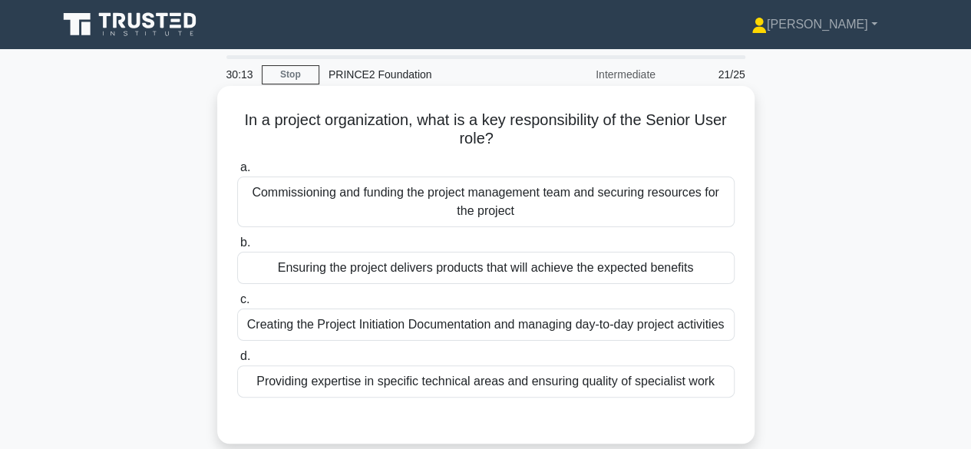
click at [322, 278] on div "Ensuring the project delivers products that will achieve the expected benefits" at bounding box center [485, 268] width 497 height 32
click at [237, 248] on input "b. Ensuring the project delivers products that will achieve the expected benefi…" at bounding box center [237, 243] width 0 height 10
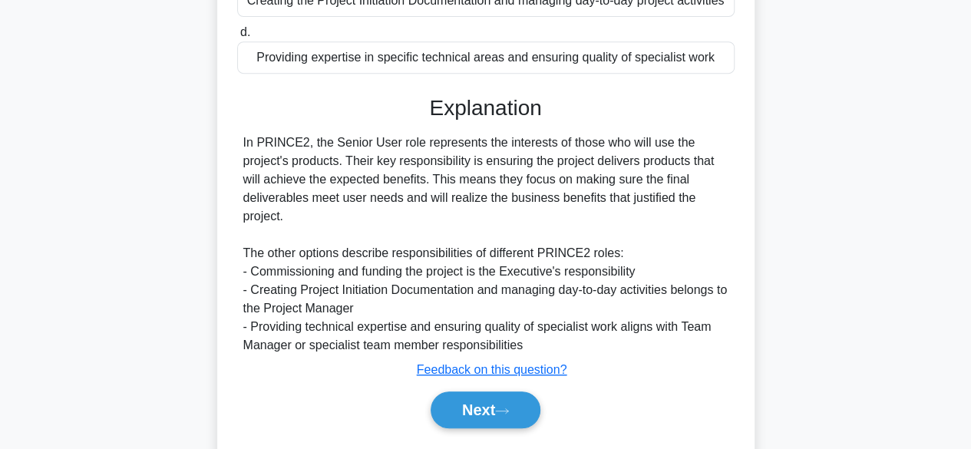
scroll to position [380, 0]
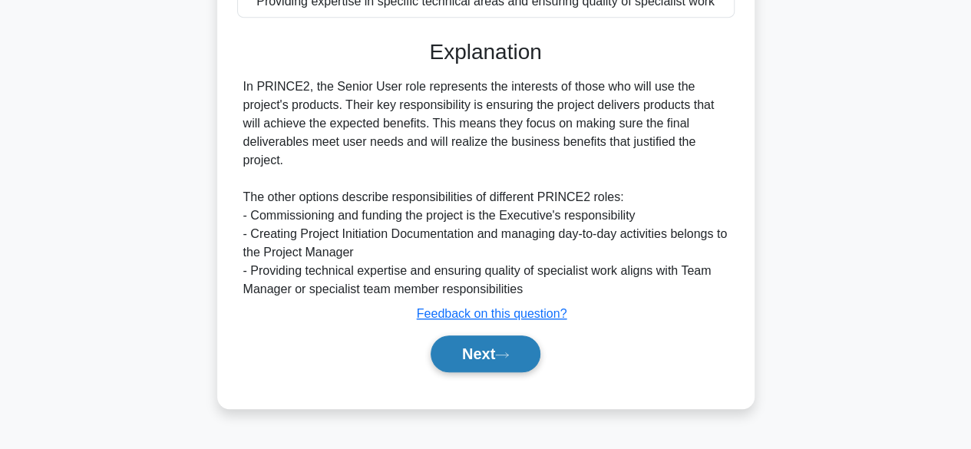
click at [459, 362] on button "Next" at bounding box center [485, 353] width 110 height 37
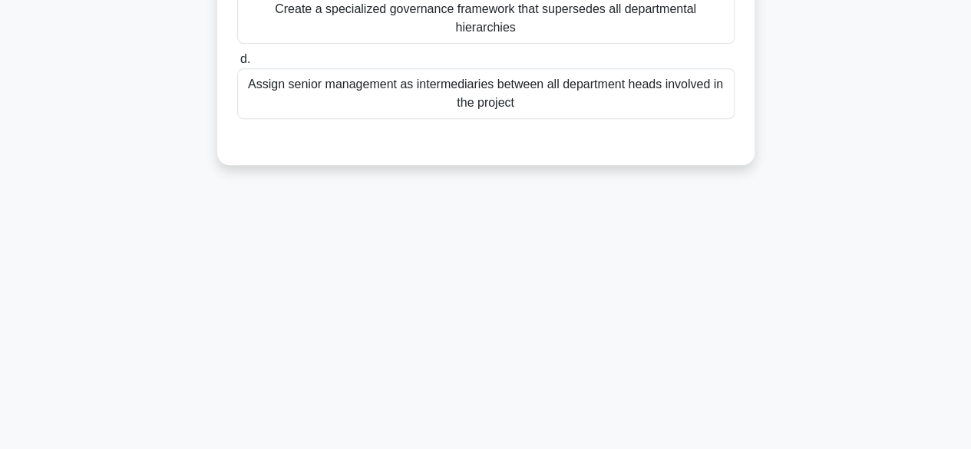
scroll to position [0, 0]
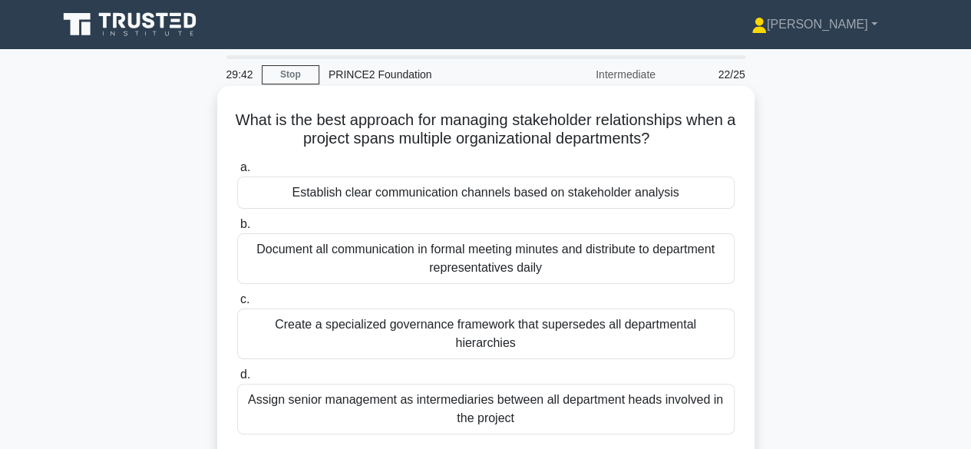
click at [316, 189] on div "Establish clear communication channels based on stakeholder analysis" at bounding box center [485, 192] width 497 height 32
click at [237, 173] on input "a. Establish clear communication channels based on stakeholder analysis" at bounding box center [237, 168] width 0 height 10
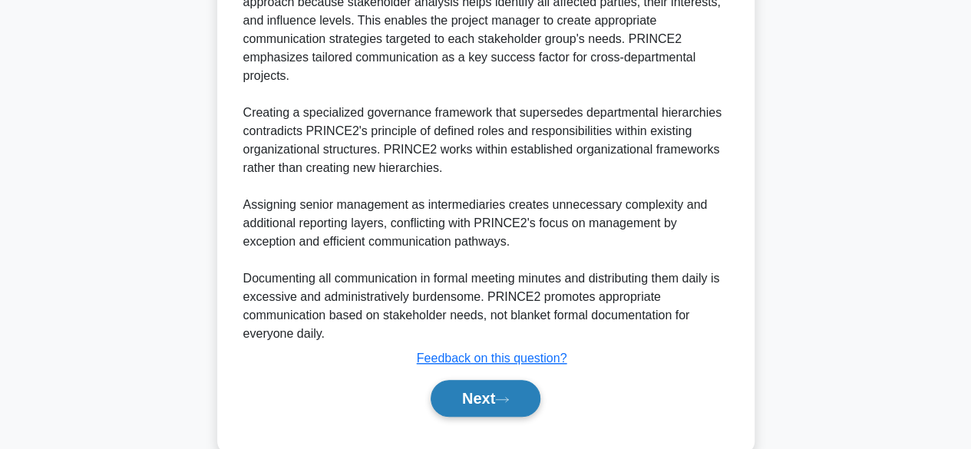
click at [453, 380] on button "Next" at bounding box center [485, 398] width 110 height 37
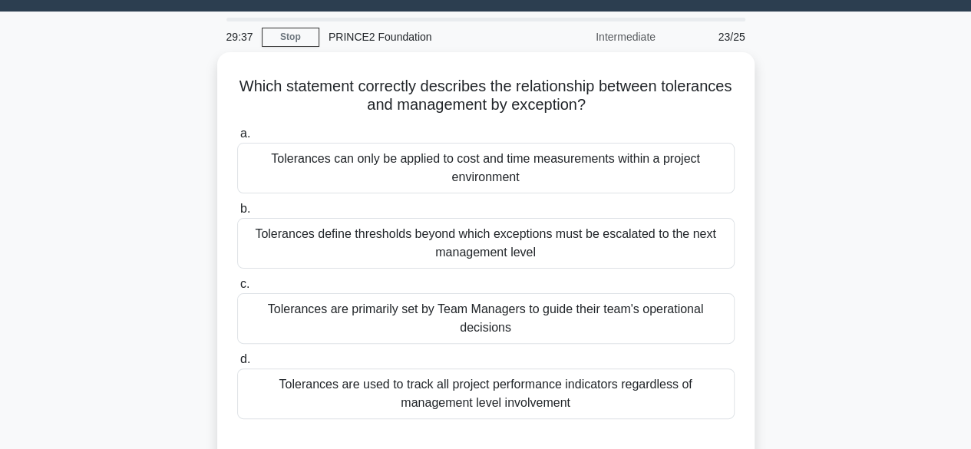
scroll to position [47, 0]
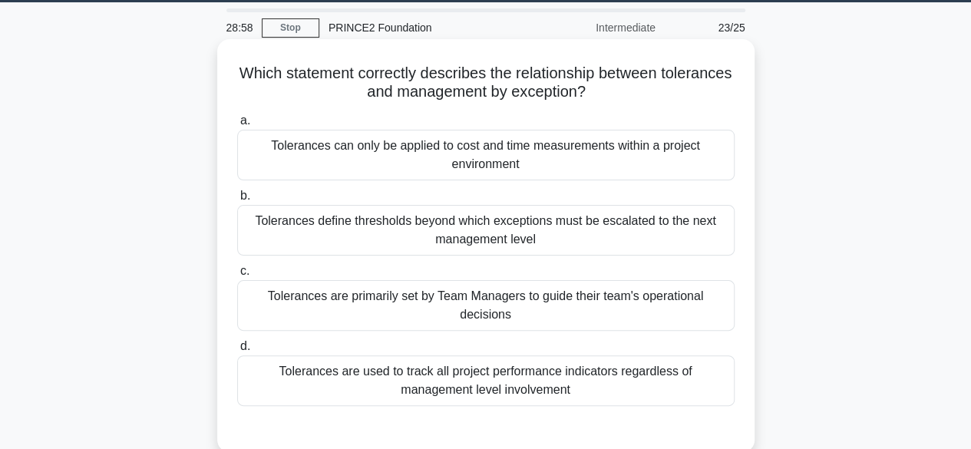
click at [288, 164] on div "Tolerances can only be applied to cost and time measurements within a project e…" at bounding box center [485, 155] width 497 height 51
click at [237, 126] on input "a. Tolerances can only be applied to cost and time measurements within a projec…" at bounding box center [237, 121] width 0 height 10
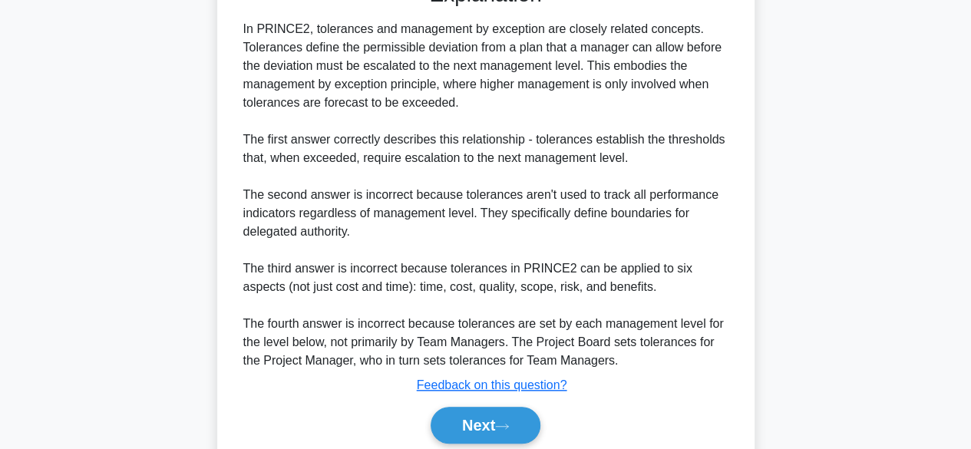
scroll to position [552, 0]
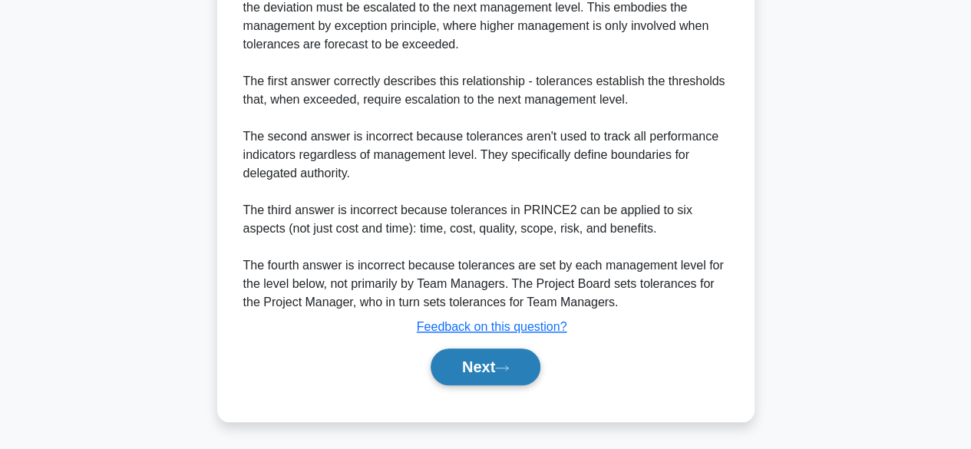
click at [476, 376] on button "Next" at bounding box center [485, 366] width 110 height 37
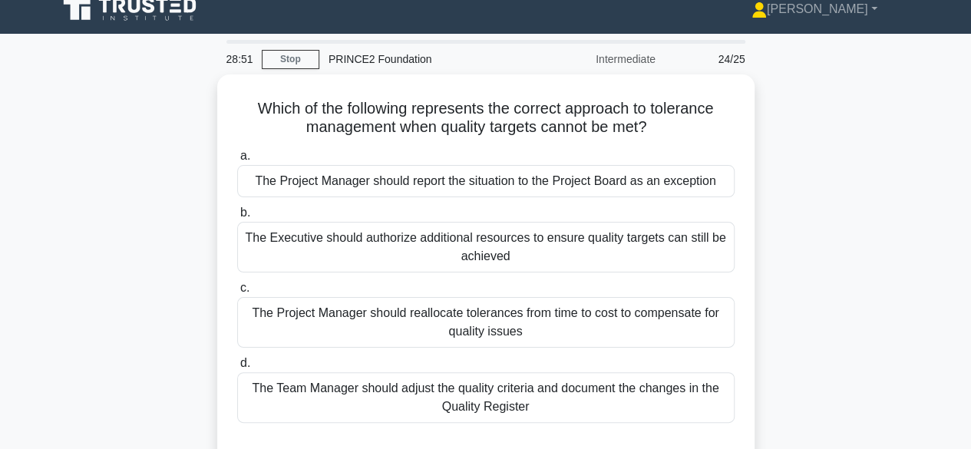
scroll to position [51, 0]
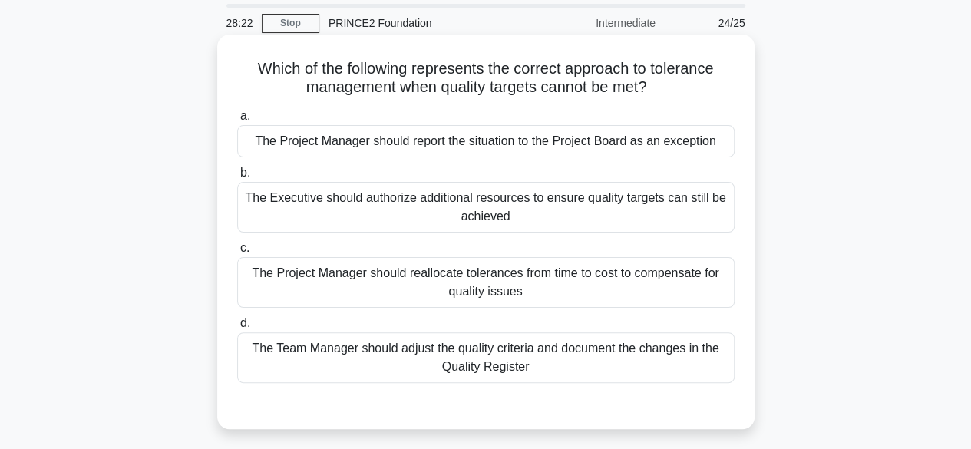
click at [292, 210] on div "The Executive should authorize additional resources to ensure quality targets c…" at bounding box center [485, 207] width 497 height 51
click at [237, 178] on input "b. The Executive should authorize additional resources to ensure quality target…" at bounding box center [237, 173] width 0 height 10
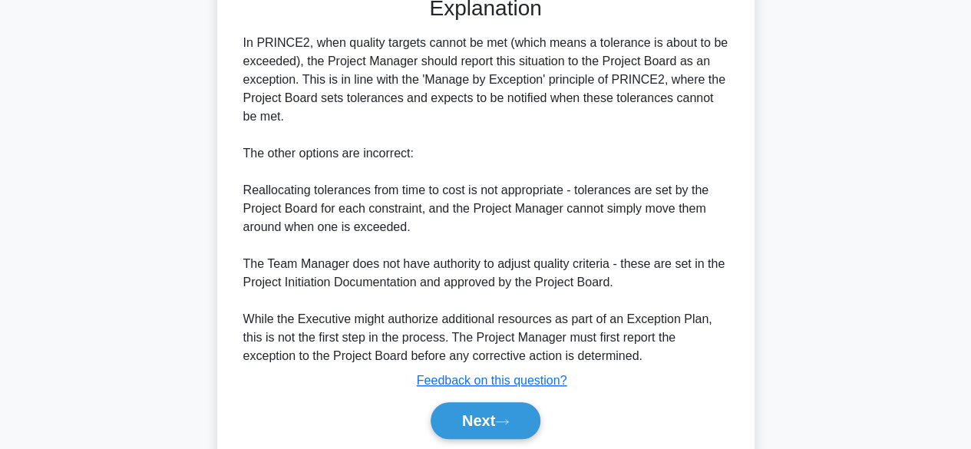
scroll to position [516, 0]
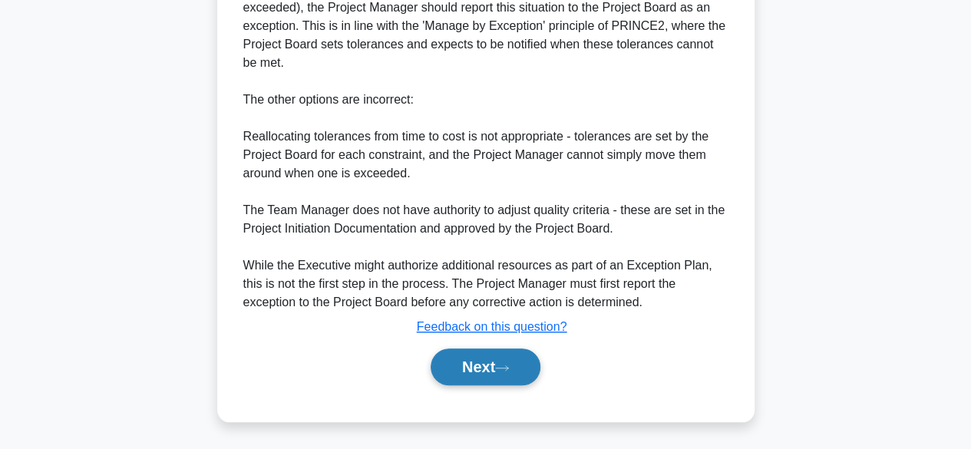
click at [459, 373] on button "Next" at bounding box center [485, 366] width 110 height 37
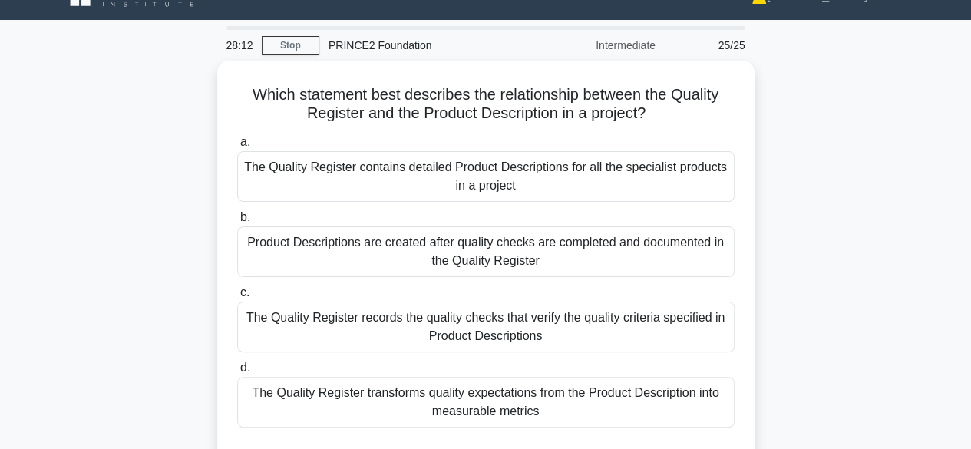
scroll to position [31, 0]
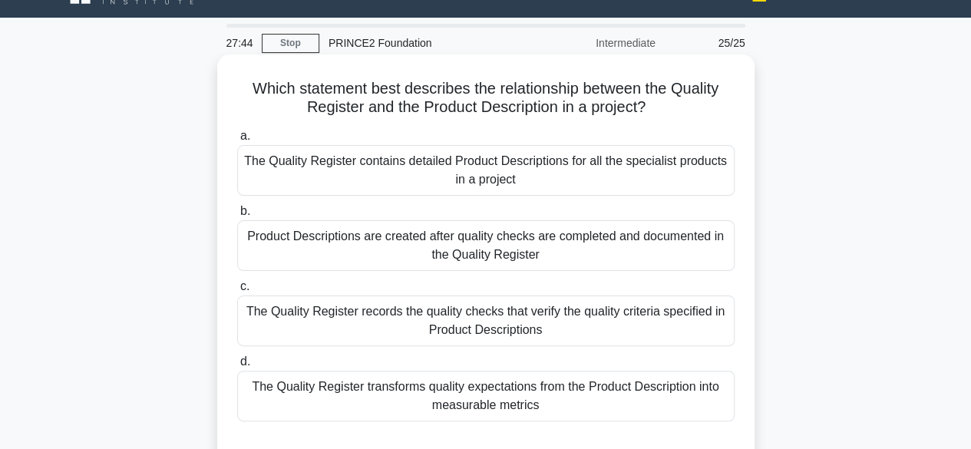
click at [295, 327] on div "The Quality Register records the quality checks that verify the quality criteri…" at bounding box center [485, 320] width 497 height 51
click at [237, 292] on input "c. The Quality Register records the quality checks that verify the quality crit…" at bounding box center [237, 287] width 0 height 10
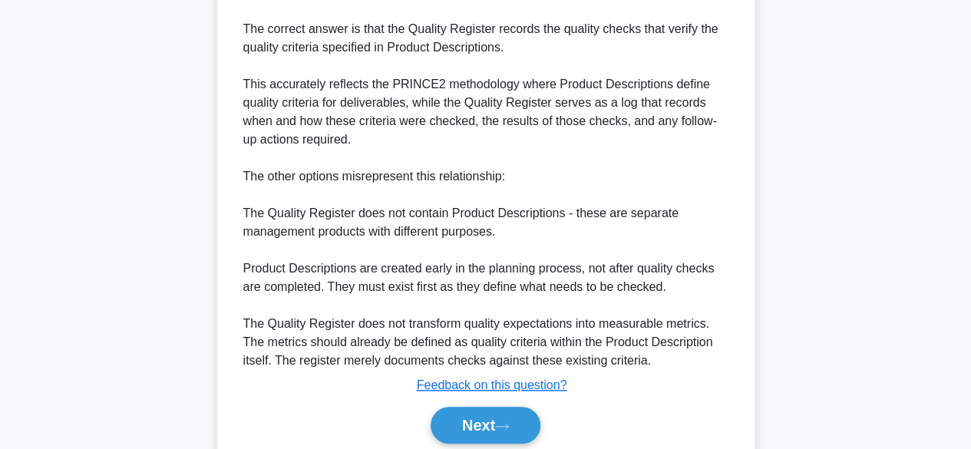
scroll to position [605, 0]
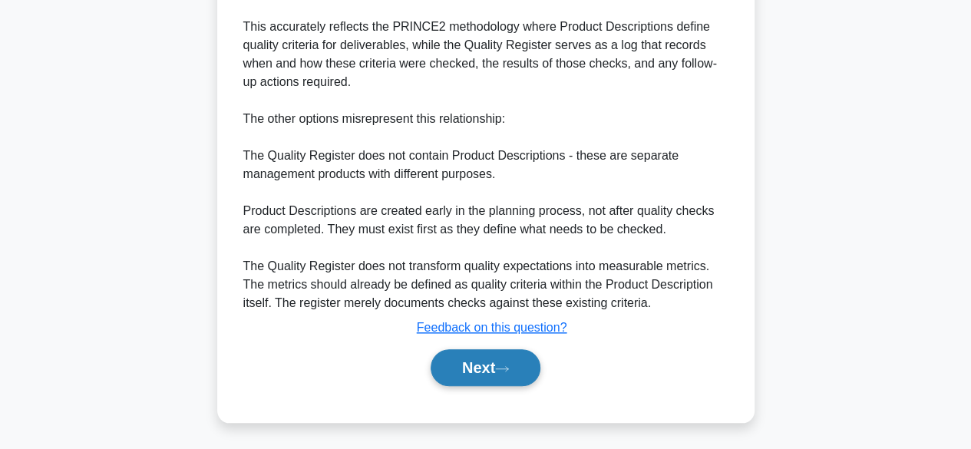
click at [468, 363] on button "Next" at bounding box center [485, 367] width 110 height 37
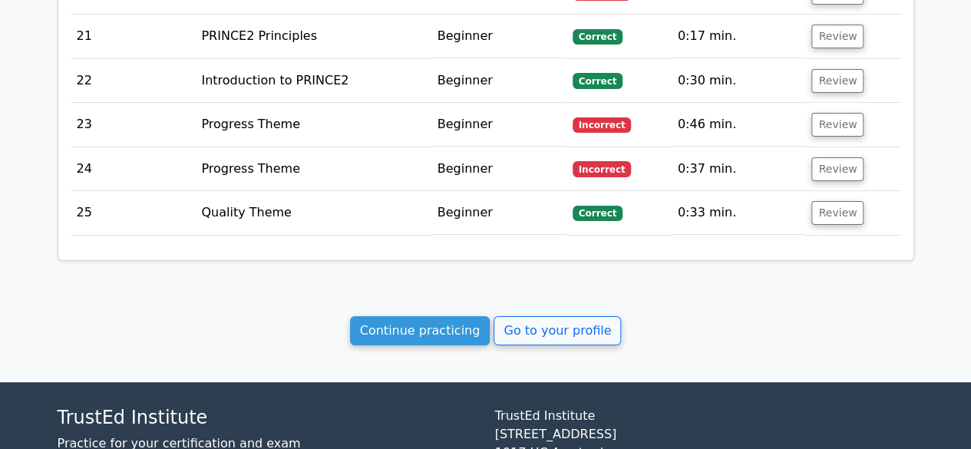
scroll to position [2798, 0]
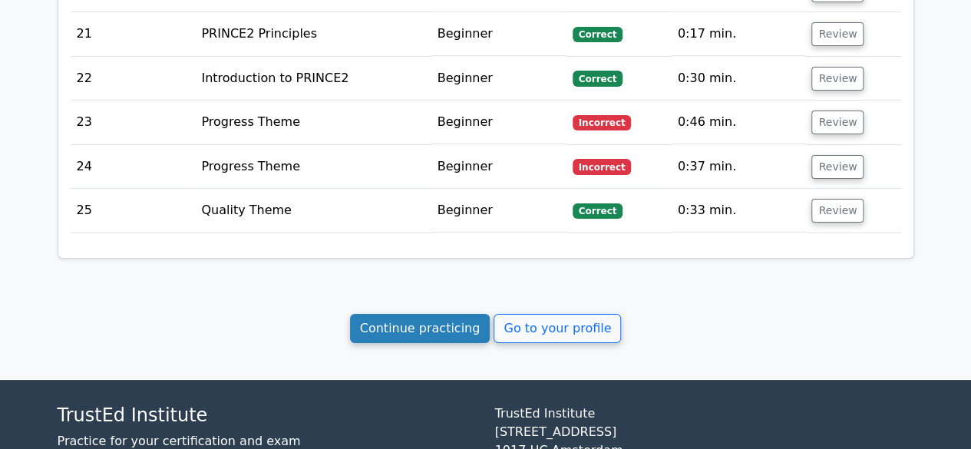
click at [402, 314] on link "Continue practicing" at bounding box center [420, 328] width 140 height 29
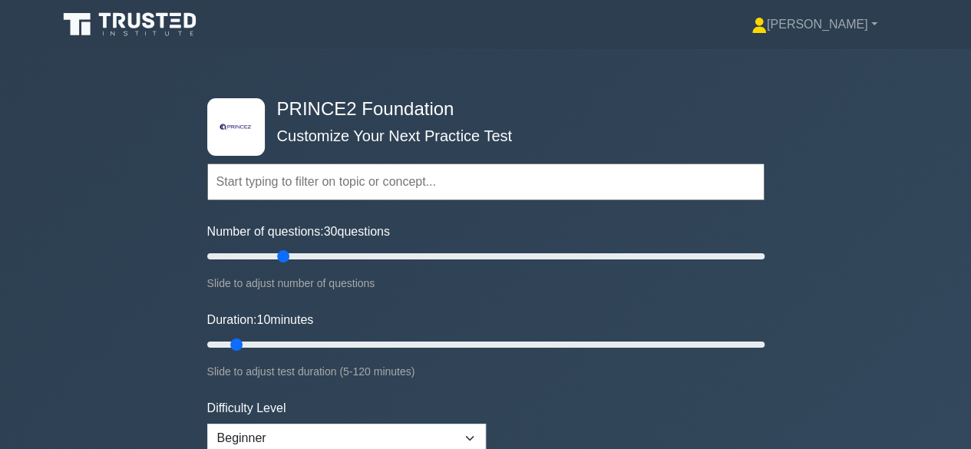
type input "30"
type input "50"
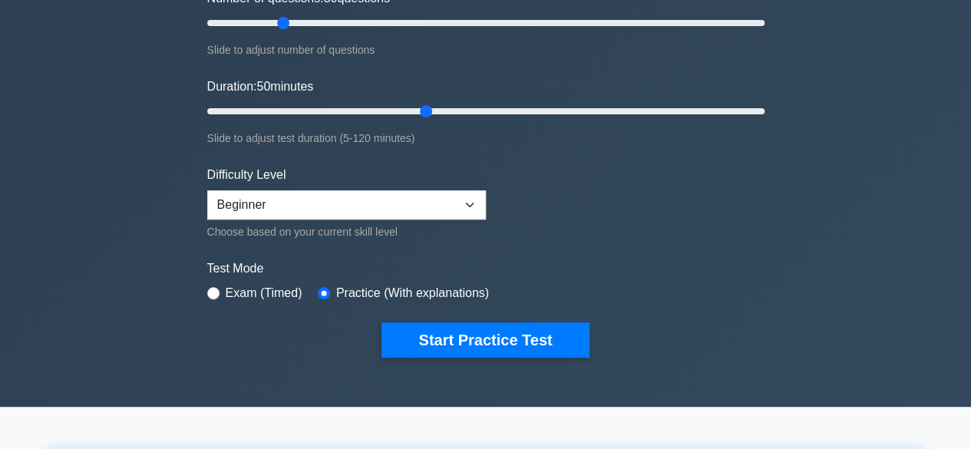
scroll to position [246, 0]
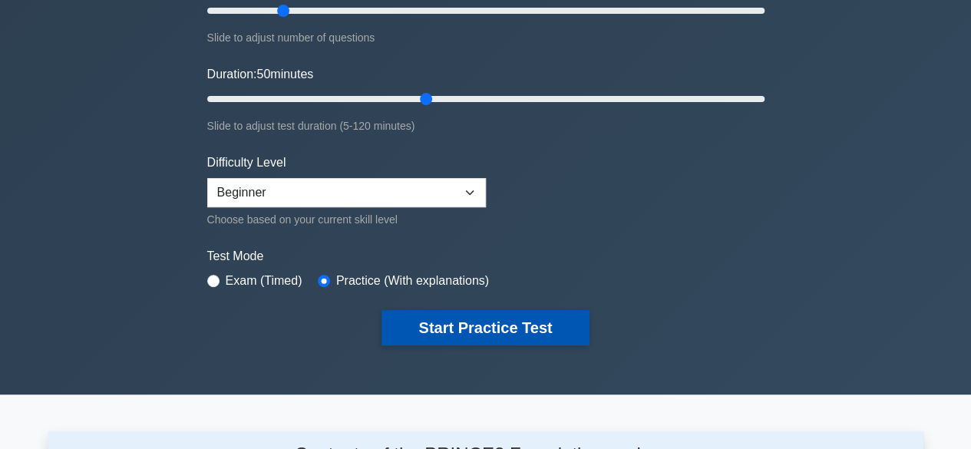
click at [451, 319] on button "Start Practice Test" at bounding box center [484, 327] width 207 height 35
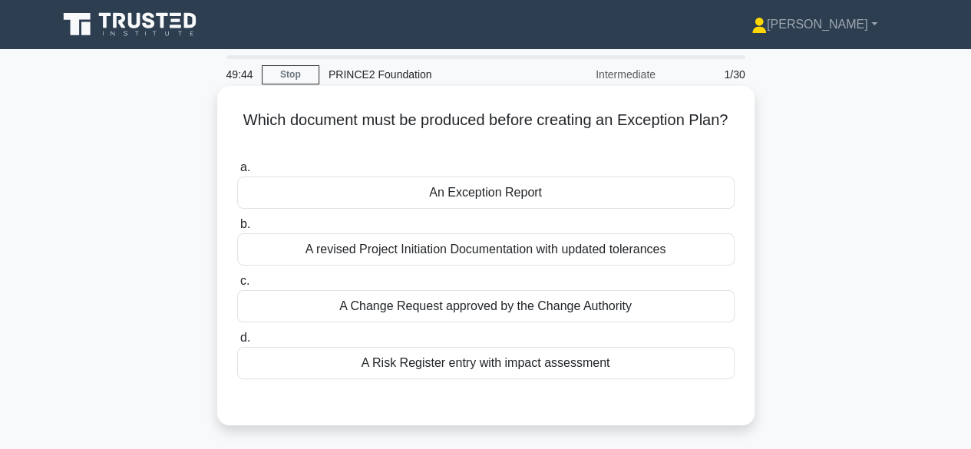
click at [298, 254] on div "A revised Project Initiation Documentation with updated tolerances" at bounding box center [485, 249] width 497 height 32
click at [237, 229] on input "b. A revised Project Initiation Documentation with updated tolerances" at bounding box center [237, 224] width 0 height 10
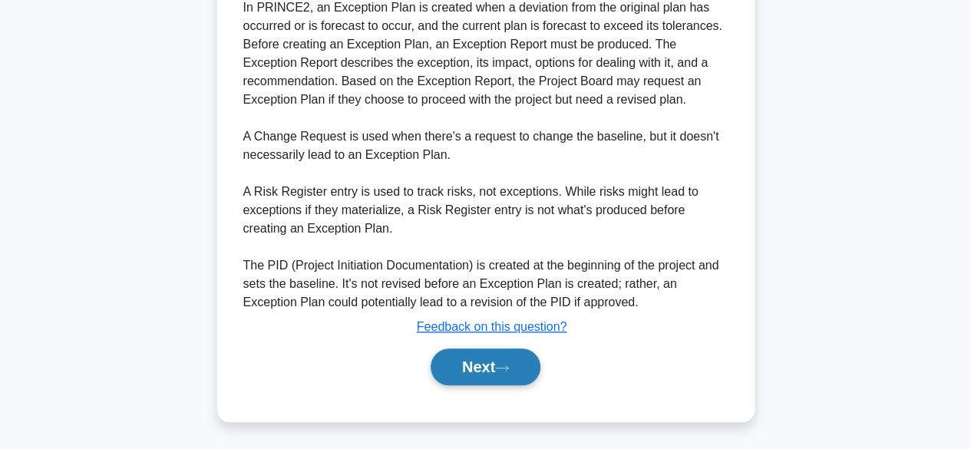
click at [466, 371] on button "Next" at bounding box center [485, 366] width 110 height 37
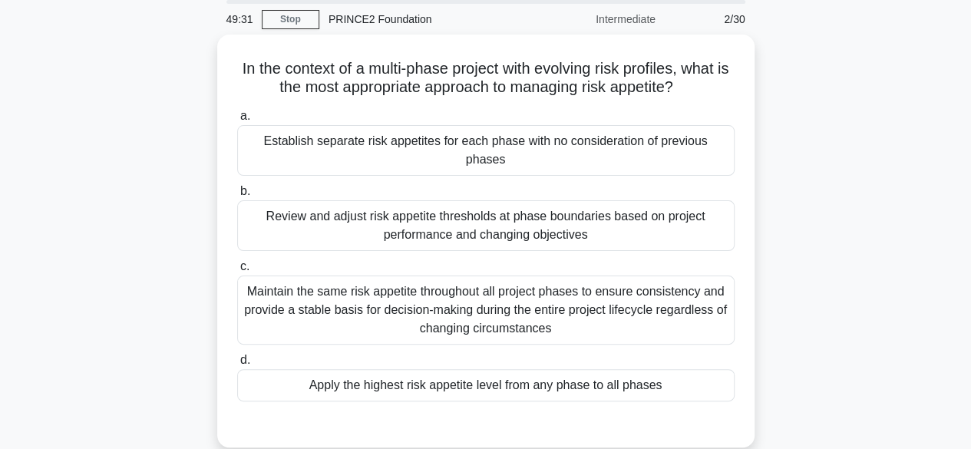
scroll to position [30, 0]
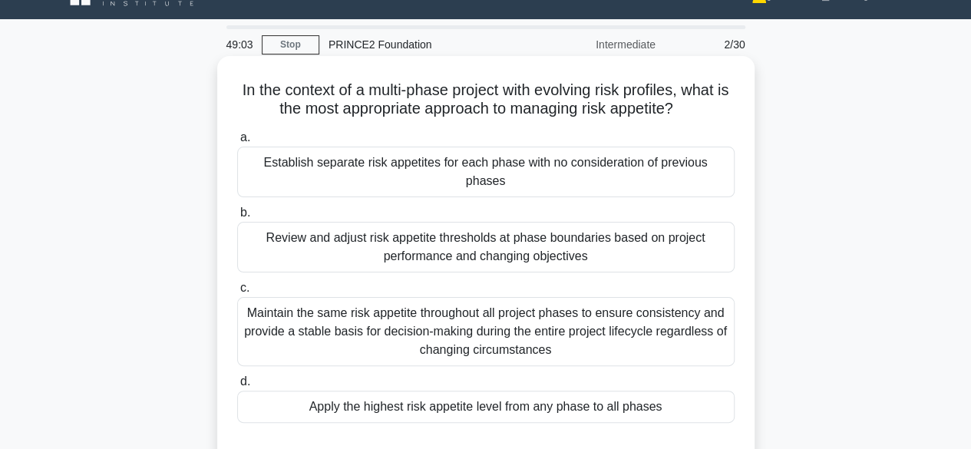
click at [279, 222] on div "Review and adjust risk appetite thresholds at phase boundaries based on project…" at bounding box center [485, 247] width 497 height 51
click at [237, 218] on input "b. Review and adjust risk appetite thresholds at phase boundaries based on proj…" at bounding box center [237, 213] width 0 height 10
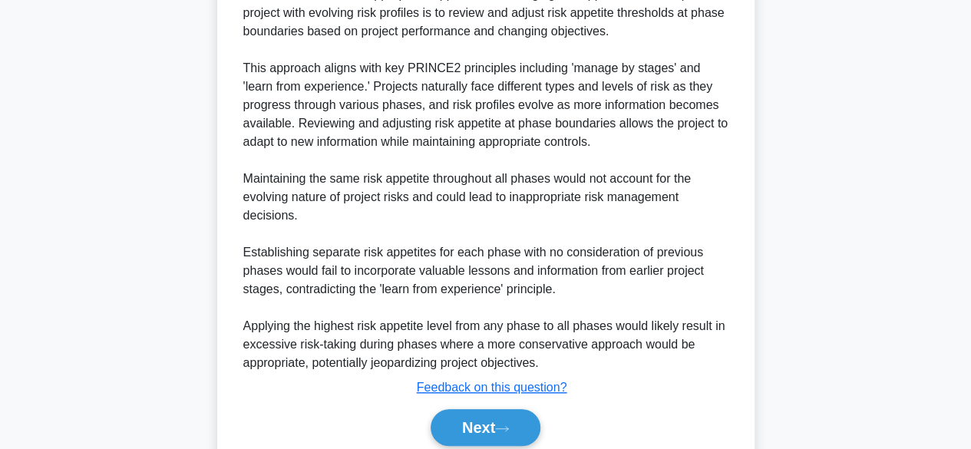
scroll to position [529, 0]
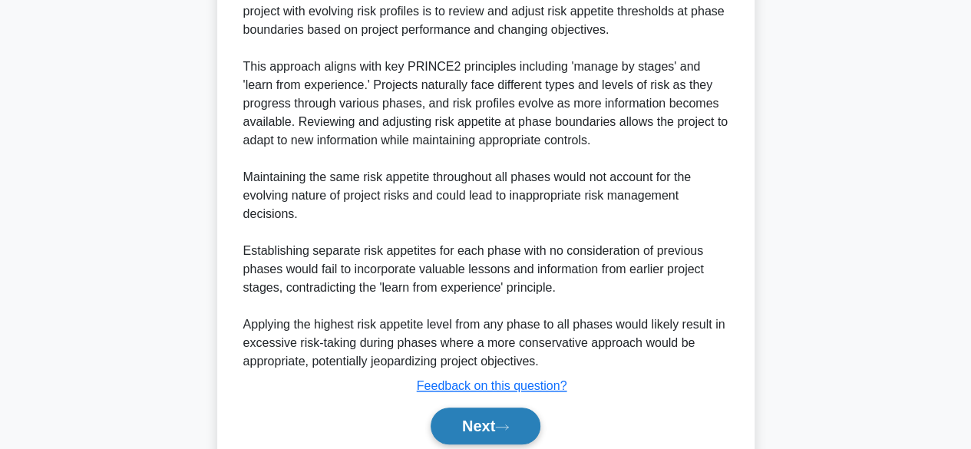
click at [459, 408] on button "Next" at bounding box center [485, 425] width 110 height 37
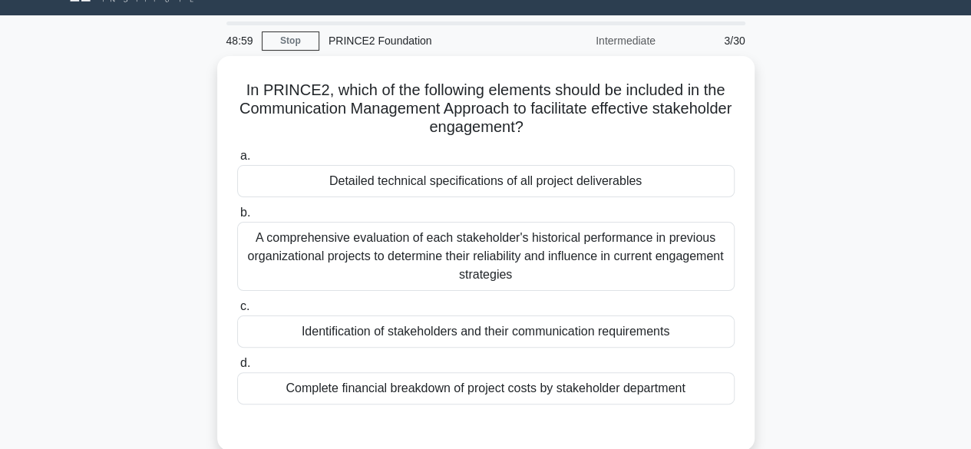
scroll to position [35, 0]
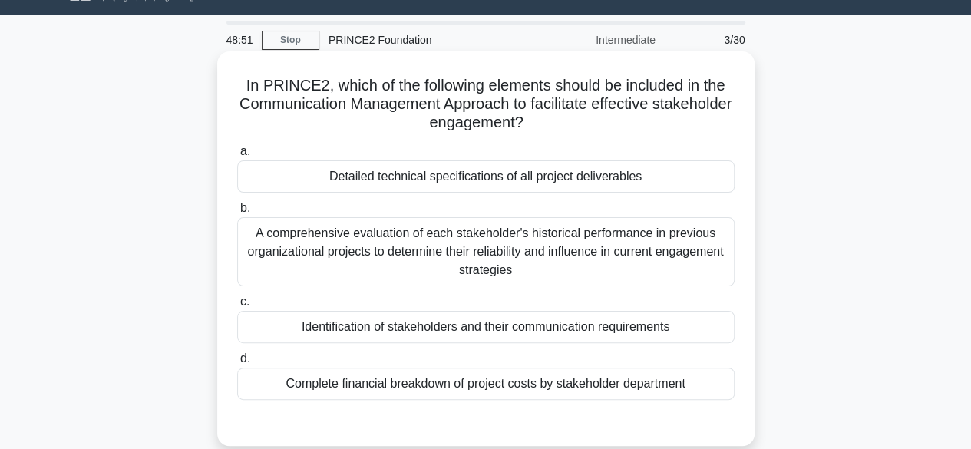
click at [276, 246] on div "A comprehensive evaluation of each stakeholder's historical performance in prev…" at bounding box center [485, 251] width 497 height 69
click at [237, 213] on input "b. A comprehensive evaluation of each stakeholder's historical performance in p…" at bounding box center [237, 208] width 0 height 10
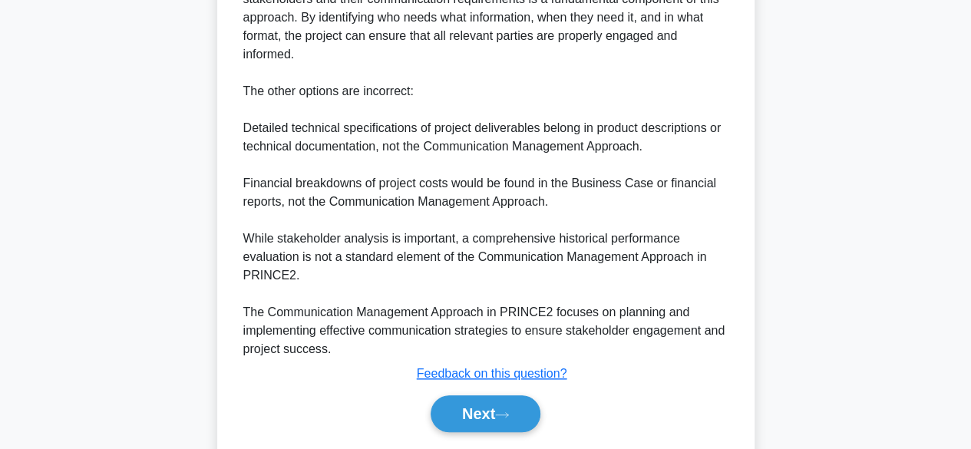
scroll to position [549, 0]
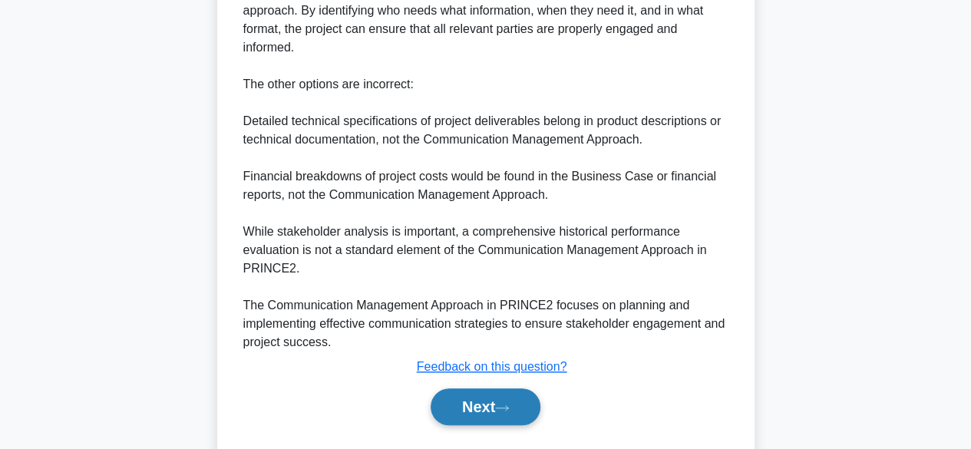
click at [450, 404] on button "Next" at bounding box center [485, 406] width 110 height 37
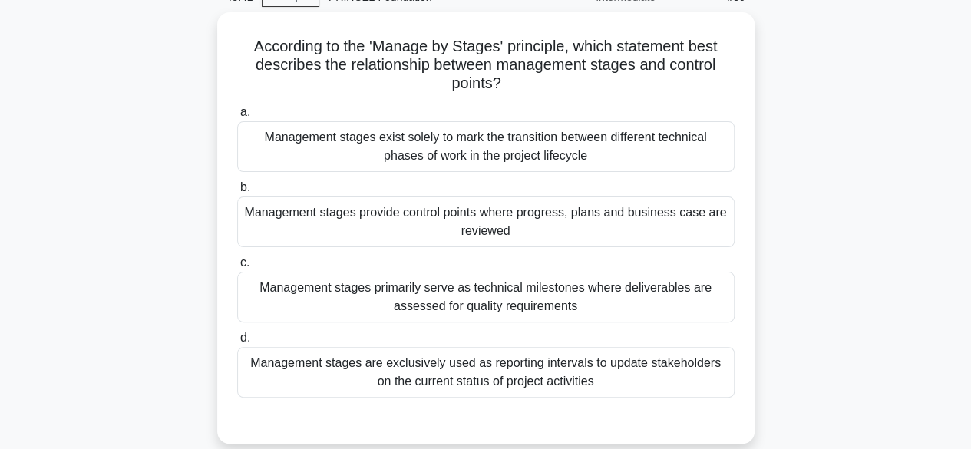
scroll to position [80, 0]
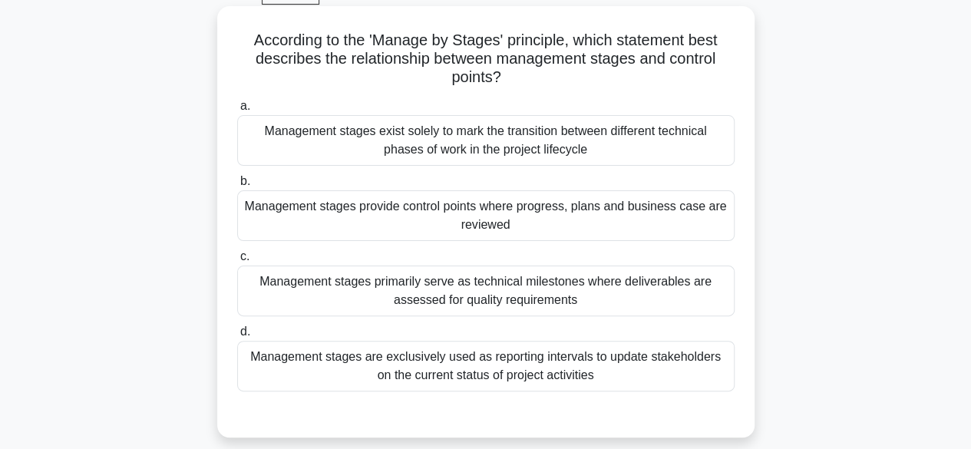
click at [278, 209] on div "Management stages provide control points where progress, plans and business cas…" at bounding box center [485, 215] width 497 height 51
click at [237, 186] on input "b. Management stages provide control points where progress, plans and business …" at bounding box center [237, 181] width 0 height 10
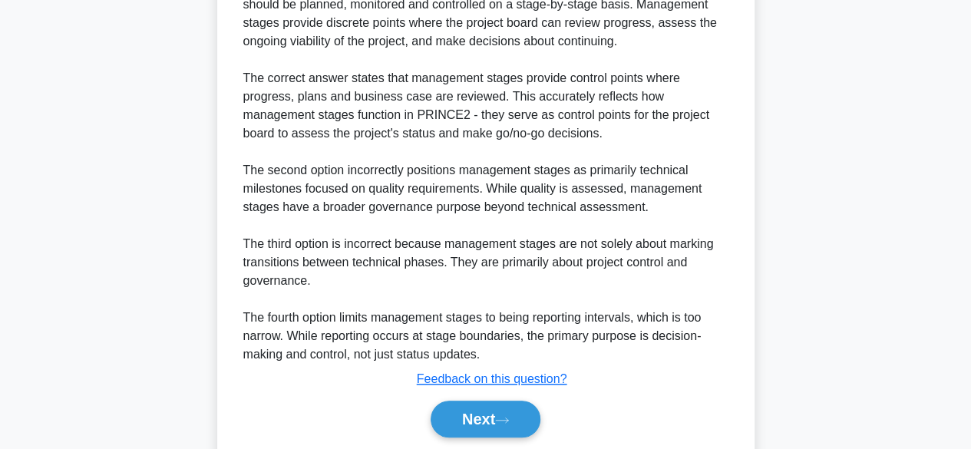
scroll to position [605, 0]
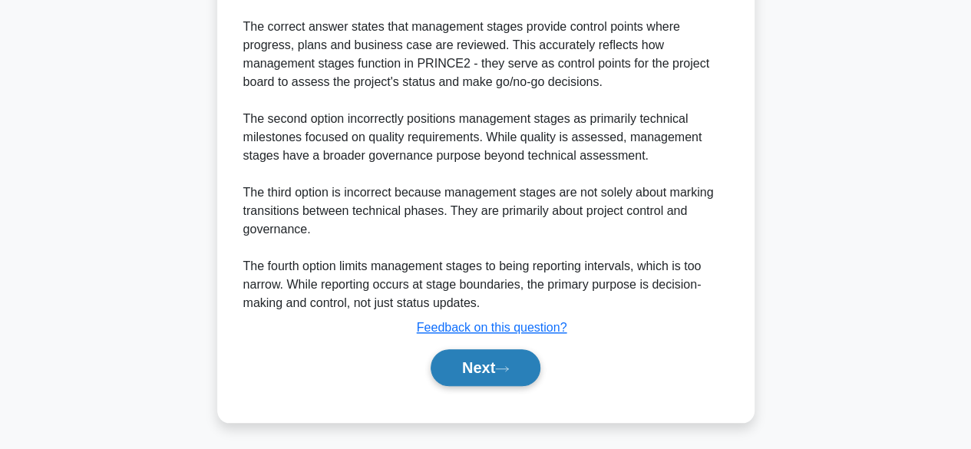
click at [453, 371] on button "Next" at bounding box center [485, 367] width 110 height 37
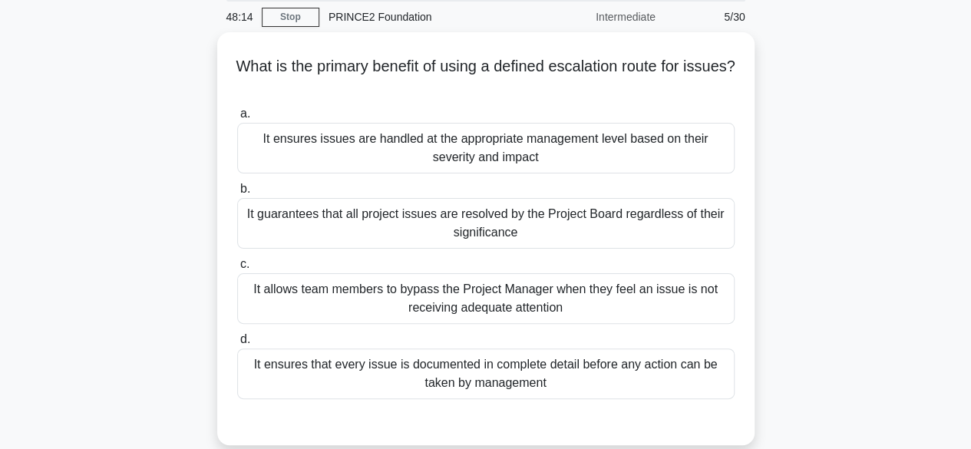
scroll to position [61, 0]
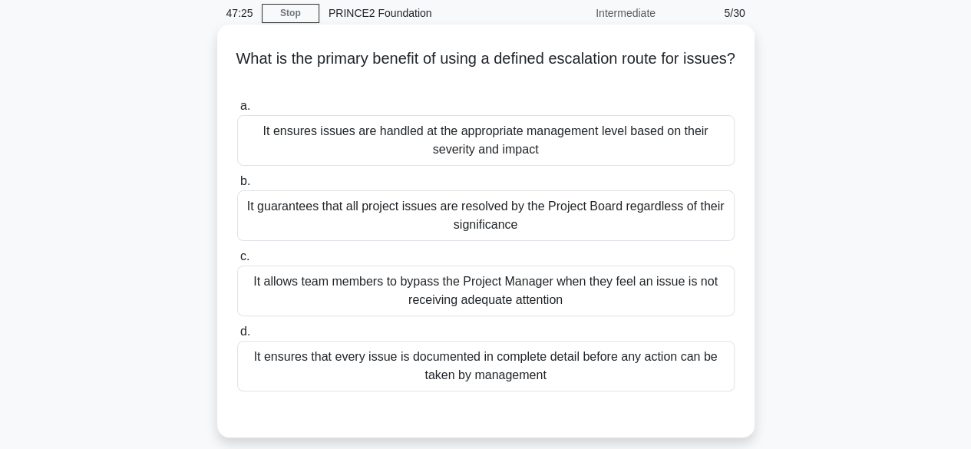
click at [281, 142] on div "It ensures issues are handled at the appropriate management level based on thei…" at bounding box center [485, 140] width 497 height 51
click at [237, 111] on input "a. It ensures issues are handled at the appropriate management level based on t…" at bounding box center [237, 106] width 0 height 10
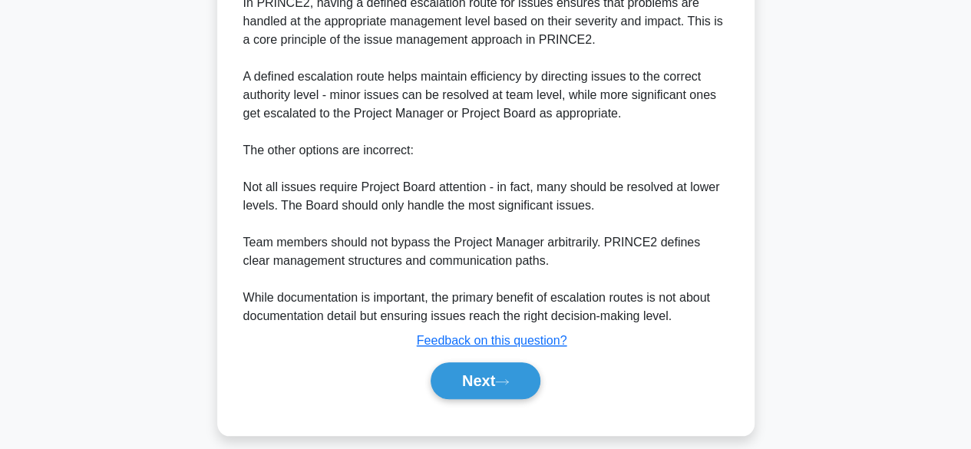
scroll to position [532, 0]
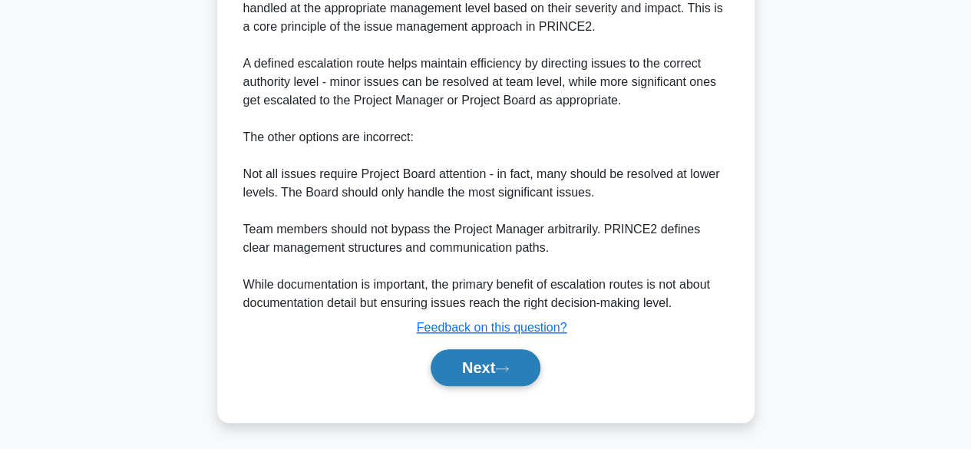
click at [463, 354] on button "Next" at bounding box center [485, 367] width 110 height 37
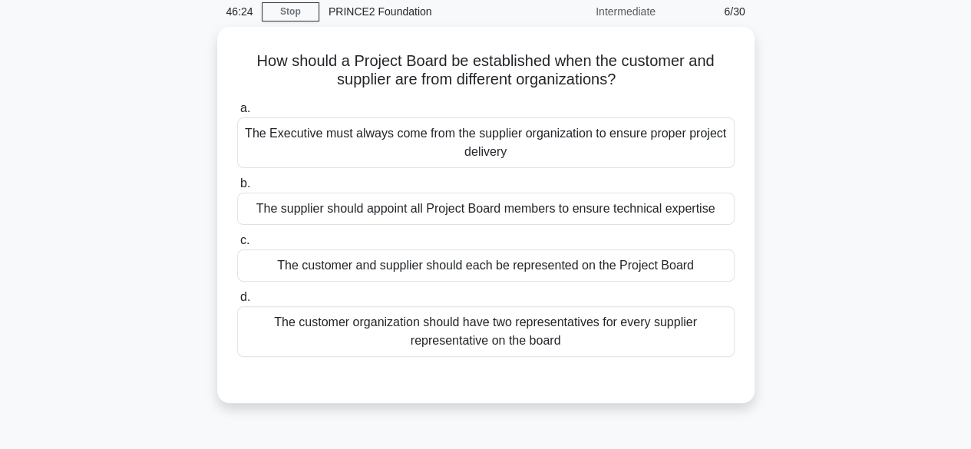
scroll to position [28, 0]
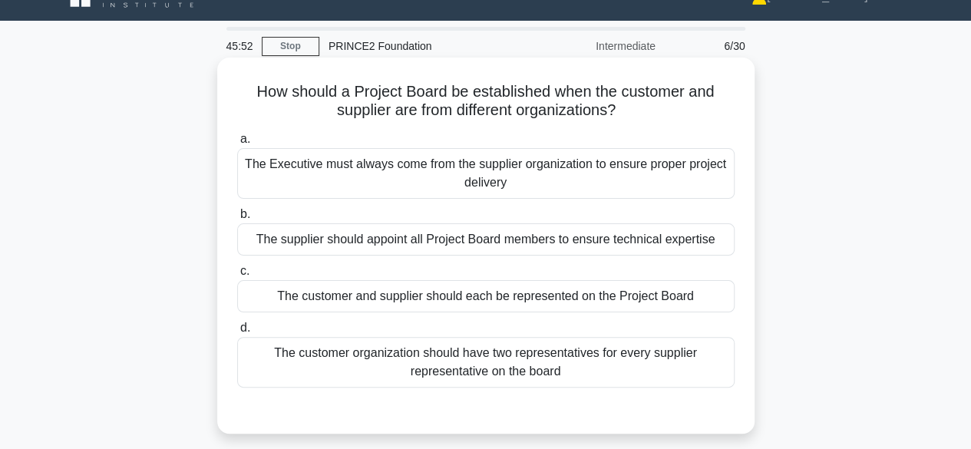
click at [268, 246] on div "The supplier should appoint all Project Board members to ensure technical exper…" at bounding box center [485, 239] width 497 height 32
click at [237, 219] on input "b. The supplier should appoint all Project Board members to ensure technical ex…" at bounding box center [237, 214] width 0 height 10
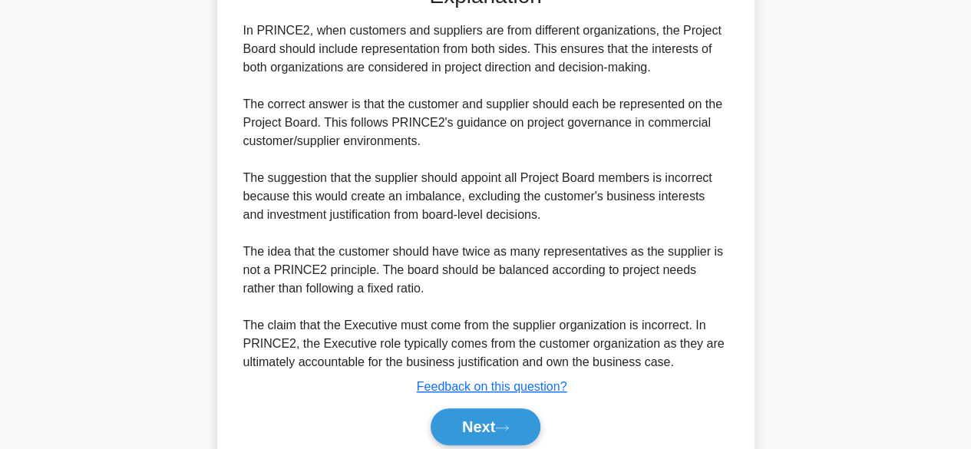
scroll to position [516, 0]
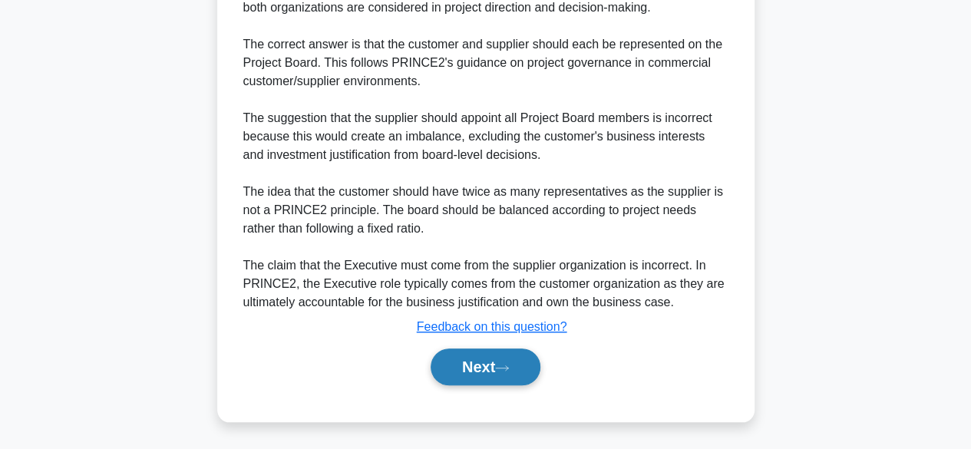
click at [453, 382] on button "Next" at bounding box center [485, 366] width 110 height 37
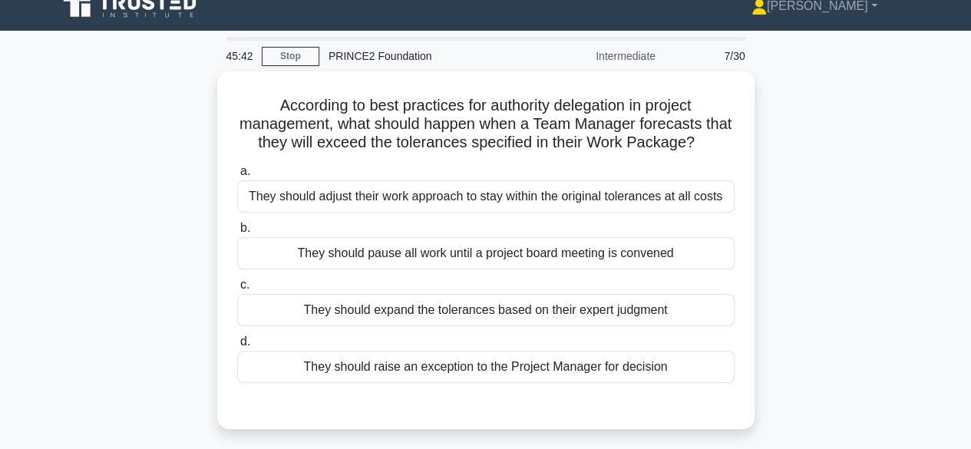
scroll to position [0, 0]
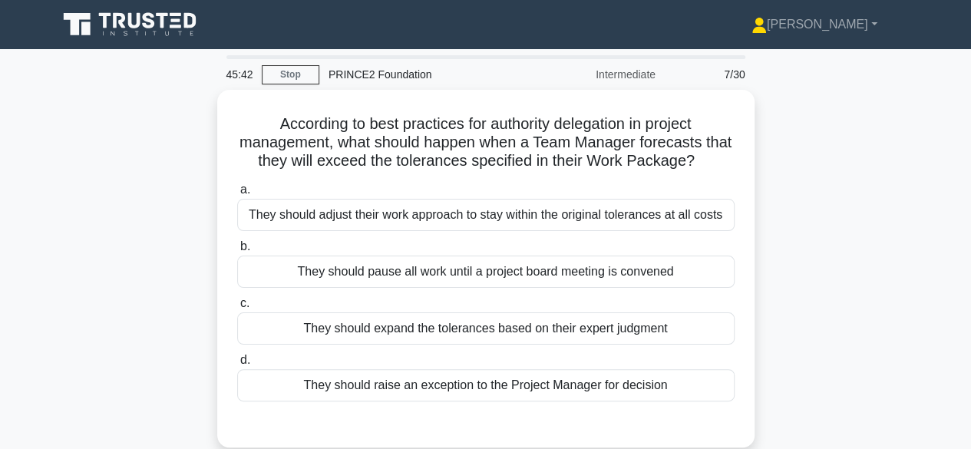
click at [153, 137] on div "According to best practices for authority delegation in project management, wha…" at bounding box center [485, 278] width 875 height 376
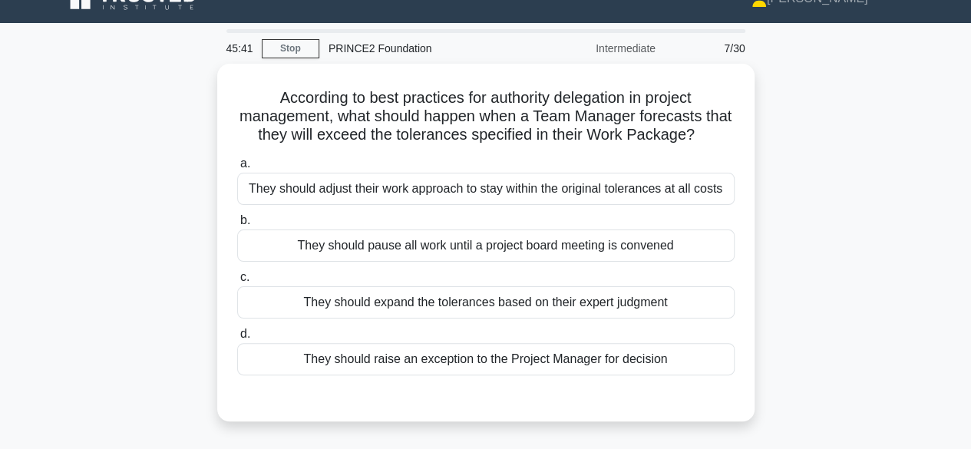
scroll to position [35, 0]
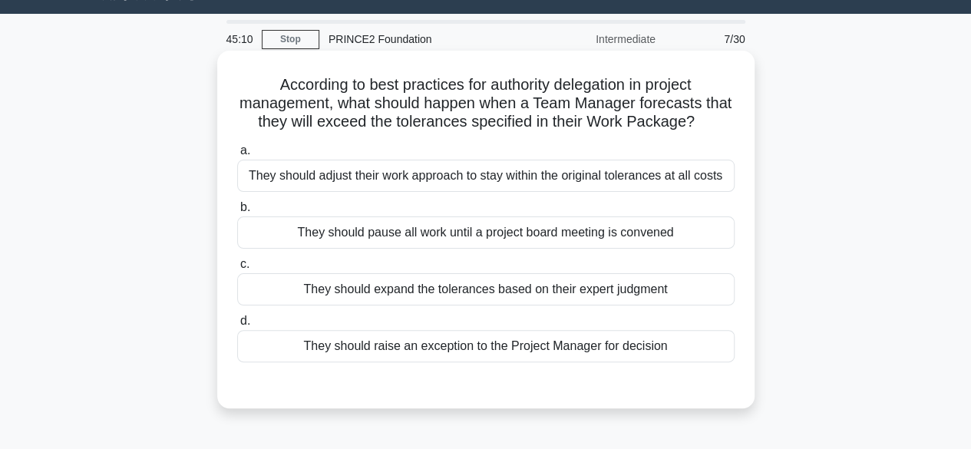
click at [307, 176] on div "They should adjust their work approach to stay within the original tolerances a…" at bounding box center [485, 176] width 497 height 32
click at [237, 156] on input "a. They should adjust their work approach to stay within the original tolerance…" at bounding box center [237, 151] width 0 height 10
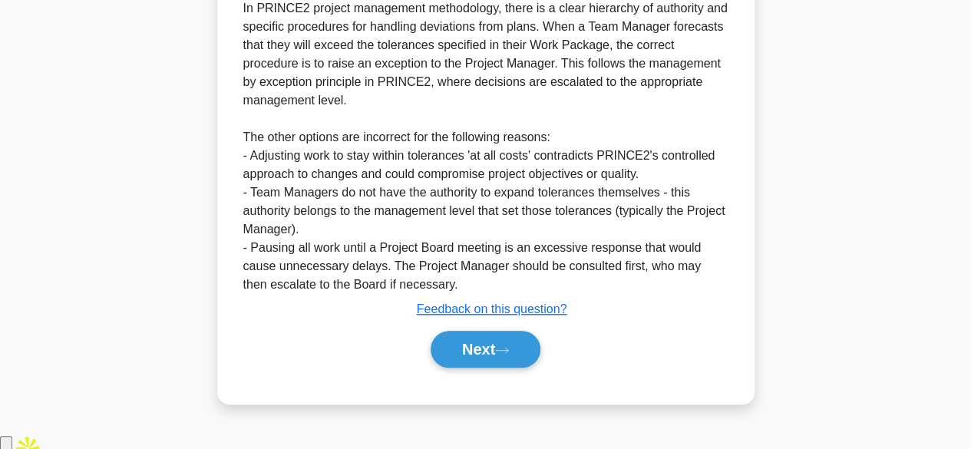
scroll to position [460, 0]
click at [456, 367] on button "Next" at bounding box center [485, 348] width 110 height 37
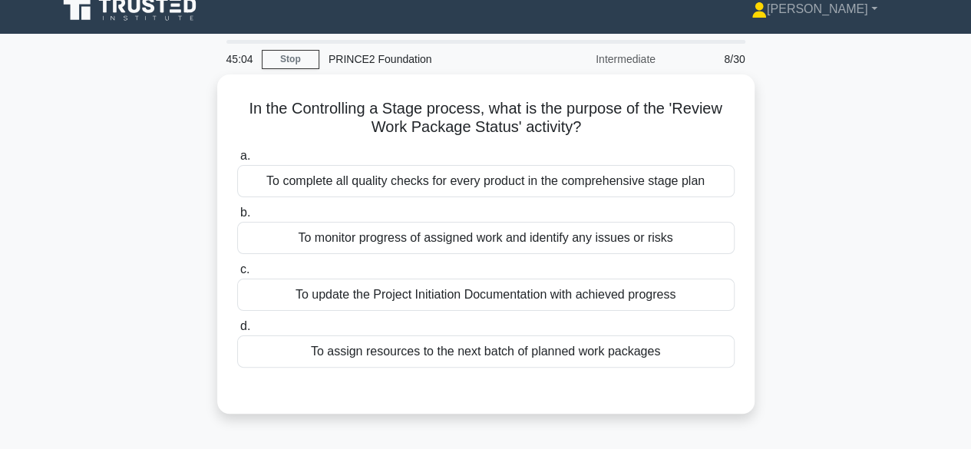
scroll to position [13, 0]
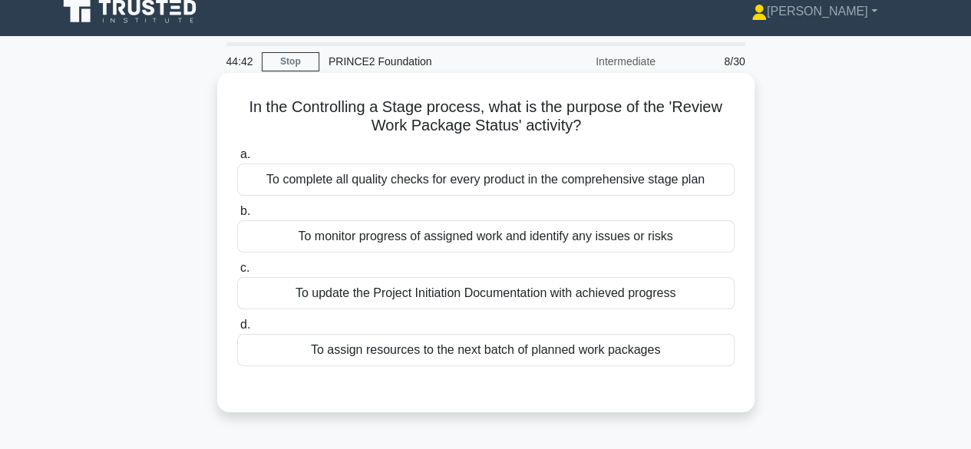
click at [291, 239] on div "To monitor progress of assigned work and identify any issues or risks" at bounding box center [485, 236] width 497 height 32
click at [237, 216] on input "b. To monitor progress of assigned work and identify any issues or risks" at bounding box center [237, 211] width 0 height 10
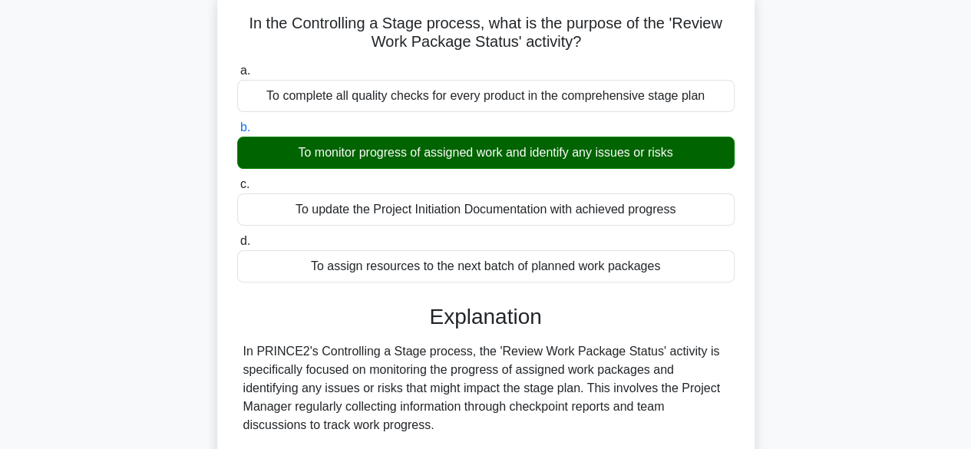
scroll to position [380, 0]
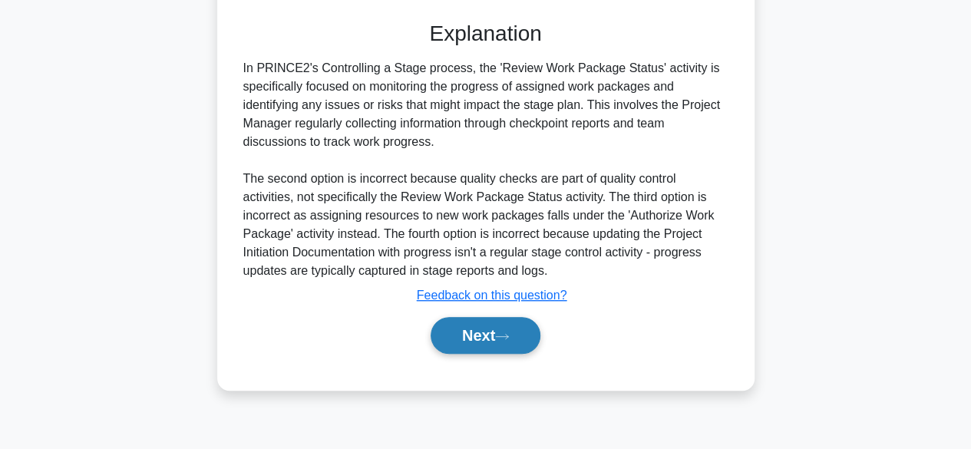
click at [457, 321] on button "Next" at bounding box center [485, 335] width 110 height 37
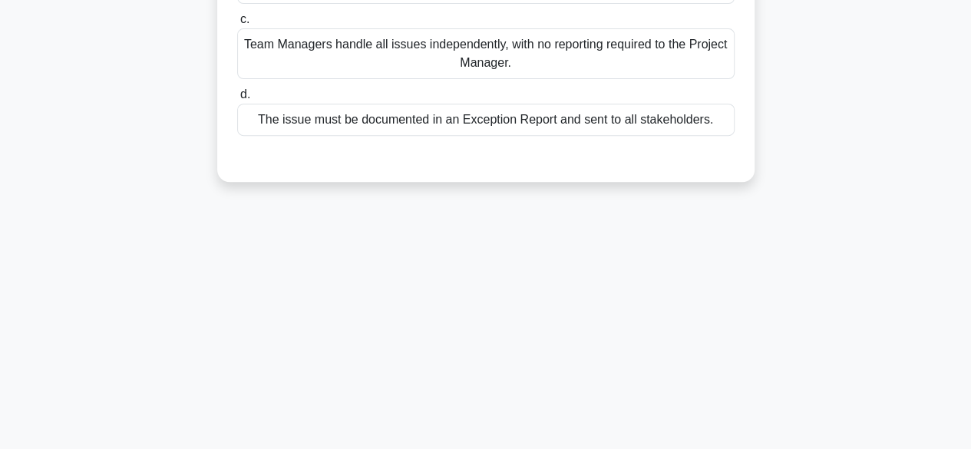
scroll to position [0, 0]
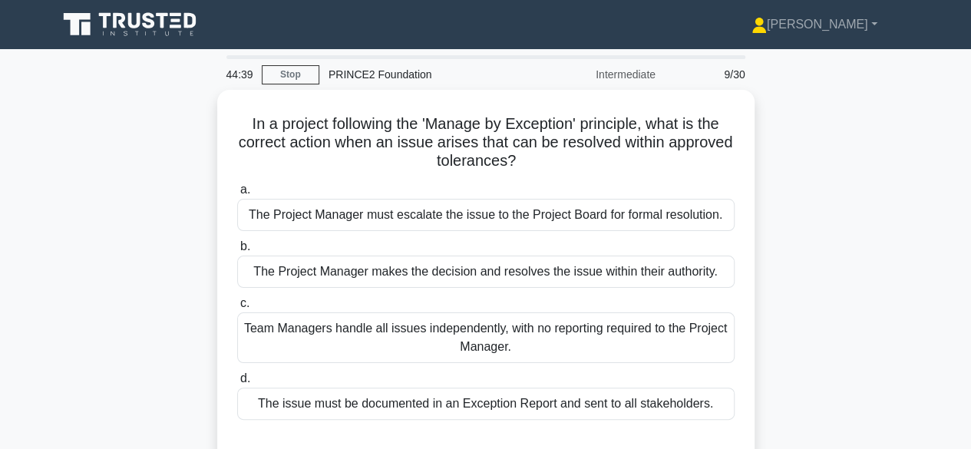
click at [206, 196] on div "In a project following the 'Manage by Exception' principle, what is the correct…" at bounding box center [485, 287] width 875 height 394
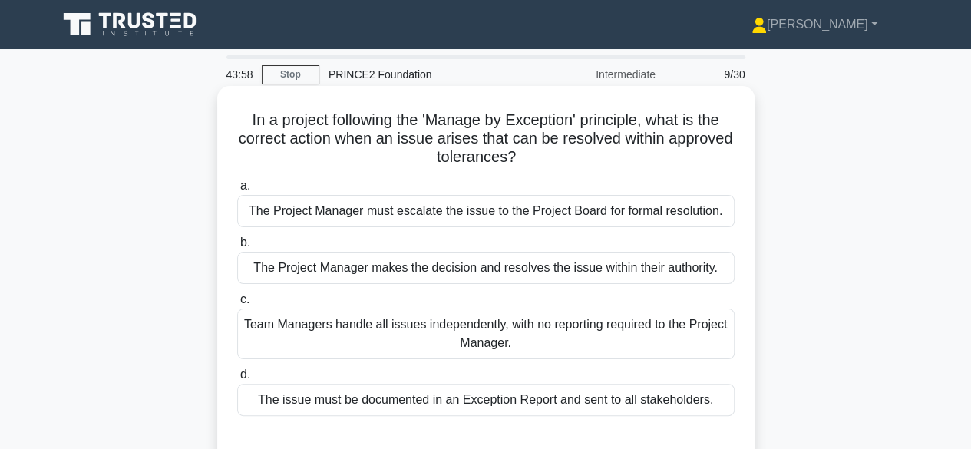
click at [288, 273] on div "The Project Manager makes the decision and resolves the issue within their auth…" at bounding box center [485, 268] width 497 height 32
click at [237, 248] on input "b. The Project Manager makes the decision and resolves the issue within their a…" at bounding box center [237, 243] width 0 height 10
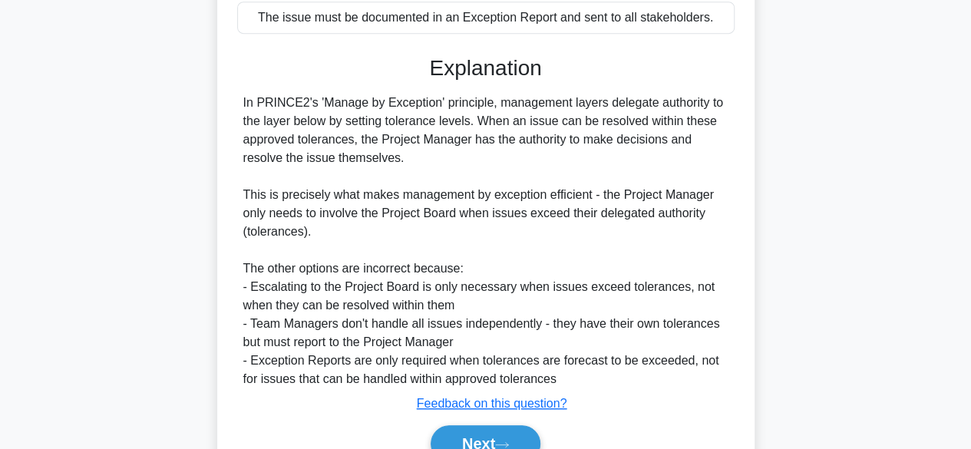
scroll to position [458, 0]
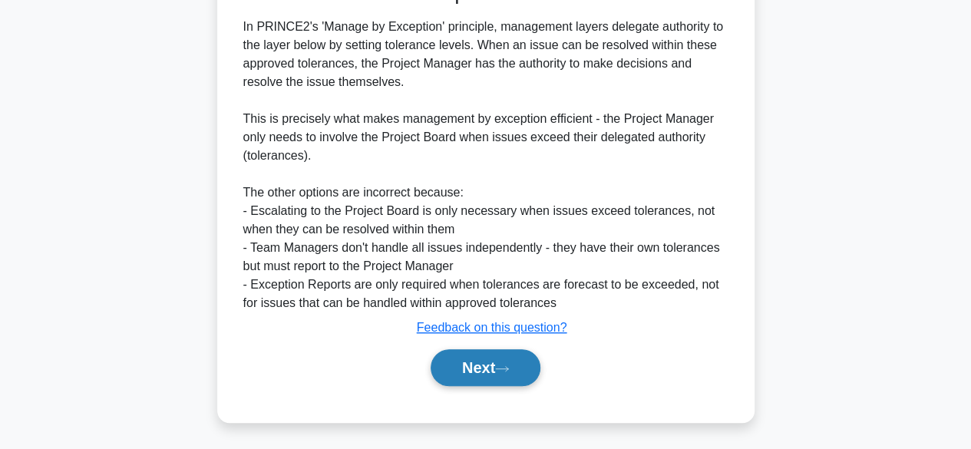
click at [457, 382] on button "Next" at bounding box center [485, 367] width 110 height 37
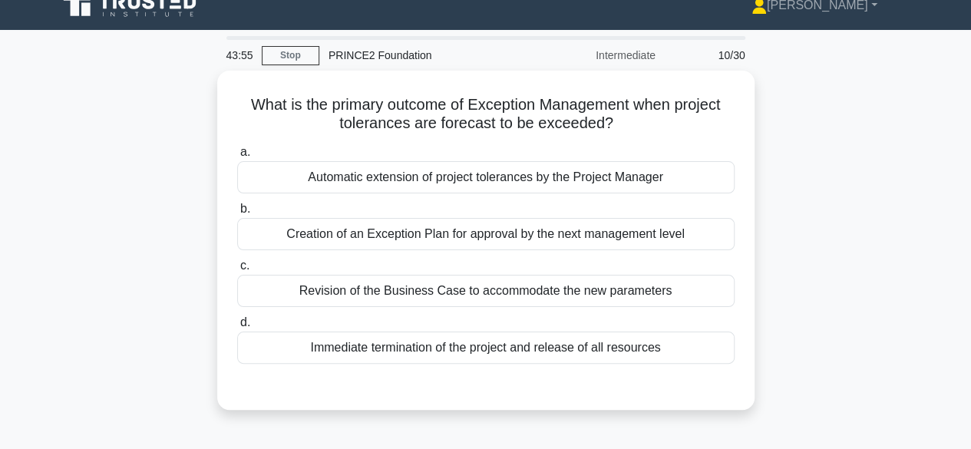
scroll to position [17, 0]
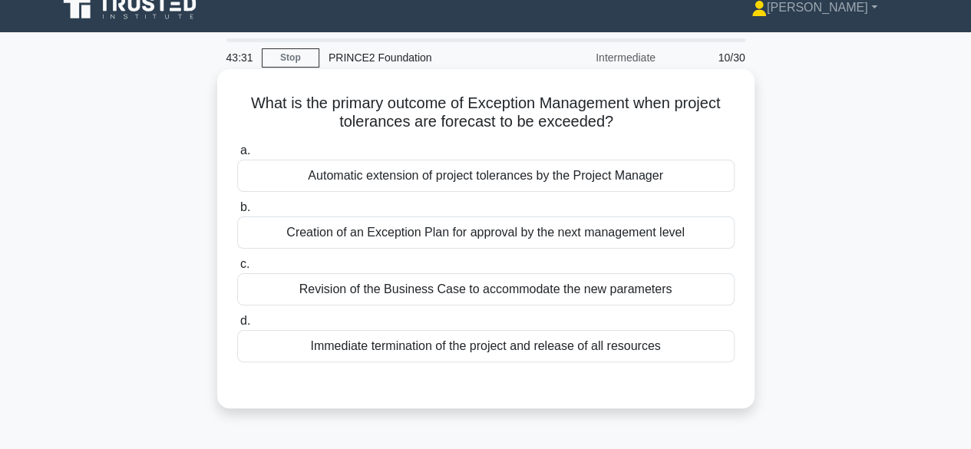
click at [288, 235] on div "Creation of an Exception Plan for approval by the next management level" at bounding box center [485, 232] width 497 height 32
click at [237, 213] on input "b. Creation of an Exception Plan for approval by the next management level" at bounding box center [237, 208] width 0 height 10
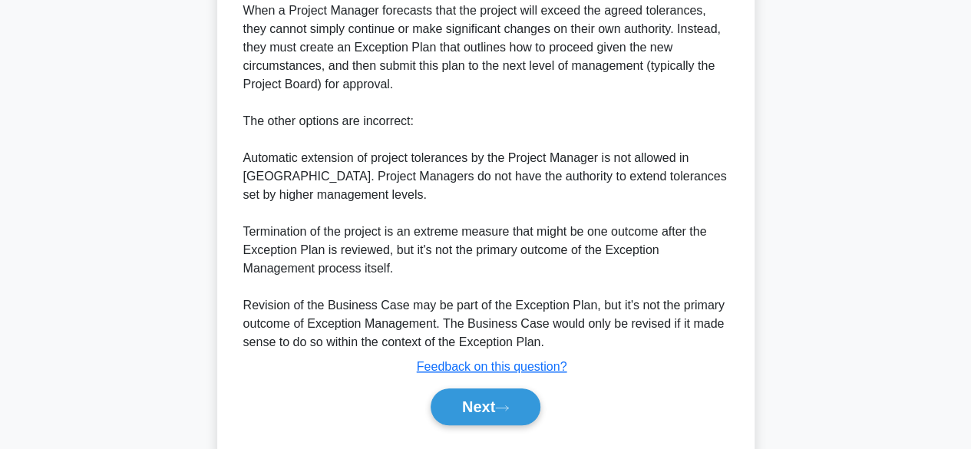
scroll to position [514, 0]
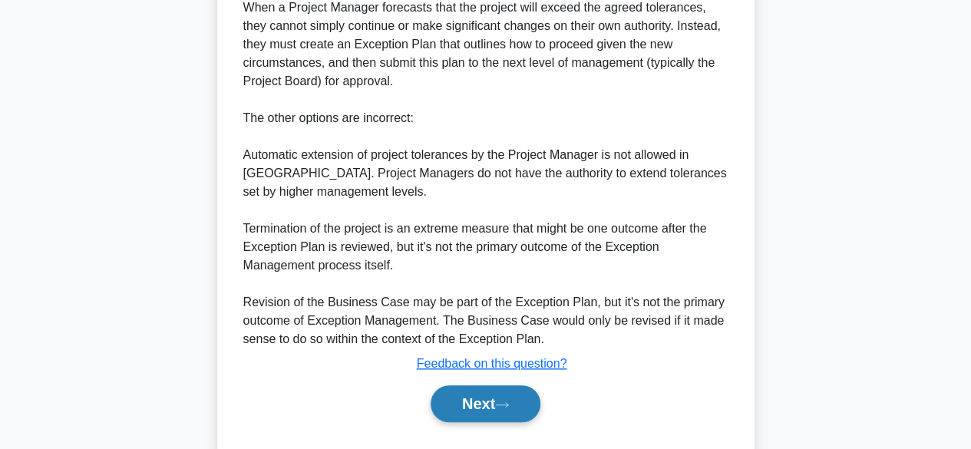
click at [448, 407] on button "Next" at bounding box center [485, 403] width 110 height 37
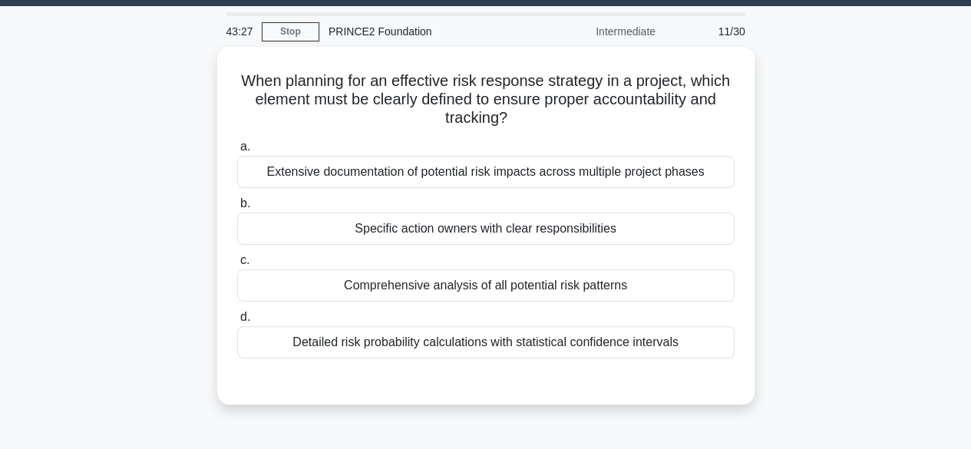
scroll to position [51, 0]
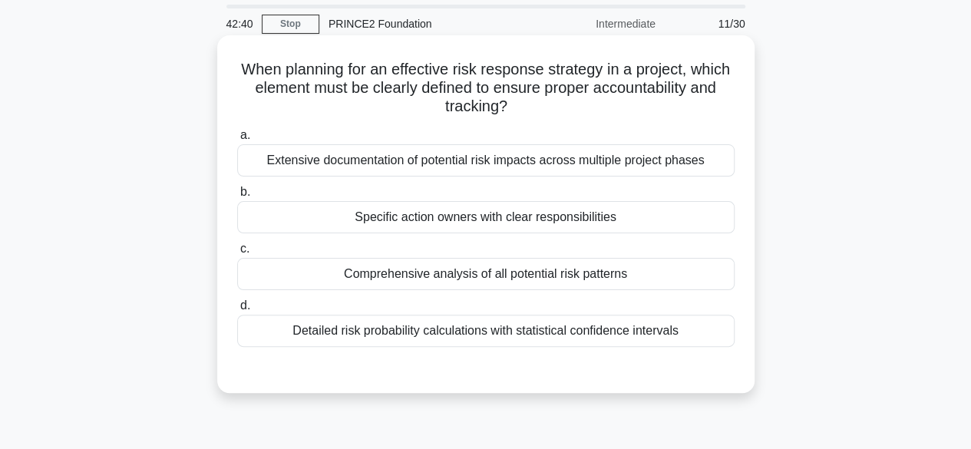
click at [292, 216] on div "Specific action owners with clear responsibilities" at bounding box center [485, 217] width 497 height 32
click at [237, 197] on input "b. Specific action owners with clear responsibilities" at bounding box center [237, 192] width 0 height 10
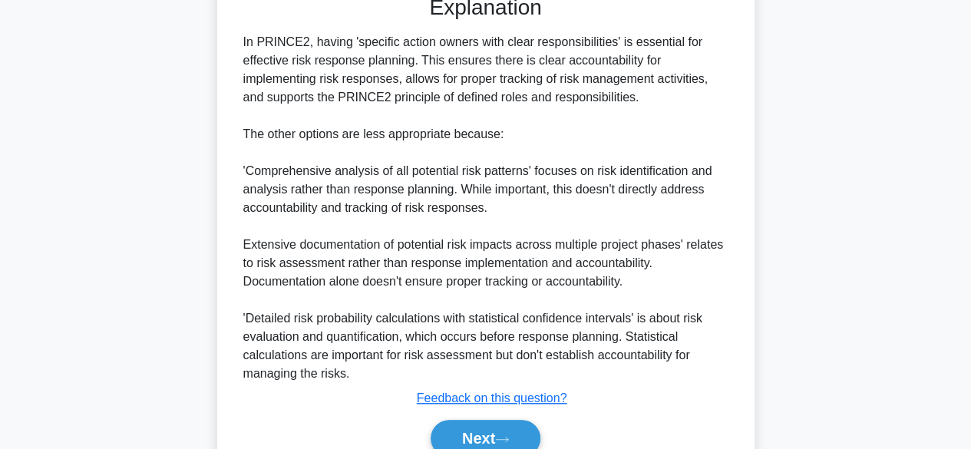
scroll to position [495, 0]
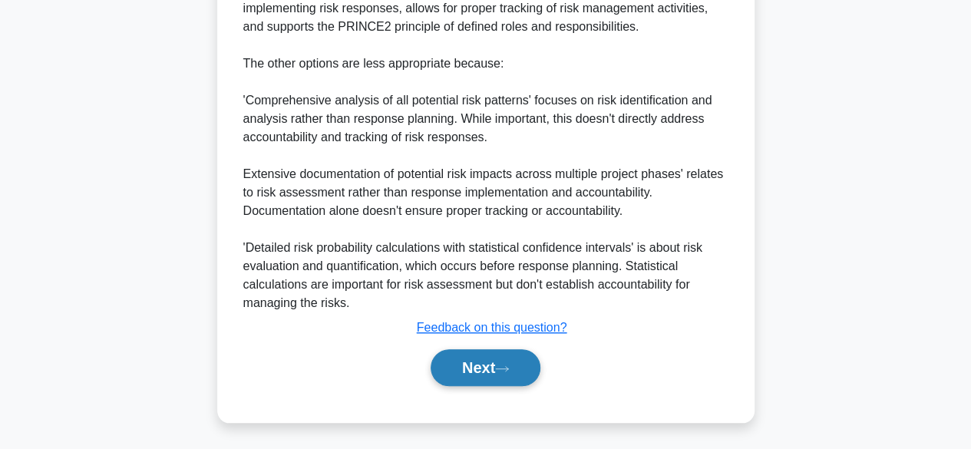
click at [470, 379] on button "Next" at bounding box center [485, 367] width 110 height 37
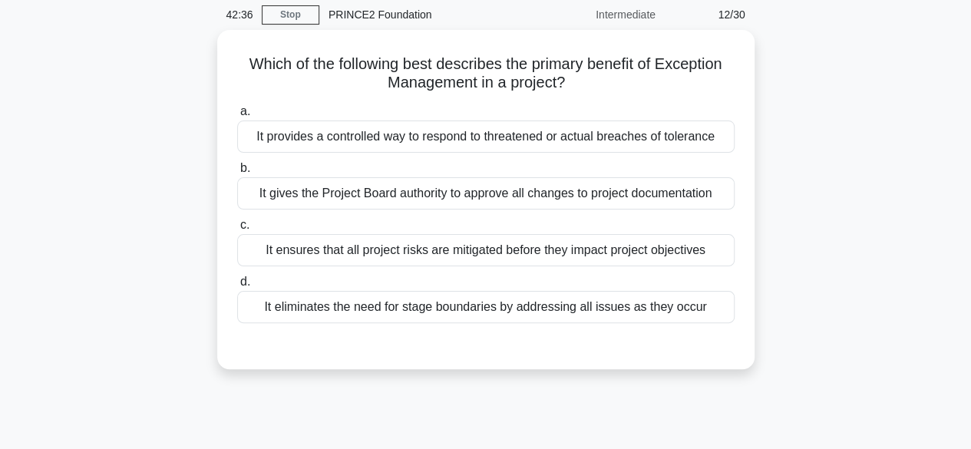
scroll to position [57, 0]
click at [274, 197] on div "It gives the Project Board authority to approve all changes to project document…" at bounding box center [485, 192] width 497 height 32
click at [237, 173] on input "b. It gives the Project Board authority to approve all changes to project docum…" at bounding box center [237, 168] width 0 height 10
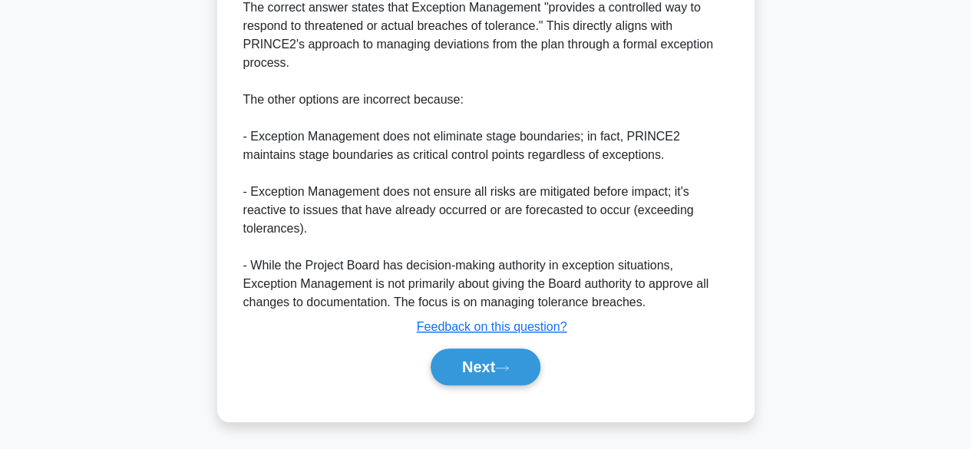
scroll to position [496, 0]
click at [494, 371] on button "Next" at bounding box center [485, 367] width 110 height 37
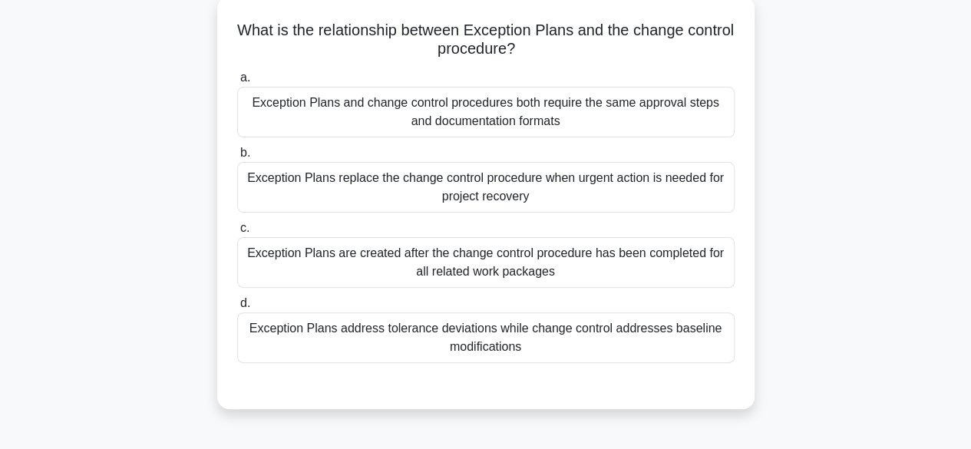
scroll to position [73, 0]
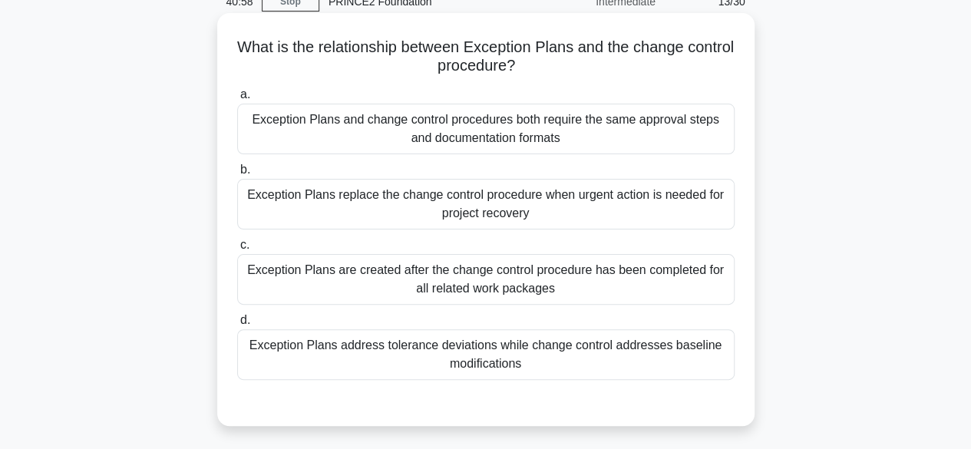
click at [691, 278] on div "Exception Plans are created after the change control procedure has been complet…" at bounding box center [485, 279] width 497 height 51
click at [237, 250] on input "c. Exception Plans are created after the change control procedure has been comp…" at bounding box center [237, 245] width 0 height 10
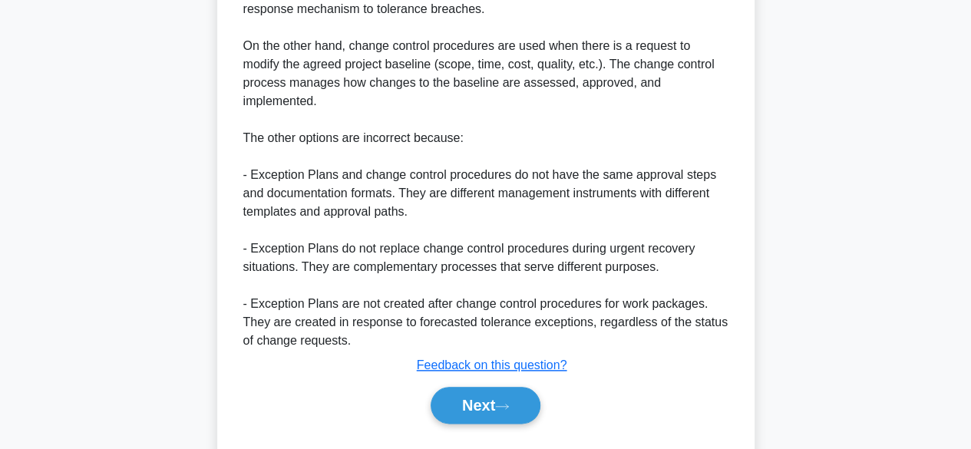
scroll to position [700, 0]
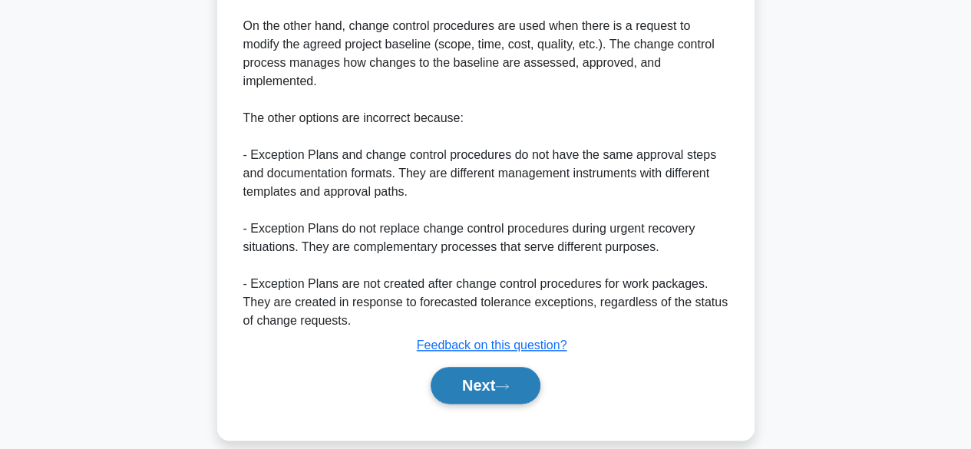
click at [509, 382] on icon at bounding box center [502, 386] width 14 height 8
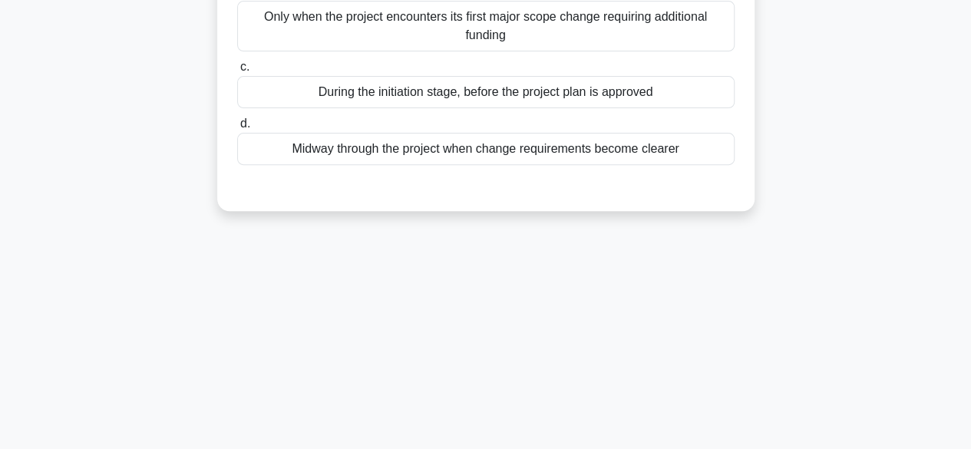
scroll to position [0, 0]
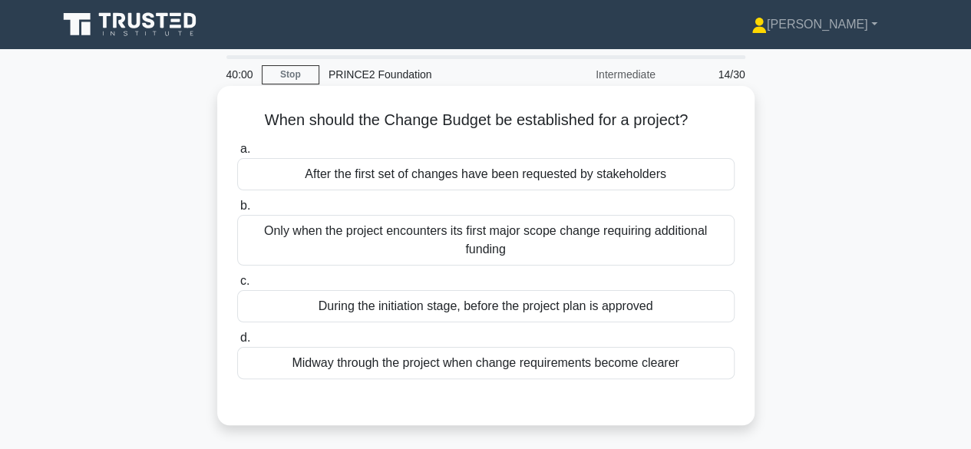
click at [703, 243] on div "Only when the project encounters its first major scope change requiring additio…" at bounding box center [485, 240] width 497 height 51
click at [237, 211] on input "b. Only when the project encounters its first major scope change requiring addi…" at bounding box center [237, 206] width 0 height 10
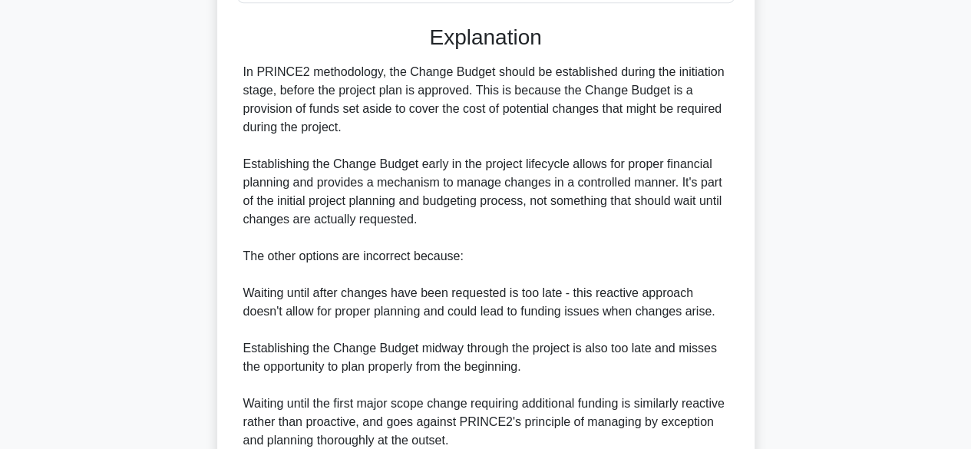
scroll to position [516, 0]
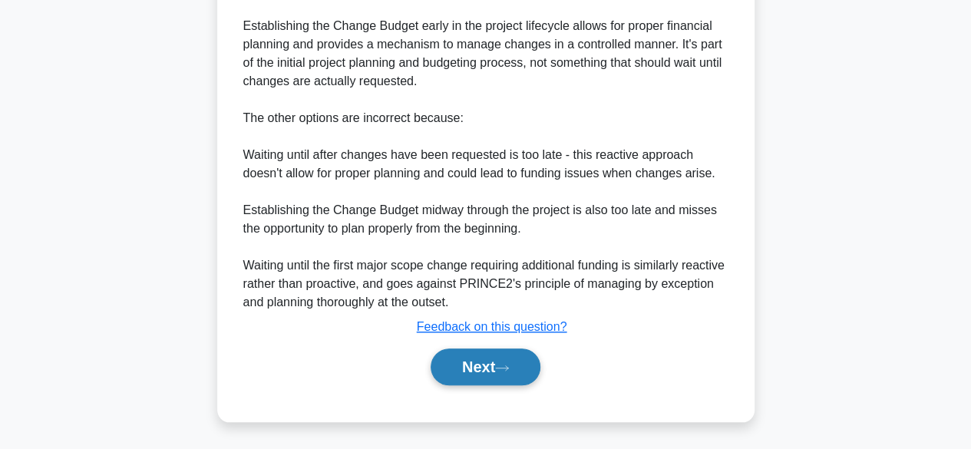
click at [513, 372] on button "Next" at bounding box center [485, 366] width 110 height 37
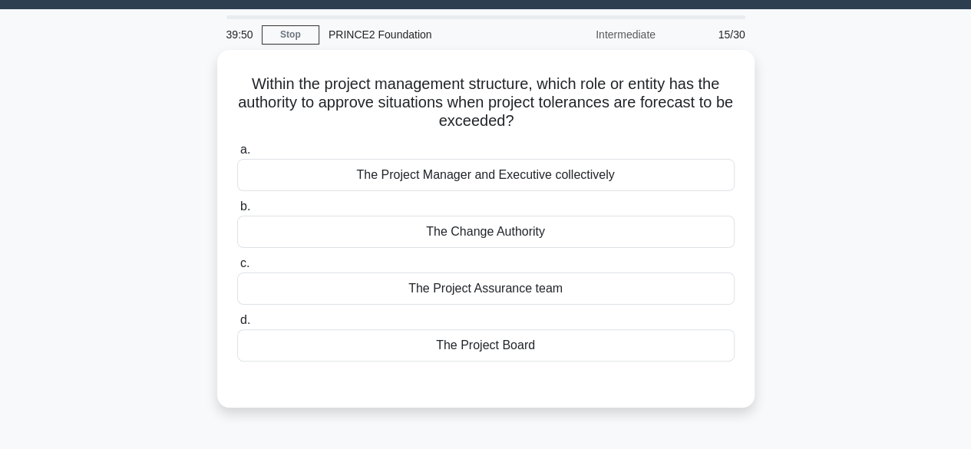
scroll to position [40, 0]
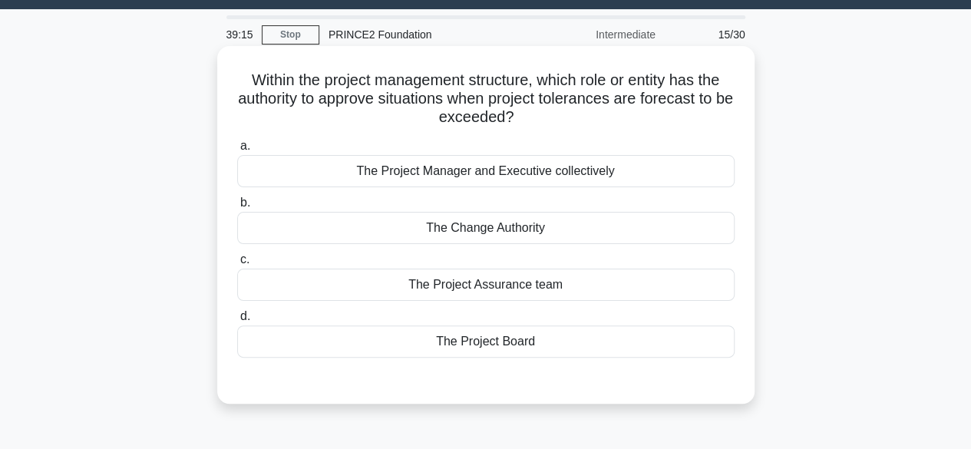
click at [526, 348] on div "The Project Board" at bounding box center [485, 341] width 497 height 32
click at [237, 321] on input "d. The Project Board" at bounding box center [237, 317] width 0 height 10
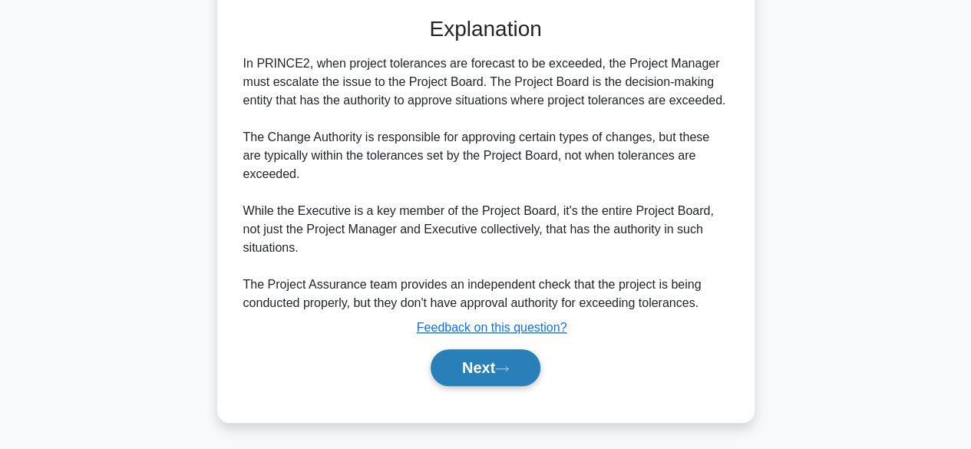
click at [499, 364] on button "Next" at bounding box center [485, 367] width 110 height 37
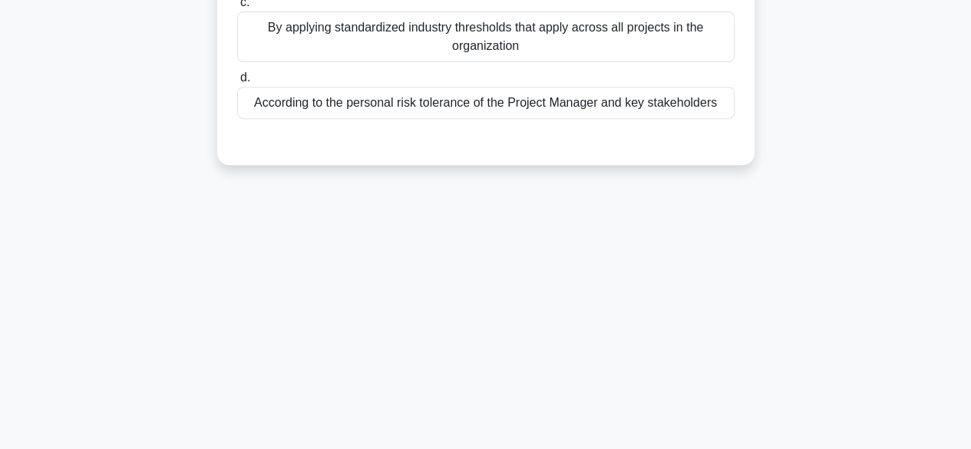
scroll to position [0, 0]
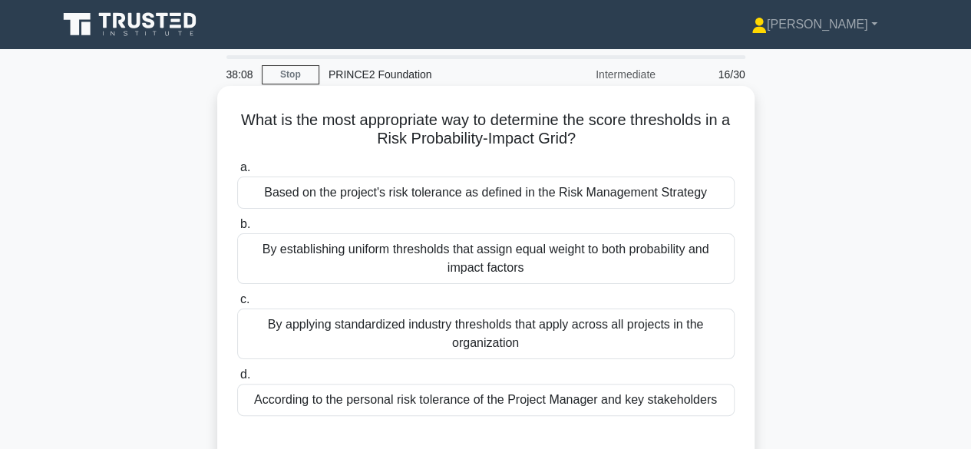
click at [703, 192] on div "Based on the project's risk tolerance as defined in the Risk Management Strategy" at bounding box center [485, 192] width 497 height 32
click at [237, 173] on input "a. Based on the project's risk tolerance as defined in the Risk Management Stra…" at bounding box center [237, 168] width 0 height 10
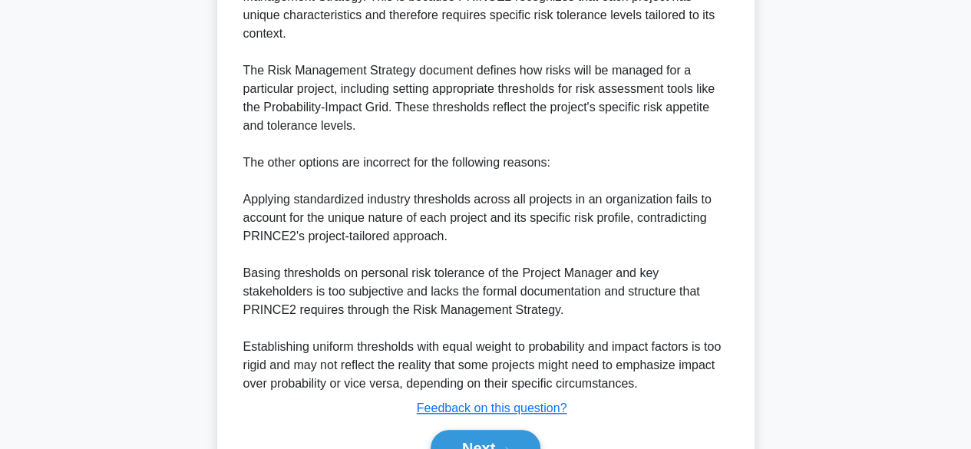
scroll to position [585, 0]
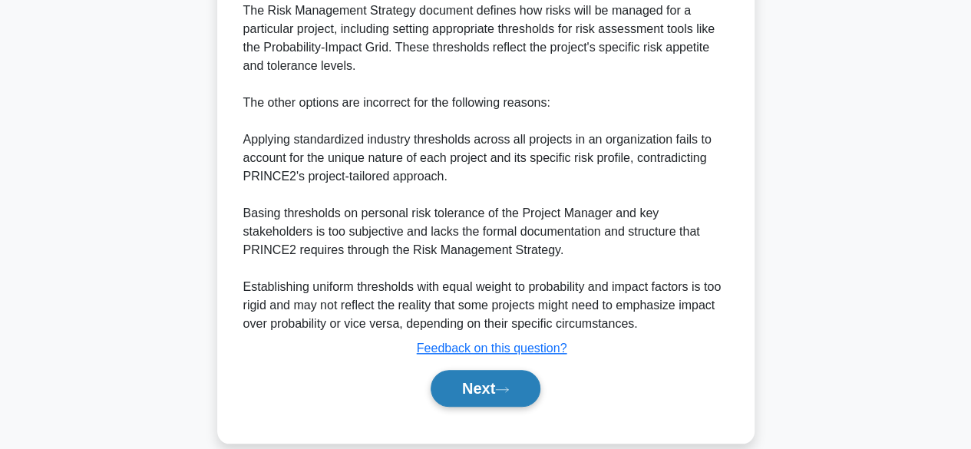
click at [508, 385] on icon at bounding box center [502, 389] width 14 height 8
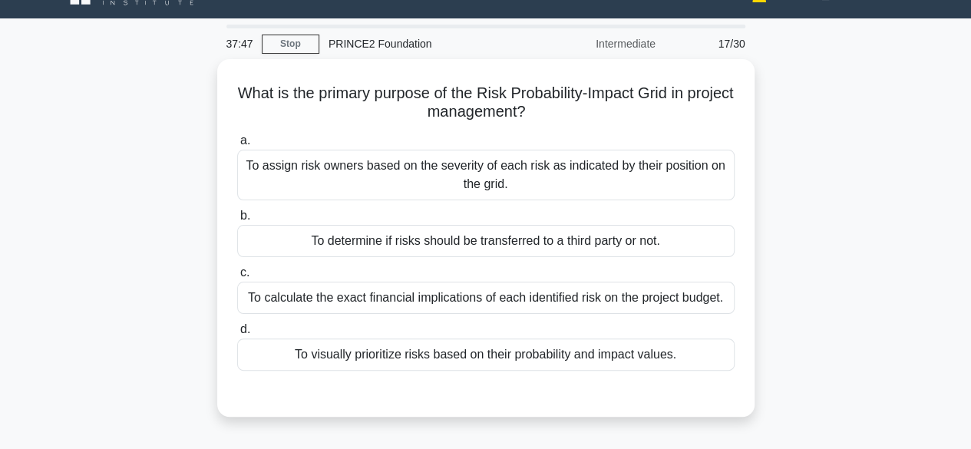
scroll to position [41, 0]
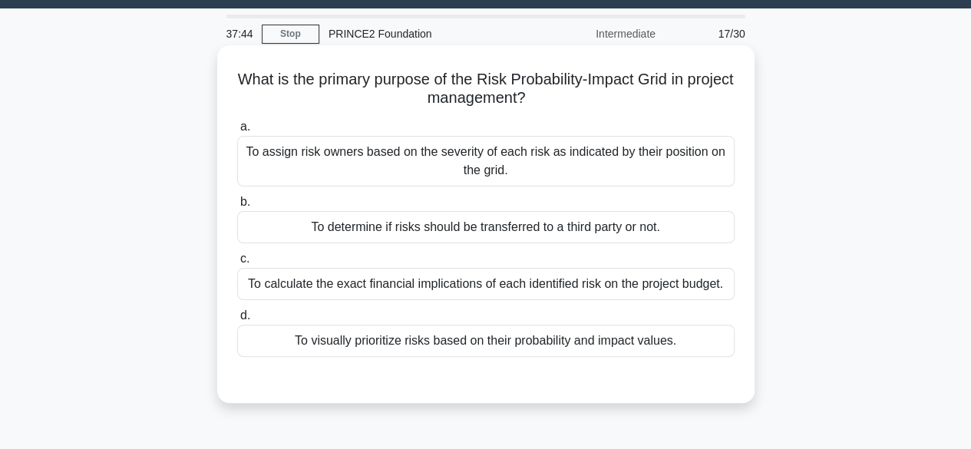
click at [700, 176] on div "To assign risk owners based on the severity of each risk as indicated by their …" at bounding box center [485, 161] width 497 height 51
click at [237, 132] on input "a. To assign risk owners based on the severity of each risk as indicated by the…" at bounding box center [237, 127] width 0 height 10
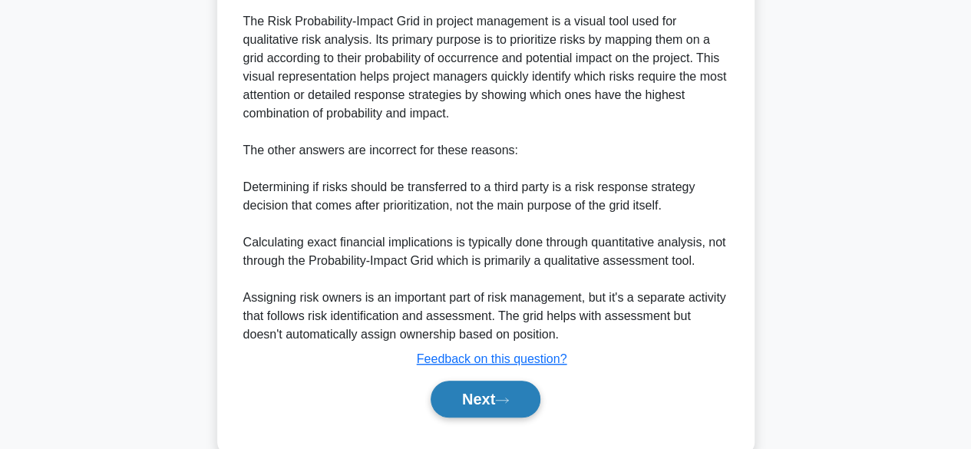
click at [519, 407] on button "Next" at bounding box center [485, 399] width 110 height 37
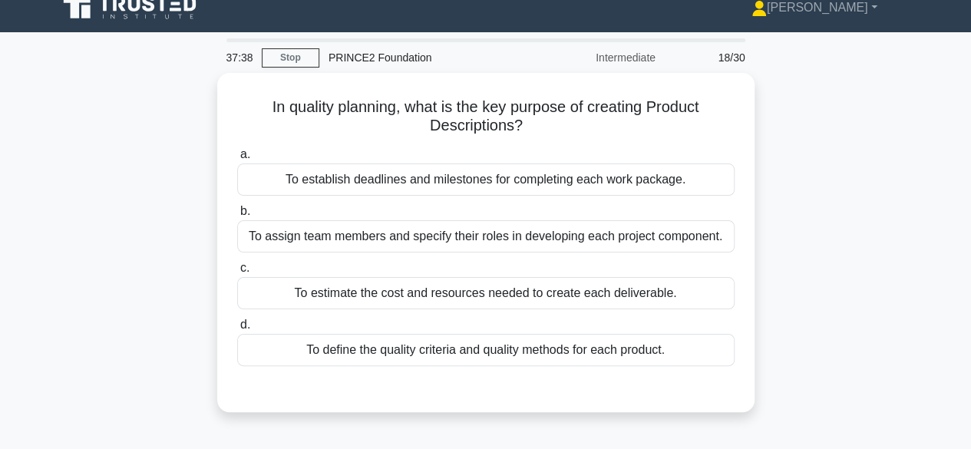
scroll to position [0, 0]
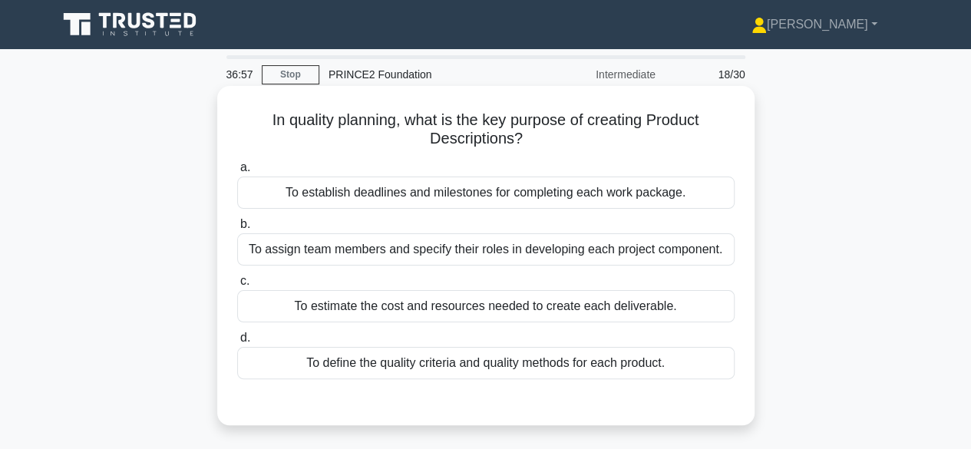
click at [677, 189] on div "To establish deadlines and milestones for completing each work package." at bounding box center [485, 192] width 497 height 32
click at [237, 173] on input "a. To establish deadlines and milestones for completing each work package." at bounding box center [237, 168] width 0 height 10
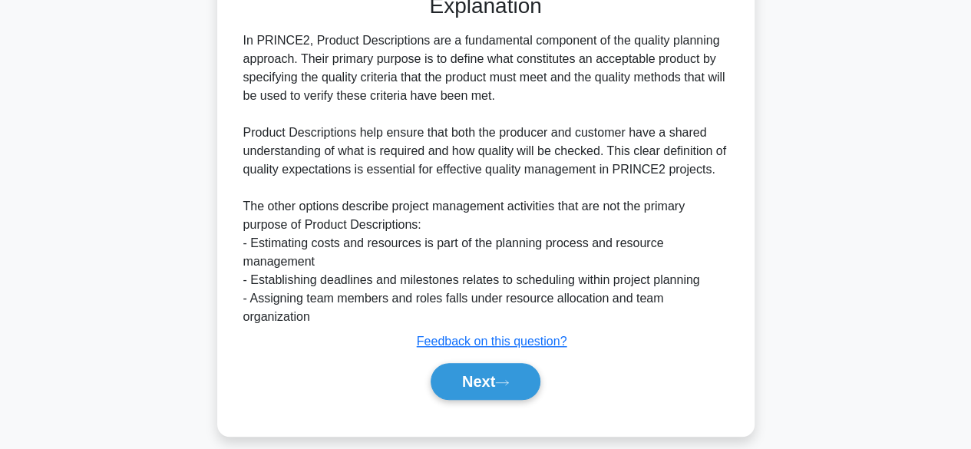
scroll to position [424, 0]
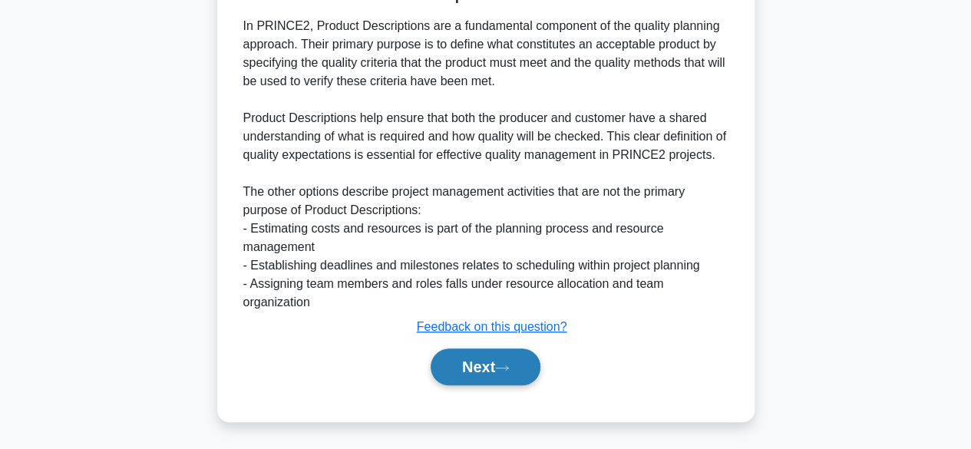
click at [519, 381] on button "Next" at bounding box center [485, 366] width 110 height 37
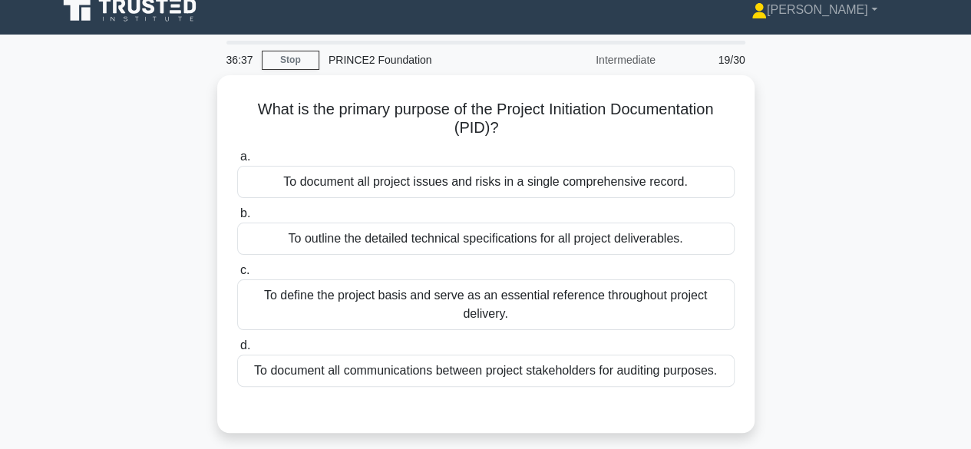
scroll to position [0, 0]
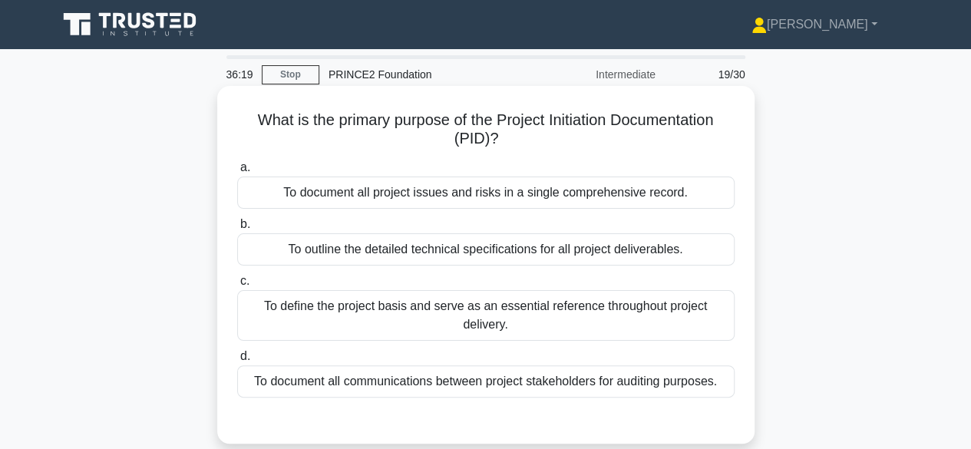
click at [698, 328] on div "To define the project basis and serve as an essential reference throughout proj…" at bounding box center [485, 315] width 497 height 51
click at [237, 286] on input "c. To define the project basis and serve as an essential reference throughout p…" at bounding box center [237, 281] width 0 height 10
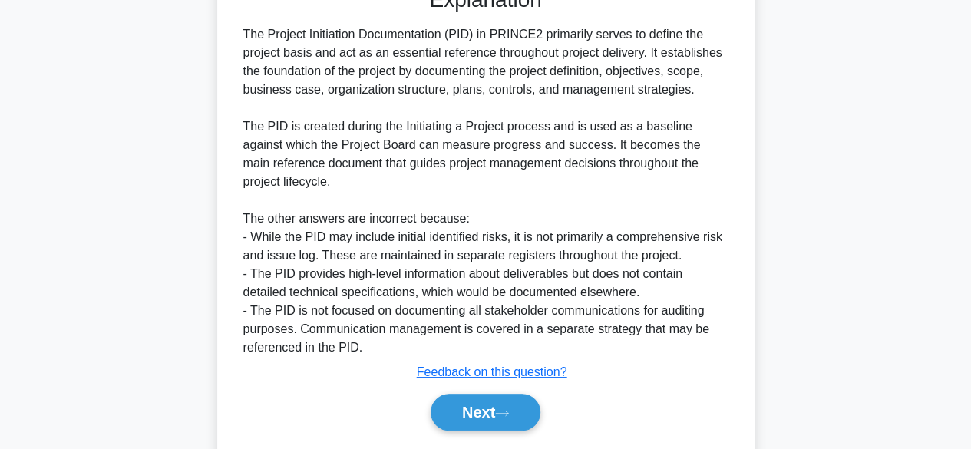
scroll to position [476, 0]
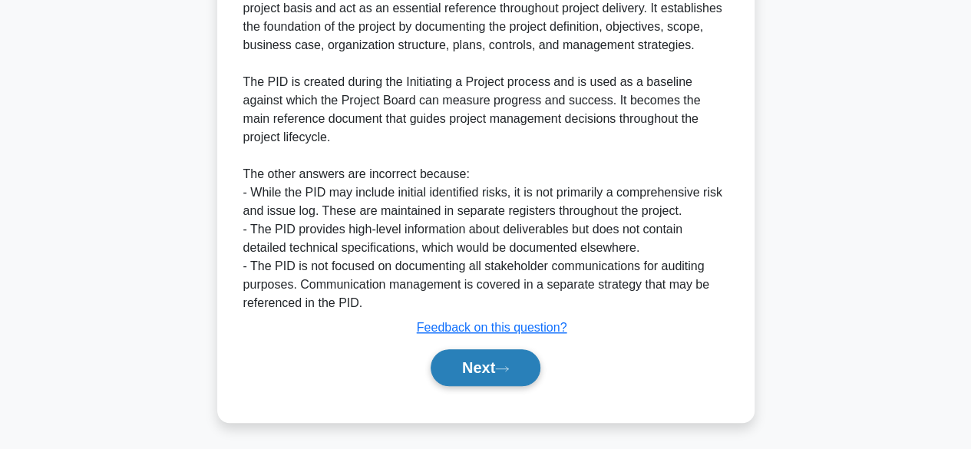
click at [509, 364] on icon at bounding box center [502, 368] width 14 height 8
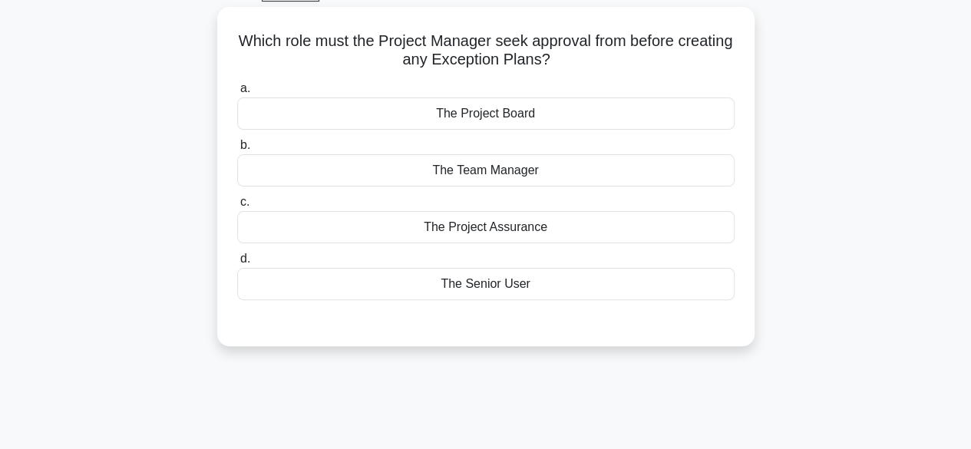
scroll to position [0, 0]
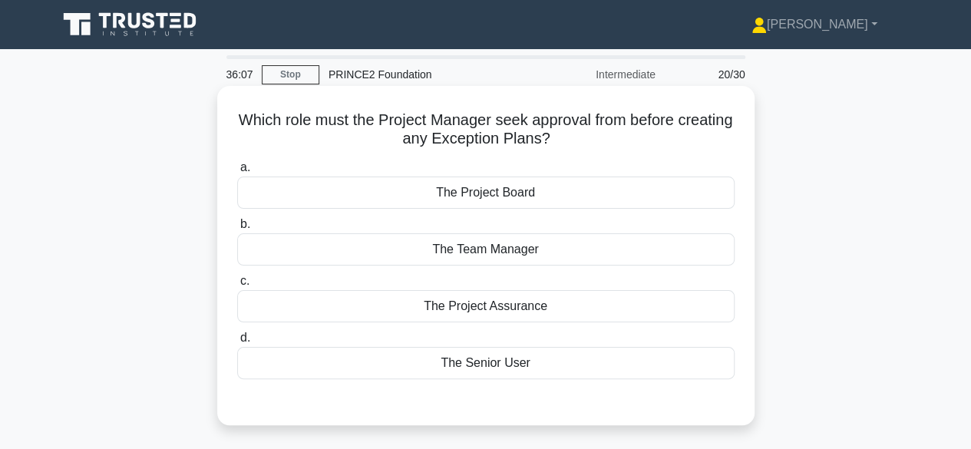
click at [600, 207] on div "The Project Board" at bounding box center [485, 192] width 497 height 32
click at [237, 173] on input "a. The Project Board" at bounding box center [237, 168] width 0 height 10
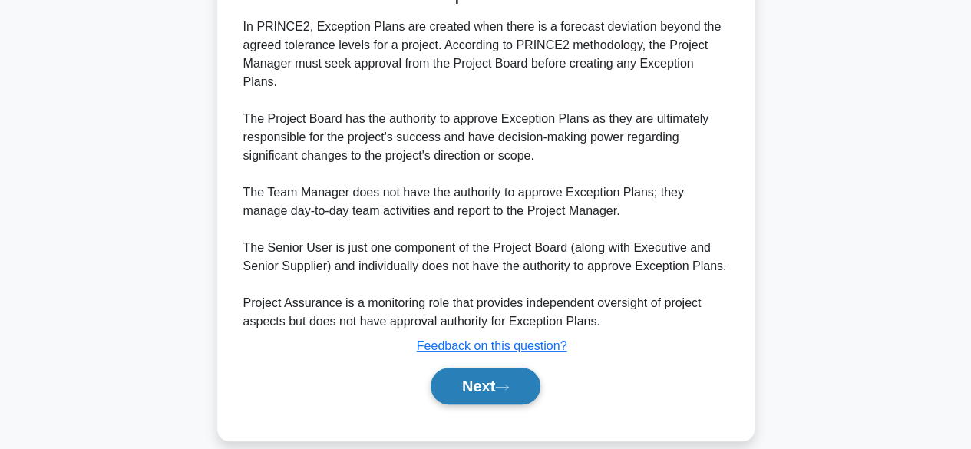
click at [516, 368] on button "Next" at bounding box center [485, 386] width 110 height 37
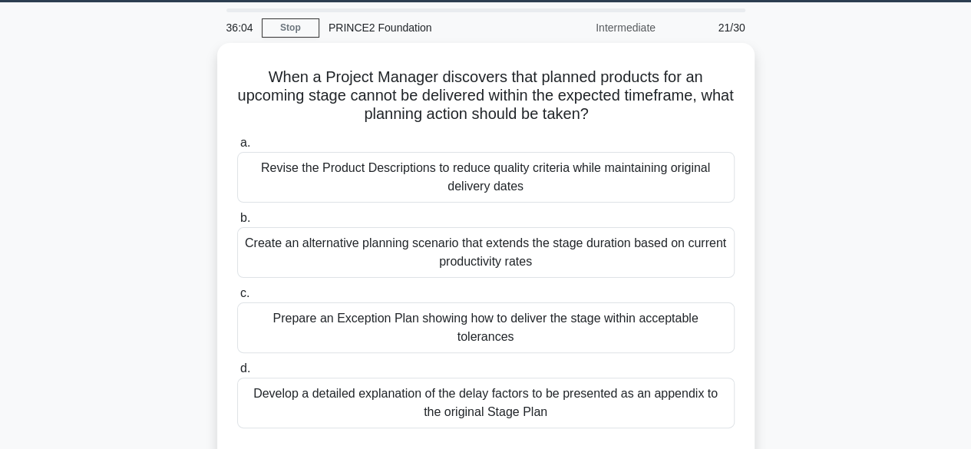
scroll to position [37, 0]
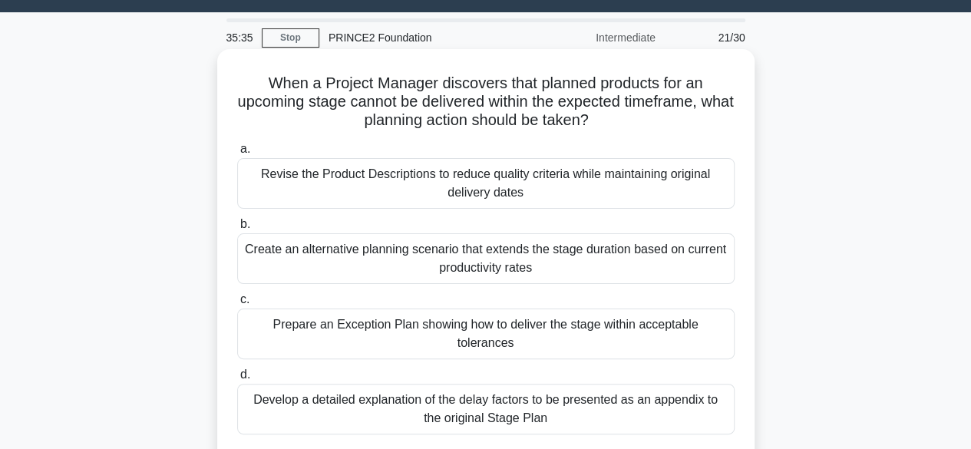
click at [706, 329] on div "Prepare an Exception Plan showing how to deliver the stage within acceptable to…" at bounding box center [485, 333] width 497 height 51
click at [237, 305] on input "c. Prepare an Exception Plan showing how to deliver the stage within acceptable…" at bounding box center [237, 300] width 0 height 10
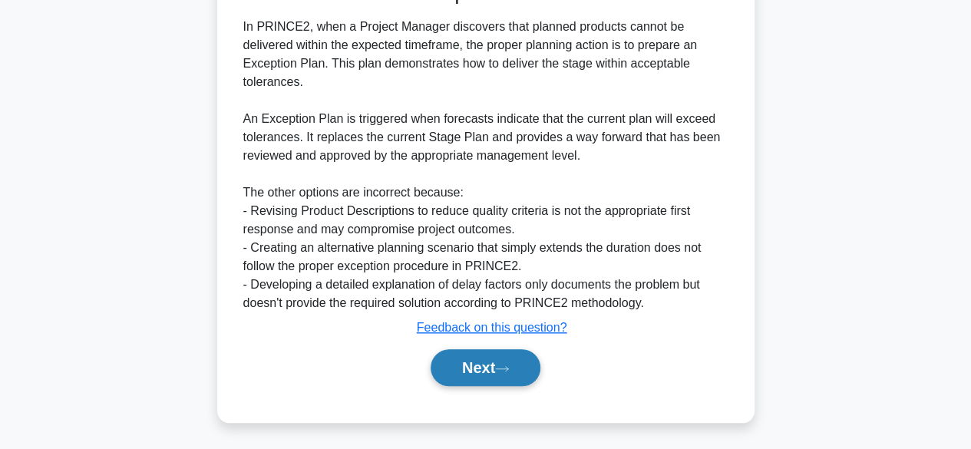
click at [516, 378] on button "Next" at bounding box center [485, 367] width 110 height 37
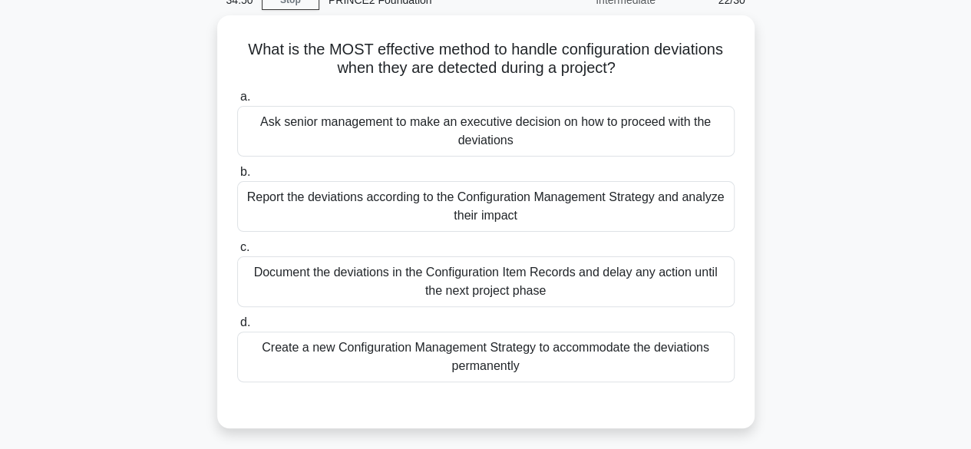
scroll to position [81, 0]
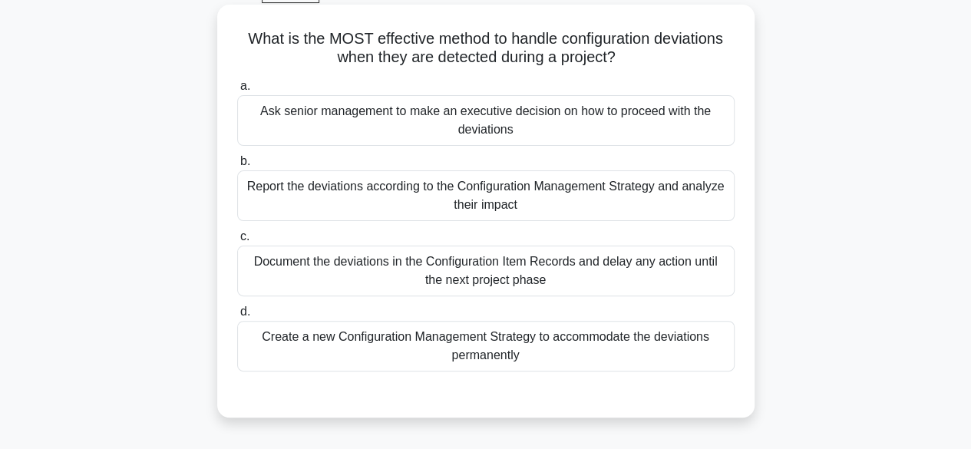
click at [707, 201] on div "Report the deviations according to the Configuration Management Strategy and an…" at bounding box center [485, 195] width 497 height 51
click at [237, 166] on input "b. Report the deviations according to the Configuration Management Strategy and…" at bounding box center [237, 162] width 0 height 10
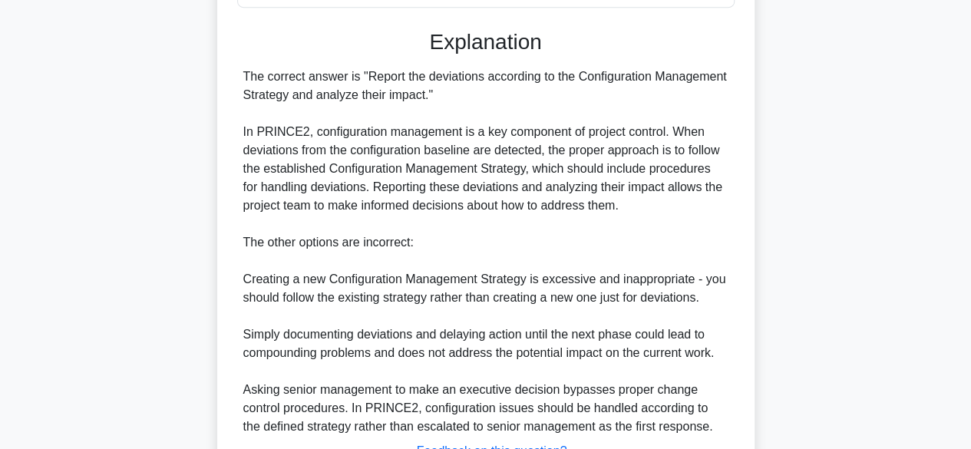
scroll to position [569, 0]
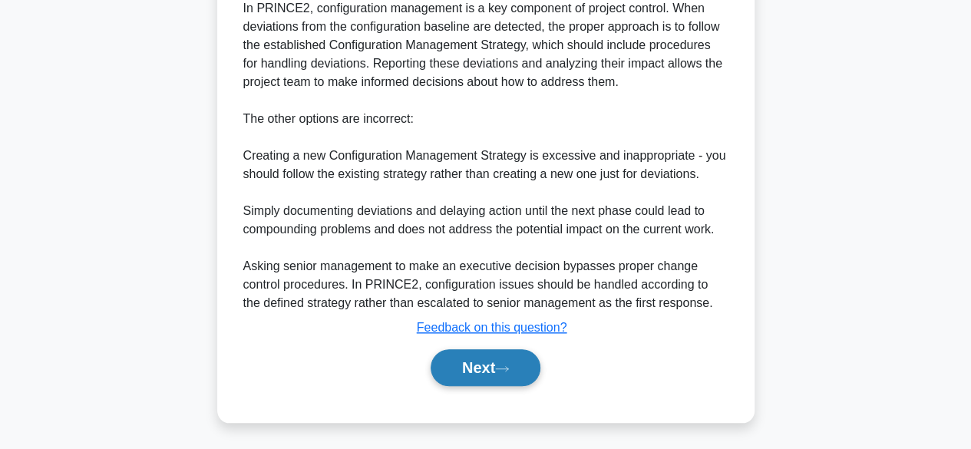
click at [517, 374] on button "Next" at bounding box center [485, 367] width 110 height 37
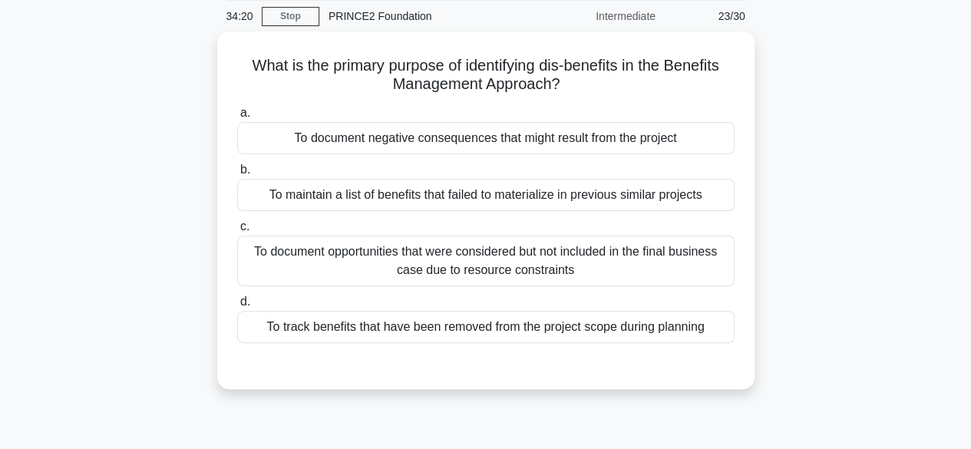
scroll to position [62, 0]
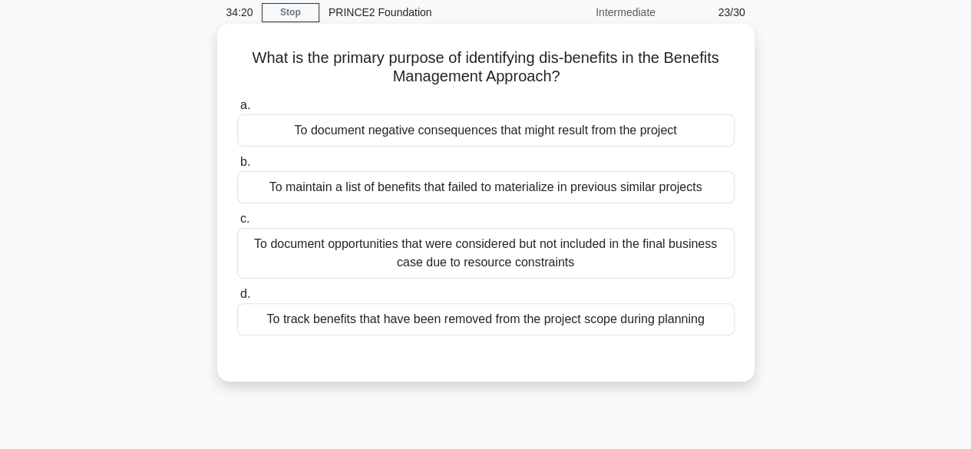
click at [701, 199] on div "To maintain a list of benefits that failed to materialize in previous similar p…" at bounding box center [485, 187] width 497 height 32
click at [237, 167] on input "b. To maintain a list of benefits that failed to materialize in previous simila…" at bounding box center [237, 162] width 0 height 10
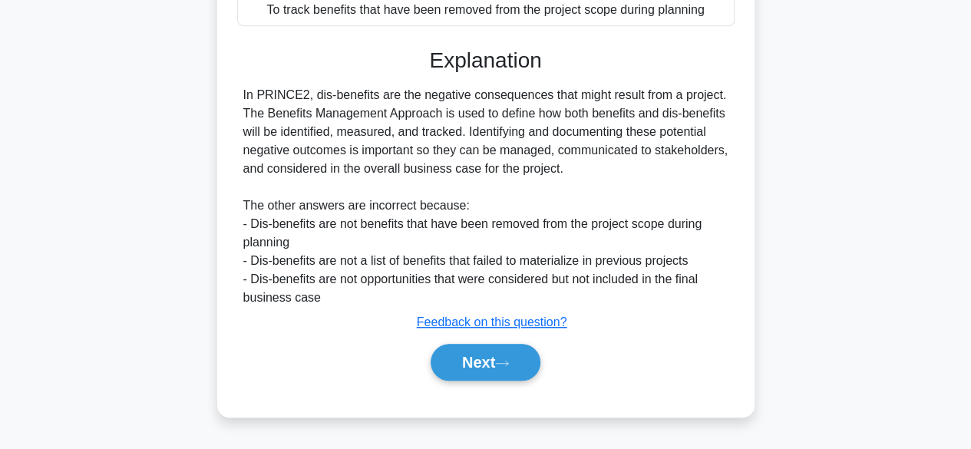
scroll to position [380, 0]
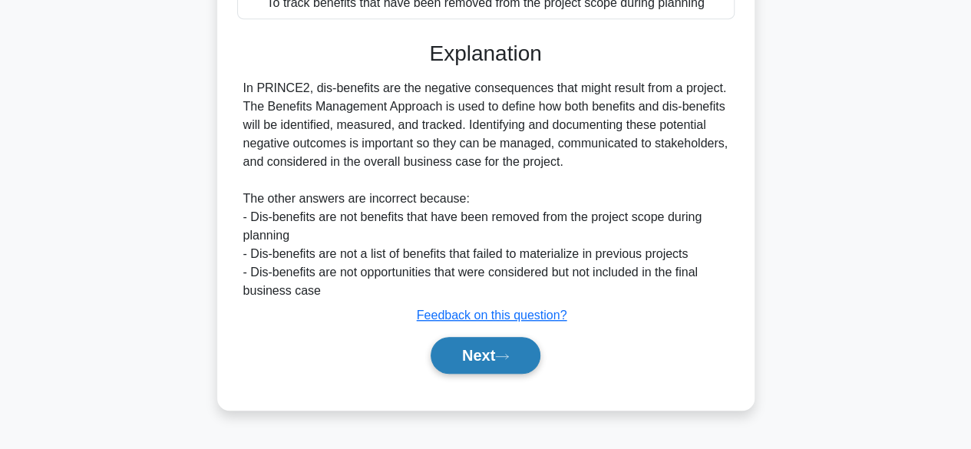
click at [495, 355] on button "Next" at bounding box center [485, 355] width 110 height 37
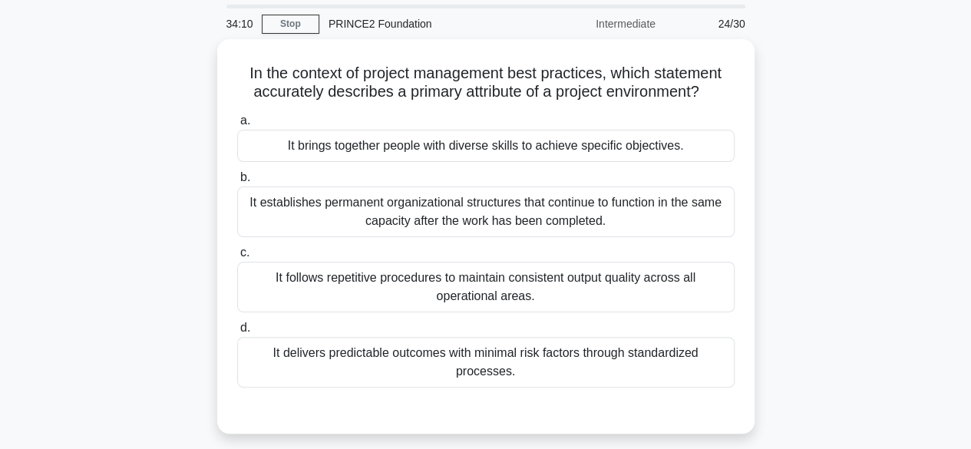
scroll to position [54, 0]
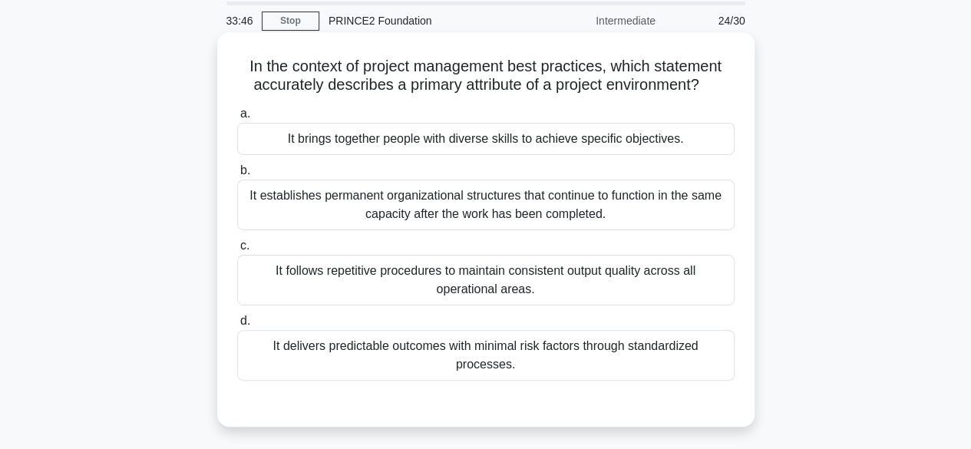
click at [704, 206] on div "It establishes permanent organizational structures that continue to function in…" at bounding box center [485, 205] width 497 height 51
click at [237, 176] on input "b. It establishes permanent organizational structures that continue to function…" at bounding box center [237, 171] width 0 height 10
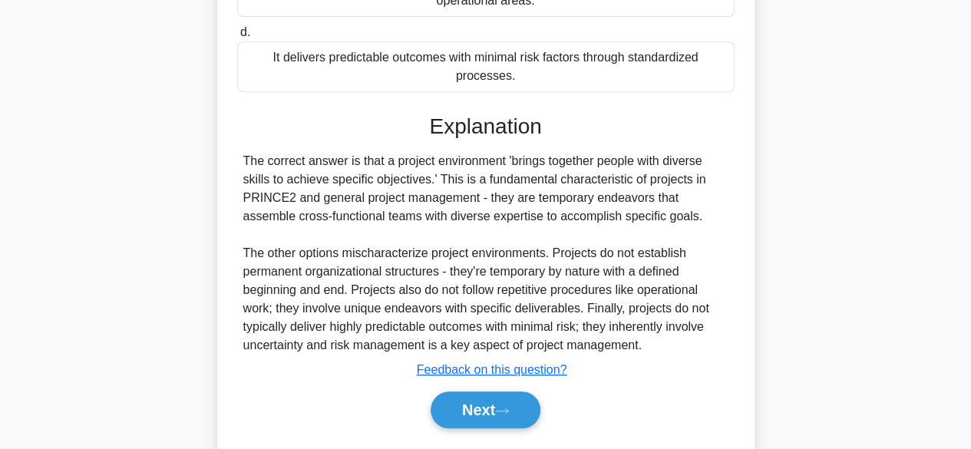
scroll to position [387, 0]
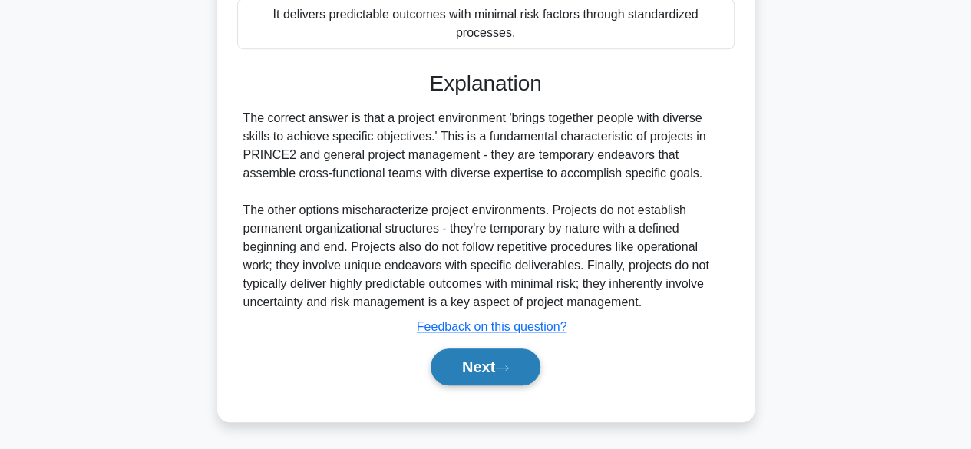
click at [509, 368] on icon at bounding box center [502, 368] width 14 height 8
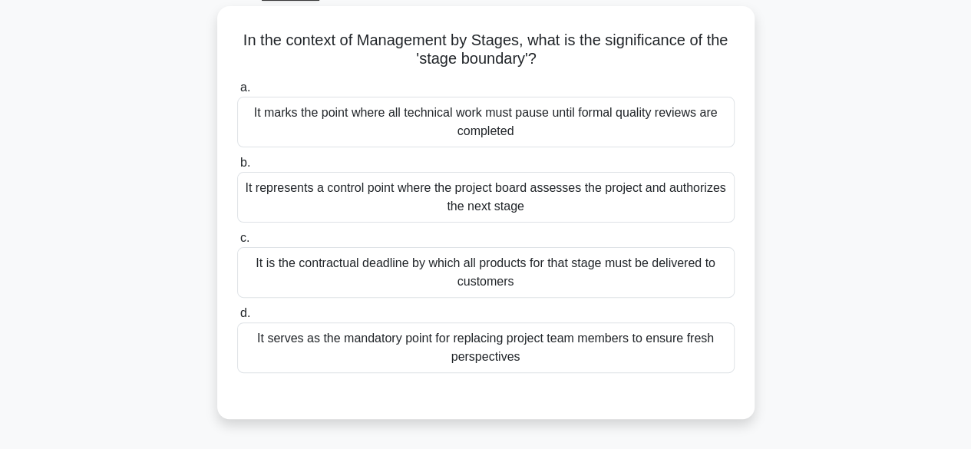
scroll to position [87, 0]
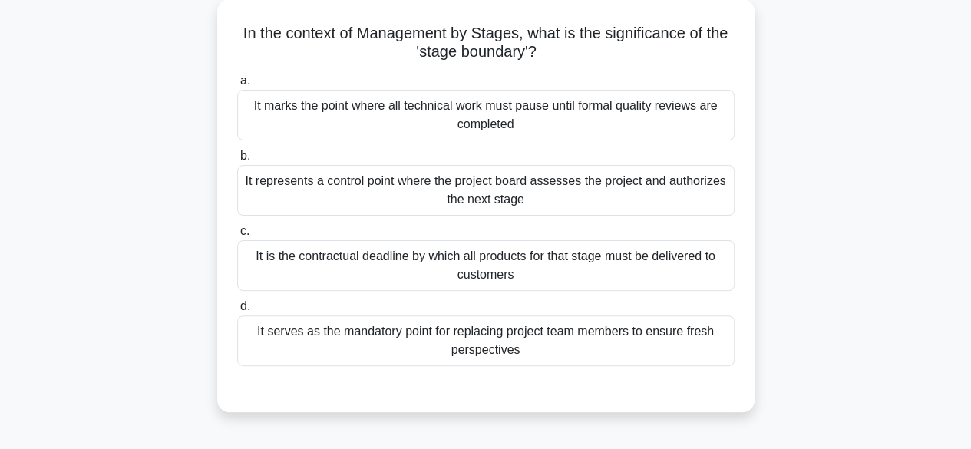
click at [681, 196] on div "It represents a control point where the project board assesses the project and …" at bounding box center [485, 190] width 497 height 51
click at [237, 161] on input "b. It represents a control point where the project board assesses the project a…" at bounding box center [237, 156] width 0 height 10
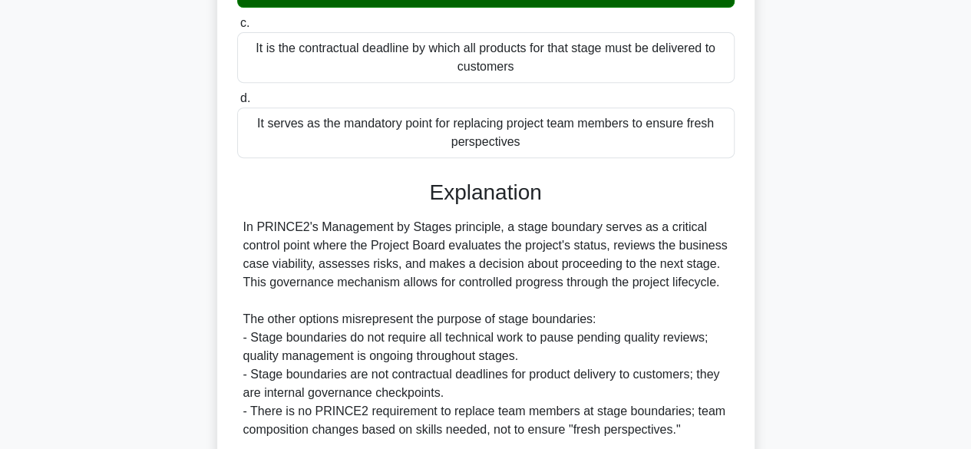
scroll to position [421, 0]
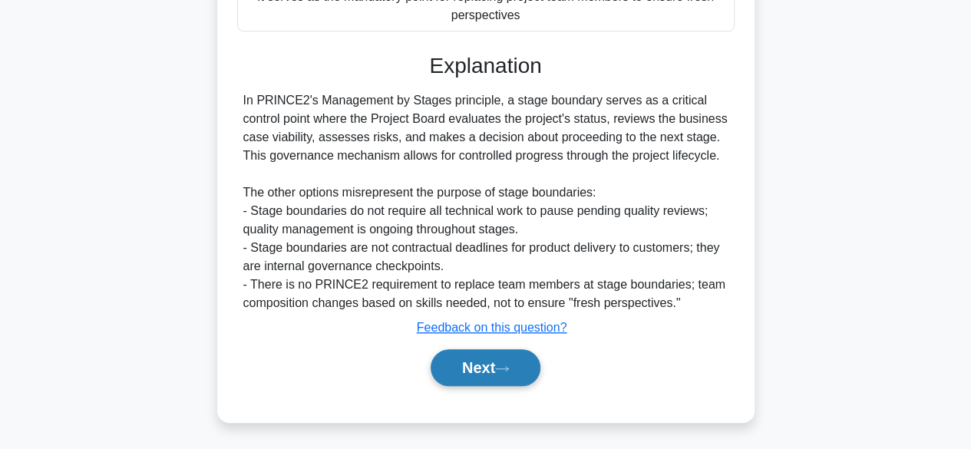
click at [503, 367] on icon at bounding box center [502, 368] width 14 height 8
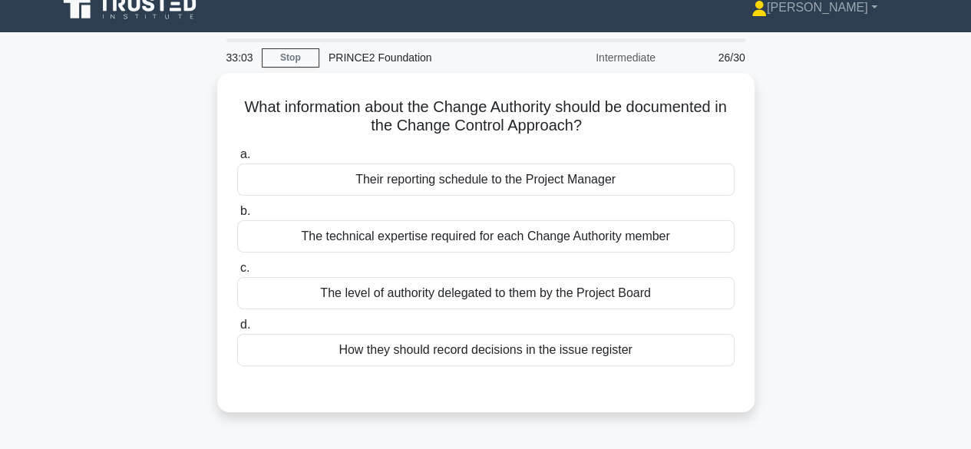
scroll to position [21, 0]
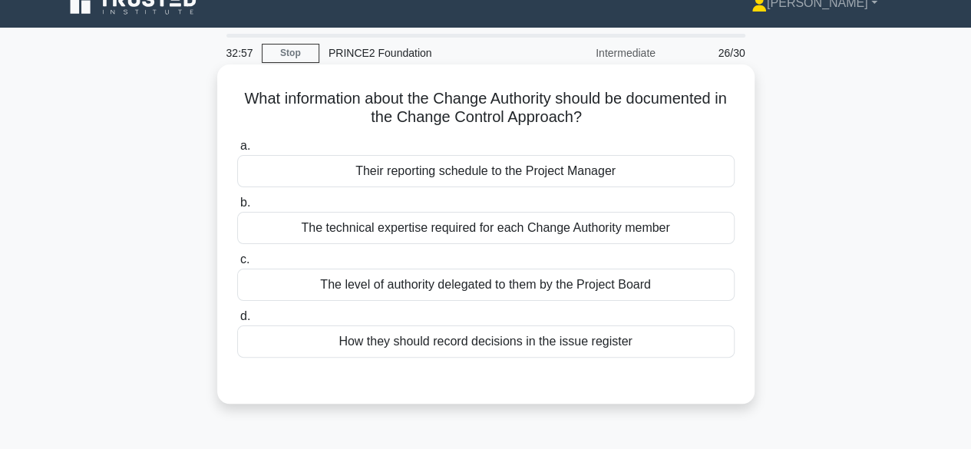
click at [690, 286] on div "The level of authority delegated to them by the Project Board" at bounding box center [485, 285] width 497 height 32
click at [237, 265] on input "c. The level of authority delegated to them by the Project Board" at bounding box center [237, 260] width 0 height 10
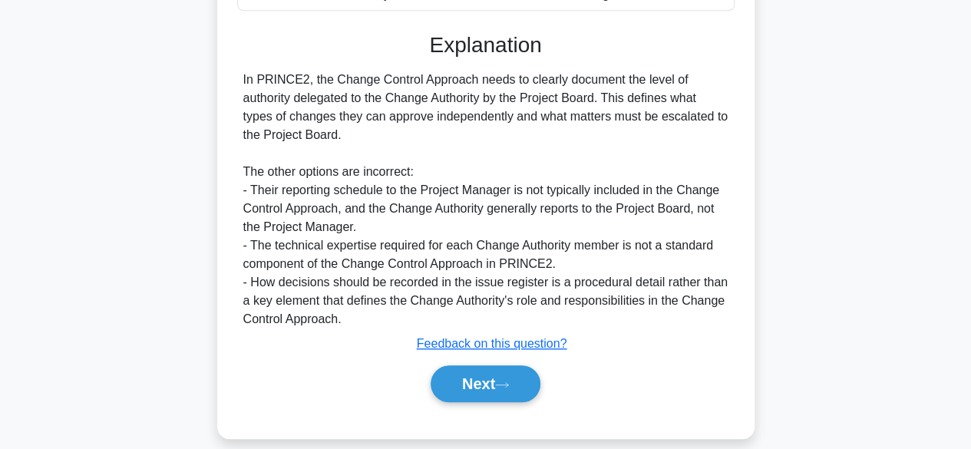
scroll to position [384, 0]
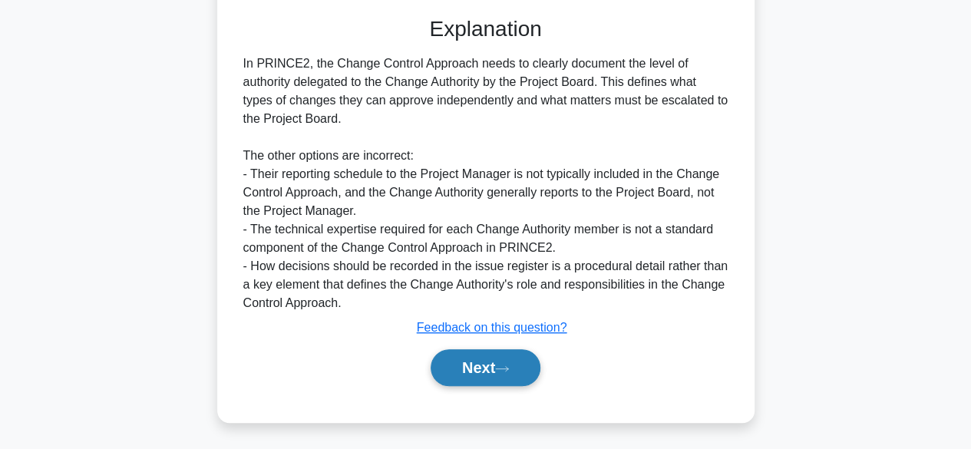
click at [513, 362] on button "Next" at bounding box center [485, 367] width 110 height 37
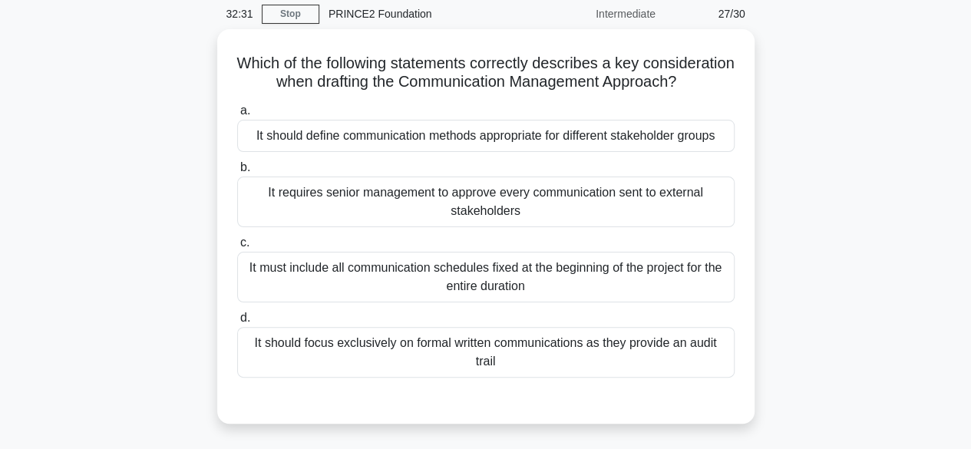
scroll to position [66, 0]
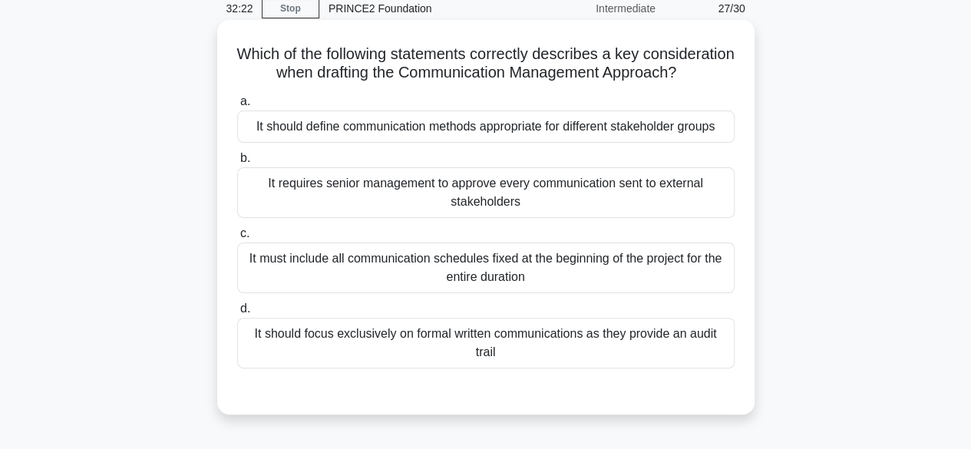
click at [695, 143] on div "It should define communication methods appropriate for different stakeholder gr…" at bounding box center [485, 126] width 497 height 32
click at [237, 107] on input "a. It should define communication methods appropriate for different stakeholder…" at bounding box center [237, 102] width 0 height 10
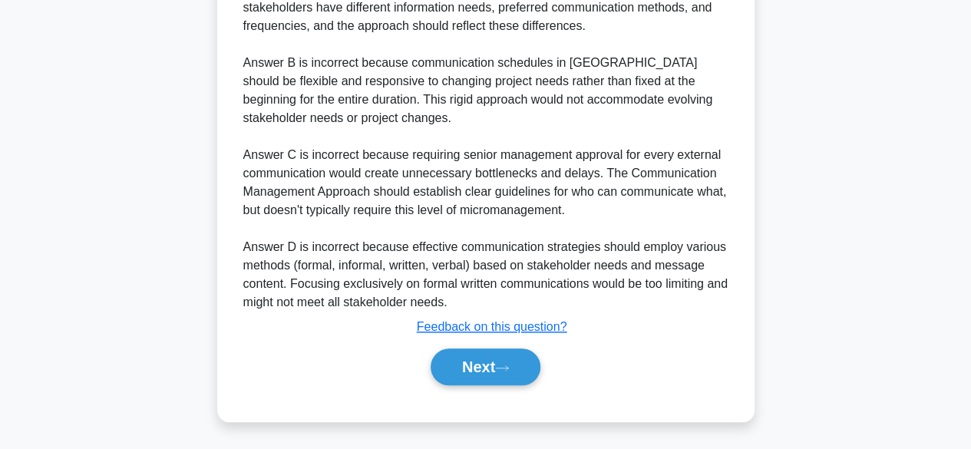
scroll to position [605, 0]
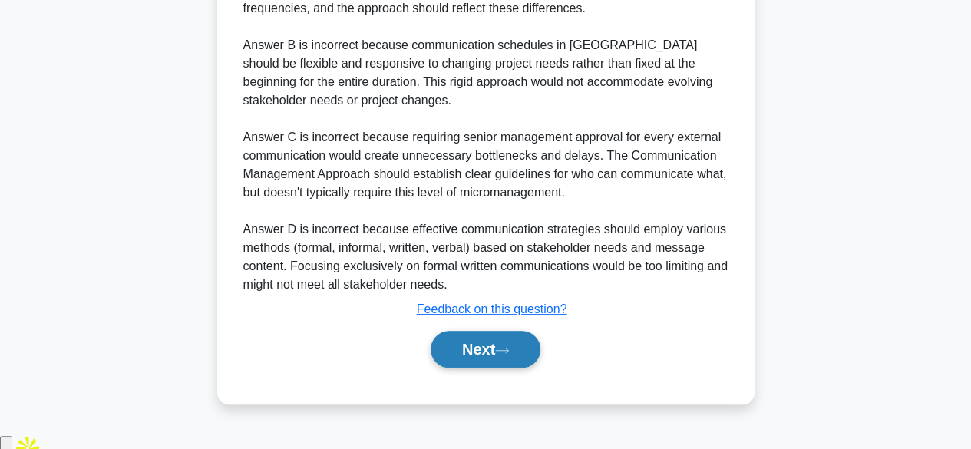
click at [509, 354] on icon at bounding box center [502, 350] width 14 height 8
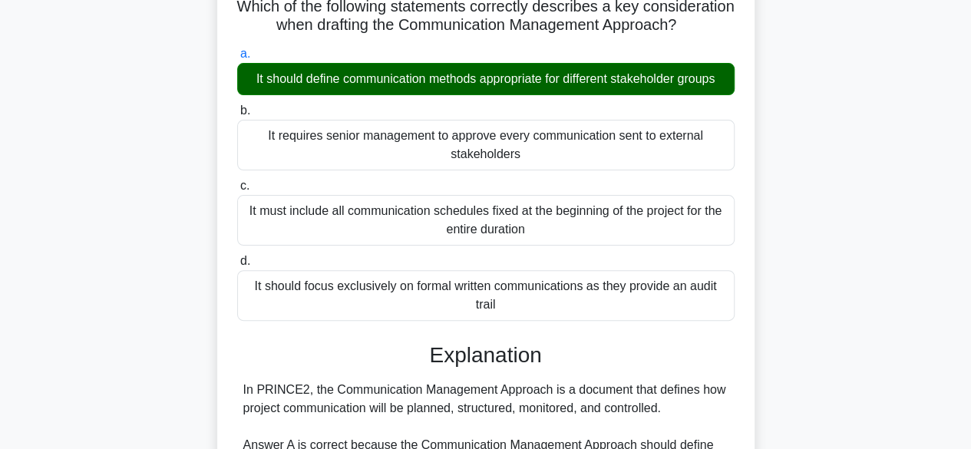
scroll to position [376, 0]
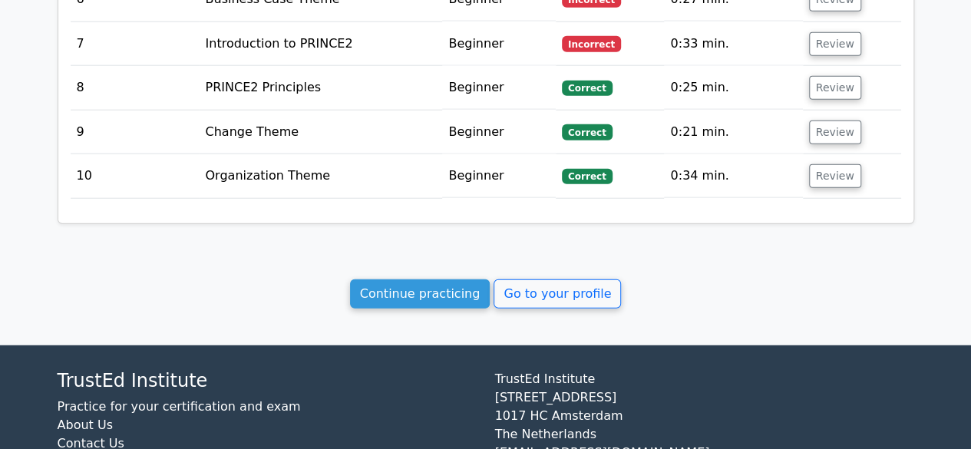
scroll to position [1949, 0]
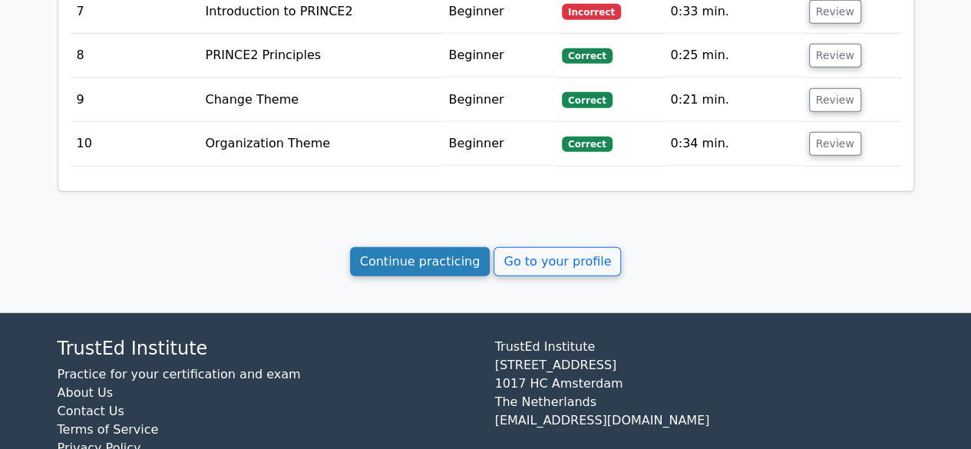
click at [459, 247] on link "Continue practicing" at bounding box center [420, 261] width 140 height 29
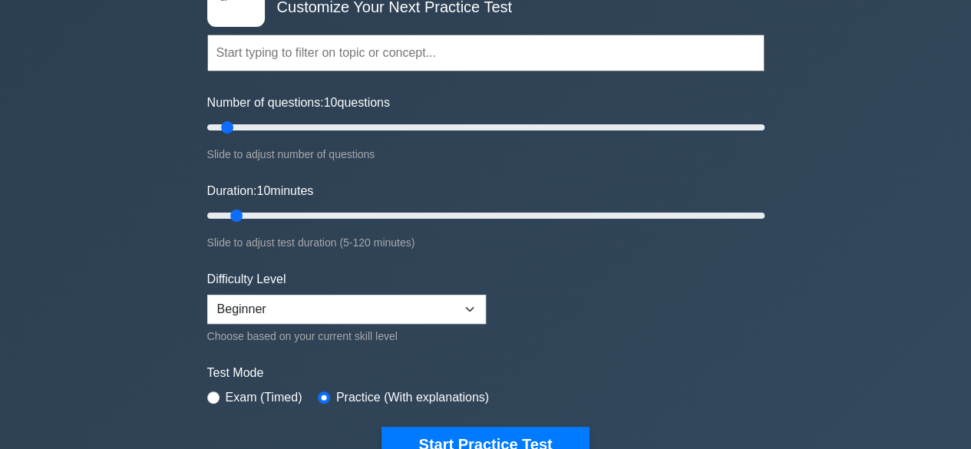
scroll to position [131, 0]
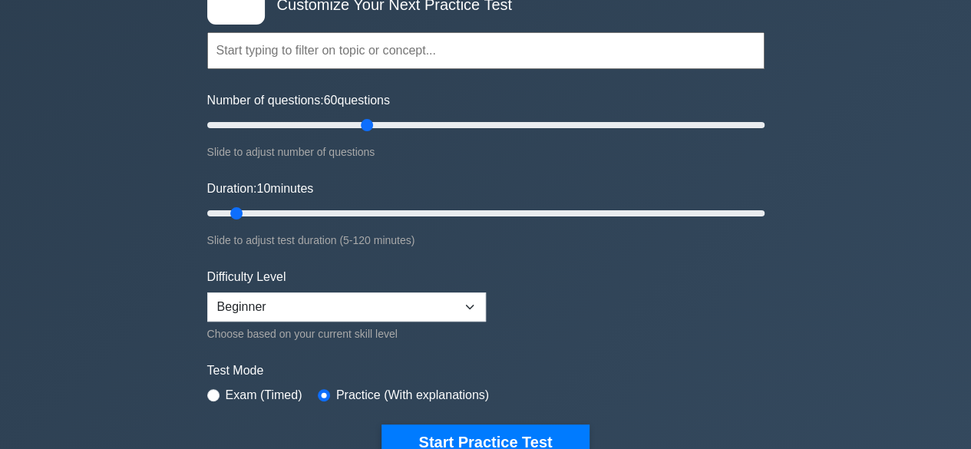
type input "60"
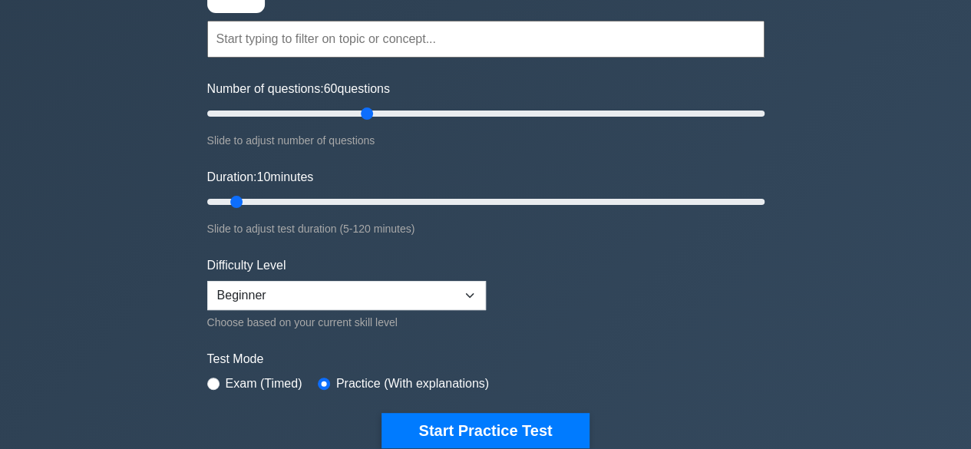
scroll to position [183, 0]
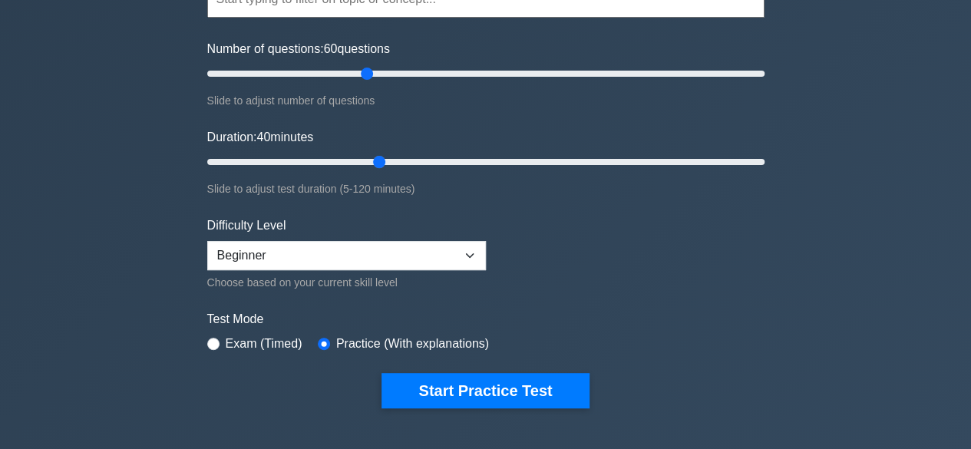
drag, startPoint x: 237, startPoint y: 160, endPoint x: 375, endPoint y: 166, distance: 138.2
click at [375, 166] on input "Duration: 40 minutes" at bounding box center [485, 162] width 557 height 18
drag, startPoint x: 377, startPoint y: 160, endPoint x: 462, endPoint y: 162, distance: 84.4
type input "60"
click at [462, 162] on input "Duration: 60 minutes" at bounding box center [485, 162] width 557 height 18
